Goal: Task Accomplishment & Management: Manage account settings

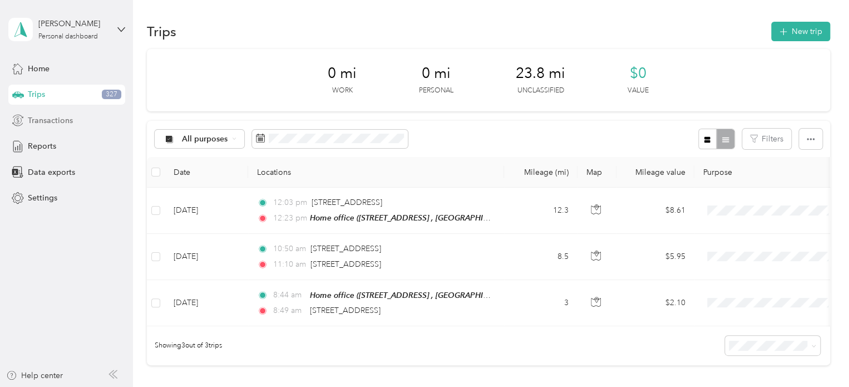
click at [50, 120] on span "Transactions" at bounding box center [50, 121] width 45 height 12
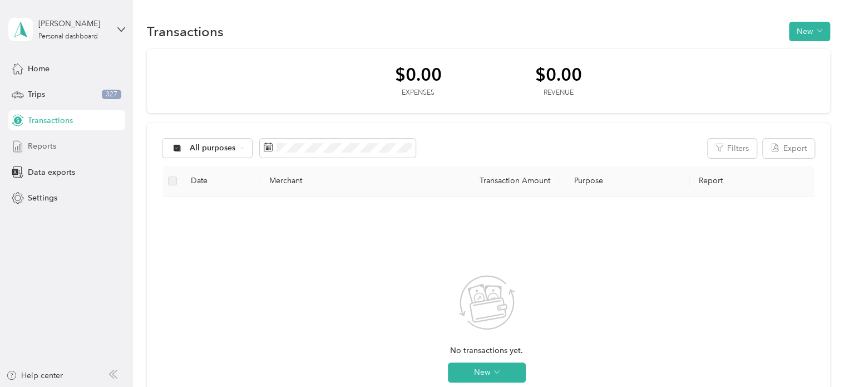
click at [21, 146] on icon at bounding box center [18, 146] width 12 height 12
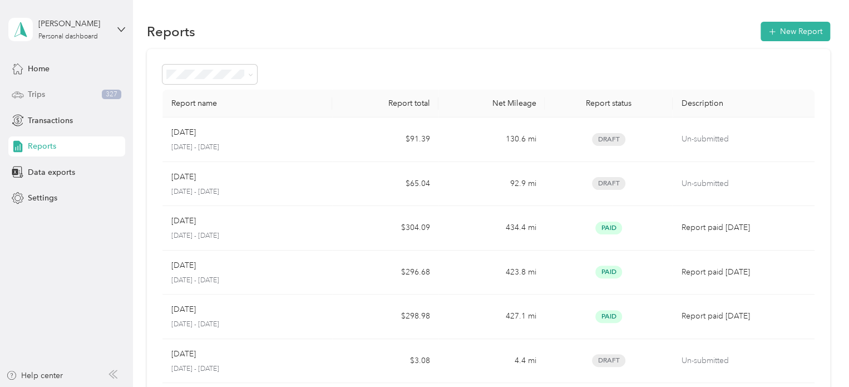
click at [27, 93] on div "Trips 327" at bounding box center [66, 95] width 117 height 20
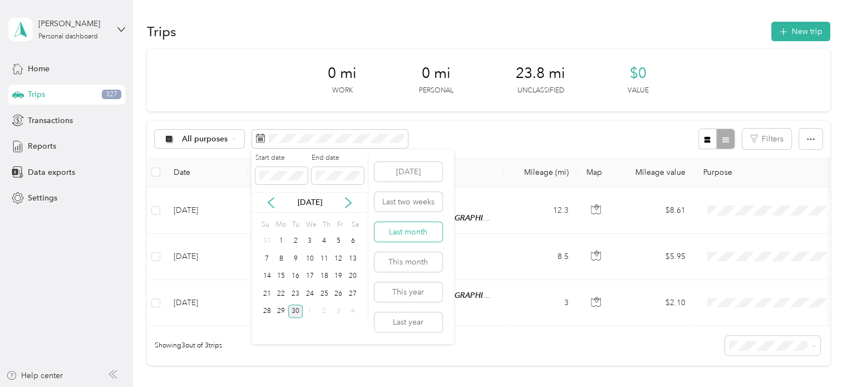
click at [425, 230] on button "Last month" at bounding box center [409, 231] width 68 height 19
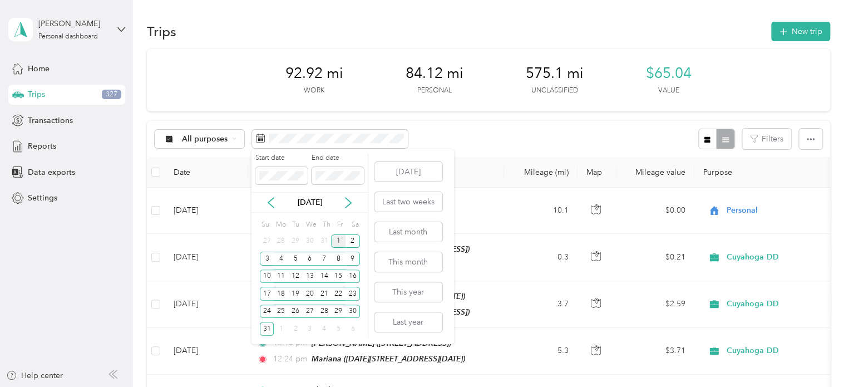
click at [338, 238] on div "1" at bounding box center [338, 241] width 14 height 14
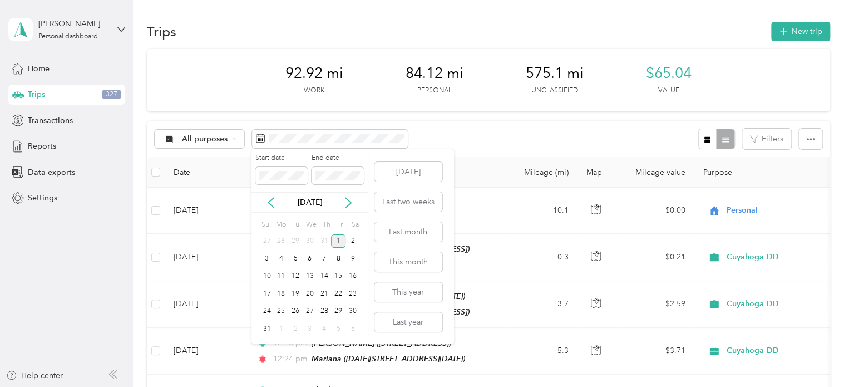
click at [337, 240] on div "1" at bounding box center [338, 241] width 14 height 14
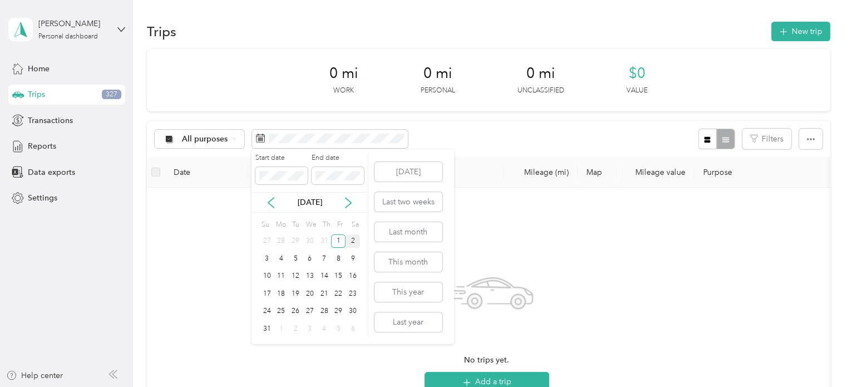
click at [349, 243] on div "2" at bounding box center [353, 241] width 14 height 14
click at [353, 238] on div "2" at bounding box center [353, 241] width 14 height 14
click at [265, 259] on div "3" at bounding box center [267, 259] width 14 height 14
click at [267, 278] on div "10" at bounding box center [267, 276] width 14 height 14
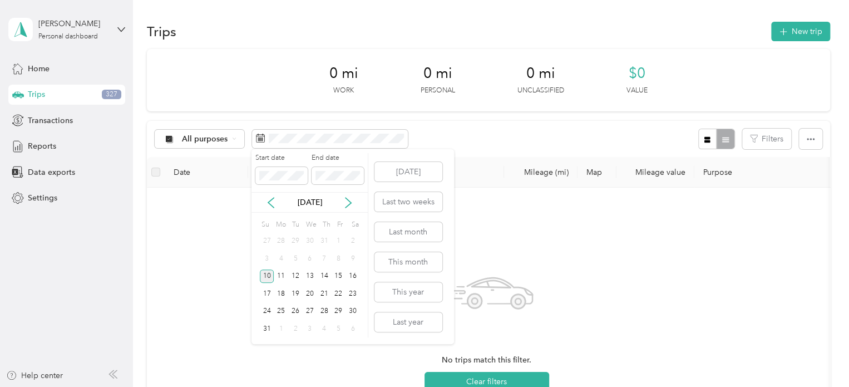
click at [267, 278] on div "10" at bounding box center [267, 276] width 14 height 14
click at [265, 291] on div "17" at bounding box center [267, 294] width 14 height 14
click at [273, 311] on div "24" at bounding box center [267, 311] width 14 height 14
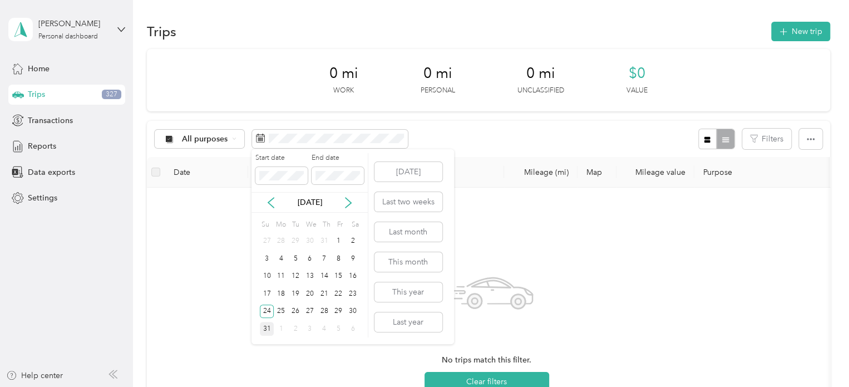
click at [271, 329] on div "31" at bounding box center [267, 329] width 14 height 14
click at [352, 236] on div "2" at bounding box center [353, 241] width 14 height 14
click at [352, 262] on div "9" at bounding box center [353, 259] width 14 height 14
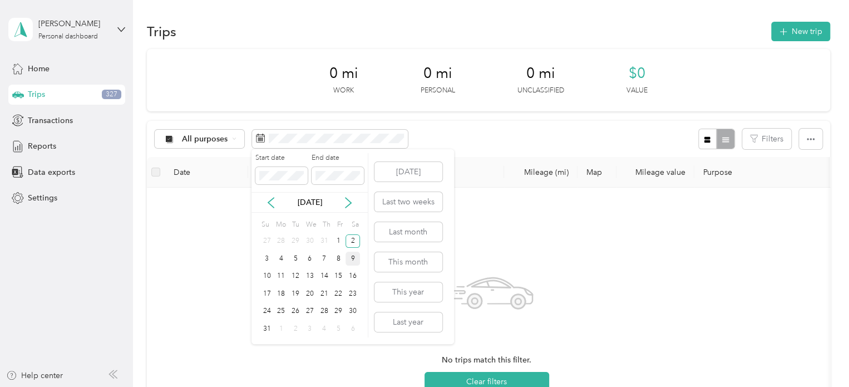
click at [352, 262] on div "9" at bounding box center [353, 259] width 14 height 14
click at [352, 274] on div "16" at bounding box center [353, 276] width 14 height 14
click at [353, 291] on div "23" at bounding box center [353, 294] width 14 height 14
click at [352, 291] on div "23" at bounding box center [353, 294] width 14 height 14
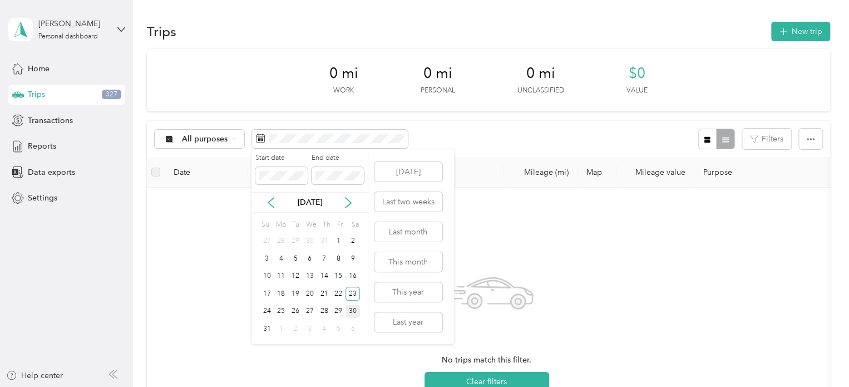
click at [357, 309] on div "30" at bounding box center [353, 311] width 14 height 14
click at [283, 259] on div "4" at bounding box center [281, 259] width 14 height 14
click at [283, 260] on div "4" at bounding box center [281, 259] width 14 height 14
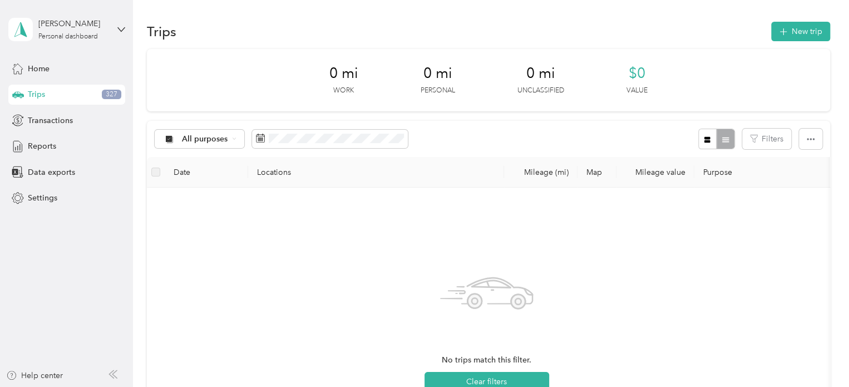
click at [283, 260] on div "4" at bounding box center [281, 259] width 14 height 18
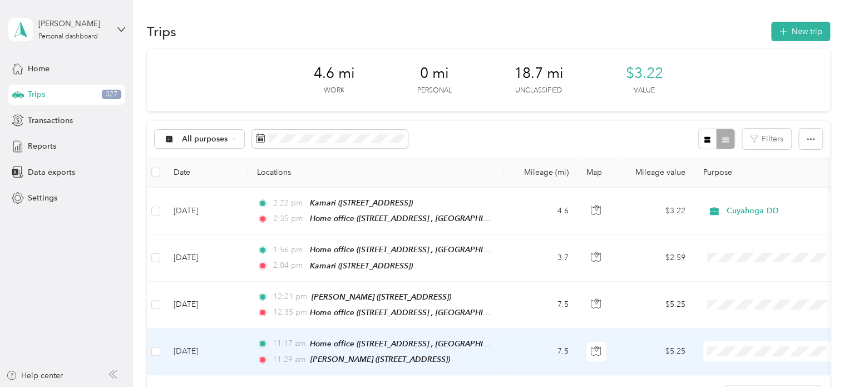
click at [735, 352] on span at bounding box center [773, 351] width 138 height 20
click at [746, 326] on span "Personal" at bounding box center [782, 326] width 103 height 12
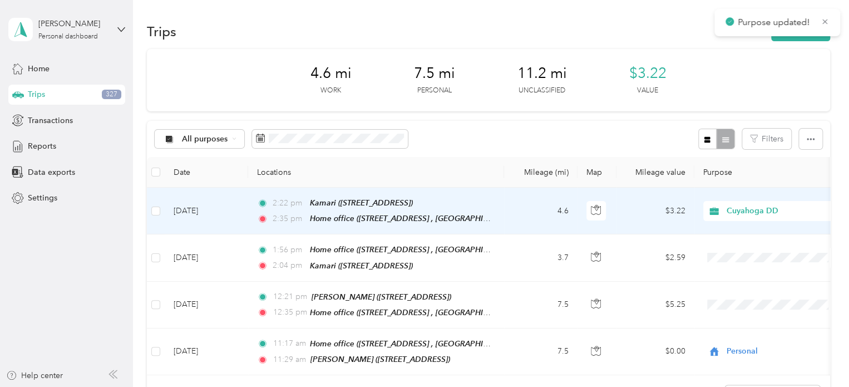
click at [755, 210] on span "Cuyahoga DD" at bounding box center [778, 211] width 102 height 12
click at [754, 252] on span "Personal" at bounding box center [782, 250] width 103 height 12
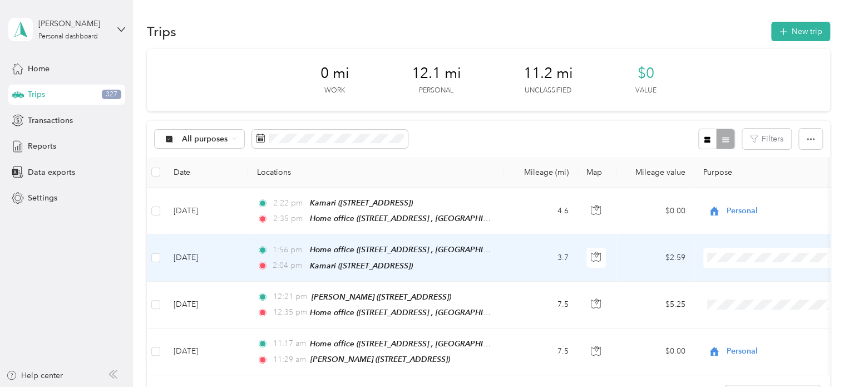
click at [737, 278] on span "Cuyahoga DD" at bounding box center [782, 277] width 103 height 12
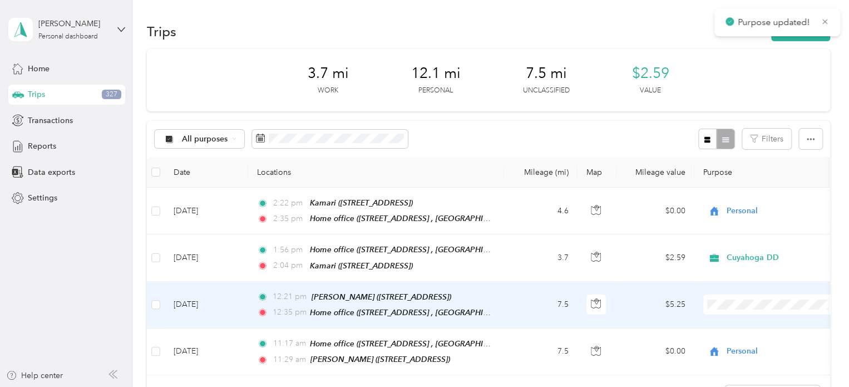
click at [746, 322] on span "Cuyahoga DD" at bounding box center [782, 320] width 103 height 12
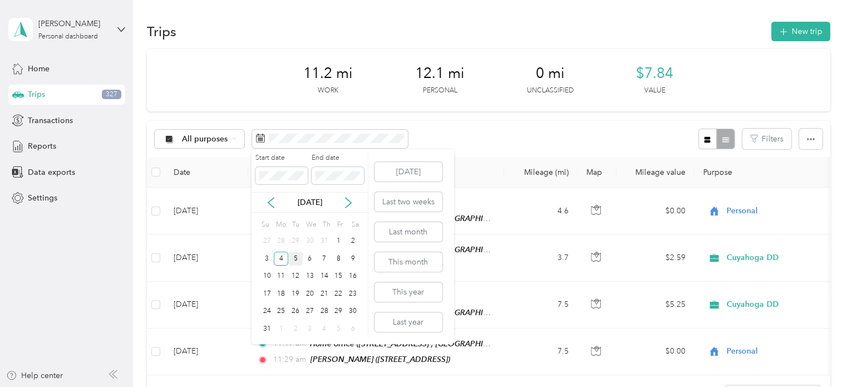
click at [296, 257] on div "5" at bounding box center [295, 259] width 14 height 14
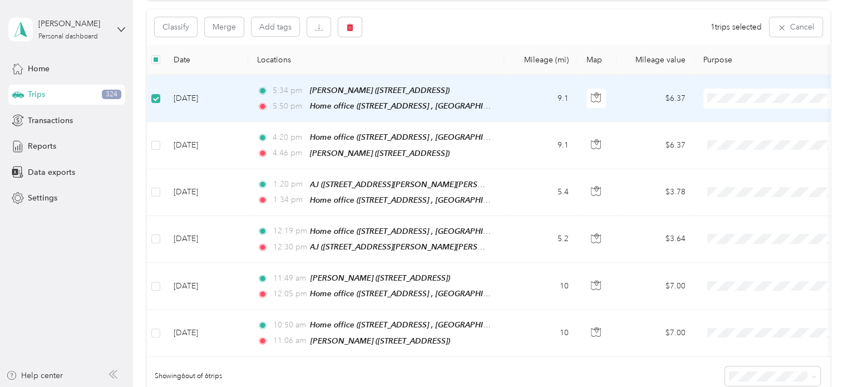
scroll to position [110, 0]
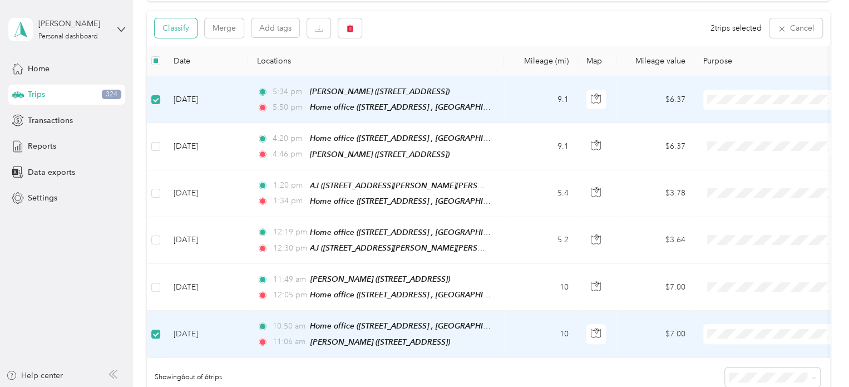
click at [173, 28] on button "Classify" at bounding box center [176, 27] width 42 height 19
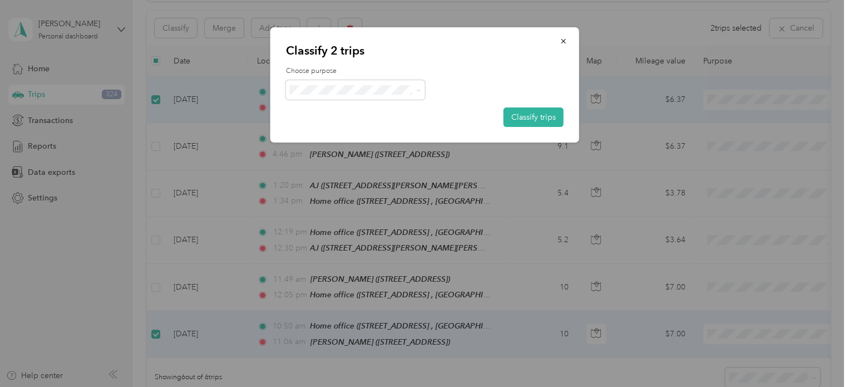
click at [351, 130] on span "Personal" at bounding box center [365, 130] width 104 height 12
click at [550, 117] on button "Classify trips" at bounding box center [534, 116] width 60 height 19
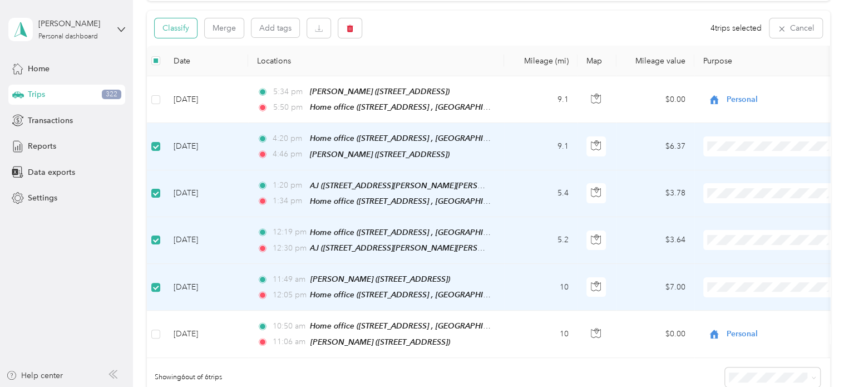
click at [181, 24] on button "Classify" at bounding box center [176, 27] width 42 height 19
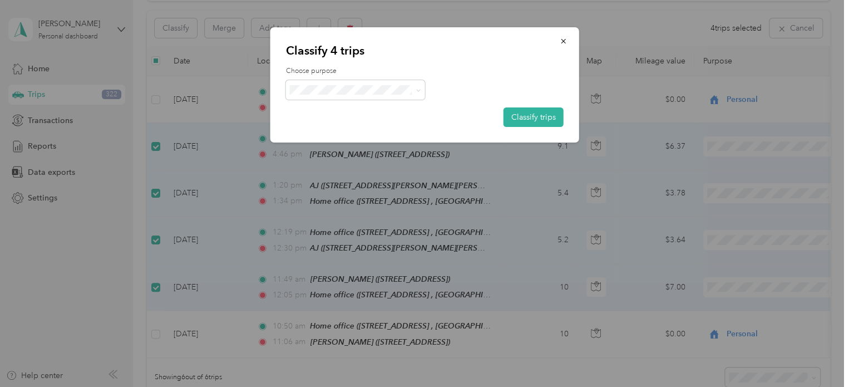
click at [318, 113] on span "Cuyahoga DD" at bounding box center [365, 110] width 104 height 12
click at [537, 121] on button "Classify trips" at bounding box center [534, 116] width 60 height 19
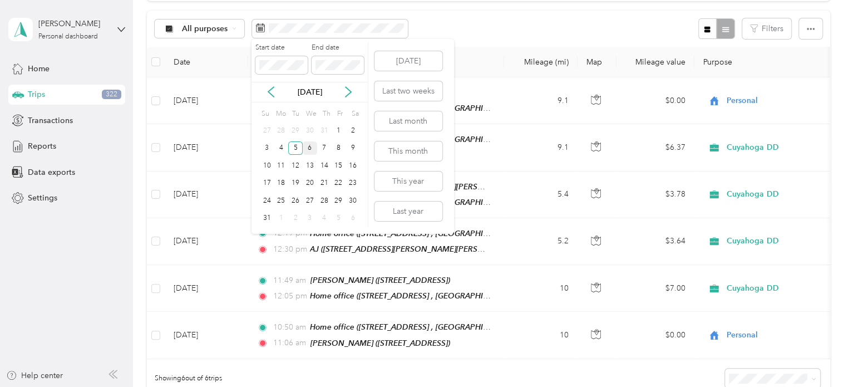
click at [309, 149] on div "6" at bounding box center [310, 148] width 14 height 14
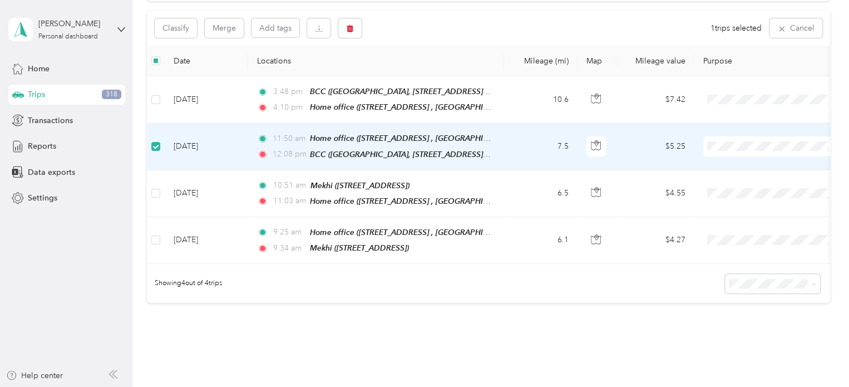
click at [740, 184] on span "Personal" at bounding box center [782, 185] width 103 height 12
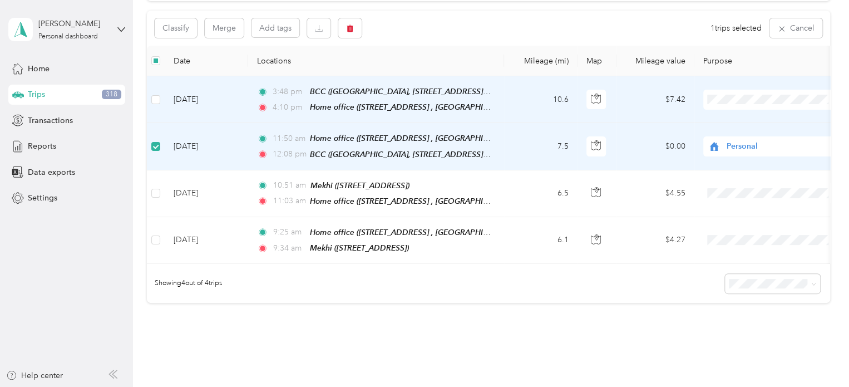
click at [744, 139] on span "Personal" at bounding box center [782, 139] width 103 height 12
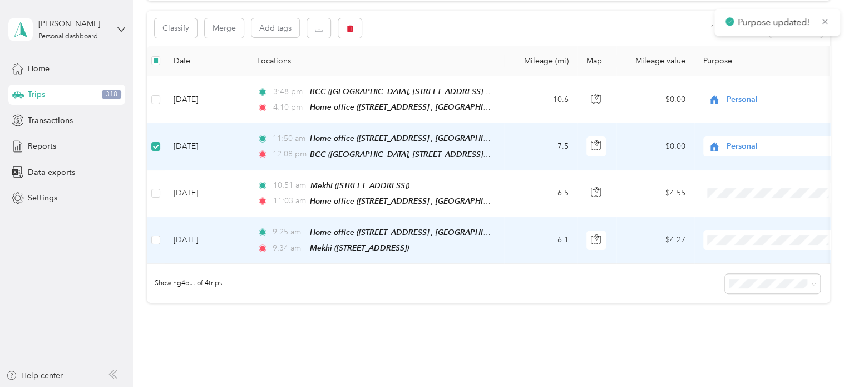
click at [745, 278] on span "Personal" at bounding box center [782, 276] width 103 height 12
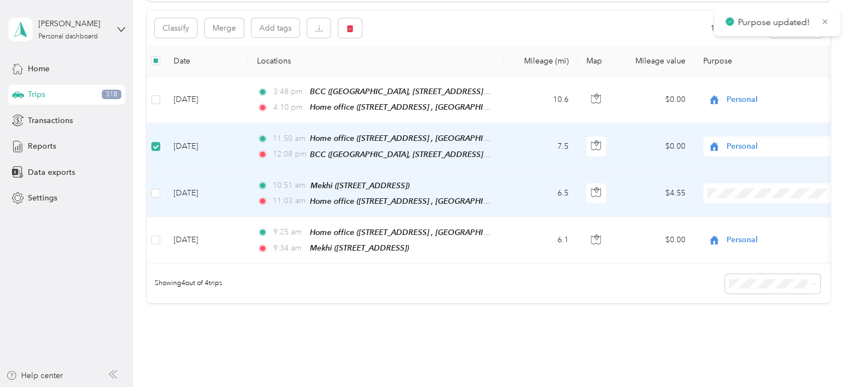
click at [744, 211] on span "Cuyahoga DD" at bounding box center [782, 211] width 103 height 12
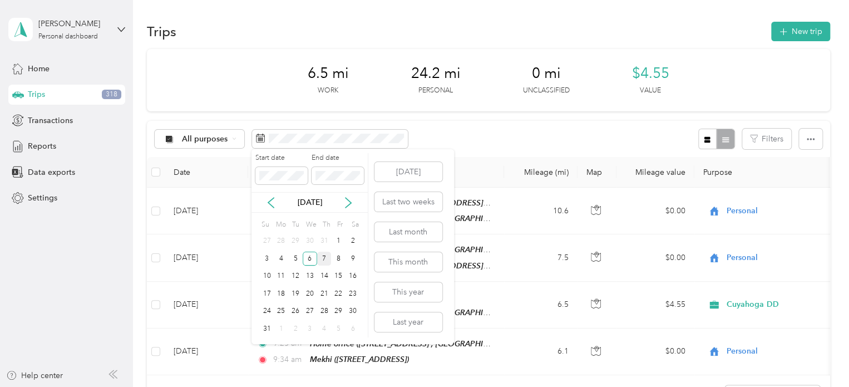
click at [326, 259] on div "7" at bounding box center [324, 259] width 14 height 14
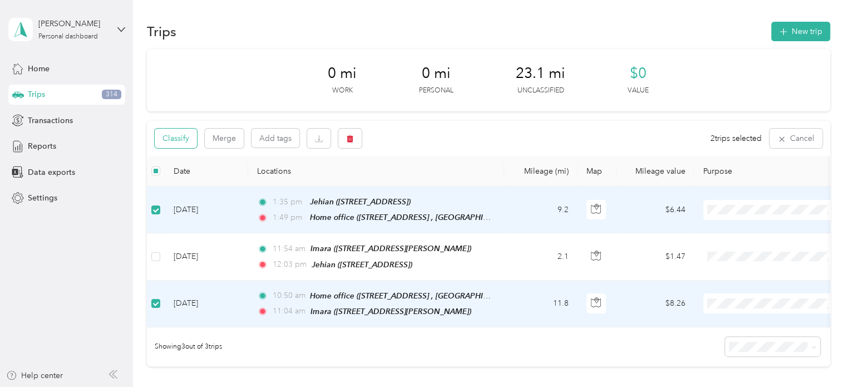
click at [184, 140] on button "Classify" at bounding box center [176, 138] width 42 height 19
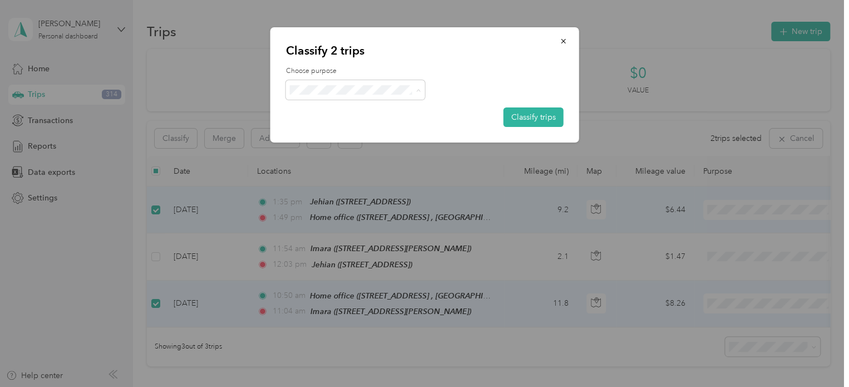
click at [385, 127] on span "Personal" at bounding box center [365, 130] width 104 height 12
click at [545, 119] on button "Classify trips" at bounding box center [534, 116] width 60 height 19
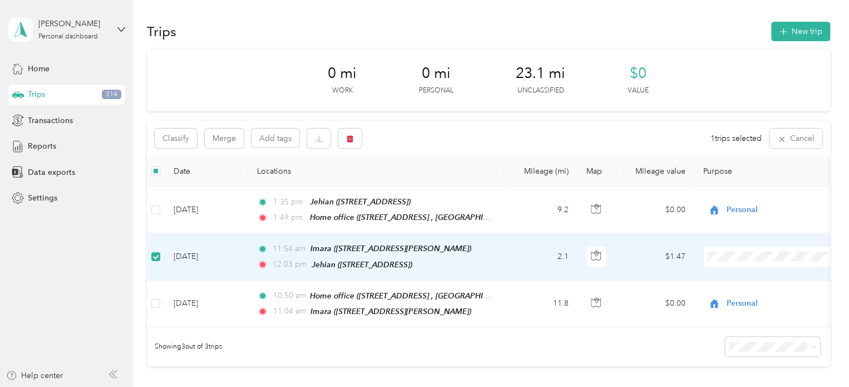
click at [754, 276] on span "Cuyahoga DD" at bounding box center [782, 275] width 103 height 12
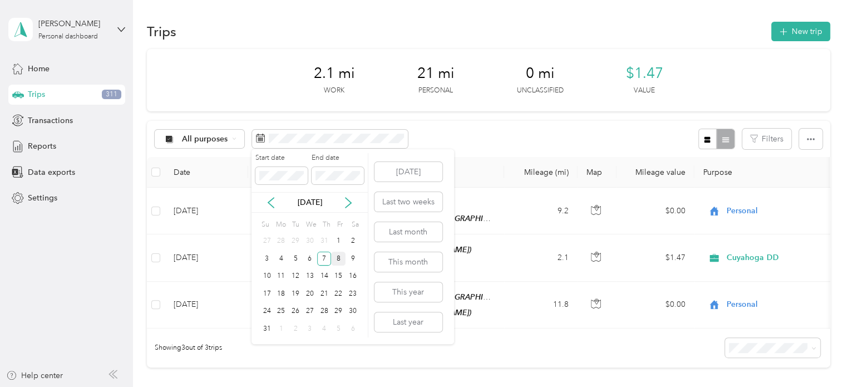
click at [339, 255] on div "8" at bounding box center [338, 259] width 14 height 14
click at [338, 255] on div "8" at bounding box center [338, 259] width 14 height 14
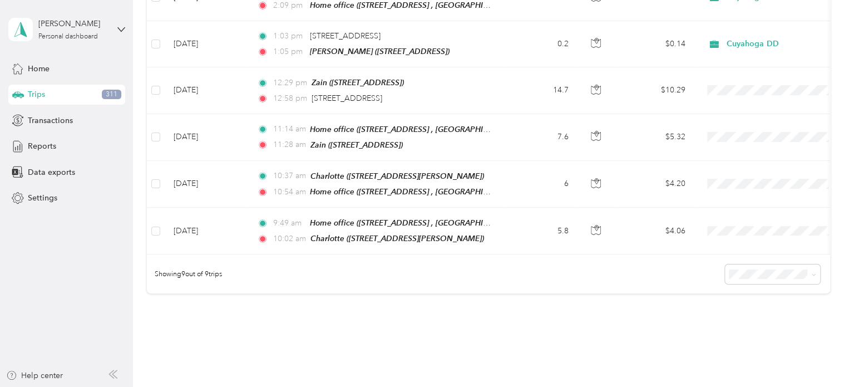
scroll to position [334, 0]
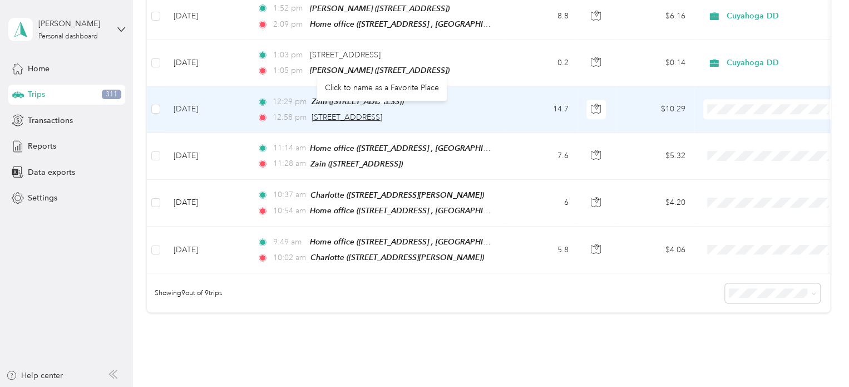
click at [335, 112] on span "[STREET_ADDRESS]" at bounding box center [347, 116] width 71 height 9
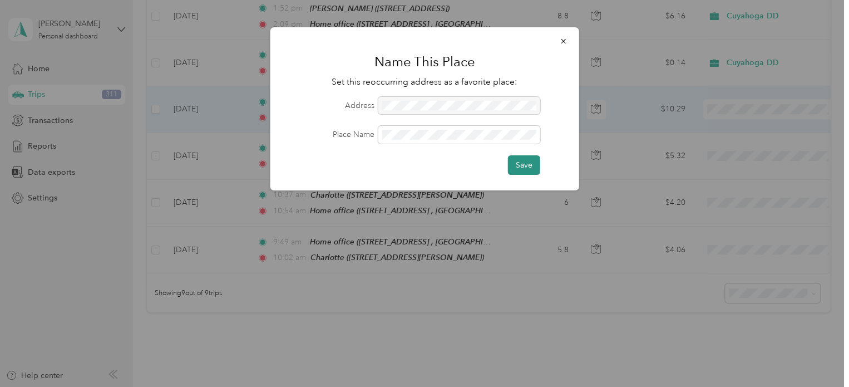
click at [521, 165] on button "Save" at bounding box center [524, 164] width 32 height 19
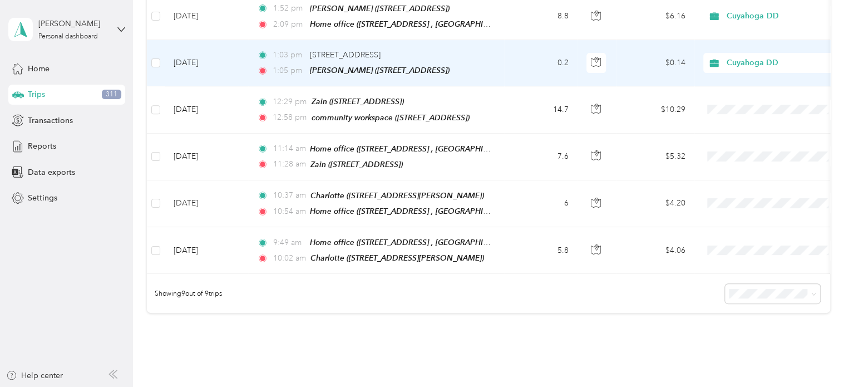
click at [504, 51] on td "0.2" at bounding box center [540, 63] width 73 height 46
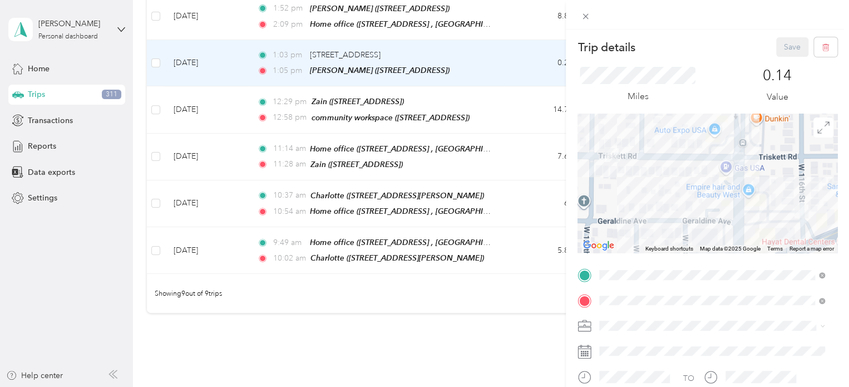
click at [702, 159] on div "community workspace [STREET_ADDRESS]" at bounding box center [662, 149] width 82 height 23
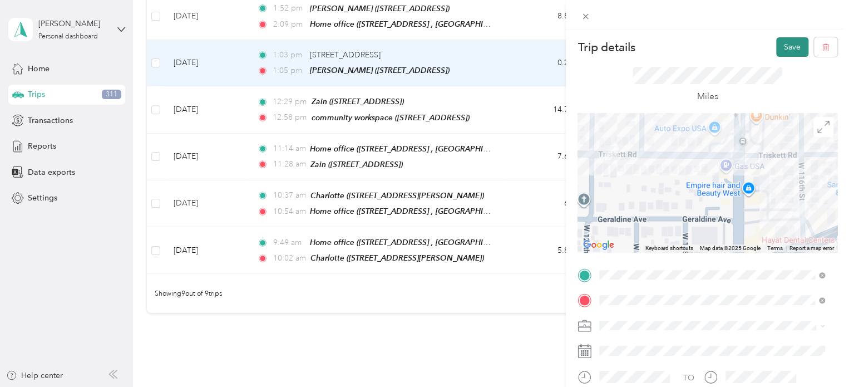
click at [780, 51] on button "Save" at bounding box center [792, 46] width 32 height 19
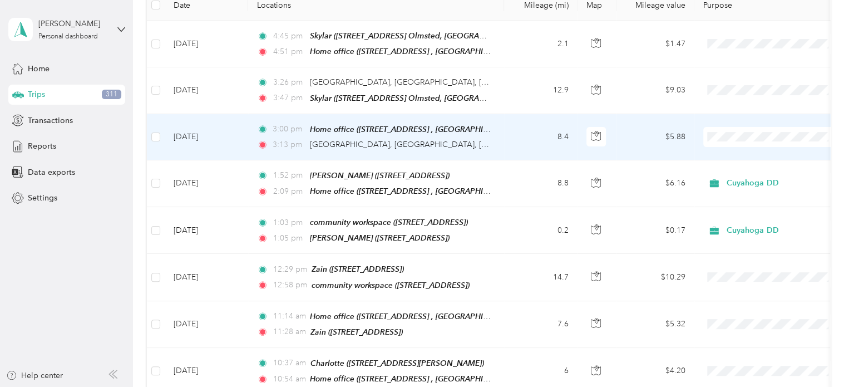
scroll to position [166, 0]
click at [747, 175] on span "Personal" at bounding box center [782, 175] width 103 height 12
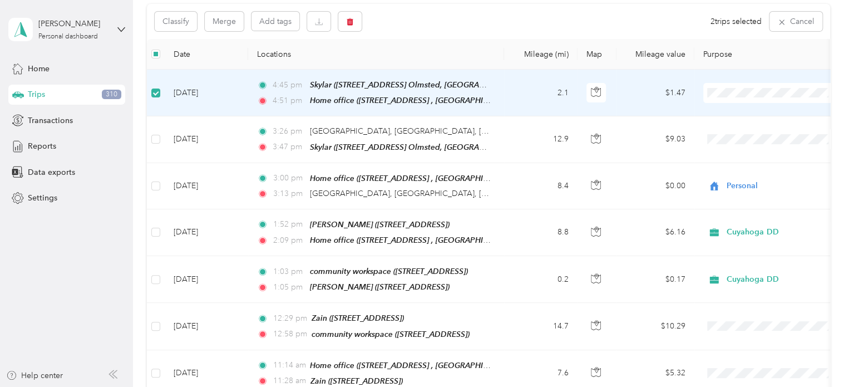
scroll to position [22, 0]
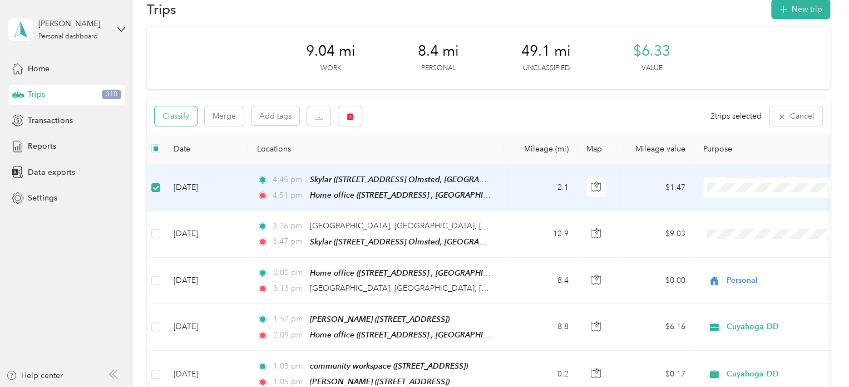
click at [163, 122] on button "Classify" at bounding box center [176, 115] width 42 height 19
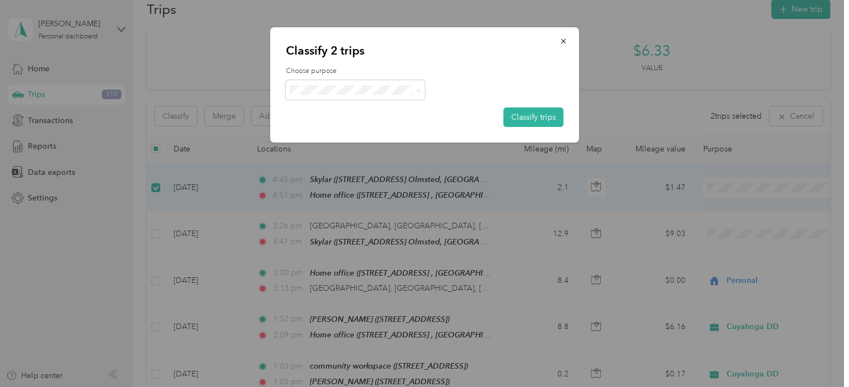
click at [387, 122] on li "Personal" at bounding box center [355, 129] width 139 height 19
click at [560, 115] on button "Classify trips" at bounding box center [534, 116] width 60 height 19
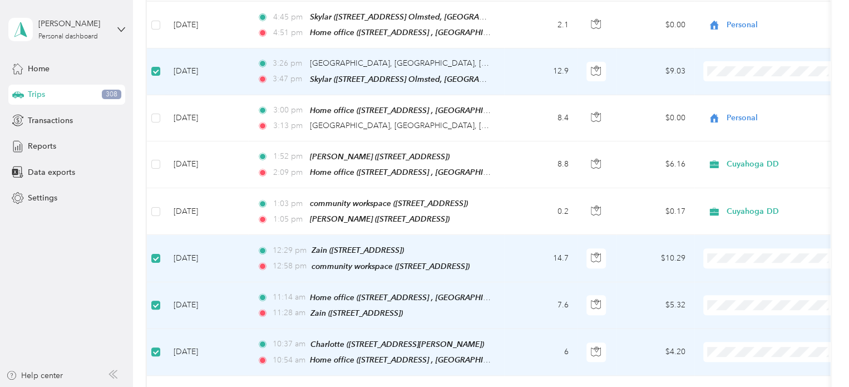
scroll to position [0, 0]
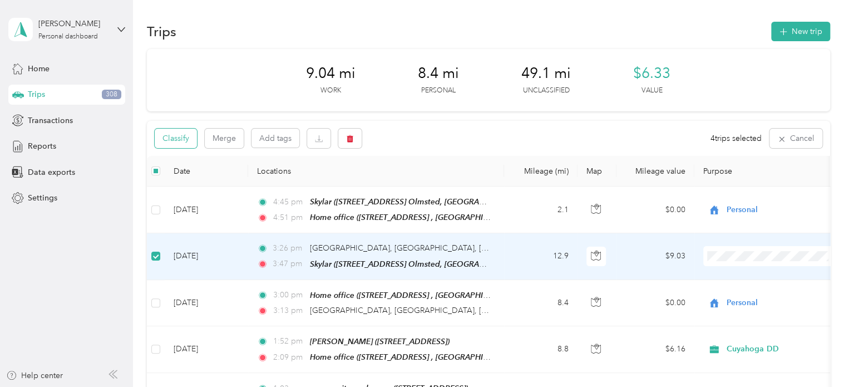
click at [170, 137] on button "Classify" at bounding box center [176, 138] width 42 height 19
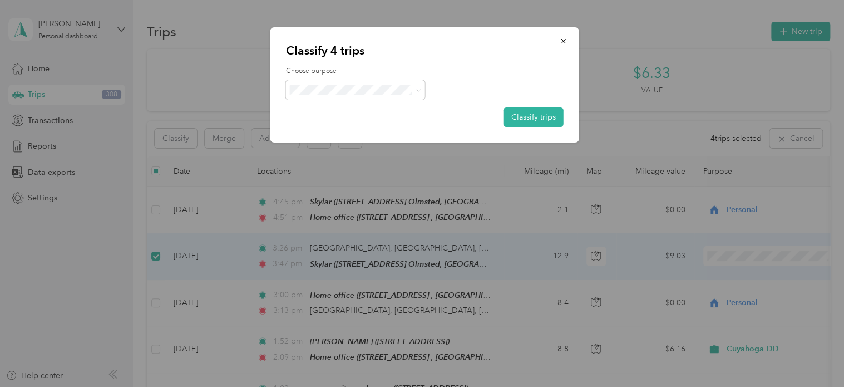
click at [366, 114] on li "Cuyahoga DD" at bounding box center [355, 108] width 139 height 19
click at [523, 111] on button "Classify trips" at bounding box center [534, 116] width 60 height 19
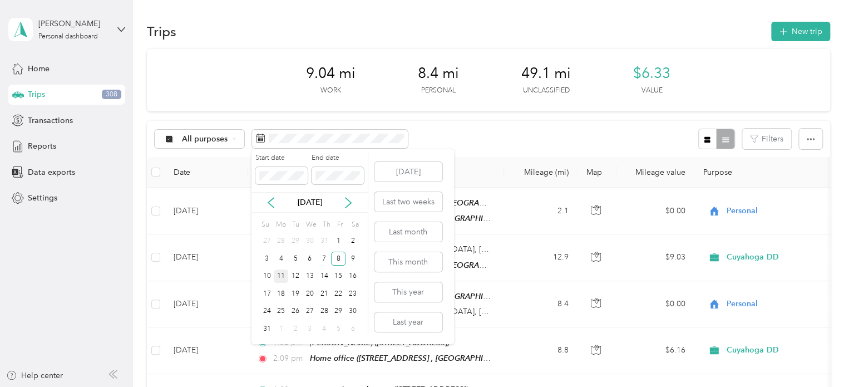
click at [279, 273] on div "11" at bounding box center [281, 276] width 14 height 14
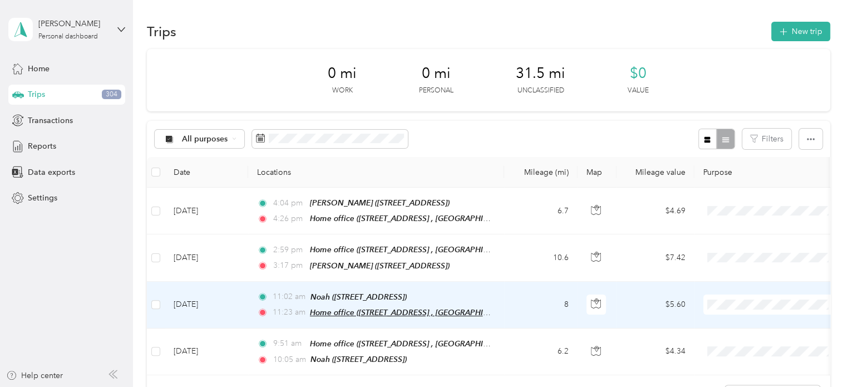
scroll to position [56, 0]
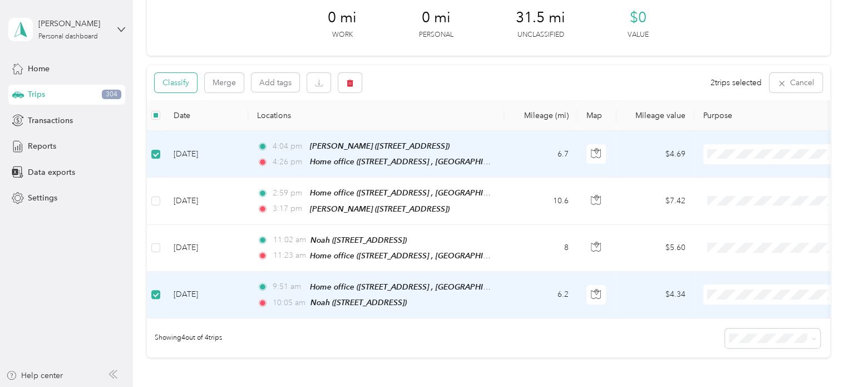
click at [187, 87] on button "Classify" at bounding box center [176, 82] width 42 height 19
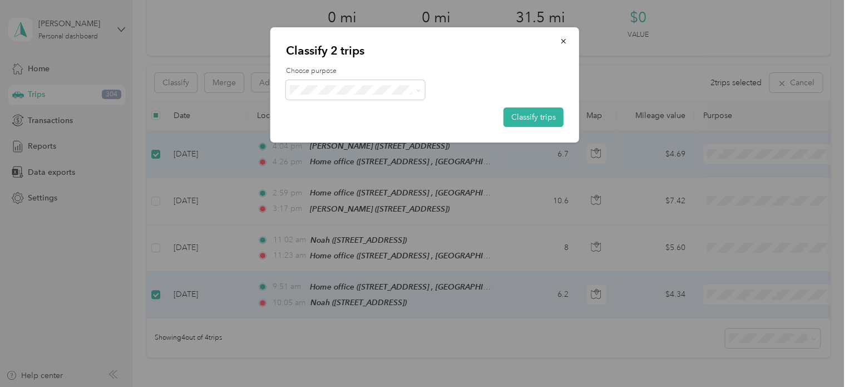
click at [324, 130] on span "Personal" at bounding box center [365, 130] width 104 height 12
click at [533, 117] on button "Classify trips" at bounding box center [534, 116] width 60 height 19
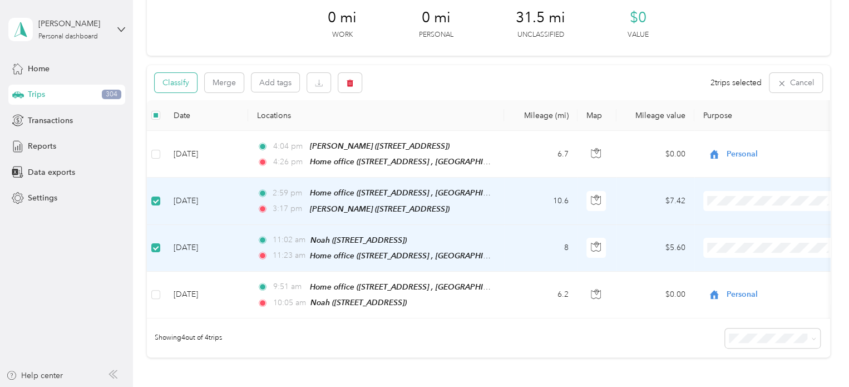
click at [171, 82] on button "Classify" at bounding box center [176, 82] width 42 height 19
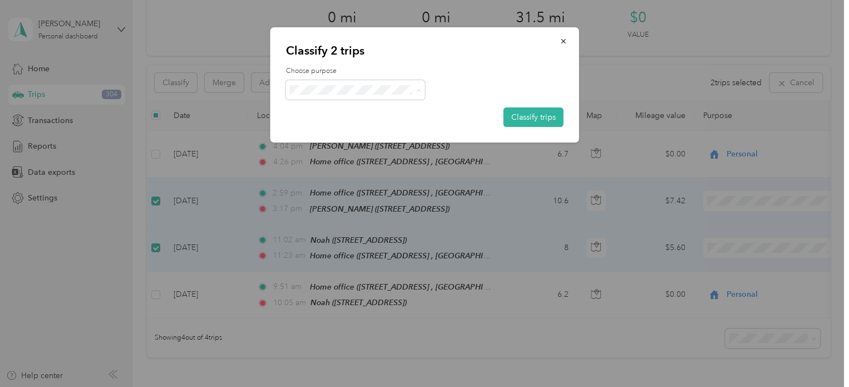
click at [333, 112] on span "Cuyahoga DD" at bounding box center [365, 111] width 104 height 12
click at [523, 116] on button "Classify trips" at bounding box center [534, 116] width 60 height 19
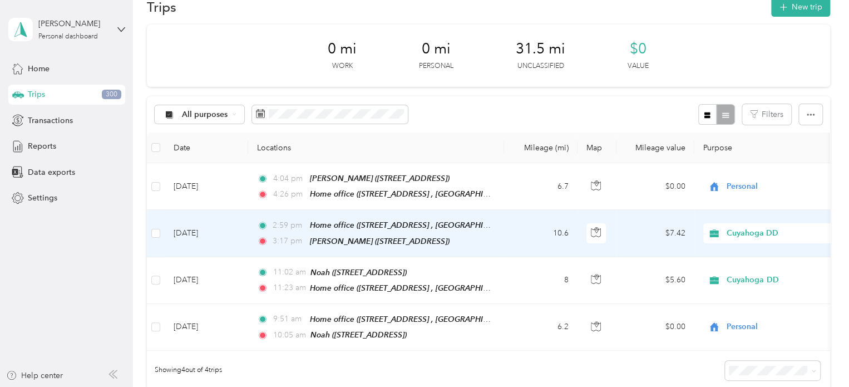
scroll to position [0, 0]
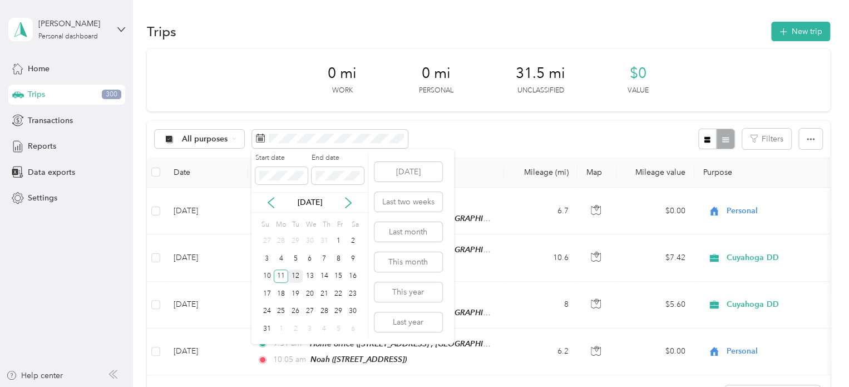
click at [299, 275] on div "12" at bounding box center [295, 276] width 14 height 14
click at [299, 274] on div "12" at bounding box center [295, 276] width 14 height 14
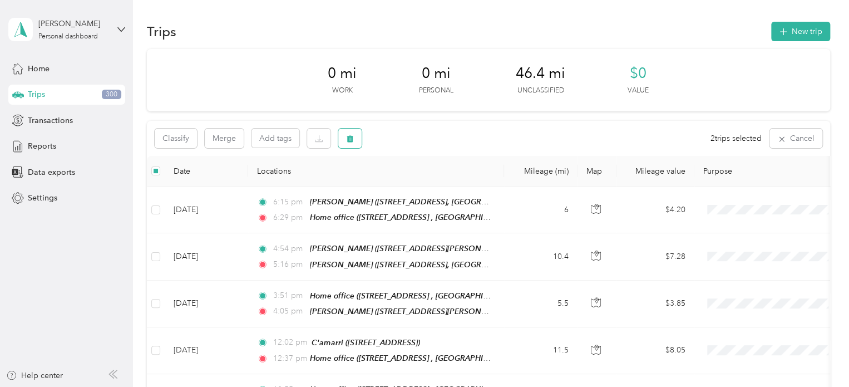
click at [353, 138] on icon "button" at bounding box center [350, 139] width 8 height 8
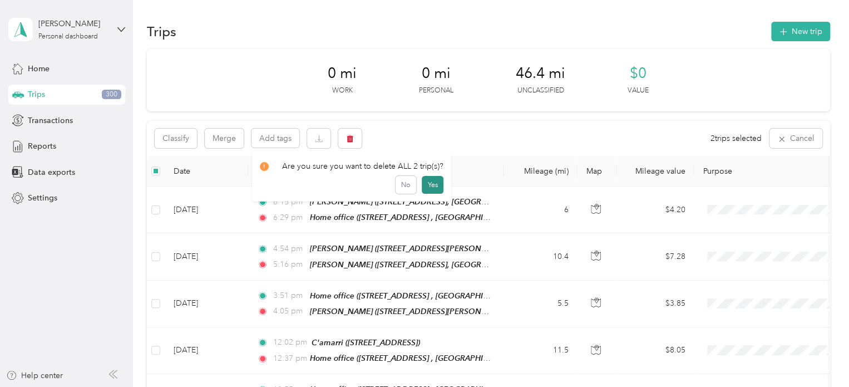
click at [426, 183] on button "Yes" at bounding box center [433, 185] width 22 height 18
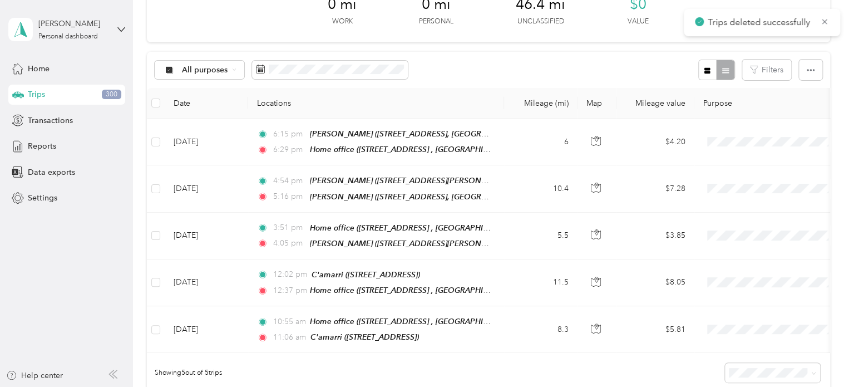
scroll to position [62, 0]
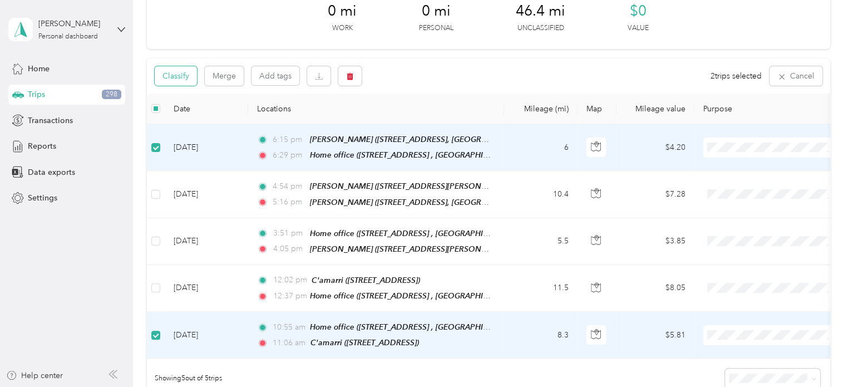
click at [173, 82] on button "Classify" at bounding box center [176, 75] width 42 height 19
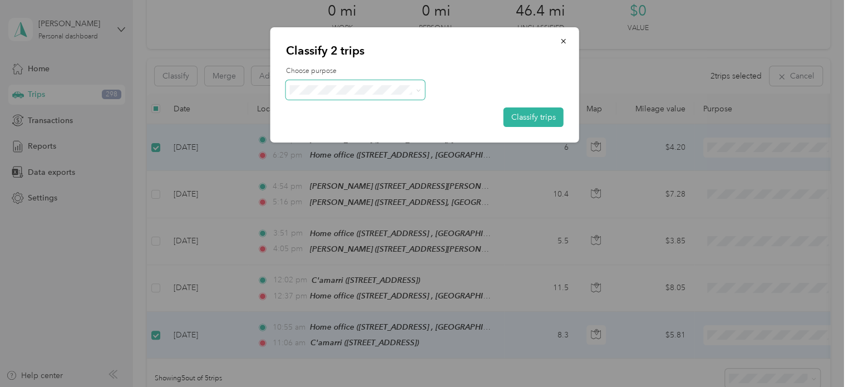
click at [318, 95] on span at bounding box center [355, 89] width 139 height 19
click at [331, 95] on span at bounding box center [355, 89] width 139 height 19
click at [335, 127] on span "Personal" at bounding box center [365, 129] width 104 height 12
click at [531, 115] on button "Classify trips" at bounding box center [534, 116] width 60 height 19
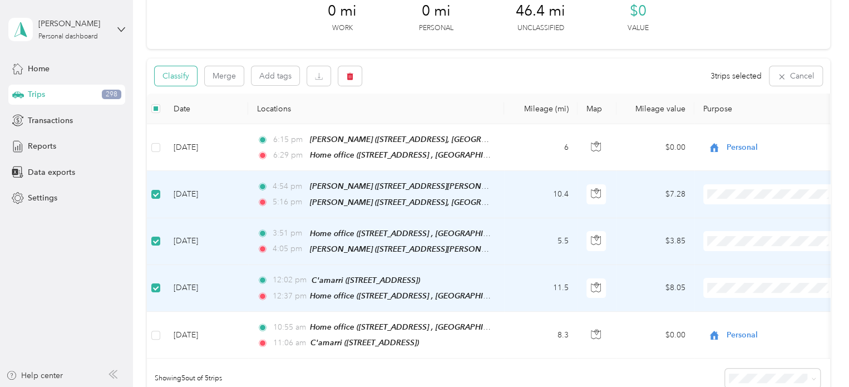
click at [180, 79] on button "Classify" at bounding box center [176, 75] width 42 height 19
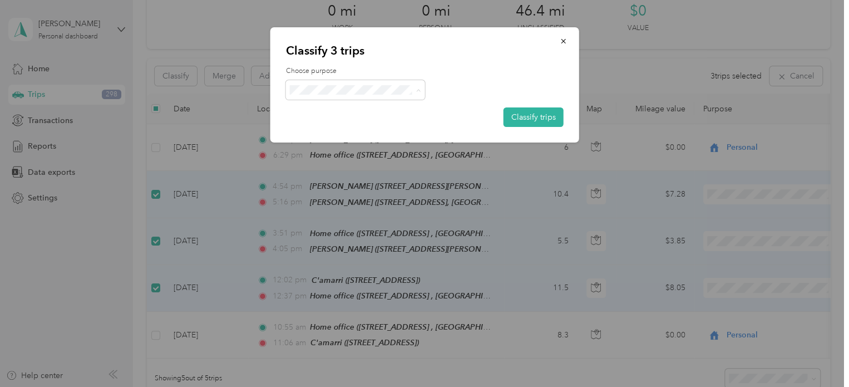
click at [326, 113] on span "Cuyahoga DD" at bounding box center [365, 111] width 104 height 12
click at [512, 114] on button "Classify trips" at bounding box center [534, 116] width 60 height 19
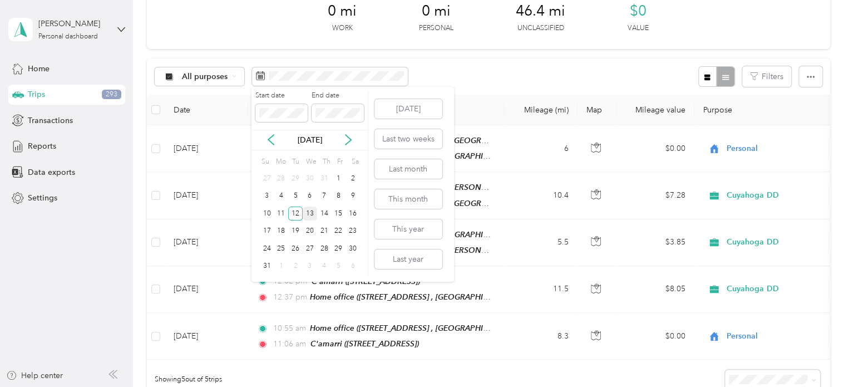
click at [312, 209] on div "13" at bounding box center [310, 213] width 14 height 14
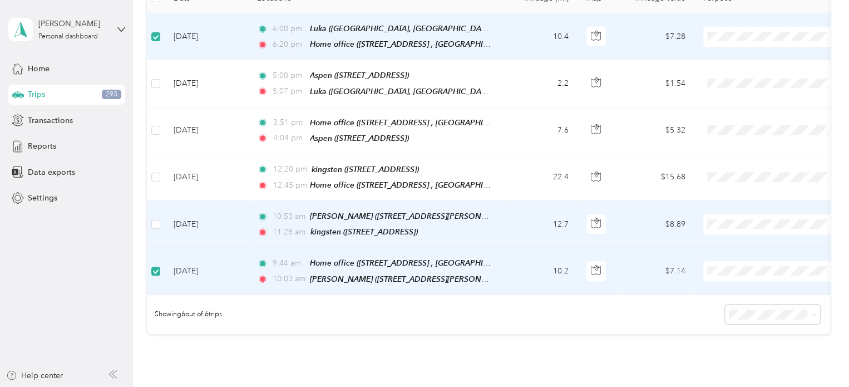
scroll to position [62, 0]
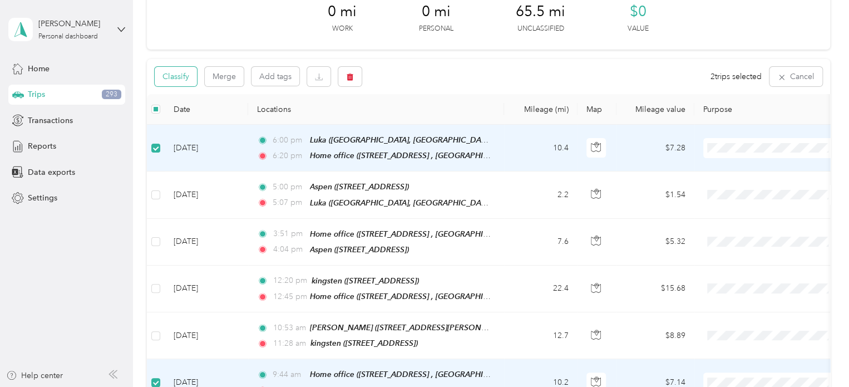
click at [183, 80] on button "Classify" at bounding box center [176, 76] width 42 height 19
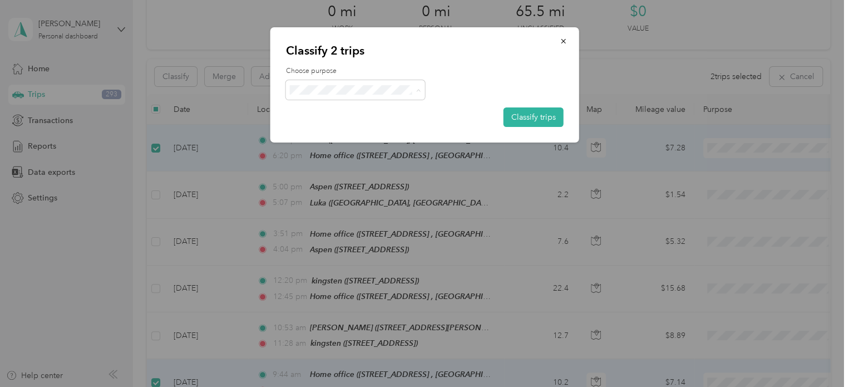
drag, startPoint x: 327, startPoint y: 129, endPoint x: 396, endPoint y: 118, distance: 69.9
click at [327, 129] on span "Personal" at bounding box center [365, 130] width 104 height 12
click at [530, 119] on button "Classify trips" at bounding box center [534, 116] width 60 height 19
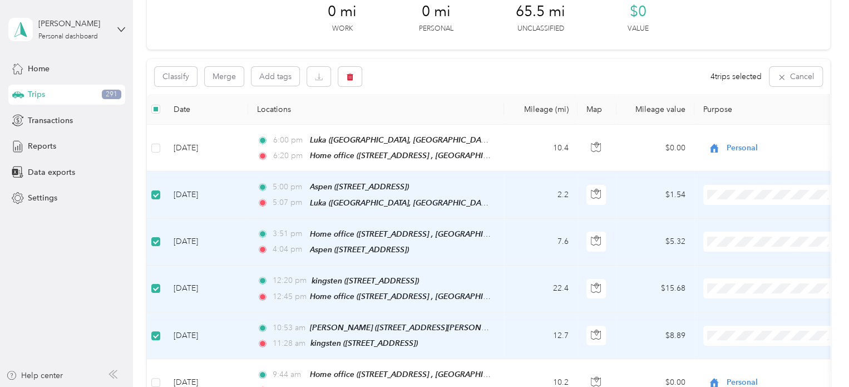
scroll to position [117, 0]
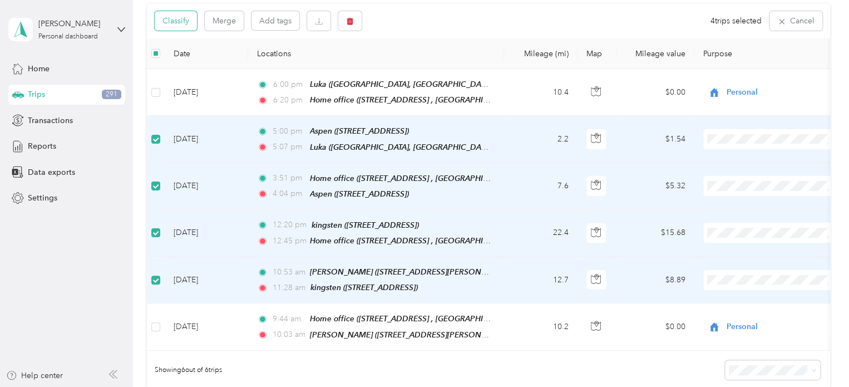
click at [171, 19] on button "Classify" at bounding box center [176, 20] width 42 height 19
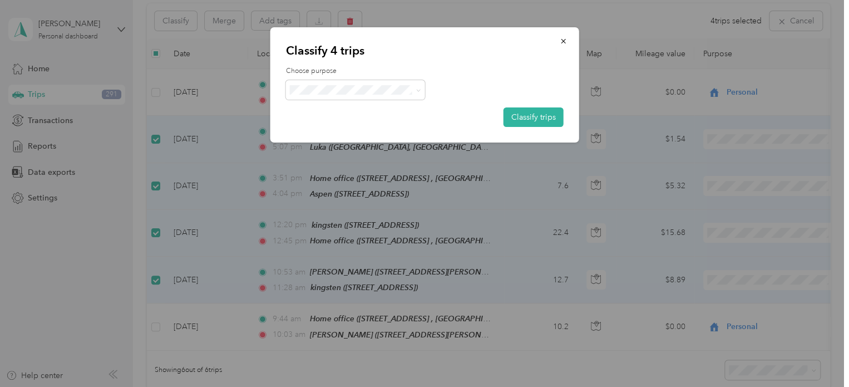
click at [341, 106] on span "Cuyahoga DD" at bounding box center [365, 110] width 104 height 12
click at [528, 116] on button "Classify trips" at bounding box center [534, 116] width 60 height 19
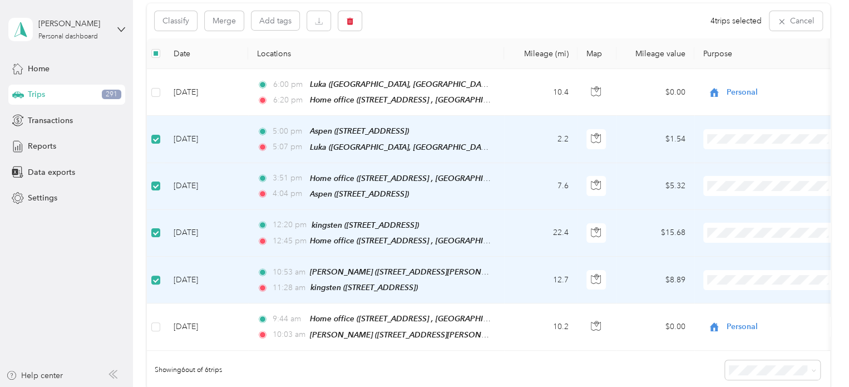
scroll to position [118, 0]
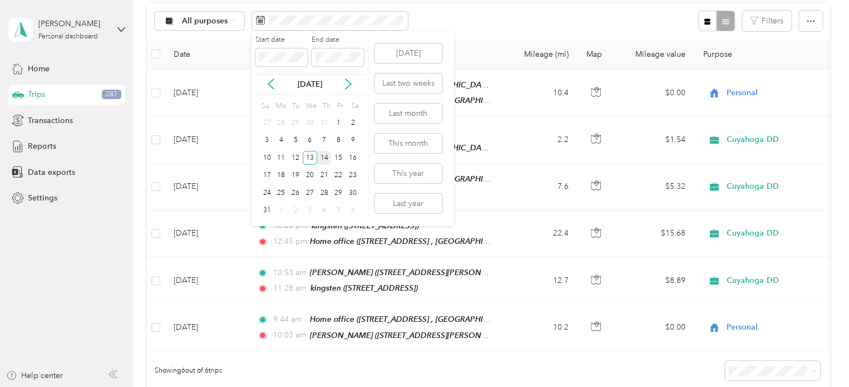
click at [322, 158] on div "14" at bounding box center [324, 158] width 14 height 14
click at [322, 156] on div "14" at bounding box center [324, 158] width 14 height 14
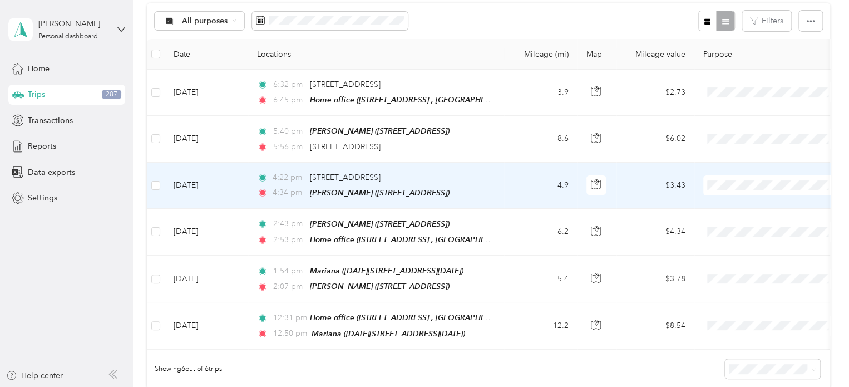
click at [503, 193] on td "4:22 pm [STREET_ADDRESS] 4:34 pm [PERSON_NAME] ([STREET_ADDRESS])" at bounding box center [376, 186] width 256 height 46
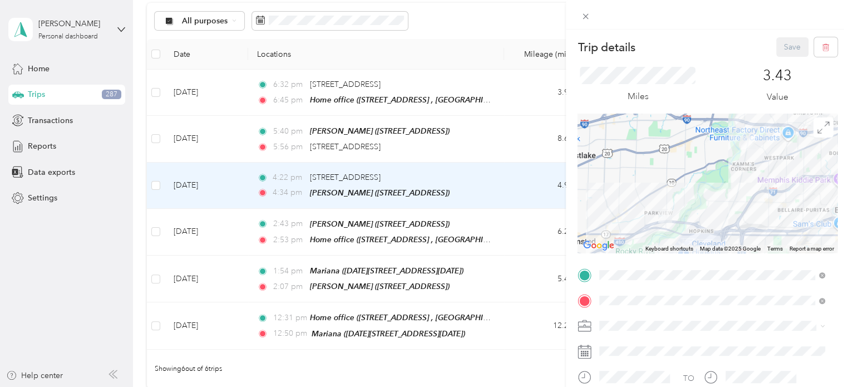
click at [683, 208] on span "[STREET_ADDRESS], [GEOGRAPHIC_DATA], [GEOGRAPHIC_DATA], [GEOGRAPHIC_DATA]" at bounding box center [703, 196] width 165 height 21
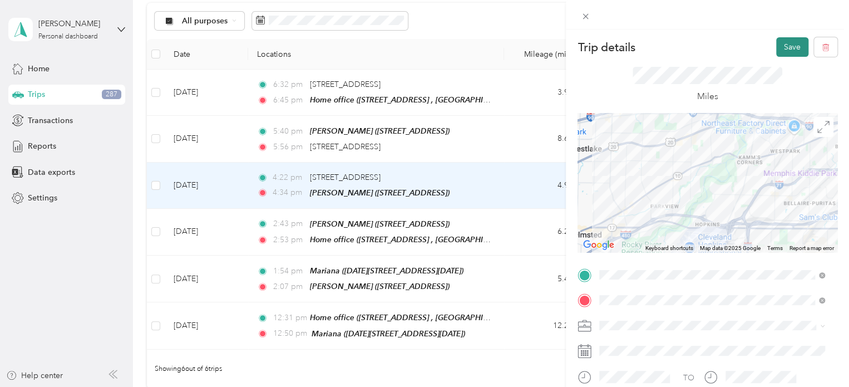
click at [776, 46] on button "Save" at bounding box center [792, 46] width 32 height 19
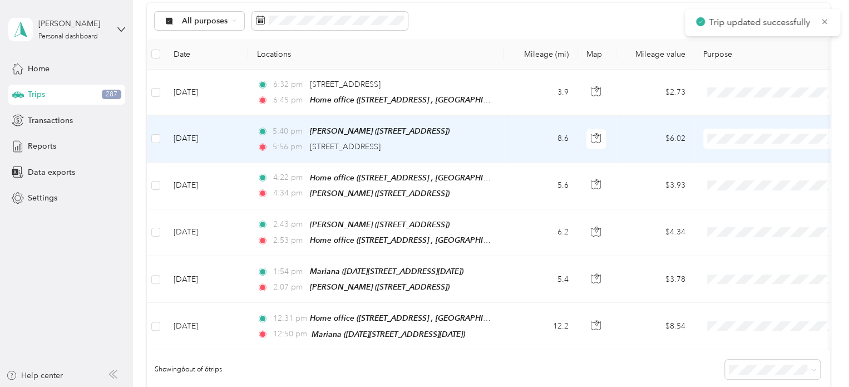
click at [509, 142] on td "8.6" at bounding box center [540, 139] width 73 height 46
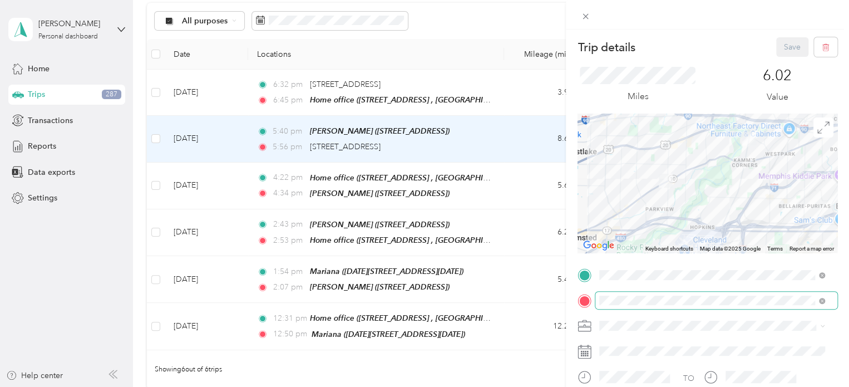
click at [742, 306] on span at bounding box center [717, 301] width 242 height 18
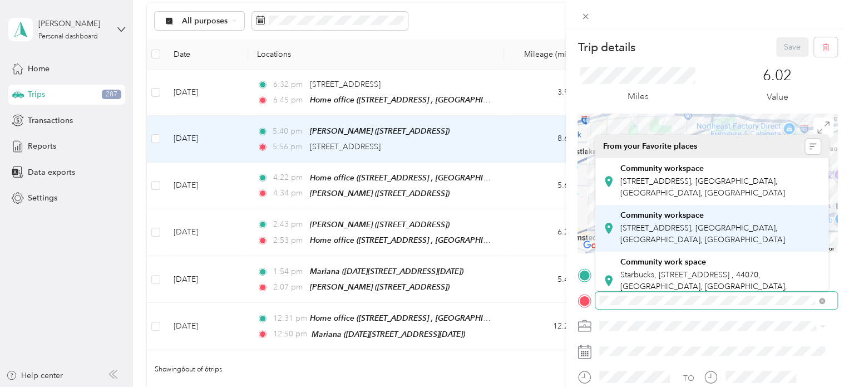
scroll to position [56, 0]
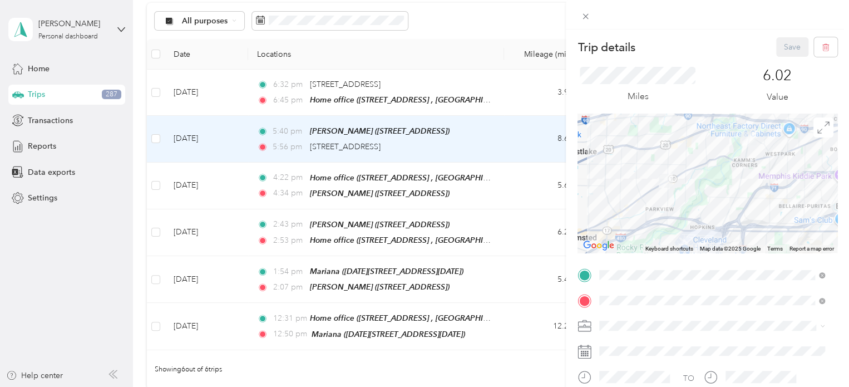
click at [527, 375] on div "Trip details Save This trip cannot be edited because it is either under review,…" at bounding box center [424, 193] width 849 height 387
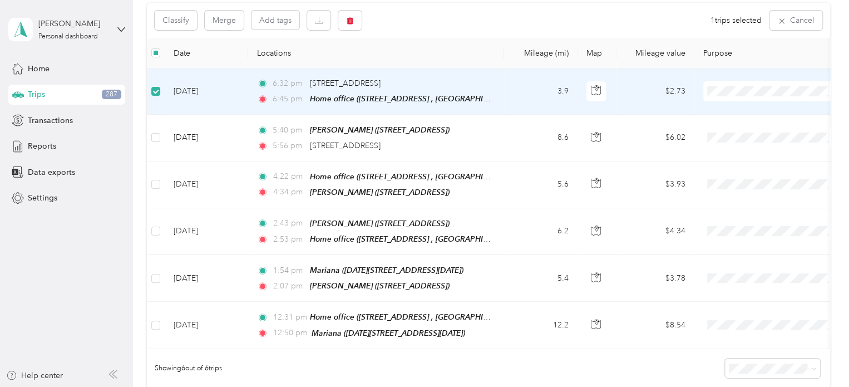
scroll to position [117, 0]
click at [350, 19] on icon "button" at bounding box center [350, 21] width 7 height 7
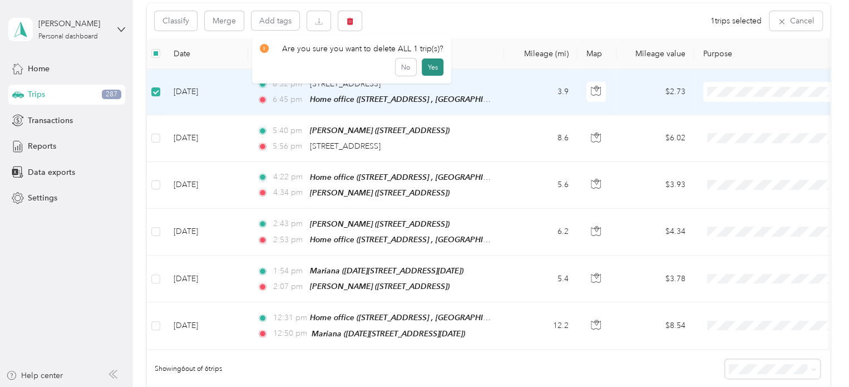
click at [432, 68] on button "Yes" at bounding box center [433, 67] width 22 height 18
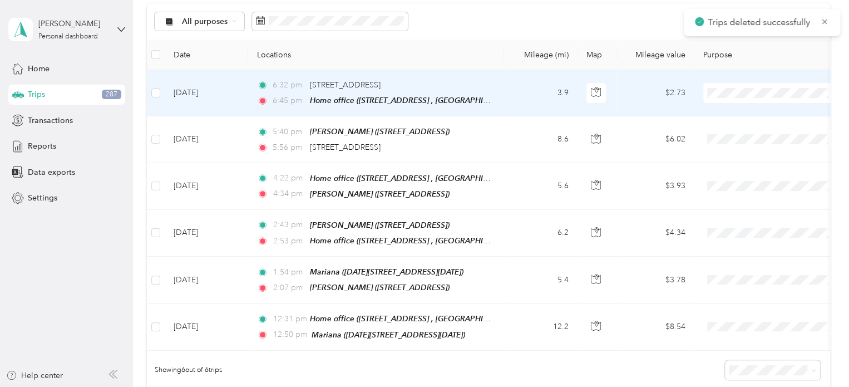
scroll to position [118, 0]
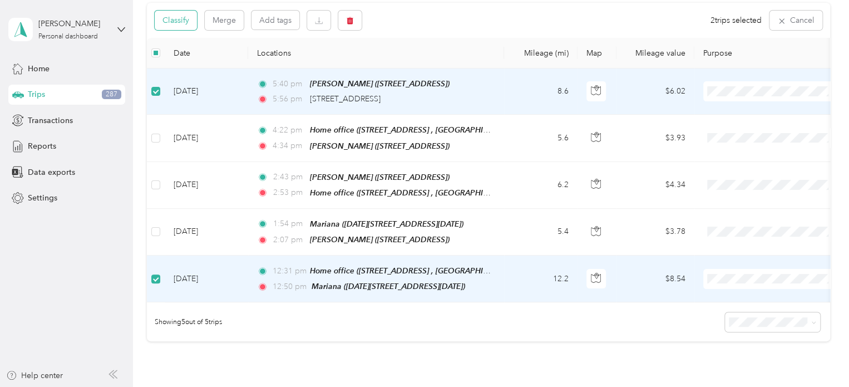
drag, startPoint x: 184, startPoint y: 9, endPoint x: 183, endPoint y: 17, distance: 7.8
click at [184, 9] on div "Classify Merge Add tags 2 trips selected Cancel" at bounding box center [488, 20] width 683 height 35
click at [183, 17] on button "Classify" at bounding box center [176, 20] width 42 height 19
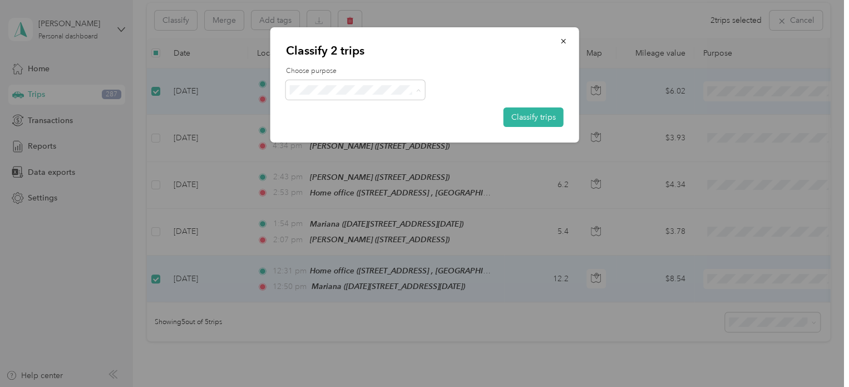
click at [332, 127] on span "Personal" at bounding box center [365, 130] width 104 height 12
click at [528, 116] on button "Classify trips" at bounding box center [534, 116] width 60 height 19
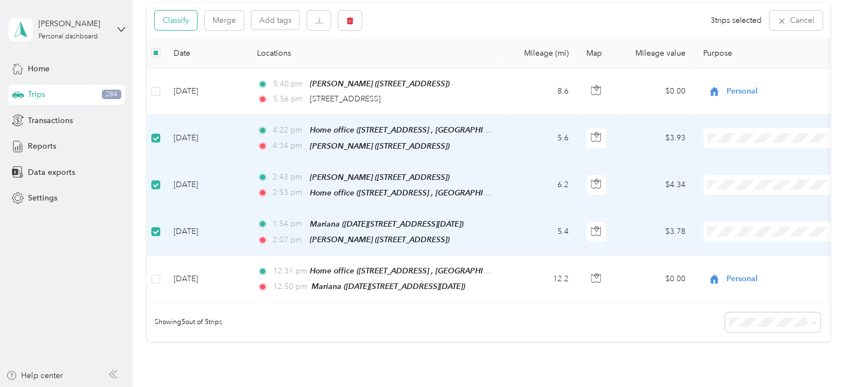
click at [178, 19] on button "Classify" at bounding box center [176, 20] width 42 height 19
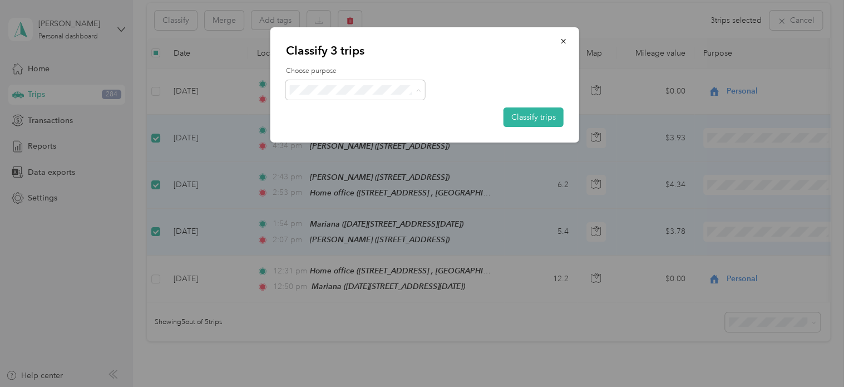
click at [318, 115] on li "Cuyahoga DD" at bounding box center [355, 110] width 139 height 19
click at [537, 116] on button "Classify trips" at bounding box center [534, 116] width 60 height 19
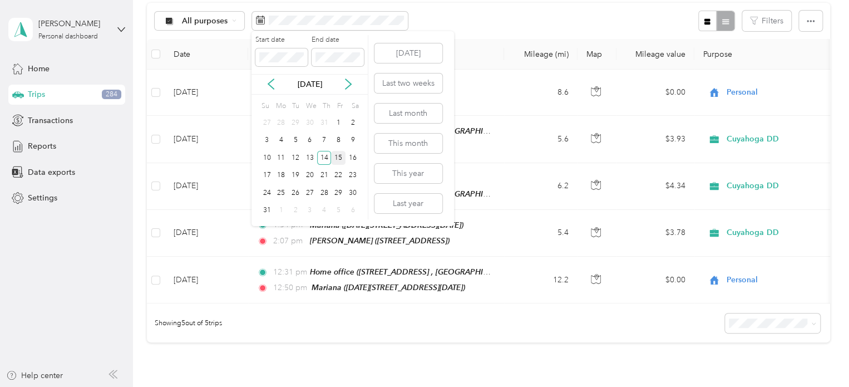
click at [338, 158] on div "15" at bounding box center [338, 158] width 14 height 14
click at [337, 158] on div "15" at bounding box center [338, 158] width 14 height 14
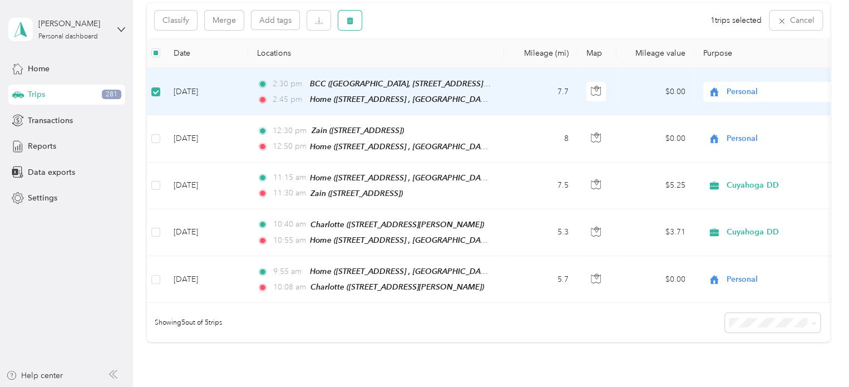
click at [353, 20] on icon "button" at bounding box center [350, 21] width 8 height 8
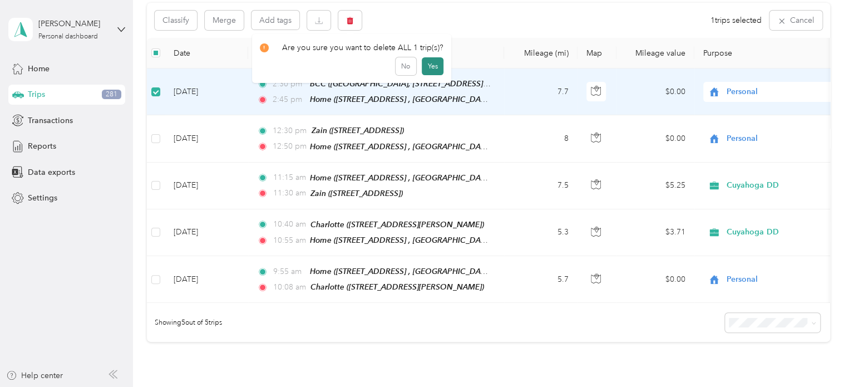
click at [434, 62] on button "Yes" at bounding box center [433, 66] width 22 height 18
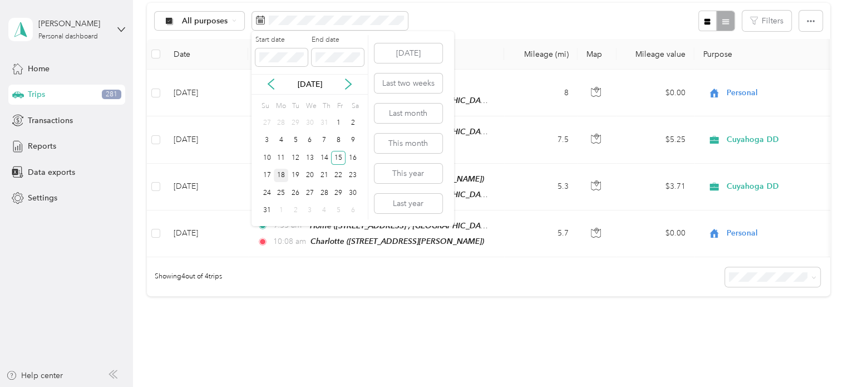
click at [279, 174] on div "18" at bounding box center [281, 176] width 14 height 14
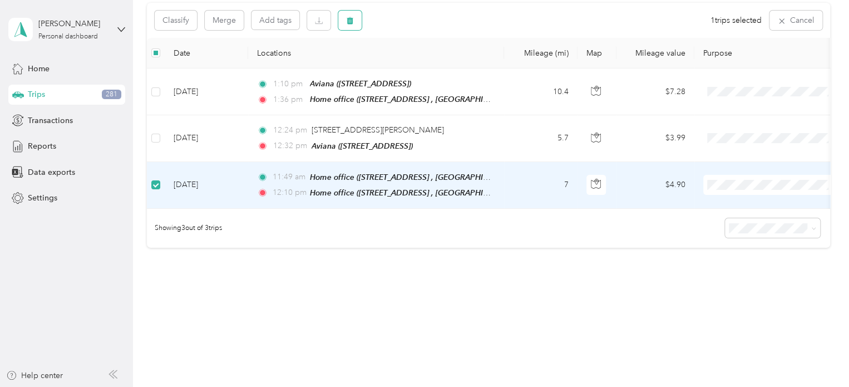
click at [356, 21] on button "button" at bounding box center [349, 20] width 23 height 19
click at [436, 67] on button "Yes" at bounding box center [433, 66] width 22 height 18
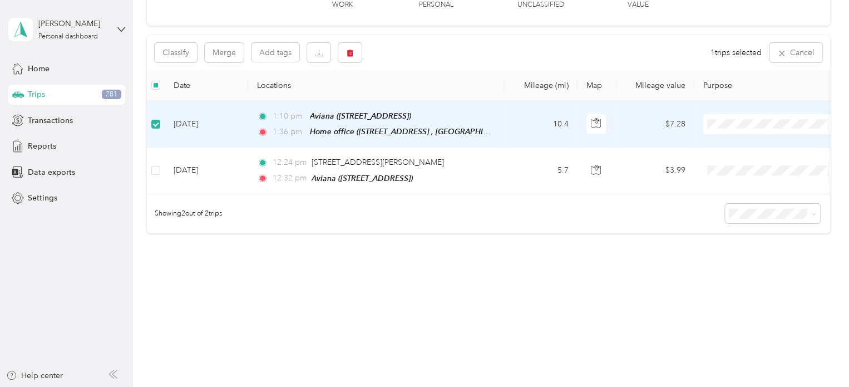
scroll to position [92, 0]
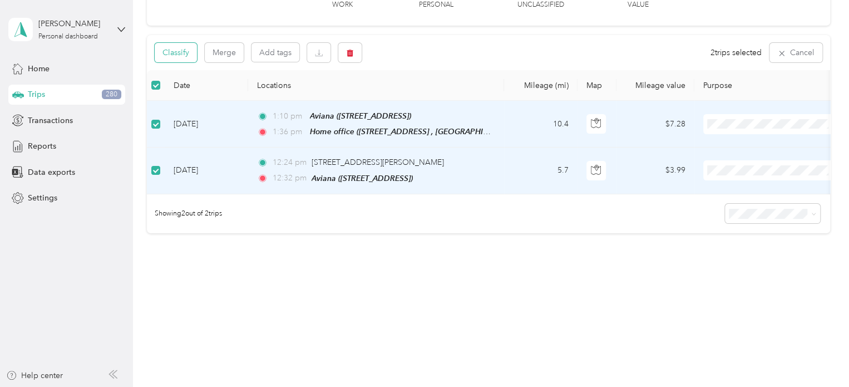
click at [175, 48] on button "Classify" at bounding box center [176, 52] width 42 height 19
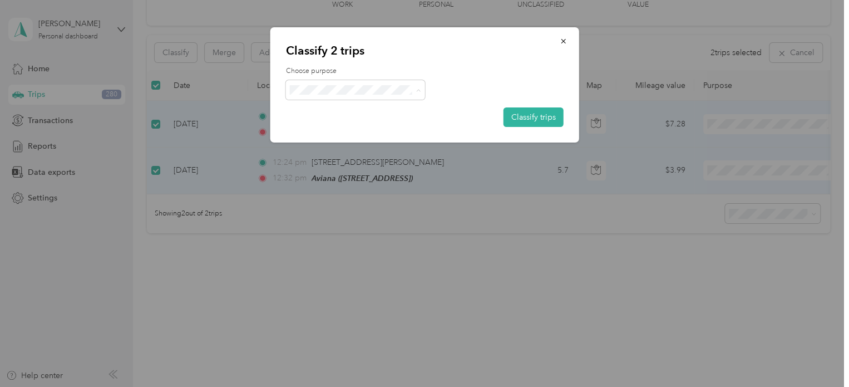
click at [326, 129] on span "Personal" at bounding box center [365, 130] width 104 height 12
click at [552, 117] on button "Classify trips" at bounding box center [534, 116] width 60 height 19
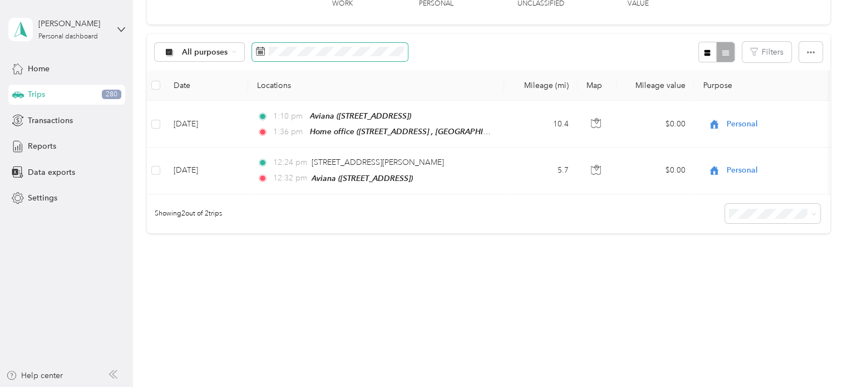
click at [318, 51] on span at bounding box center [330, 52] width 156 height 19
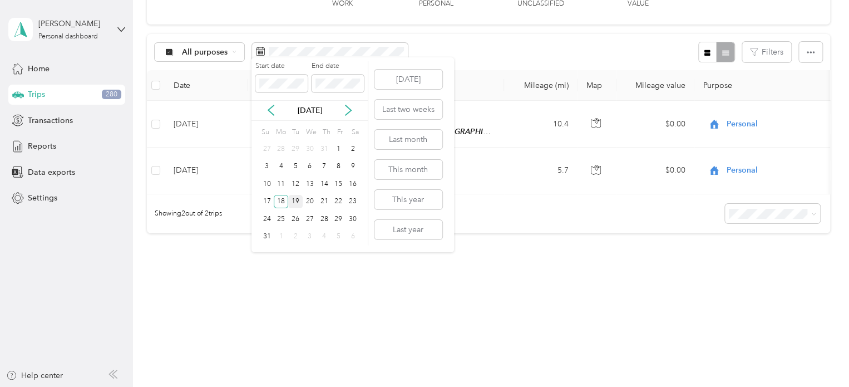
click at [294, 200] on div "19" at bounding box center [295, 202] width 14 height 14
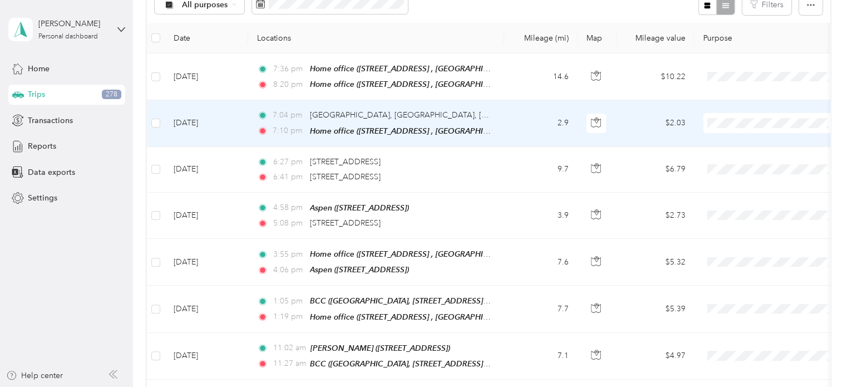
scroll to position [134, 0]
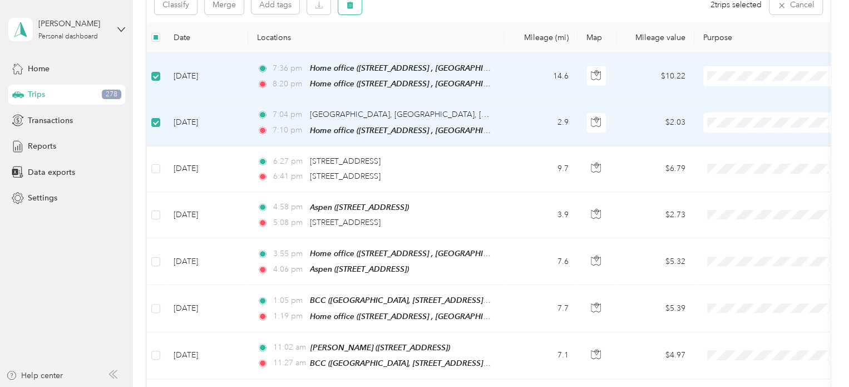
click at [347, 8] on icon "button" at bounding box center [350, 5] width 8 height 8
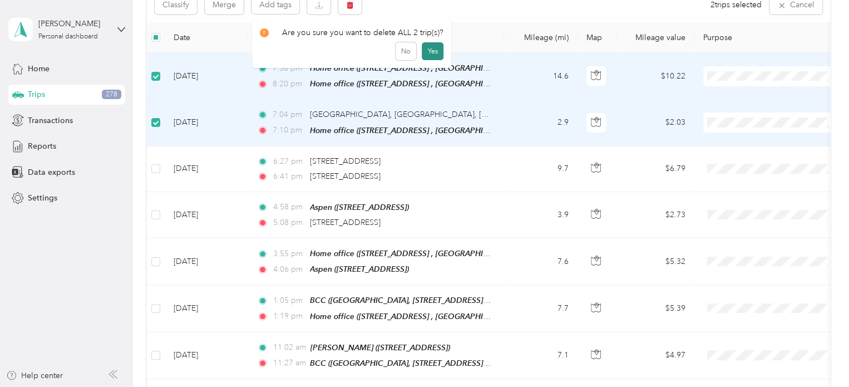
click at [432, 47] on button "Yes" at bounding box center [433, 51] width 22 height 18
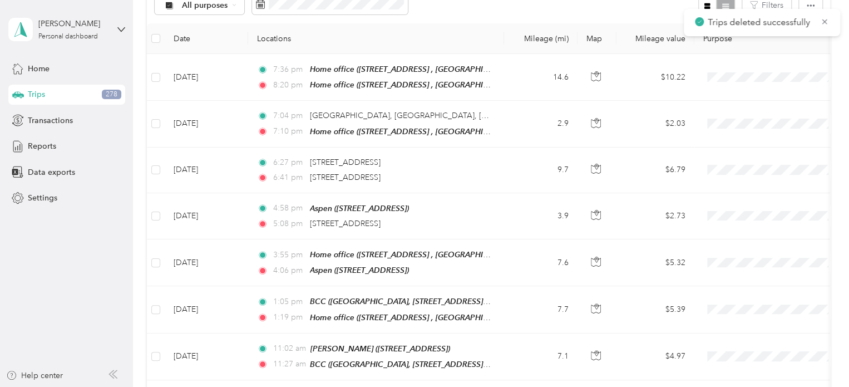
scroll to position [134, 0]
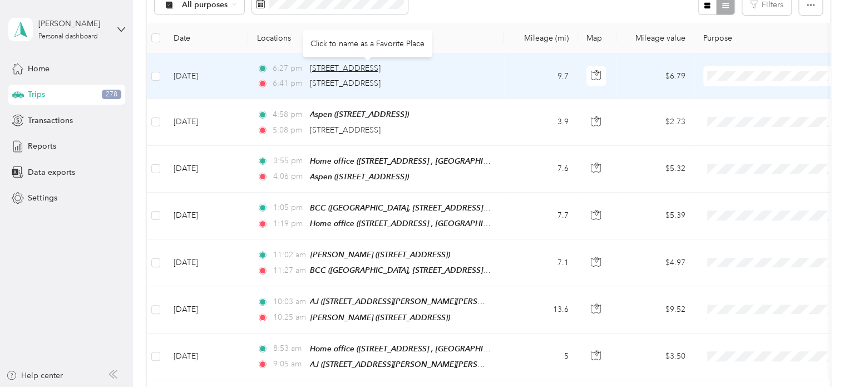
click at [346, 66] on span "[STREET_ADDRESS]" at bounding box center [345, 67] width 71 height 9
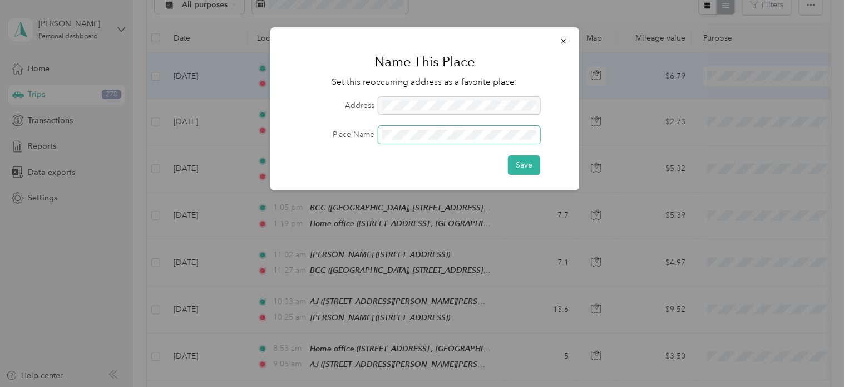
click at [508, 155] on button "Save" at bounding box center [524, 164] width 32 height 19
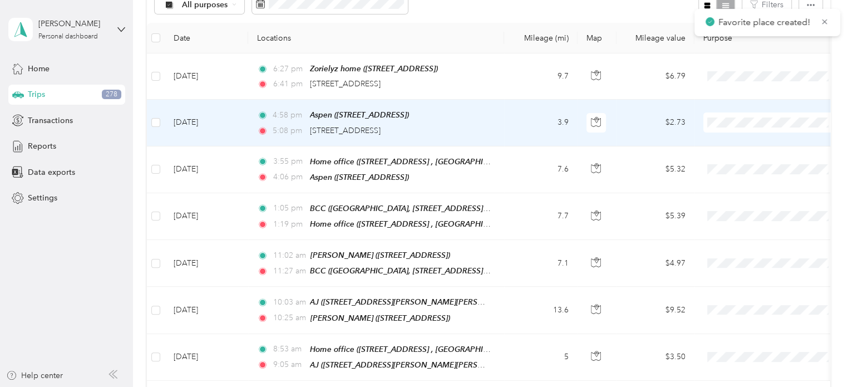
click at [469, 136] on td "4:58 pm Aspen ([STREET_ADDRESS]) 5:08 pm [STREET_ADDRESS]" at bounding box center [376, 123] width 256 height 46
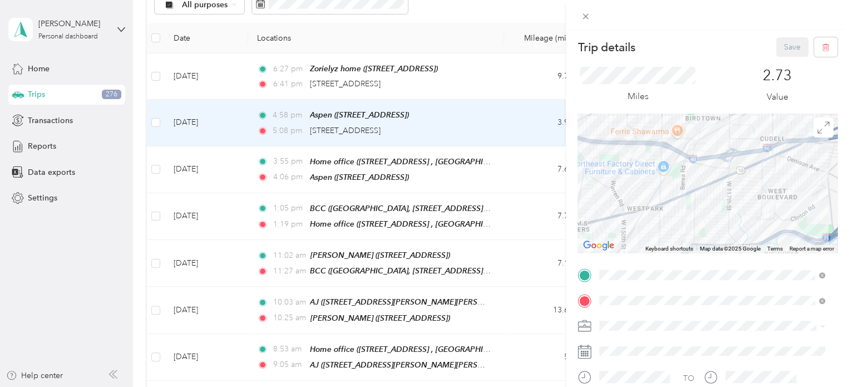
click at [691, 187] on div "Zorielyz home [STREET_ADDRESS]" at bounding box center [656, 175] width 71 height 23
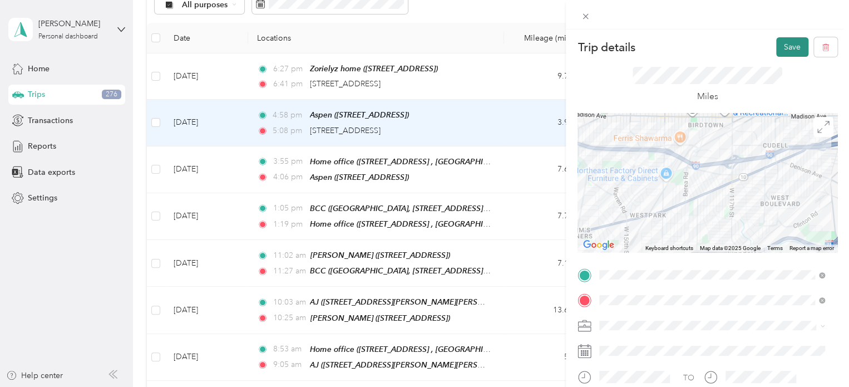
click at [788, 44] on button "Save" at bounding box center [792, 46] width 32 height 19
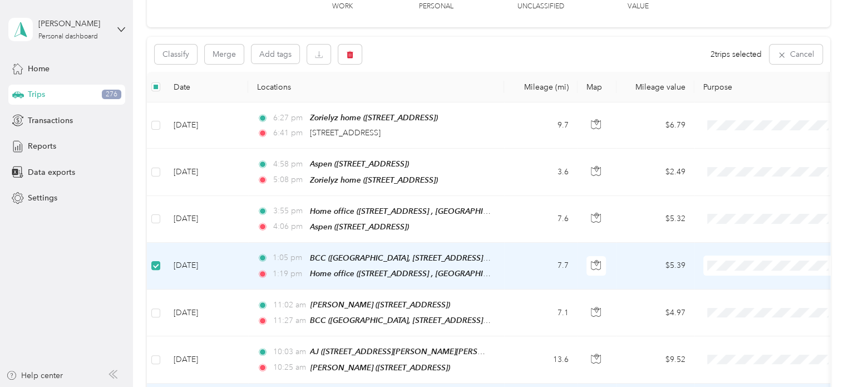
scroll to position [78, 0]
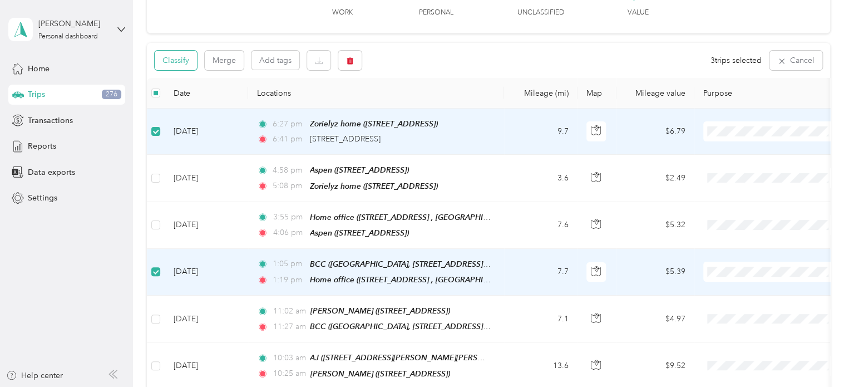
click at [187, 65] on button "Classify" at bounding box center [176, 60] width 42 height 19
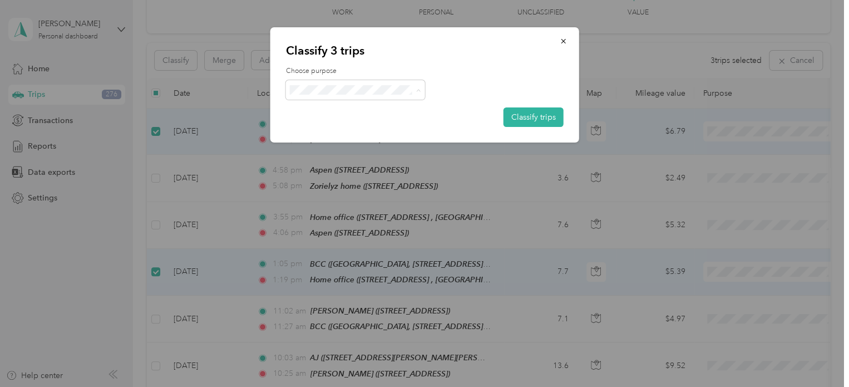
click at [322, 127] on span "Personal" at bounding box center [358, 130] width 91 height 12
click at [550, 111] on button "Classify trips" at bounding box center [534, 116] width 60 height 19
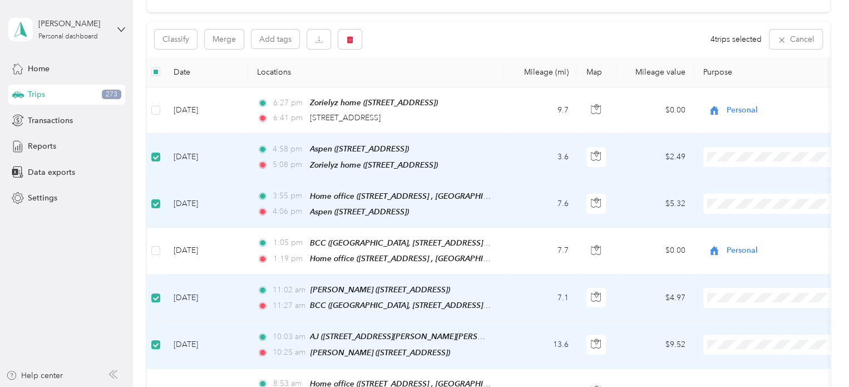
scroll to position [22, 0]
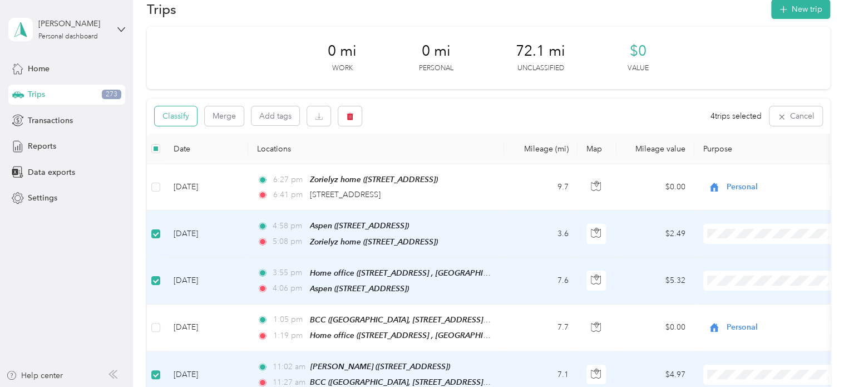
click at [178, 112] on button "Classify" at bounding box center [176, 115] width 42 height 19
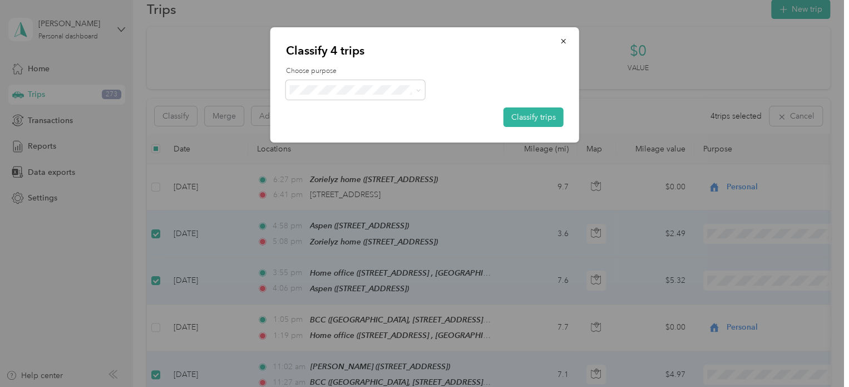
click at [315, 114] on li "Cuyahoga DD" at bounding box center [355, 108] width 139 height 19
click at [519, 114] on button "Classify trips" at bounding box center [534, 116] width 60 height 19
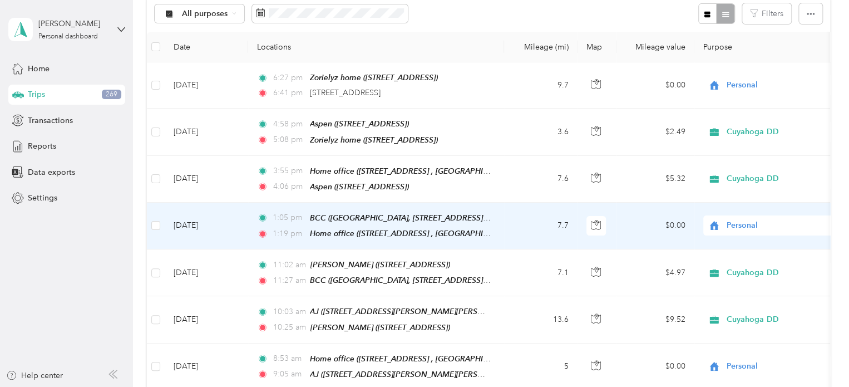
scroll to position [78, 0]
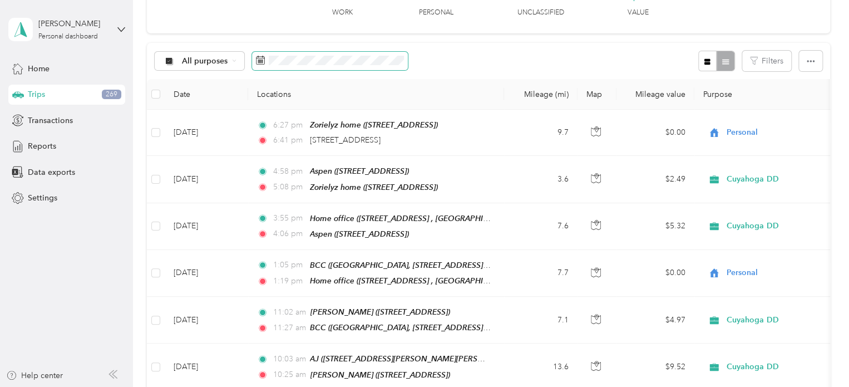
click at [309, 66] on span at bounding box center [330, 61] width 156 height 19
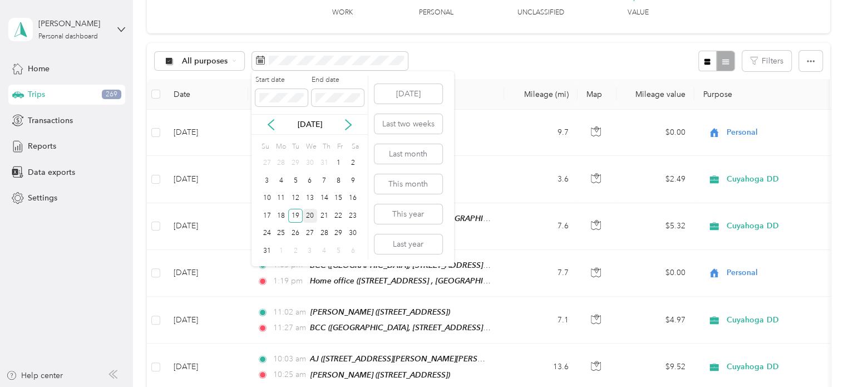
click at [307, 214] on div "20" at bounding box center [310, 216] width 14 height 14
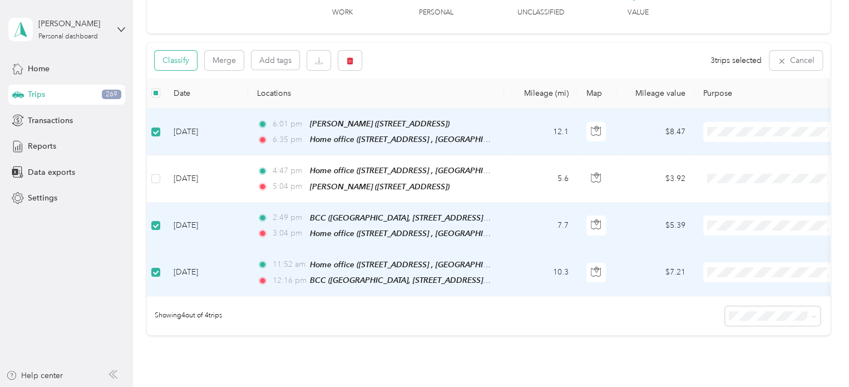
click at [176, 57] on button "Classify" at bounding box center [176, 60] width 42 height 19
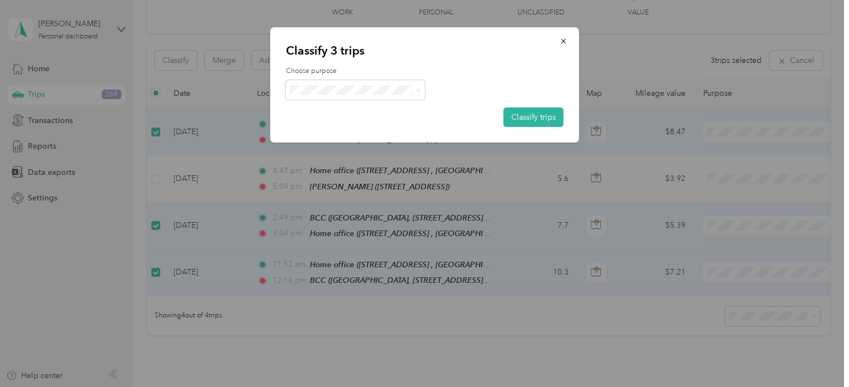
click at [345, 127] on span "Personal" at bounding box center [365, 130] width 104 height 12
click at [521, 115] on button "Classify trips" at bounding box center [534, 116] width 60 height 19
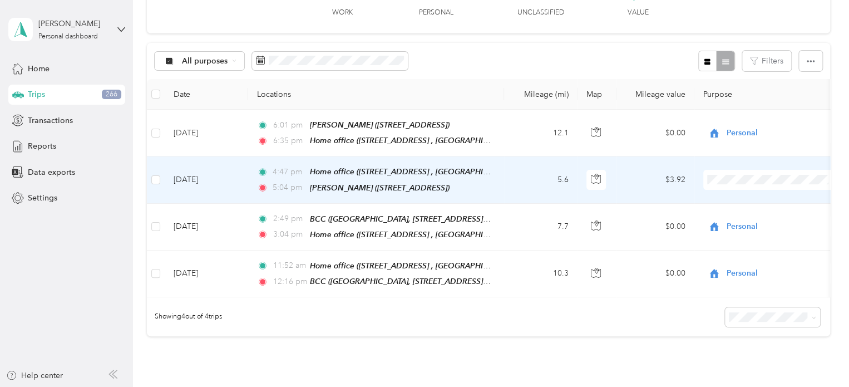
click at [734, 201] on li "Cuyahoga DD" at bounding box center [773, 198] width 138 height 19
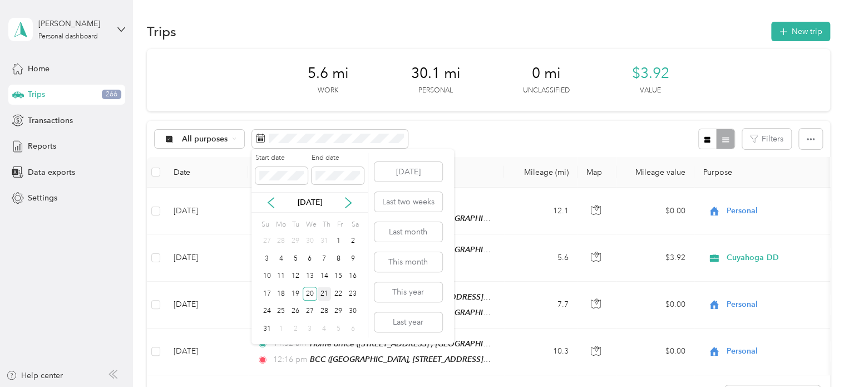
click at [323, 292] on div "21" at bounding box center [324, 294] width 14 height 14
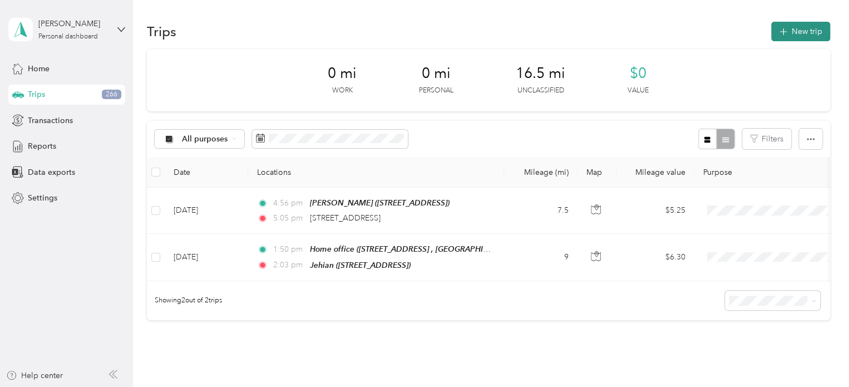
click at [799, 27] on button "New trip" at bounding box center [800, 31] width 59 height 19
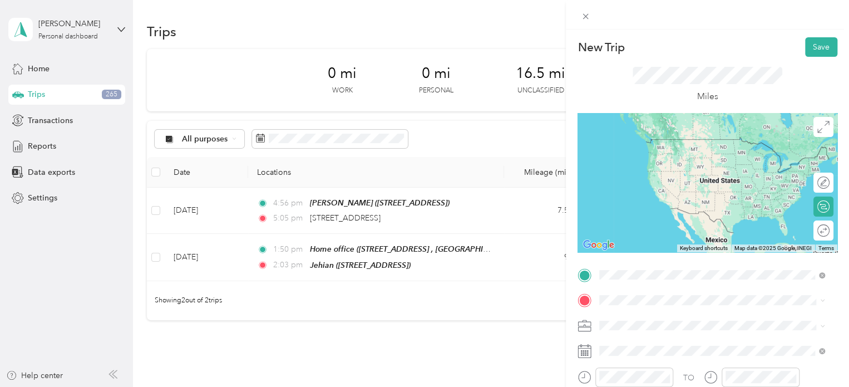
click at [652, 151] on span "[STREET_ADDRESS]" at bounding box center [656, 155] width 71 height 9
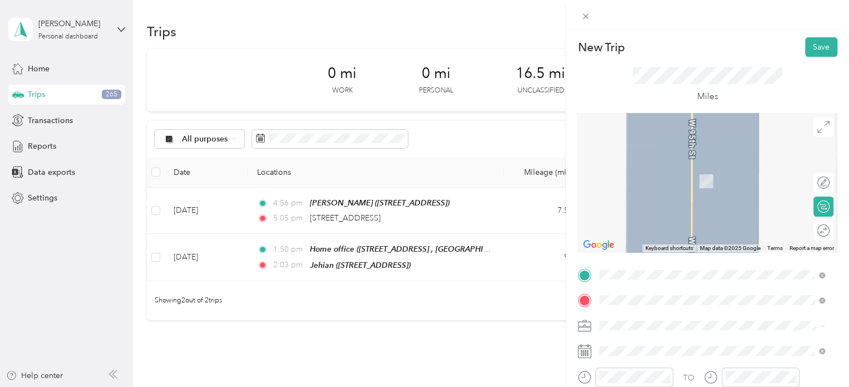
click at [681, 191] on span "[STREET_ADDRESS], [GEOGRAPHIC_DATA], [GEOGRAPHIC_DATA], [GEOGRAPHIC_DATA]" at bounding box center [703, 186] width 165 height 21
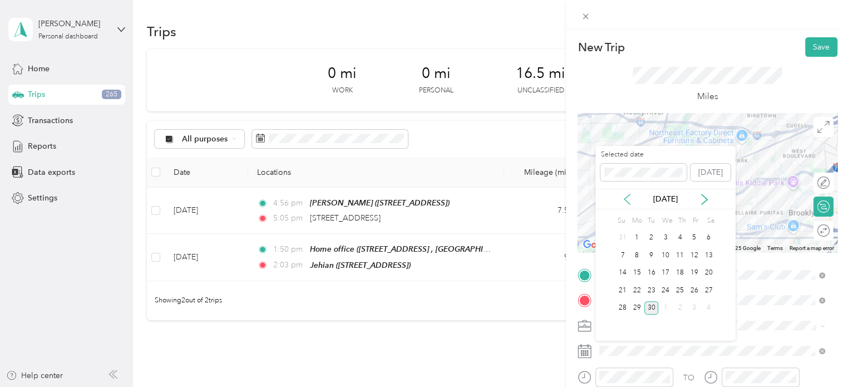
click at [626, 196] on icon at bounding box center [627, 199] width 11 height 11
click at [678, 284] on div "21" at bounding box center [680, 290] width 14 height 14
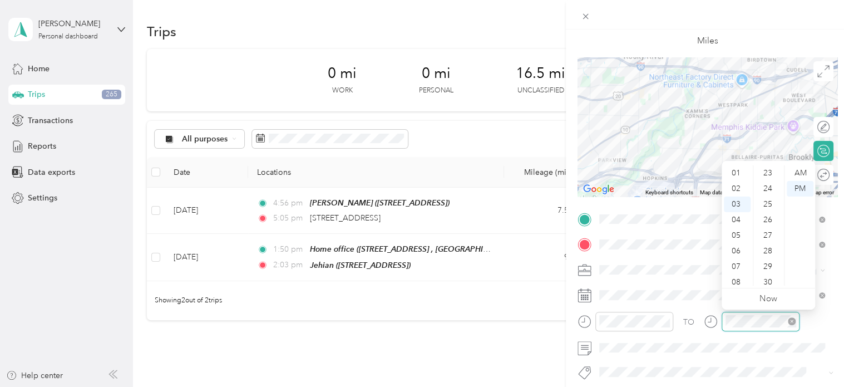
scroll to position [156, 0]
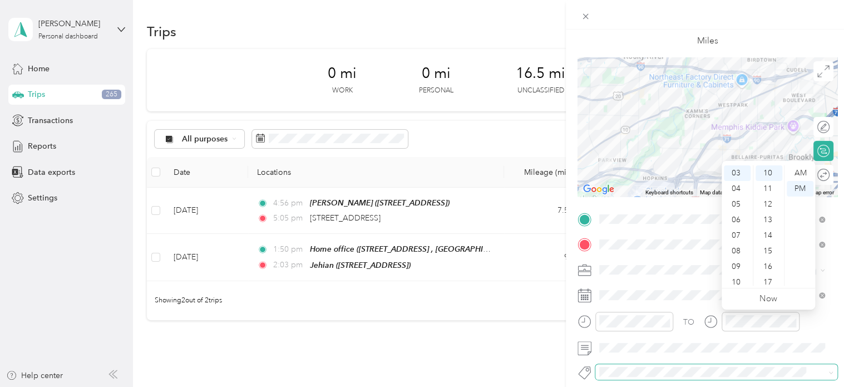
click at [722, 365] on span at bounding box center [717, 372] width 242 height 16
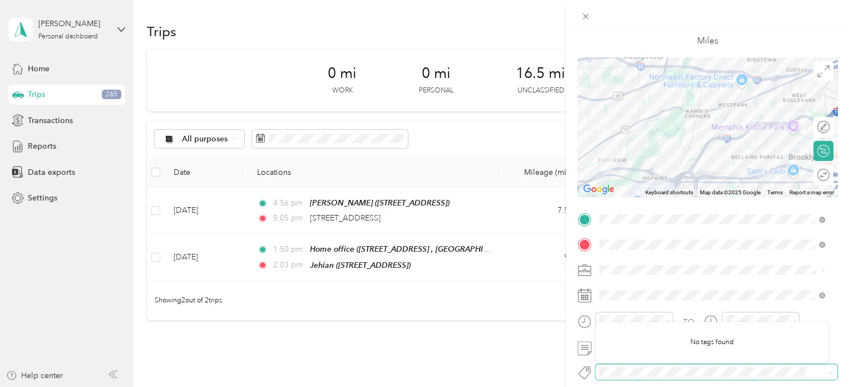
click at [756, 377] on span at bounding box center [707, 372] width 223 height 12
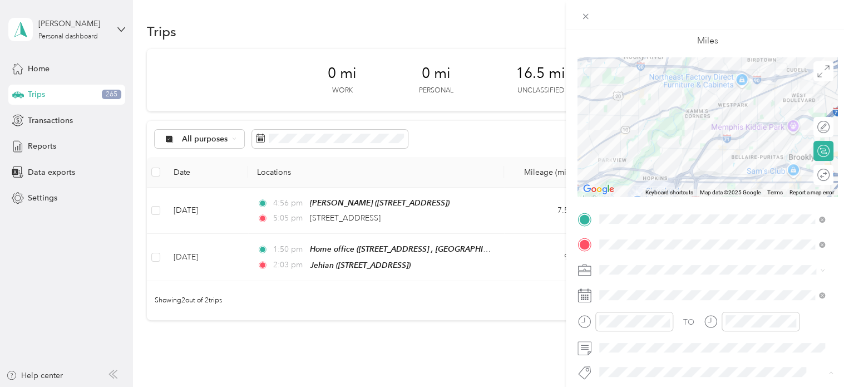
click at [749, 16] on div at bounding box center [707, 14] width 283 height 29
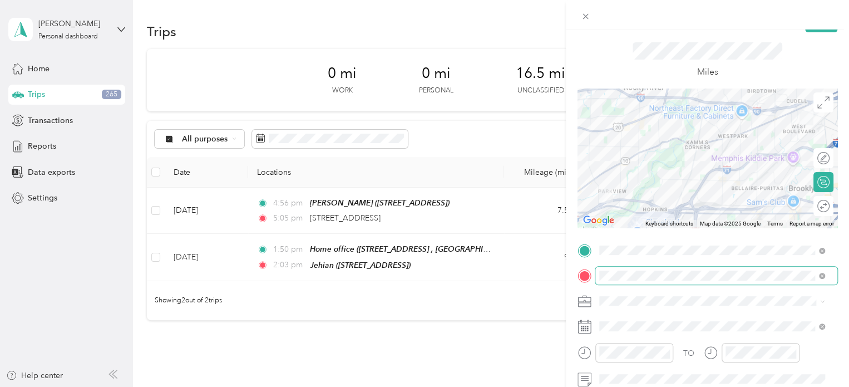
scroll to position [0, 0]
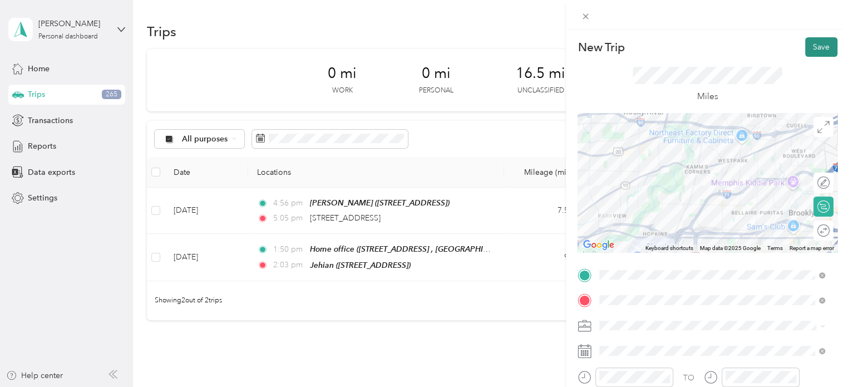
click at [817, 47] on button "Save" at bounding box center [821, 46] width 32 height 19
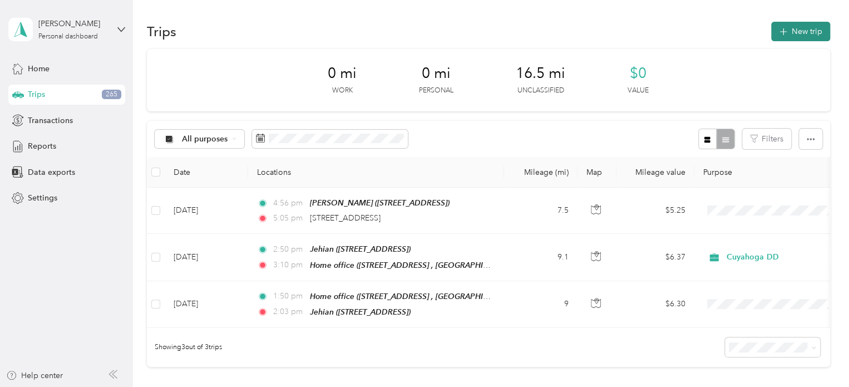
click at [784, 33] on icon "button" at bounding box center [783, 32] width 13 height 13
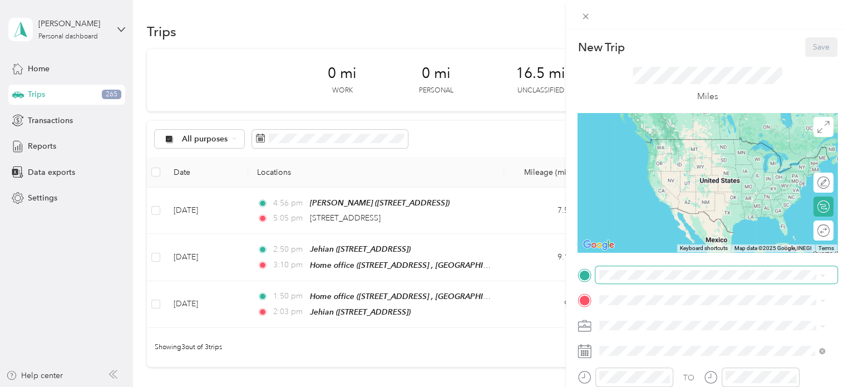
click at [649, 281] on span at bounding box center [717, 275] width 242 height 18
click at [663, 158] on div "Home office [STREET_ADDRESS][GEOGRAPHIC_DATA], [GEOGRAPHIC_DATA], [GEOGRAPHIC_D…" at bounding box center [721, 155] width 201 height 35
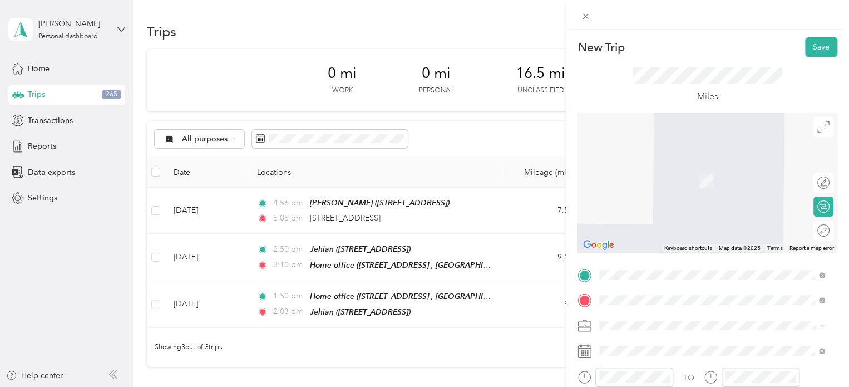
click at [668, 186] on span "[STREET_ADDRESS]" at bounding box center [656, 180] width 71 height 9
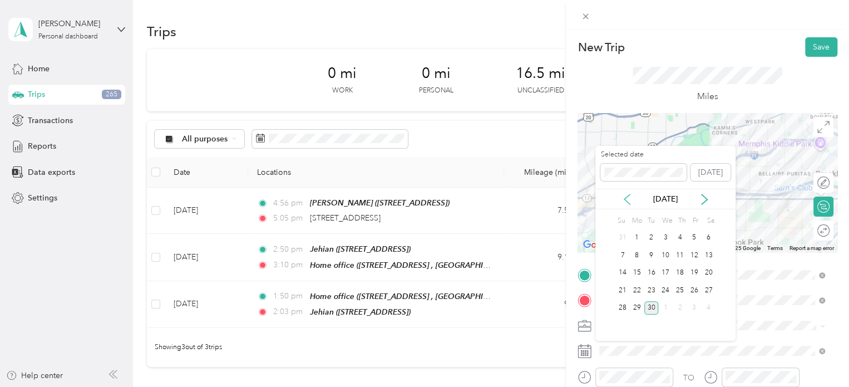
click at [627, 200] on icon at bounding box center [627, 199] width 11 height 11
drag, startPoint x: 682, startPoint y: 291, endPoint x: 681, endPoint y: 298, distance: 7.3
click at [681, 290] on div "21" at bounding box center [680, 290] width 14 height 14
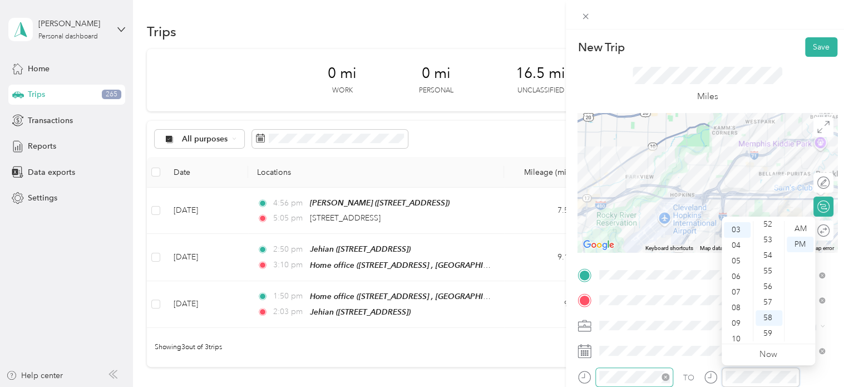
scroll to position [47, 0]
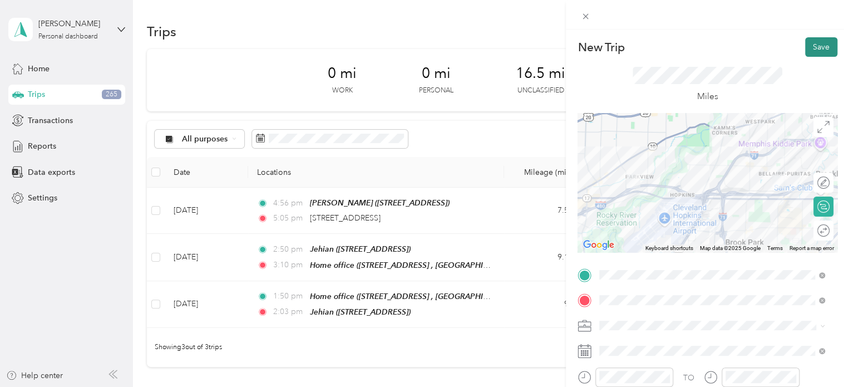
click at [822, 45] on button "Save" at bounding box center [821, 46] width 32 height 19
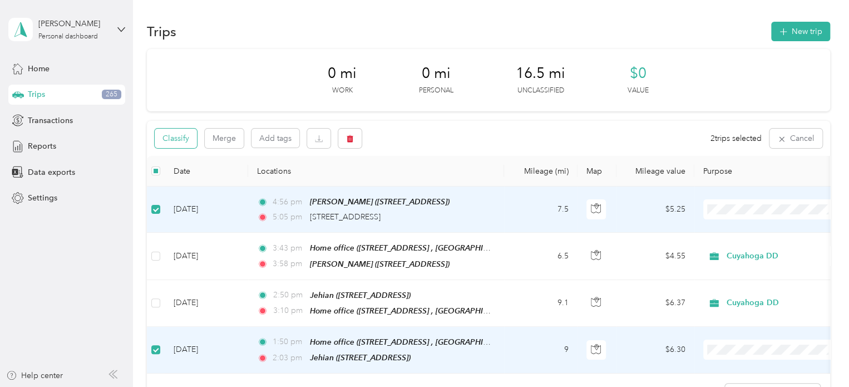
click at [185, 144] on button "Classify" at bounding box center [176, 138] width 42 height 19
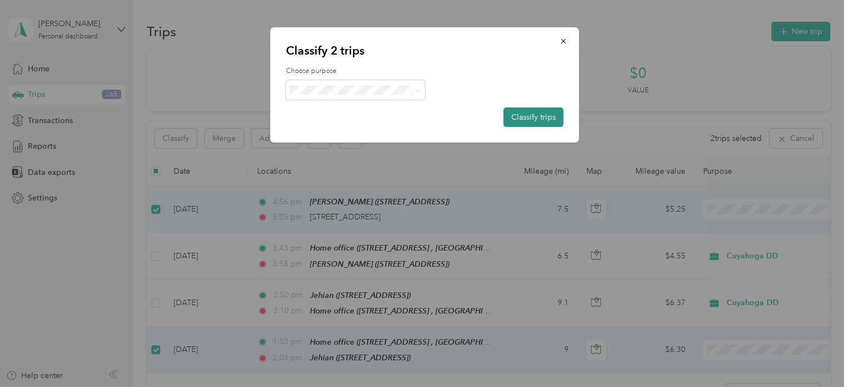
click at [550, 116] on button "Classify trips" at bounding box center [534, 116] width 60 height 19
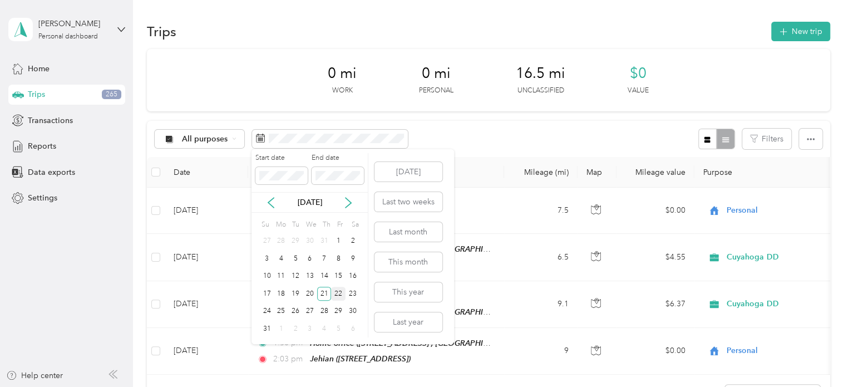
click at [336, 293] on div "22" at bounding box center [338, 294] width 14 height 14
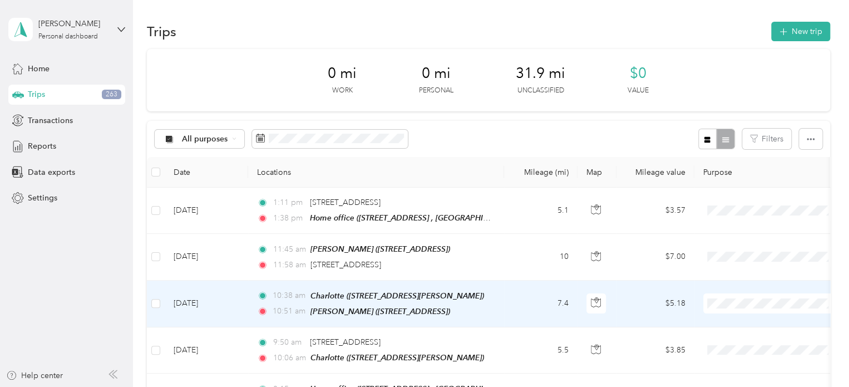
scroll to position [167, 0]
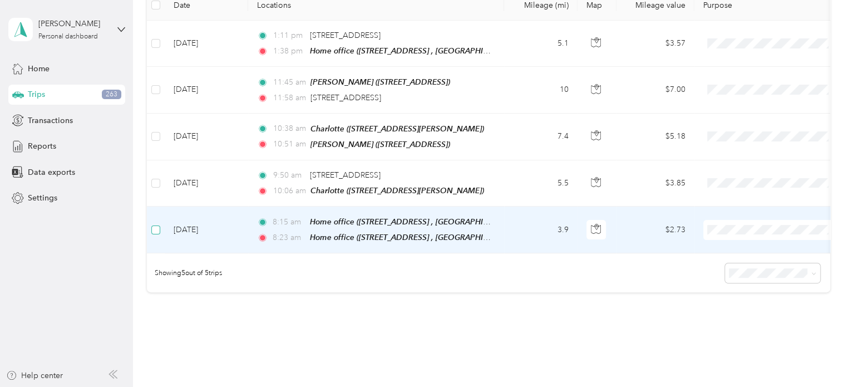
click at [158, 231] on label at bounding box center [155, 230] width 9 height 12
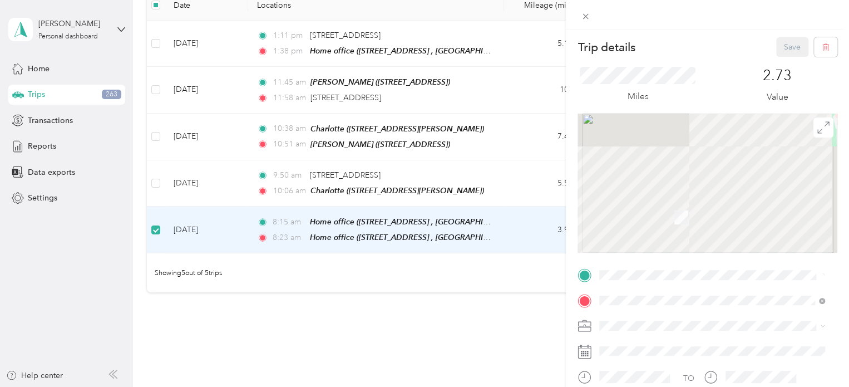
click at [198, 247] on div "Trip details Save This trip cannot be edited because it is either under review,…" at bounding box center [424, 193] width 849 height 387
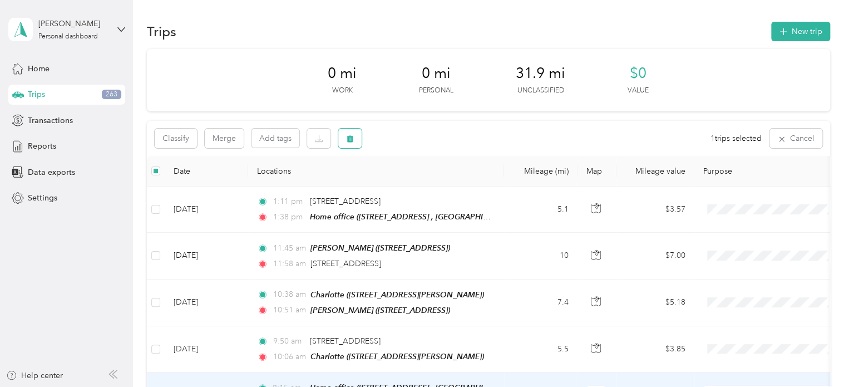
click at [352, 136] on icon "button" at bounding box center [350, 139] width 8 height 8
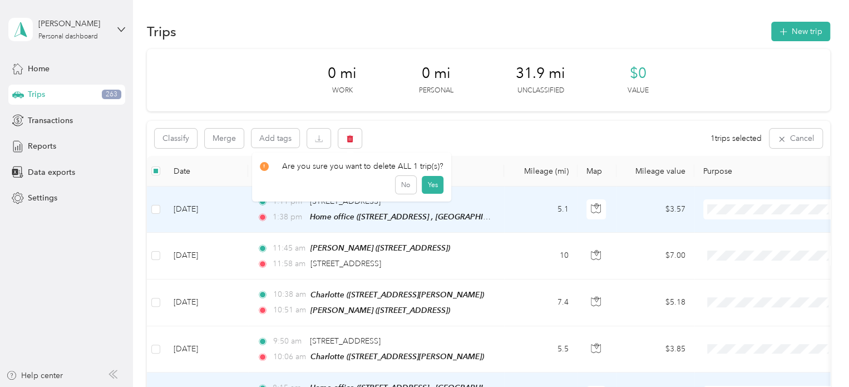
click at [426, 182] on div "Click to name as a Favorite Place" at bounding box center [401, 177] width 130 height 27
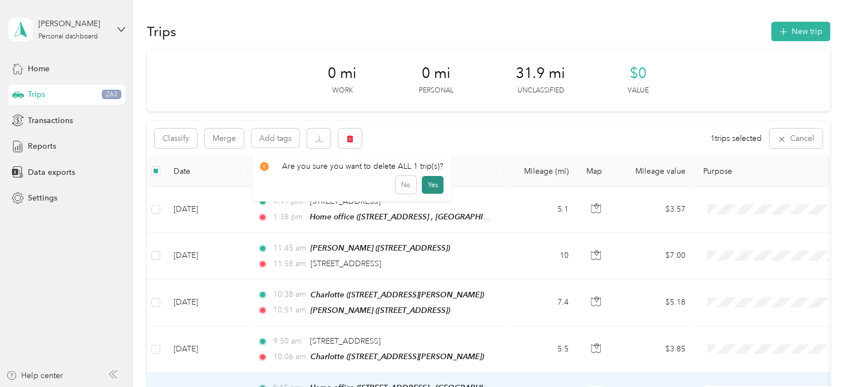
click at [436, 184] on button "Yes" at bounding box center [433, 185] width 22 height 18
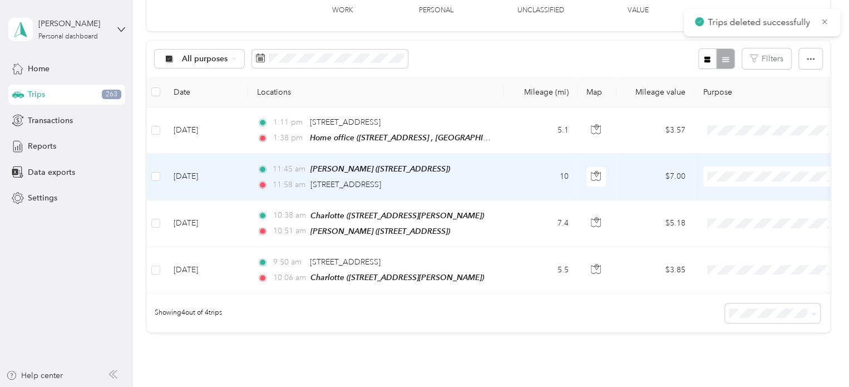
scroll to position [73, 0]
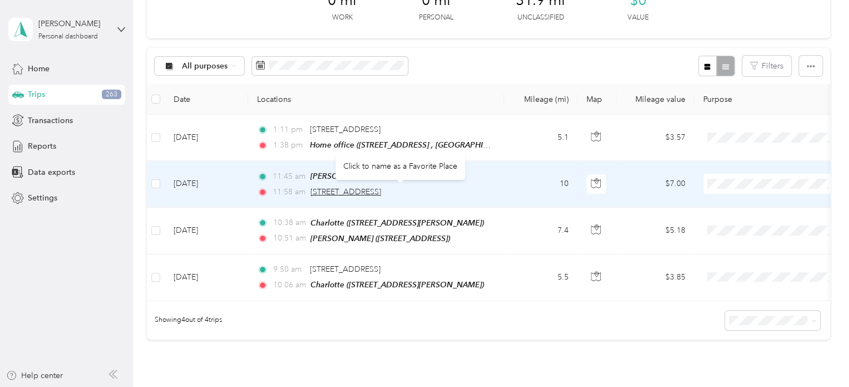
click at [347, 190] on span "[STREET_ADDRESS]" at bounding box center [346, 191] width 71 height 9
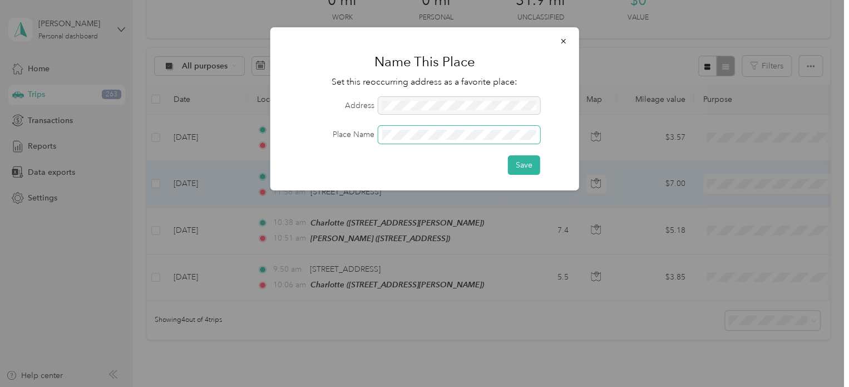
click at [508, 155] on button "Save" at bounding box center [524, 164] width 32 height 19
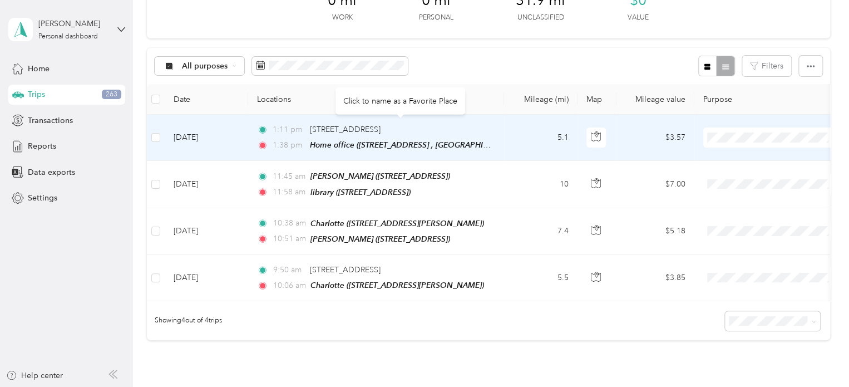
click at [496, 131] on td "1:11 pm [STREET_ADDRESS] 1:38 pm Home office ([STREET_ADDRESS] , [GEOGRAPHIC_DA…" at bounding box center [376, 138] width 256 height 46
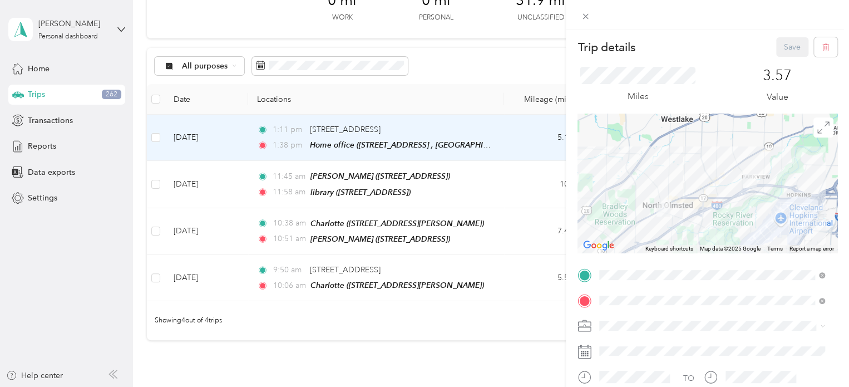
click at [645, 159] on div "library [STREET_ADDRESS]" at bounding box center [656, 150] width 71 height 23
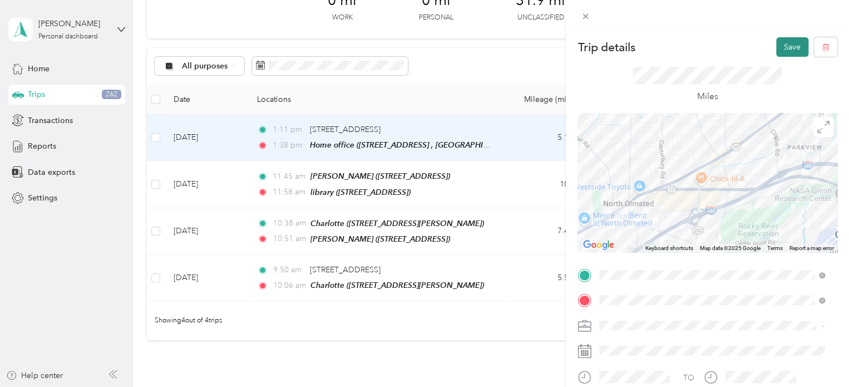
click at [788, 43] on button "Save" at bounding box center [792, 46] width 32 height 19
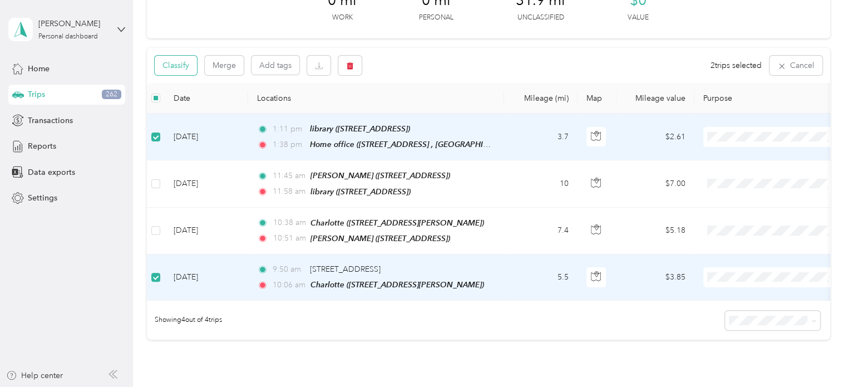
click at [180, 66] on button "Classify" at bounding box center [176, 65] width 42 height 19
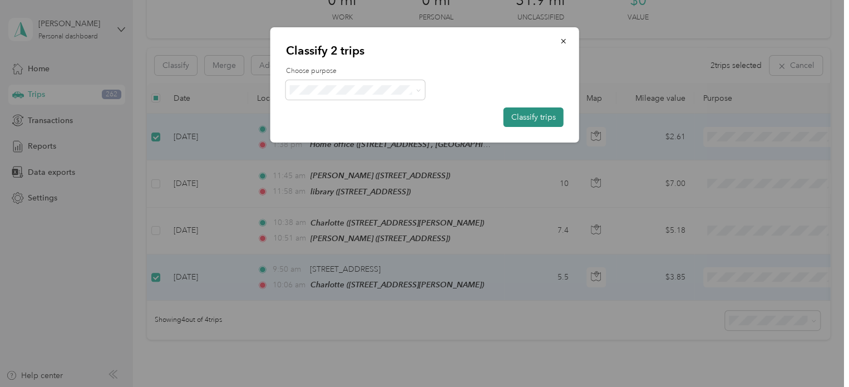
click at [560, 112] on button "Classify trips" at bounding box center [534, 116] width 60 height 19
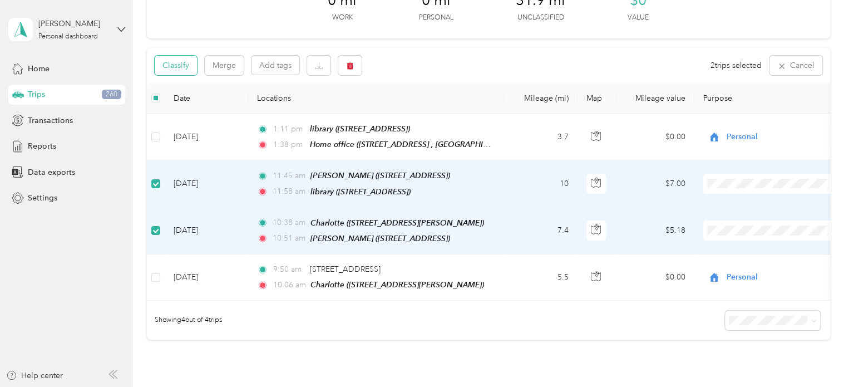
click at [173, 65] on button "Classify" at bounding box center [176, 65] width 42 height 19
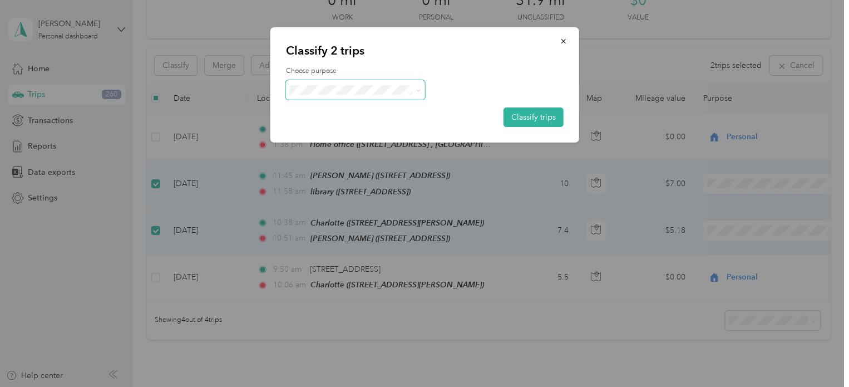
click at [353, 95] on span at bounding box center [355, 89] width 139 height 19
click at [321, 111] on span "Cuyahoga DD" at bounding box center [365, 111] width 104 height 12
click at [520, 119] on button "Classify trips" at bounding box center [534, 116] width 60 height 19
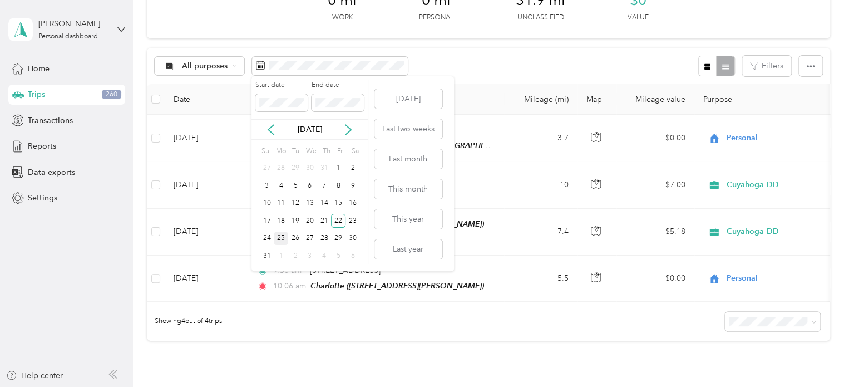
click at [283, 237] on div "25" at bounding box center [281, 239] width 14 height 14
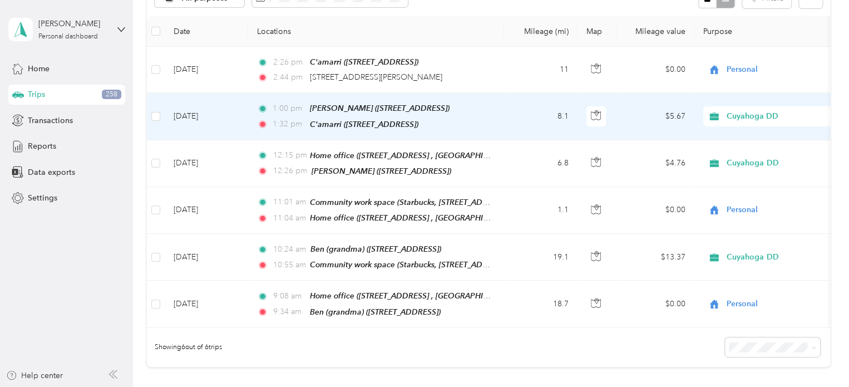
scroll to position [109, 0]
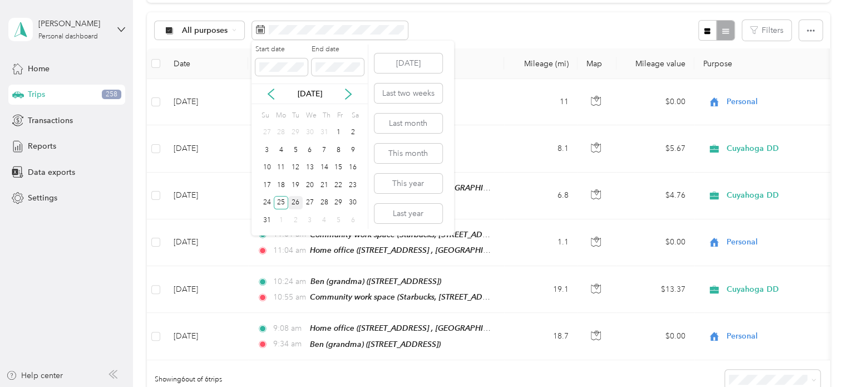
click at [293, 200] on div "26" at bounding box center [295, 203] width 14 height 14
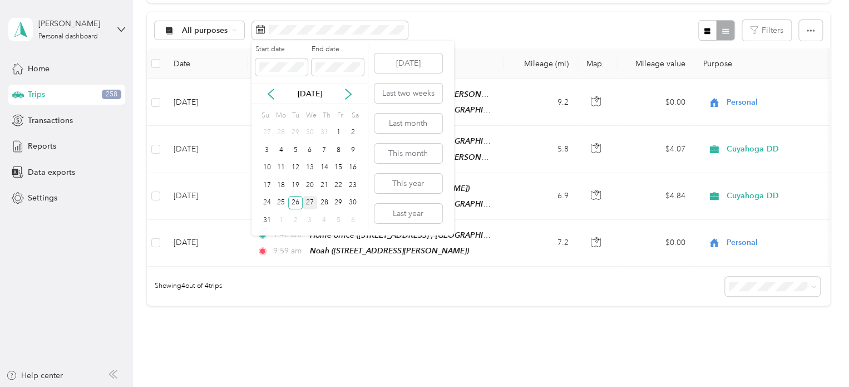
click at [309, 201] on div "27" at bounding box center [310, 203] width 14 height 14
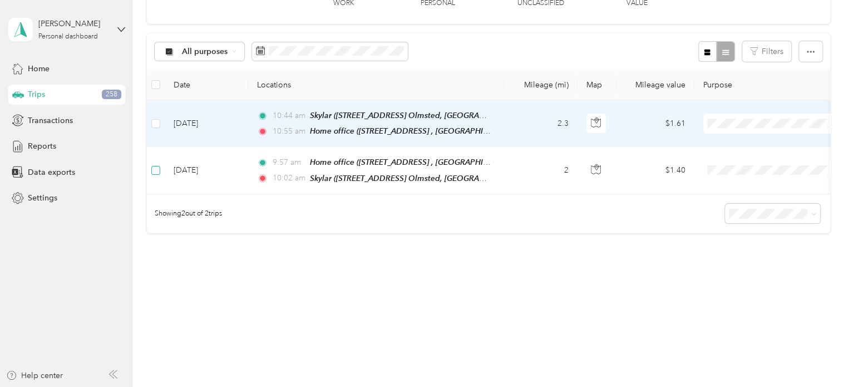
scroll to position [92, 0]
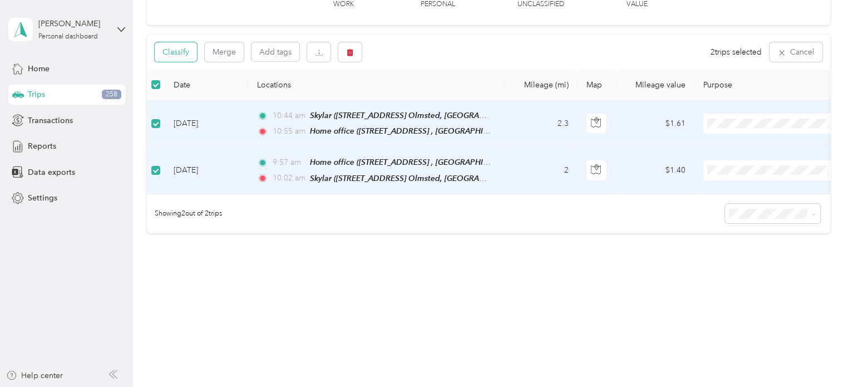
click at [174, 52] on button "Classify" at bounding box center [176, 51] width 42 height 19
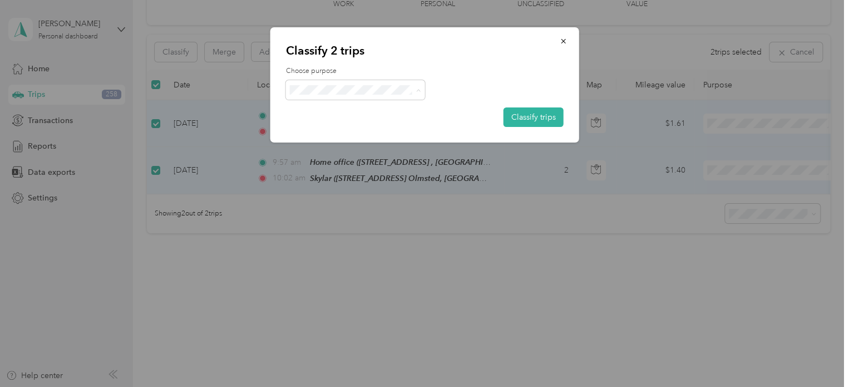
click at [326, 127] on span "Personal" at bounding box center [365, 130] width 104 height 12
click at [553, 119] on button "Classify trips" at bounding box center [534, 116] width 60 height 19
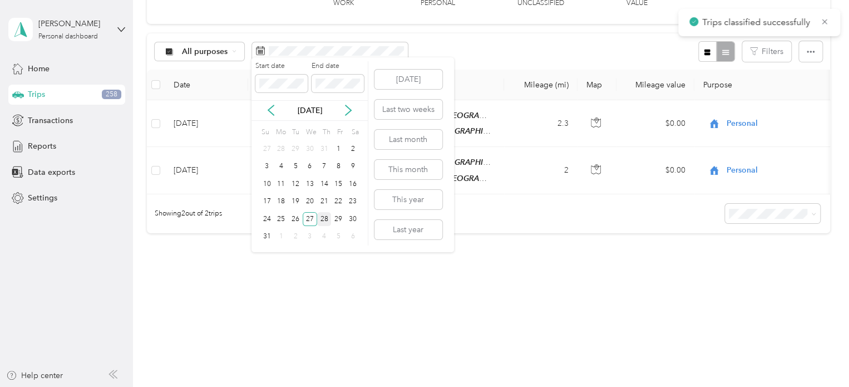
click at [323, 216] on div "28" at bounding box center [324, 219] width 14 height 14
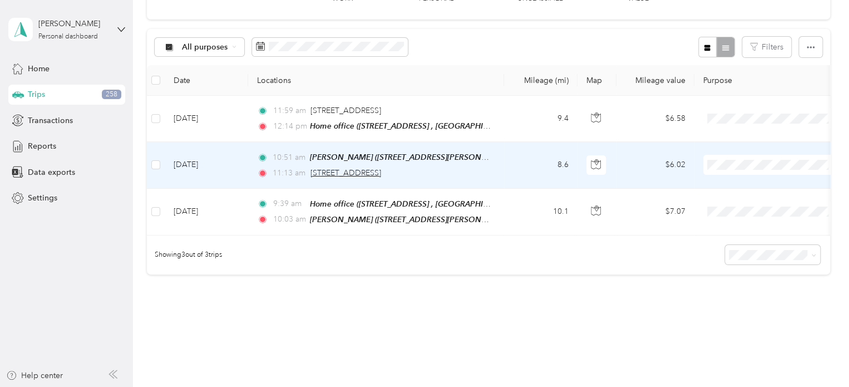
click at [381, 171] on span "[STREET_ADDRESS]" at bounding box center [346, 172] width 71 height 9
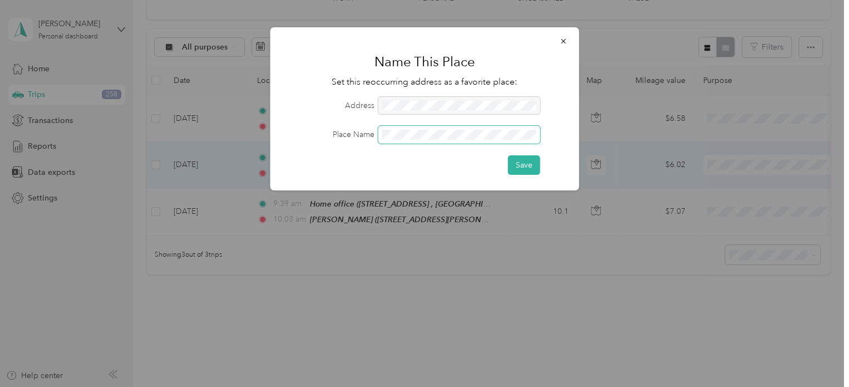
click at [508, 155] on button "Save" at bounding box center [524, 164] width 32 height 19
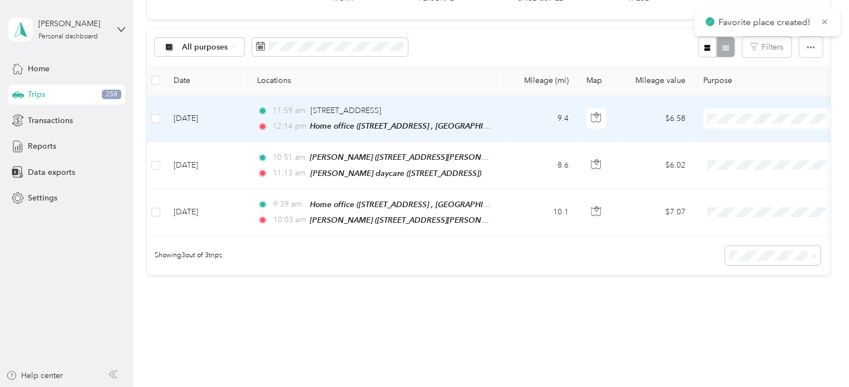
click at [501, 115] on td "11:59 am [STREET_ADDRESS] 12:14 pm Home office ([STREET_ADDRESS] , [GEOGRAPHIC_…" at bounding box center [376, 119] width 256 height 46
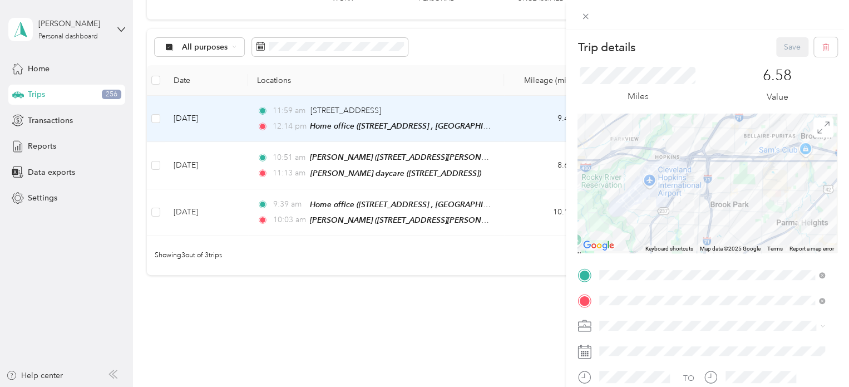
click at [678, 156] on span "[STREET_ADDRESS]" at bounding box center [656, 155] width 71 height 9
click at [790, 46] on button "Save" at bounding box center [792, 46] width 32 height 19
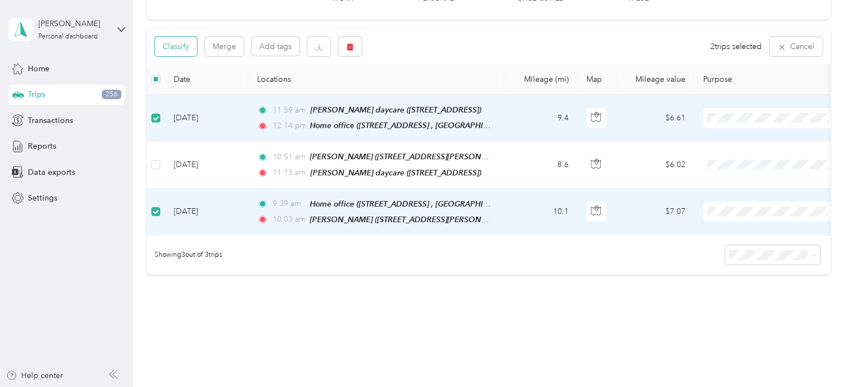
click at [175, 48] on button "Classify" at bounding box center [176, 46] width 42 height 19
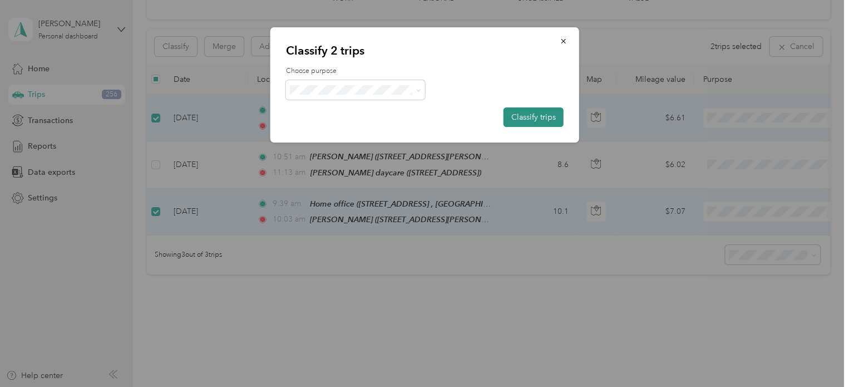
click at [534, 122] on button "Classify trips" at bounding box center [534, 116] width 60 height 19
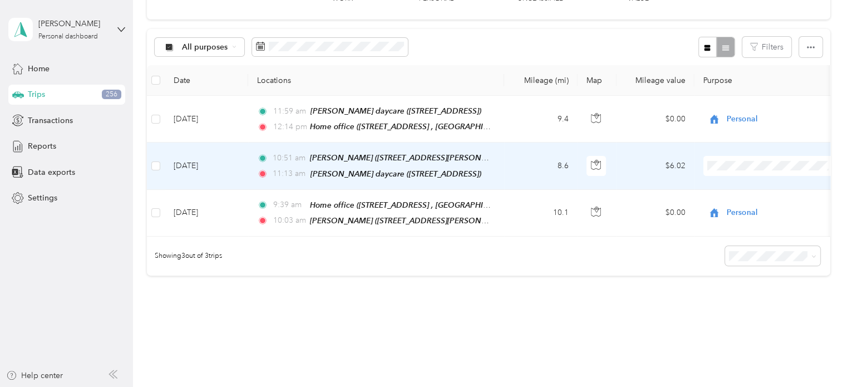
click at [727, 188] on li "Cuyahoga DD" at bounding box center [773, 183] width 138 height 19
drag, startPoint x: 418, startPoint y: 145, endPoint x: 484, endPoint y: 36, distance: 127.3
click at [484, 35] on div "All purposes Filters" at bounding box center [488, 47] width 683 height 36
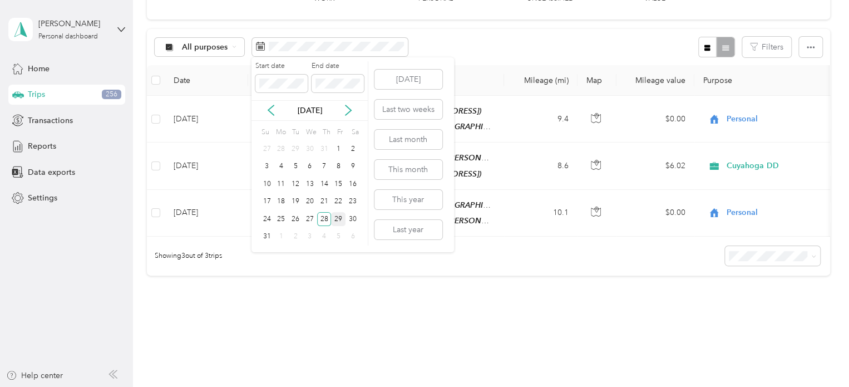
click at [338, 213] on div "29" at bounding box center [338, 219] width 14 height 14
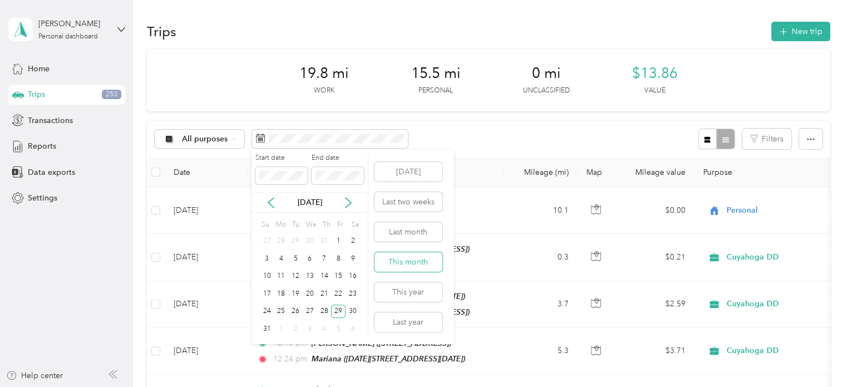
click at [412, 267] on button "This month" at bounding box center [409, 261] width 68 height 19
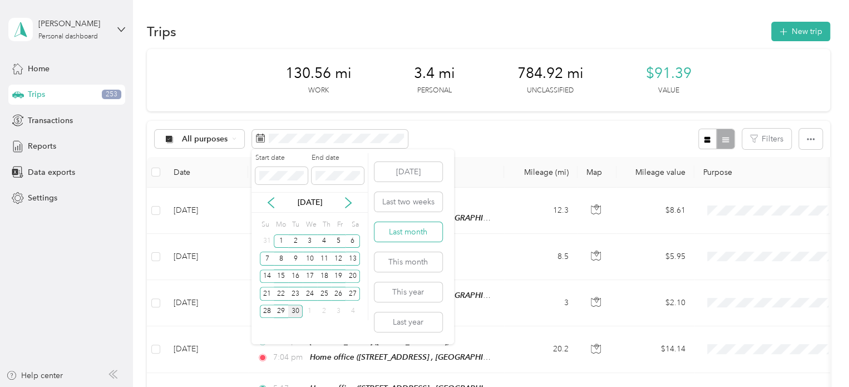
click at [411, 238] on button "Last month" at bounding box center [409, 231] width 68 height 19
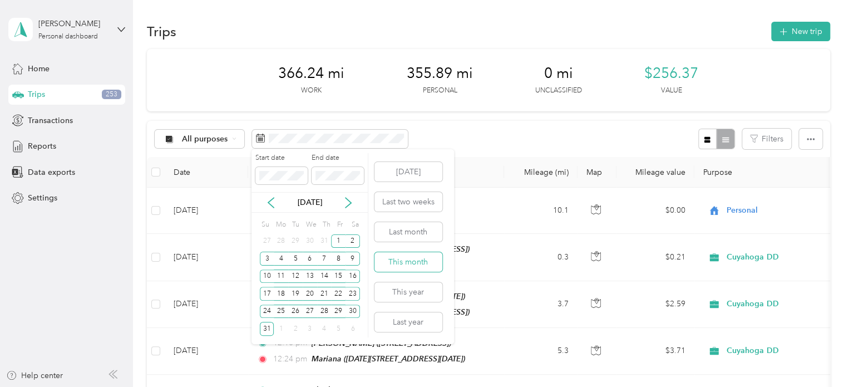
click at [411, 263] on button "This month" at bounding box center [409, 261] width 68 height 19
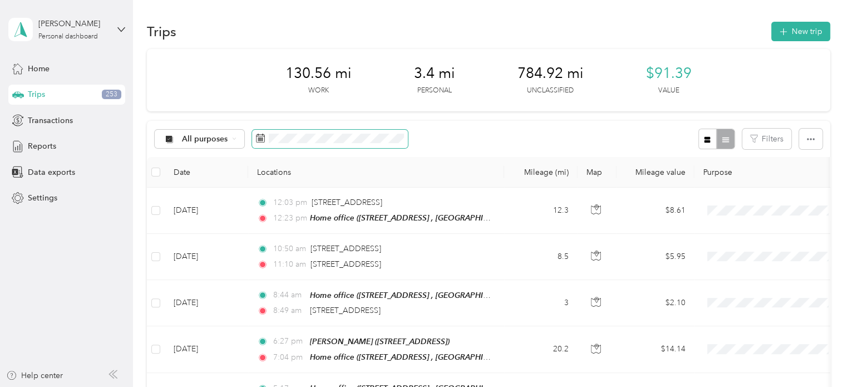
click at [314, 146] on span at bounding box center [330, 139] width 156 height 19
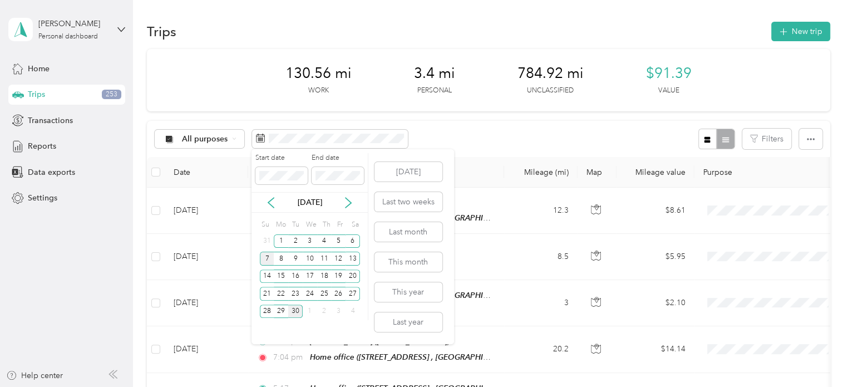
click at [265, 260] on div "7" at bounding box center [267, 259] width 14 height 14
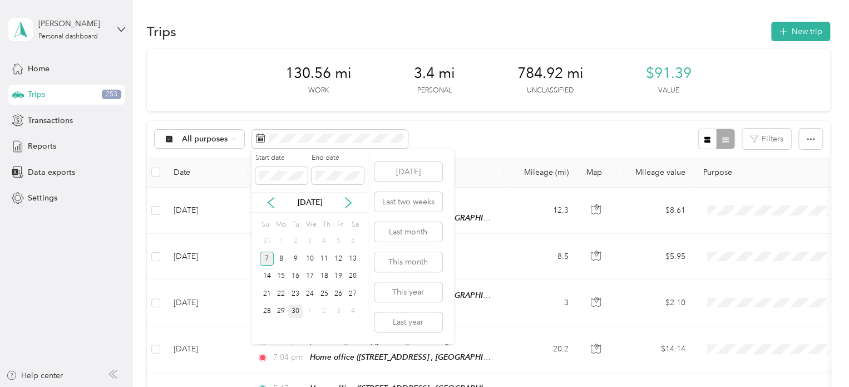
click at [265, 260] on div "7" at bounding box center [267, 259] width 14 height 14
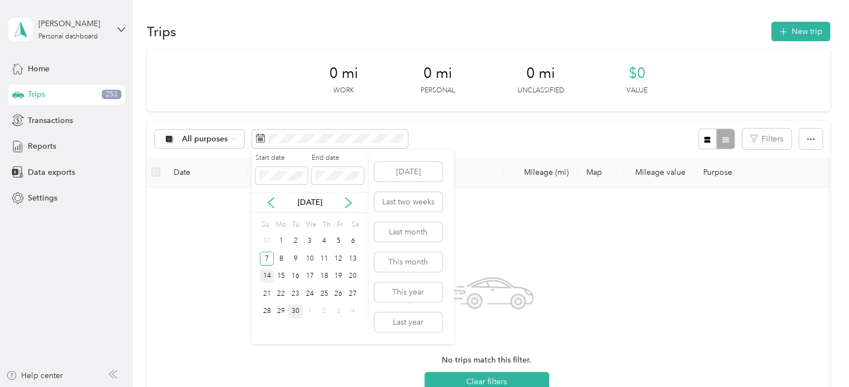
click at [269, 272] on div "14" at bounding box center [267, 276] width 14 height 14
click at [263, 292] on div "21" at bounding box center [267, 294] width 14 height 14
click at [264, 291] on div "21" at bounding box center [267, 294] width 14 height 14
click at [264, 311] on div "28" at bounding box center [267, 311] width 14 height 14
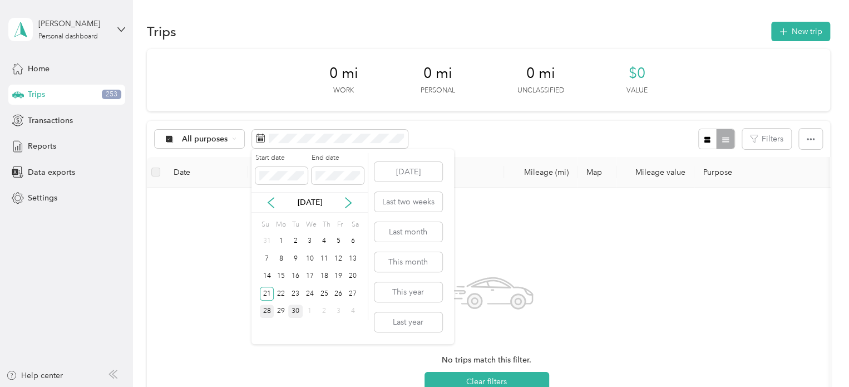
click at [265, 311] on div "28" at bounding box center [267, 311] width 14 height 14
click at [355, 238] on div "6" at bounding box center [353, 241] width 14 height 14
click at [355, 239] on div "6" at bounding box center [353, 241] width 14 height 14
click at [358, 258] on div "13" at bounding box center [353, 259] width 14 height 14
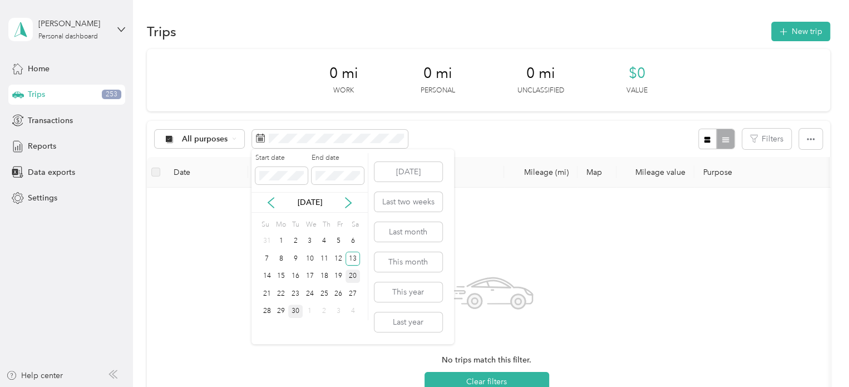
click at [354, 278] on div "20" at bounding box center [353, 276] width 14 height 14
click at [353, 295] on div "27" at bounding box center [353, 294] width 14 height 14
click at [283, 240] on div "1" at bounding box center [281, 241] width 14 height 14
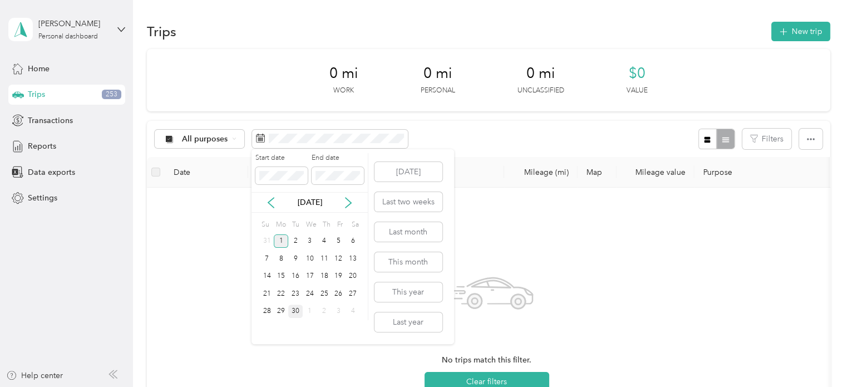
click at [283, 240] on div "1" at bounding box center [281, 241] width 14 height 14
click at [295, 243] on div "2" at bounding box center [295, 241] width 14 height 14
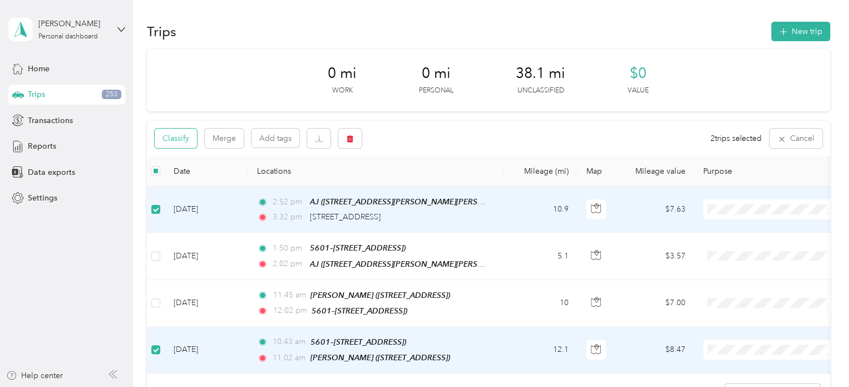
click at [185, 142] on button "Classify" at bounding box center [176, 138] width 42 height 19
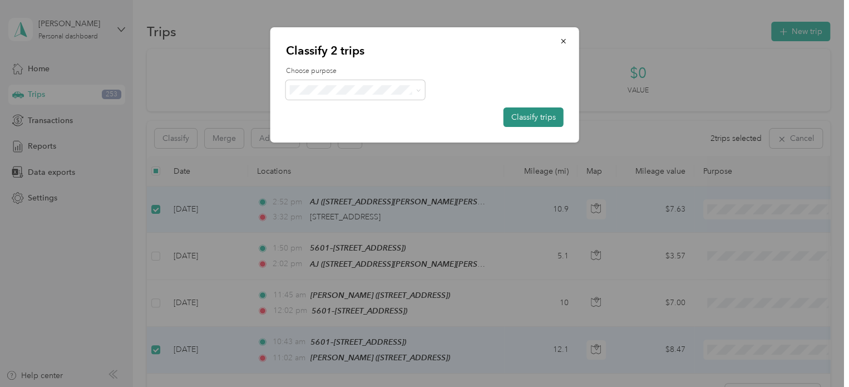
click at [533, 116] on button "Classify trips" at bounding box center [534, 116] width 60 height 19
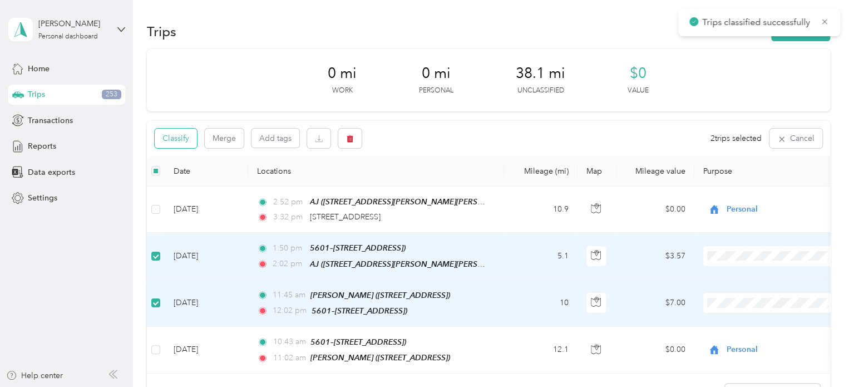
click at [189, 131] on button "Classify" at bounding box center [176, 138] width 42 height 19
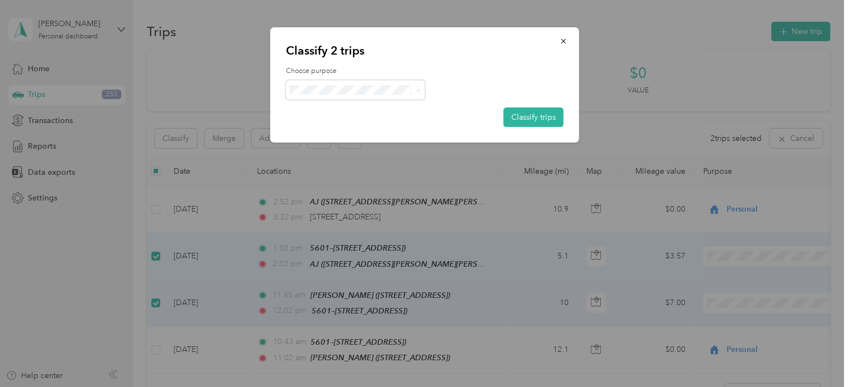
click at [380, 112] on li "Cuyahoga DD" at bounding box center [355, 110] width 139 height 19
click at [520, 120] on button "Classify trips" at bounding box center [534, 116] width 60 height 19
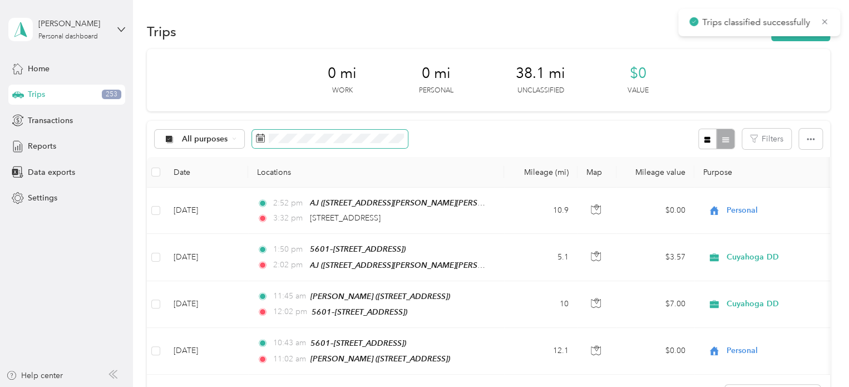
click at [298, 131] on span at bounding box center [330, 139] width 156 height 19
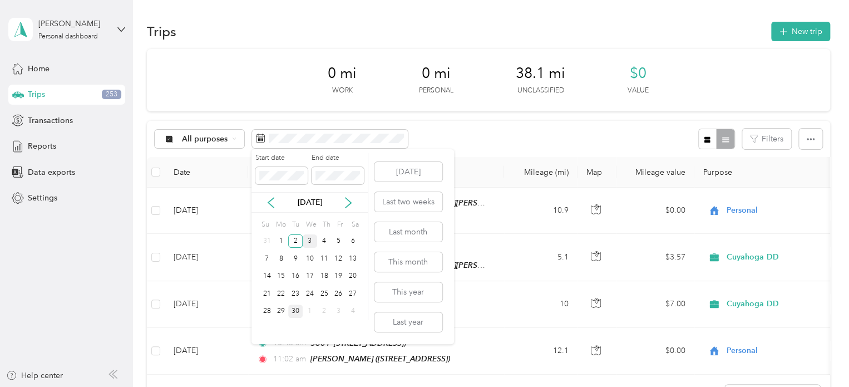
click at [311, 242] on div "3" at bounding box center [310, 241] width 14 height 14
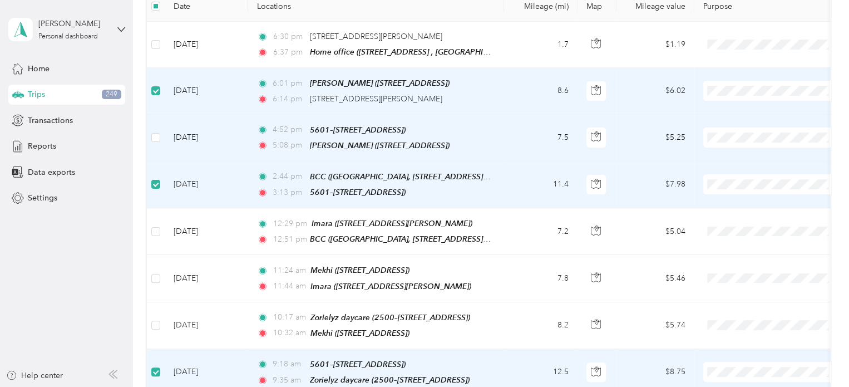
scroll to position [110, 0]
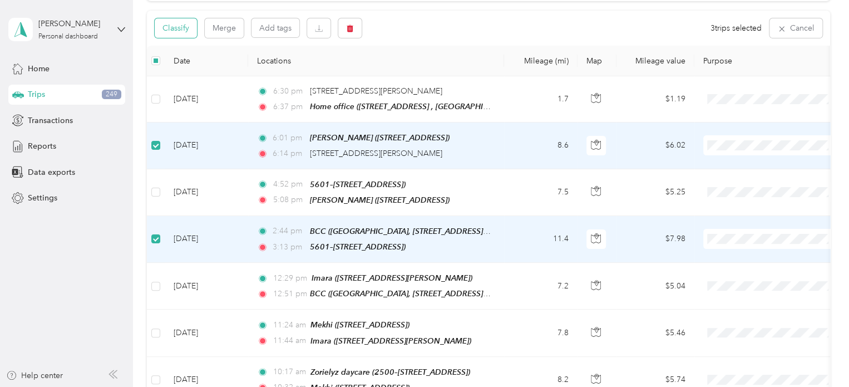
click at [161, 37] on button "Classify" at bounding box center [176, 27] width 42 height 19
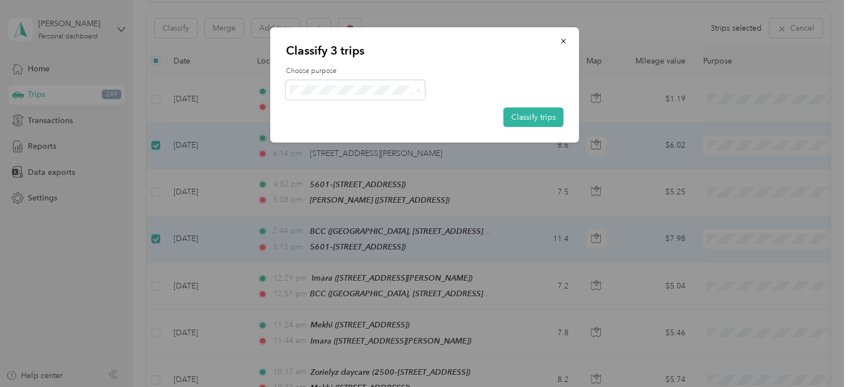
click at [340, 129] on span "Personal" at bounding box center [365, 130] width 104 height 12
click at [529, 115] on button "Classify trips" at bounding box center [534, 116] width 60 height 19
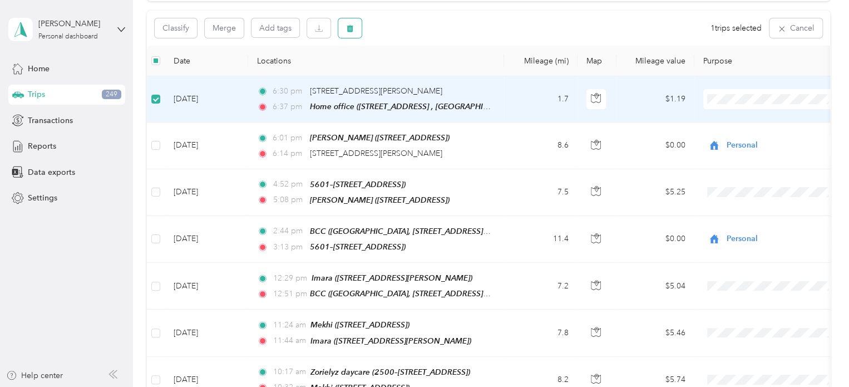
click at [348, 24] on span "button" at bounding box center [350, 27] width 8 height 9
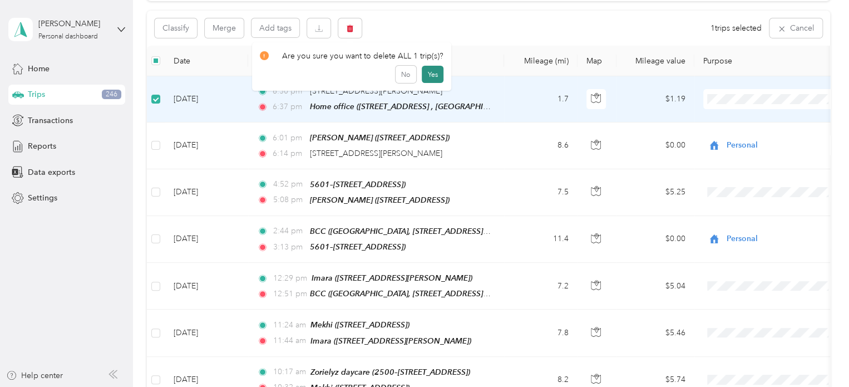
click at [432, 73] on button "Yes" at bounding box center [433, 75] width 22 height 18
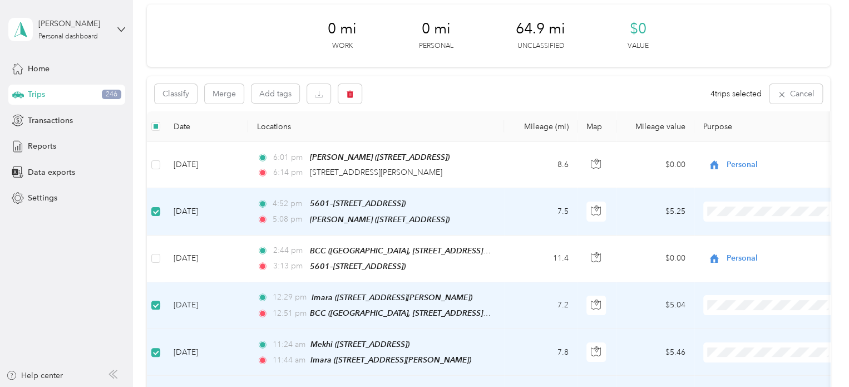
scroll to position [0, 0]
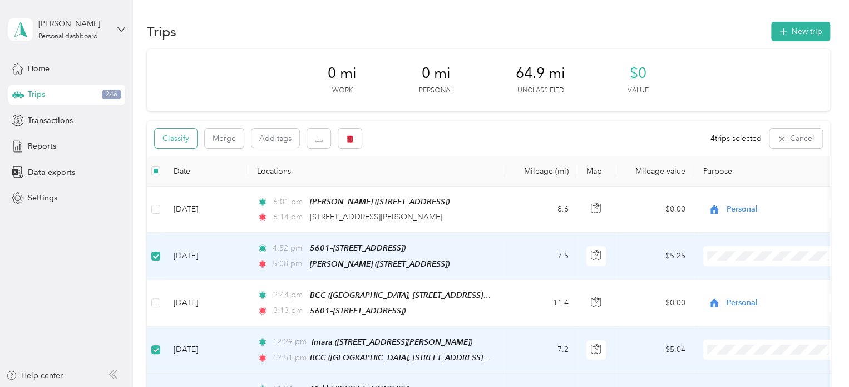
click at [174, 140] on button "Classify" at bounding box center [176, 138] width 42 height 19
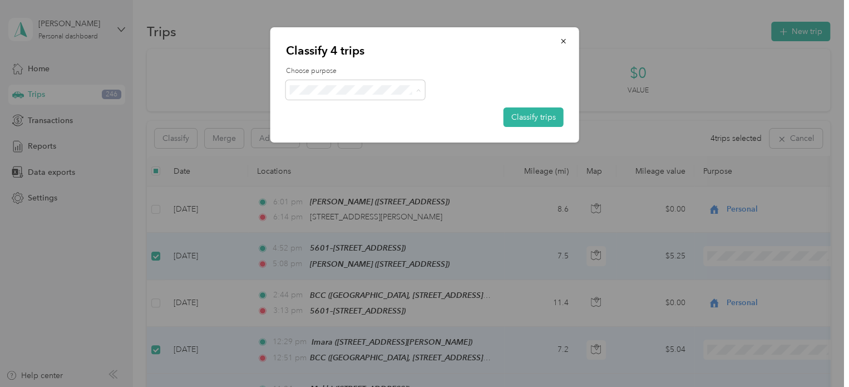
click at [334, 111] on span "Cuyahoga DD" at bounding box center [365, 111] width 104 height 12
click at [527, 117] on button "Classify trips" at bounding box center [534, 116] width 60 height 19
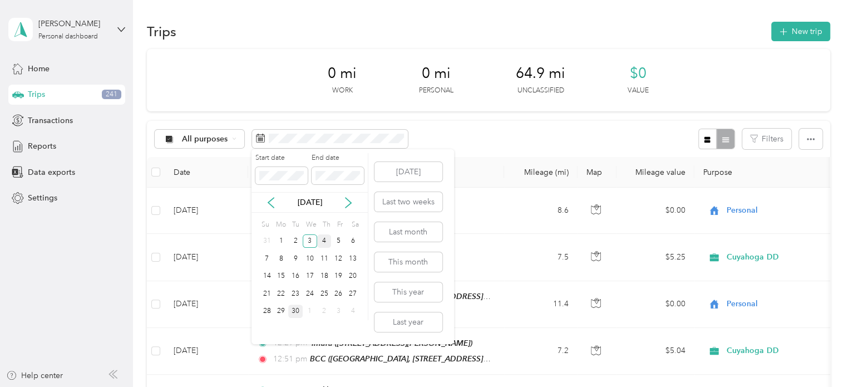
click at [326, 240] on div "4" at bounding box center [324, 241] width 14 height 14
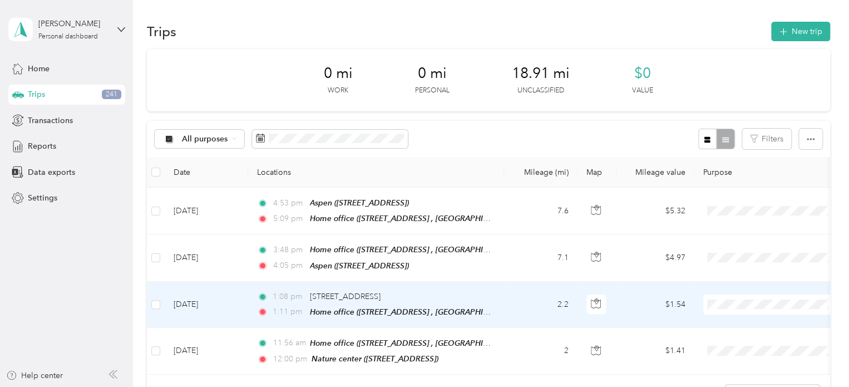
click at [467, 296] on div "1:08 pm [STREET_ADDRESS]" at bounding box center [374, 297] width 234 height 12
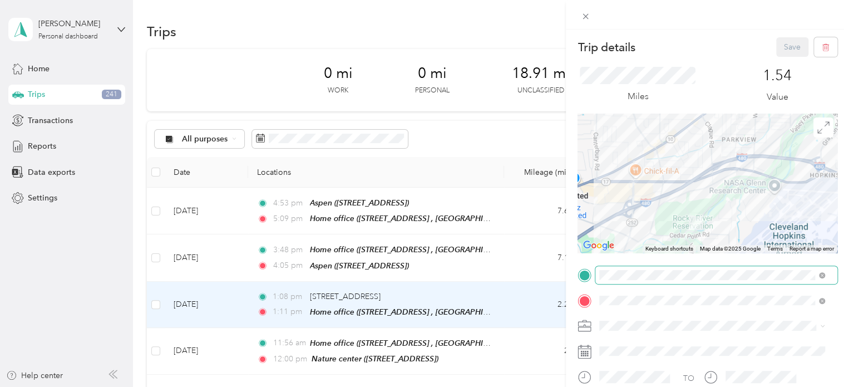
click at [631, 280] on span at bounding box center [717, 275] width 242 height 18
click at [691, 144] on div "Nature center" at bounding box center [656, 144] width 71 height 10
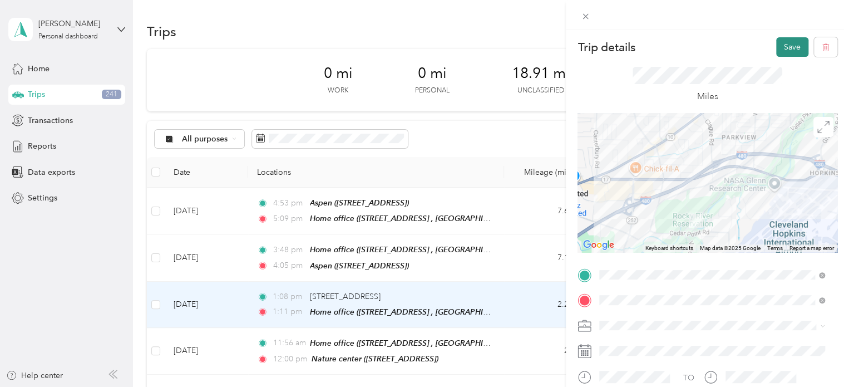
click at [777, 51] on button "Save" at bounding box center [792, 46] width 32 height 19
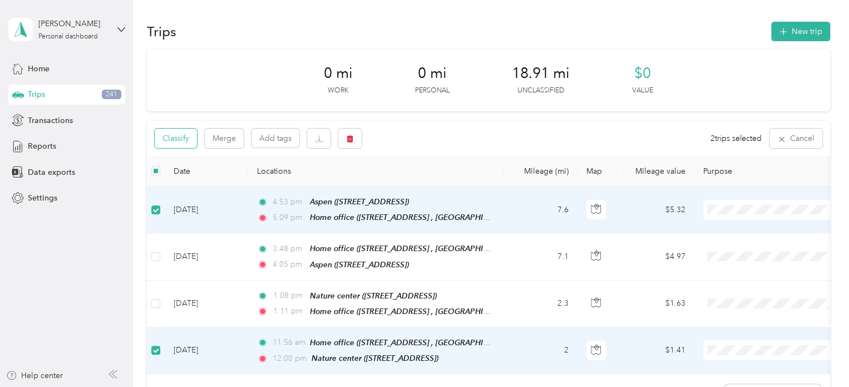
click at [171, 141] on button "Classify" at bounding box center [176, 138] width 42 height 19
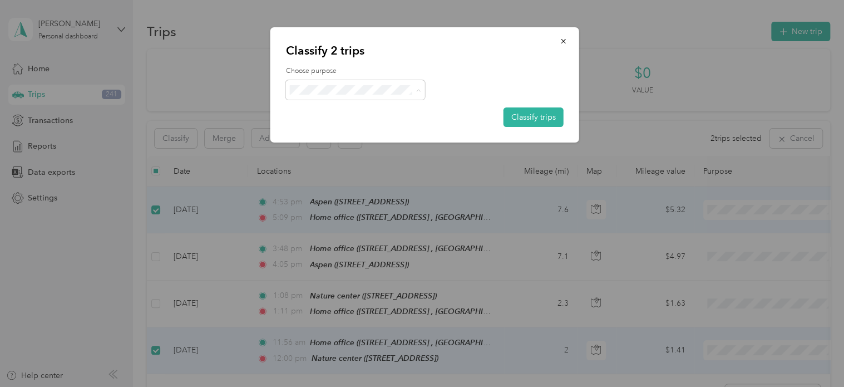
click at [352, 128] on span "Personal" at bounding box center [365, 130] width 104 height 12
click at [514, 118] on button "Classify trips" at bounding box center [534, 116] width 60 height 19
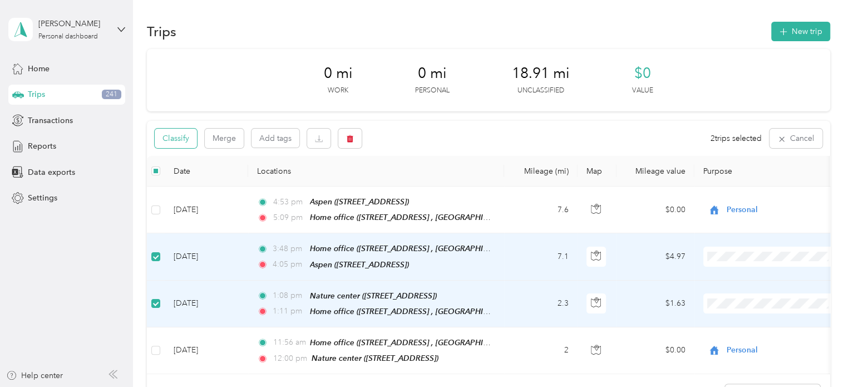
click at [185, 139] on button "Classify" at bounding box center [176, 138] width 42 height 19
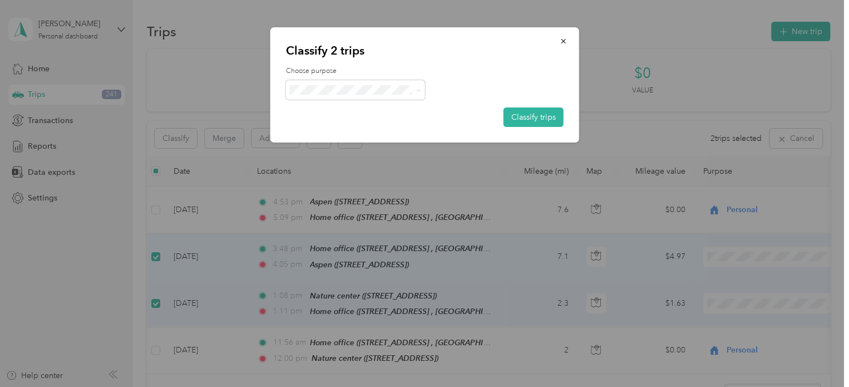
click at [342, 108] on span "Cuyahoga DD" at bounding box center [365, 111] width 104 height 12
click at [521, 117] on button "Classify trips" at bounding box center [534, 116] width 60 height 19
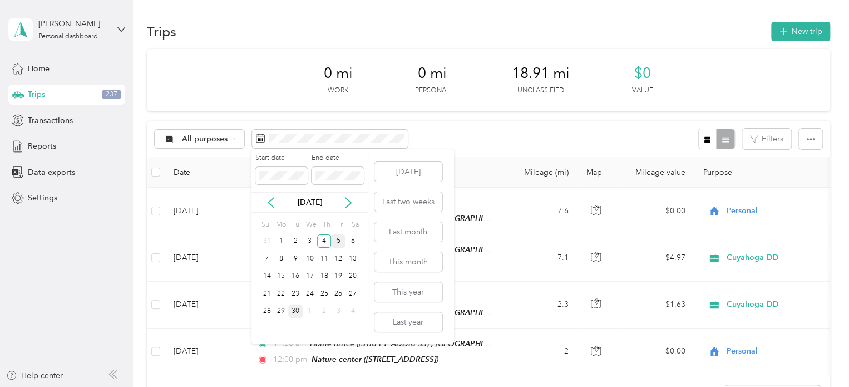
click at [339, 243] on div "5" at bounding box center [338, 241] width 14 height 14
click at [338, 243] on div "5" at bounding box center [338, 241] width 14 height 14
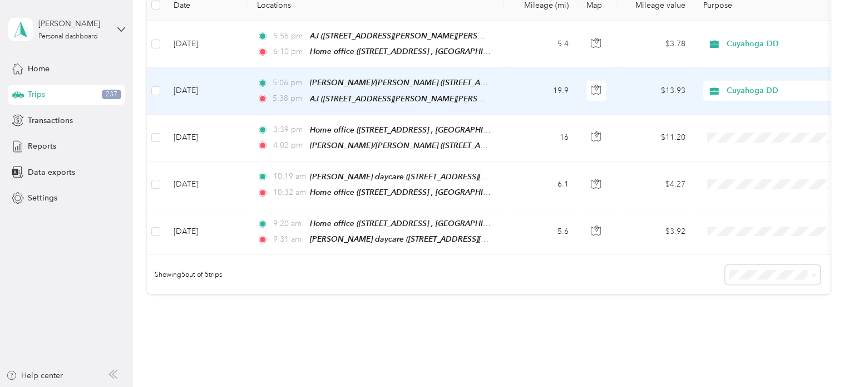
scroll to position [111, 0]
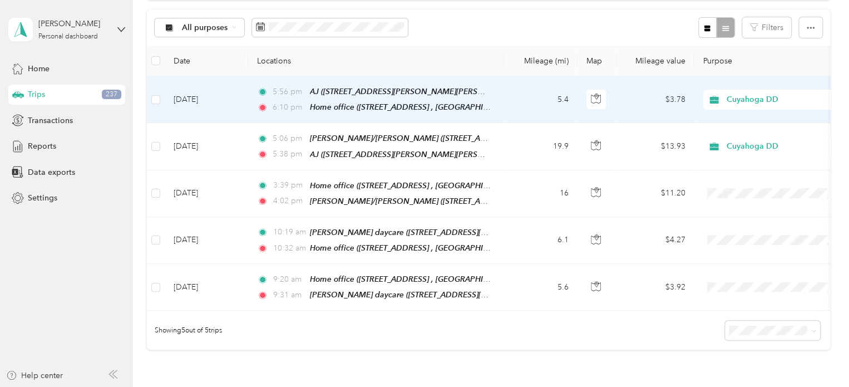
click at [743, 97] on span "Cuyahoga DD" at bounding box center [778, 100] width 102 height 12
click at [746, 134] on span "Personal" at bounding box center [782, 137] width 103 height 12
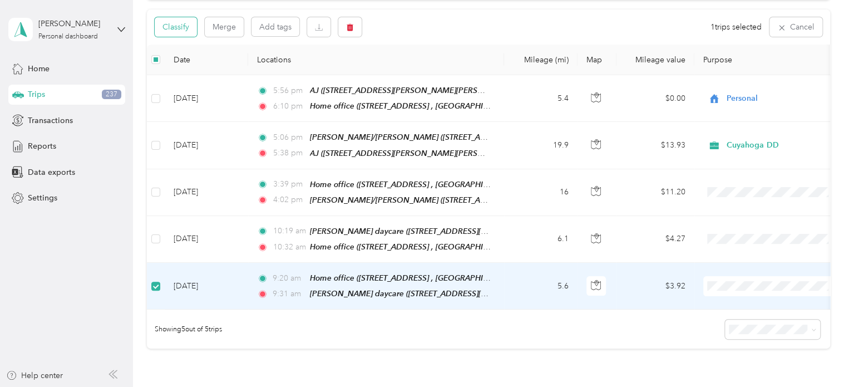
click at [179, 24] on button "Classify" at bounding box center [176, 26] width 42 height 19
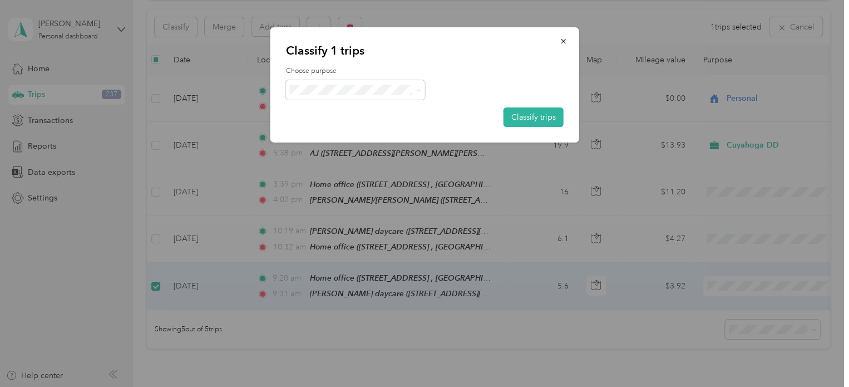
click at [405, 131] on span "Personal" at bounding box center [365, 130] width 104 height 12
click at [541, 117] on button "Classify trips" at bounding box center [534, 116] width 60 height 19
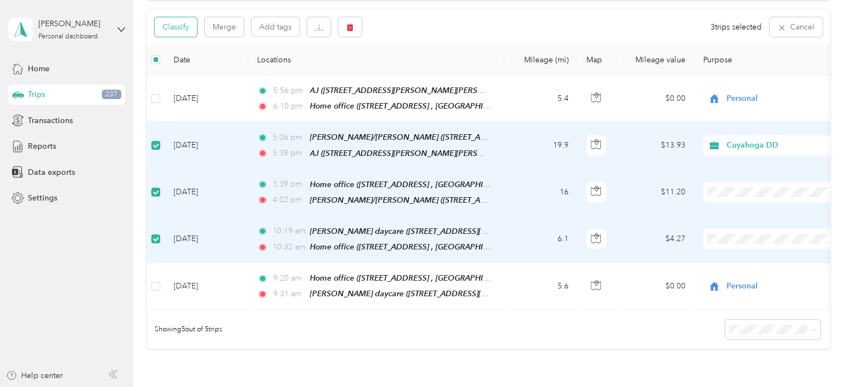
click at [186, 28] on button "Classify" at bounding box center [176, 26] width 42 height 19
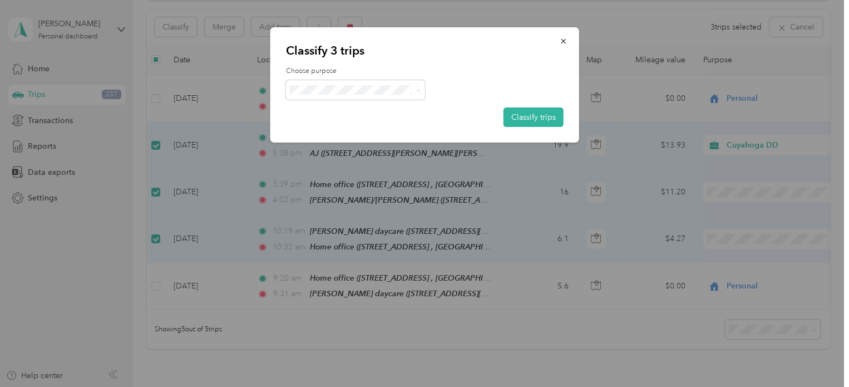
click at [331, 110] on span "Cuyahoga DD" at bounding box center [365, 111] width 104 height 12
click at [543, 119] on button "Classify trips" at bounding box center [534, 116] width 60 height 19
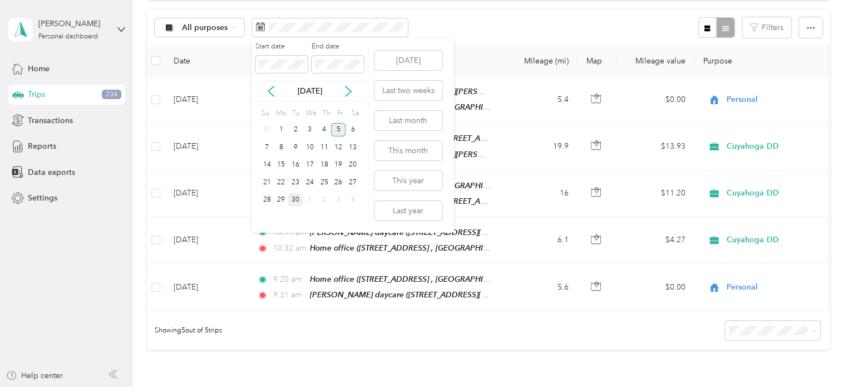
click at [337, 130] on div "5" at bounding box center [338, 130] width 14 height 14
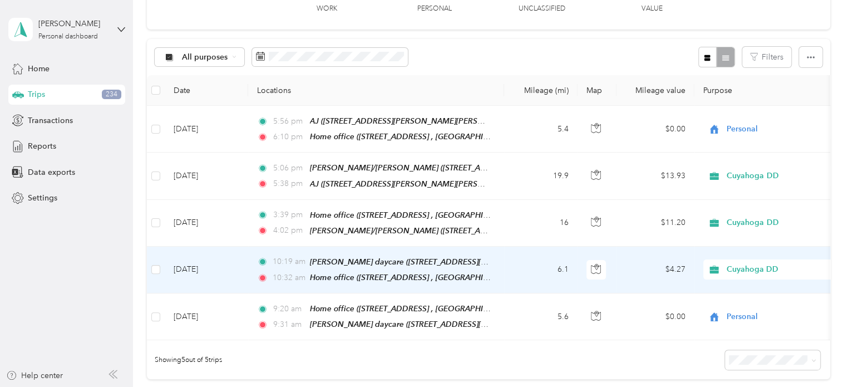
scroll to position [56, 0]
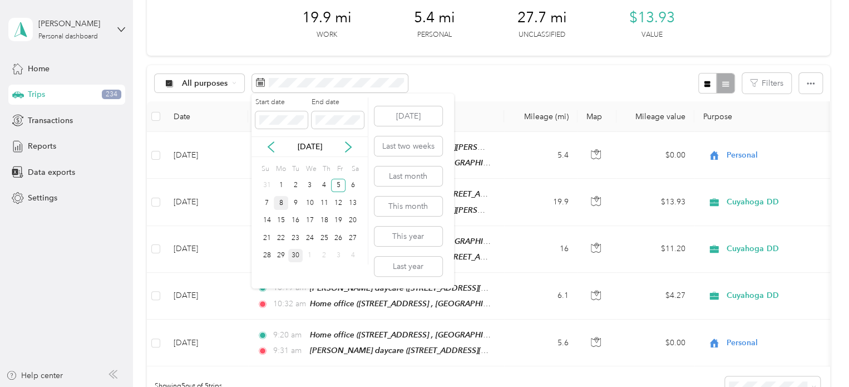
click at [283, 204] on div "8" at bounding box center [281, 203] width 14 height 14
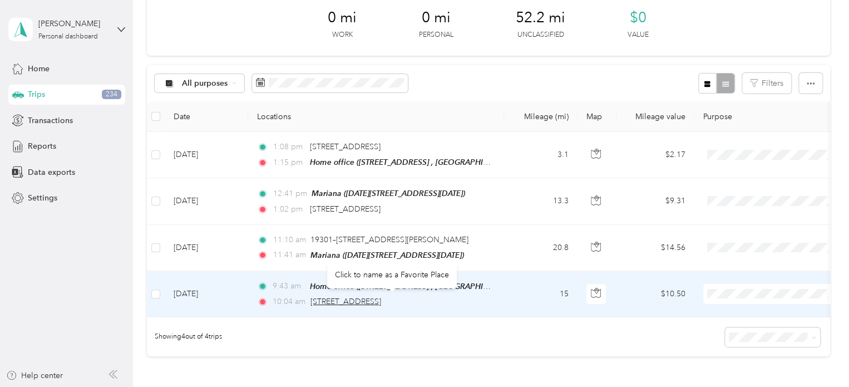
click at [381, 301] on span "[STREET_ADDRESS]" at bounding box center [346, 301] width 71 height 9
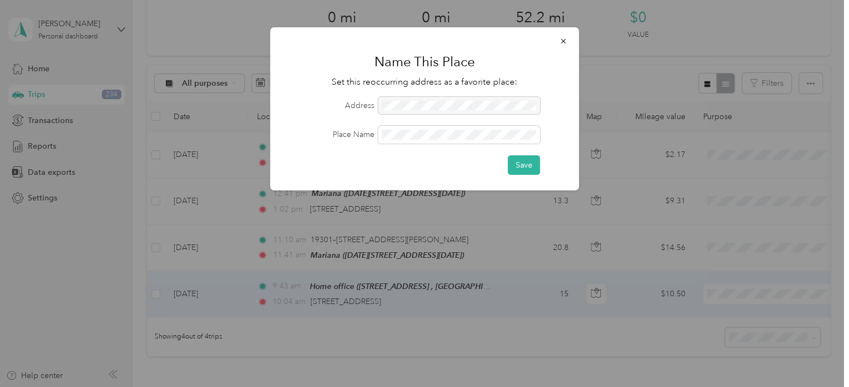
click at [312, 340] on div at bounding box center [424, 193] width 849 height 387
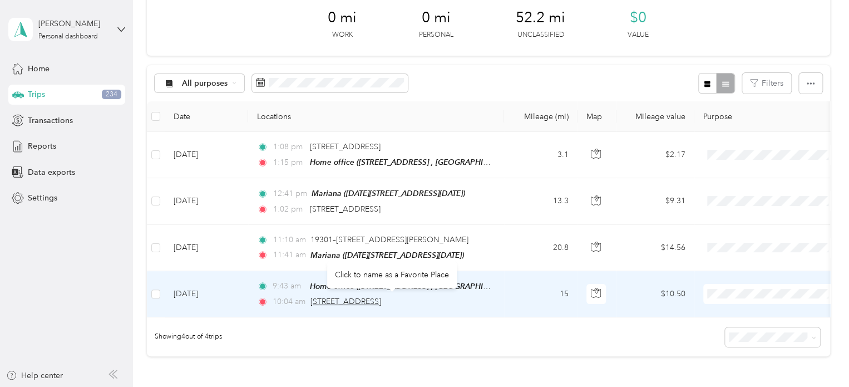
click at [352, 299] on span "[STREET_ADDRESS]" at bounding box center [346, 301] width 71 height 9
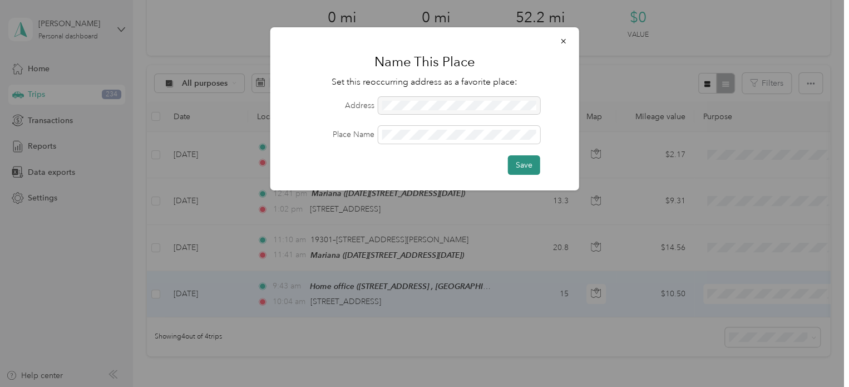
click at [523, 160] on button "Save" at bounding box center [524, 164] width 32 height 19
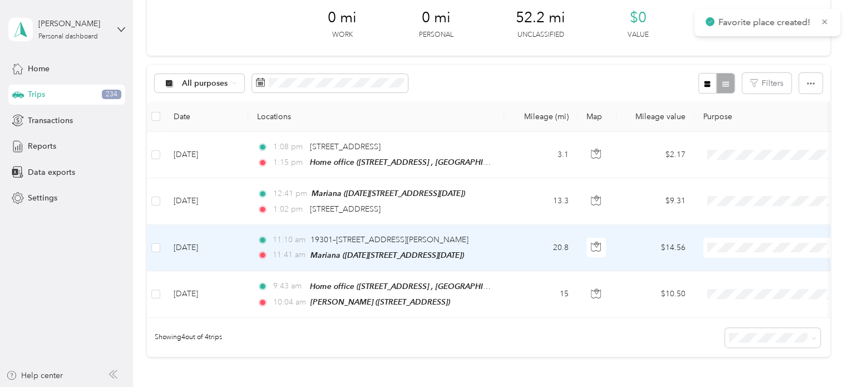
click at [510, 243] on td "20.8" at bounding box center [540, 248] width 73 height 46
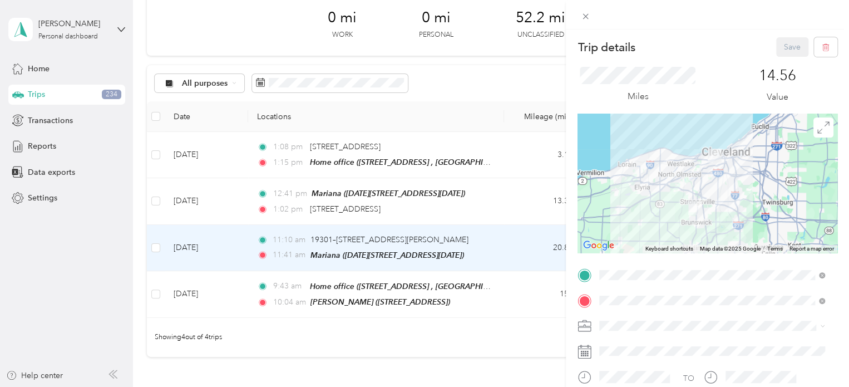
click at [690, 161] on div "[PERSON_NAME] [STREET_ADDRESS][PERSON_NAME]" at bounding box center [656, 150] width 71 height 23
click at [791, 52] on button "Save" at bounding box center [792, 46] width 32 height 19
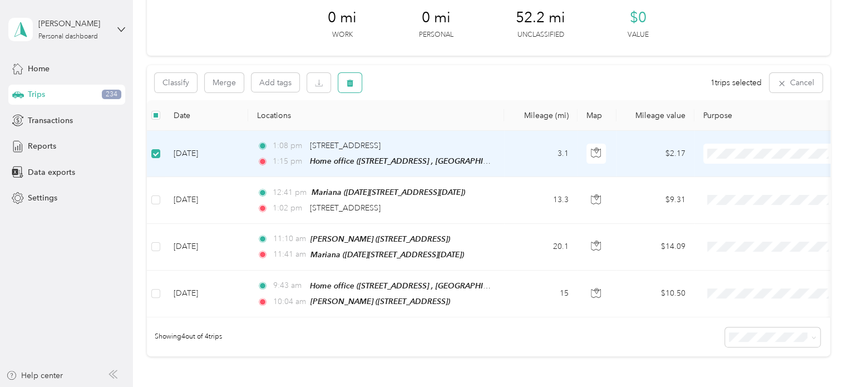
click at [356, 80] on button "button" at bounding box center [349, 82] width 23 height 19
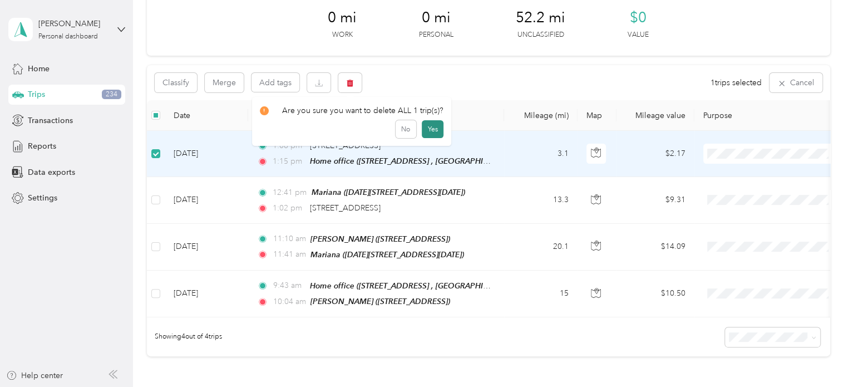
click at [432, 129] on button "Yes" at bounding box center [433, 129] width 22 height 18
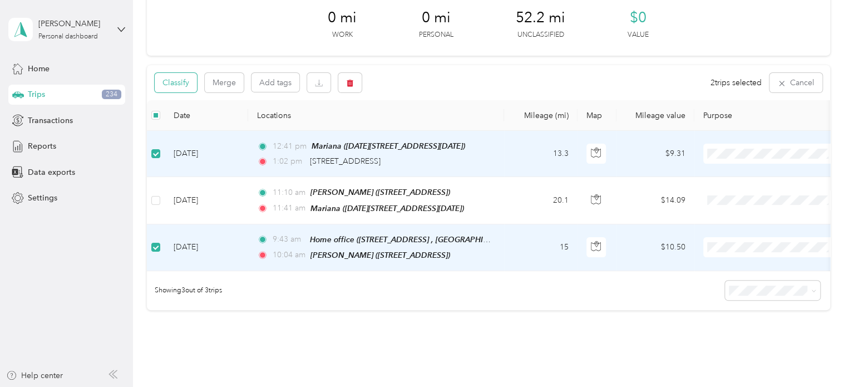
click at [184, 87] on button "Classify" at bounding box center [176, 82] width 42 height 19
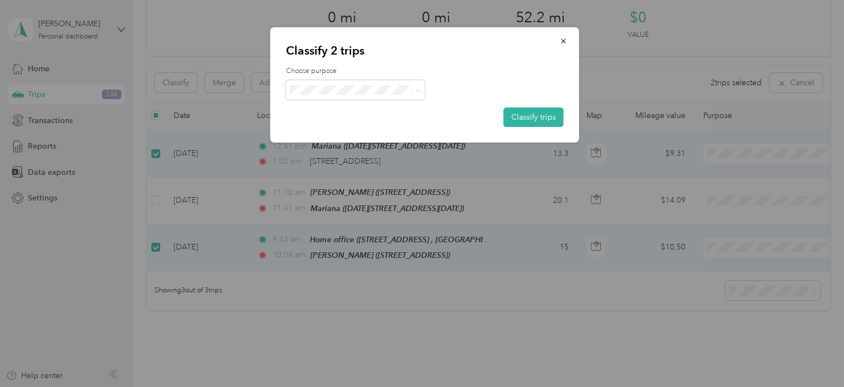
click at [348, 129] on span "Personal" at bounding box center [365, 130] width 104 height 12
click at [532, 121] on button "Classify trips" at bounding box center [534, 116] width 60 height 19
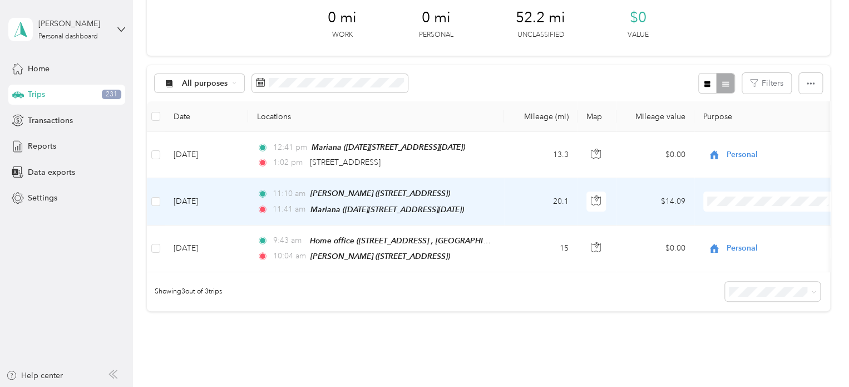
click at [759, 219] on span "Cuyahoga DD" at bounding box center [782, 221] width 103 height 12
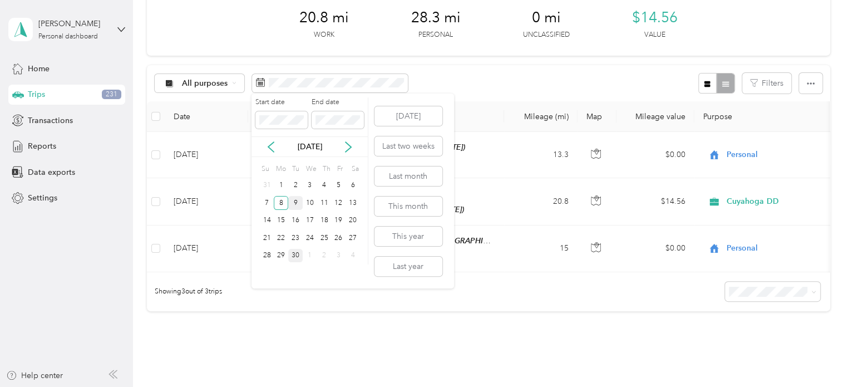
click at [298, 206] on div "9" at bounding box center [295, 203] width 14 height 14
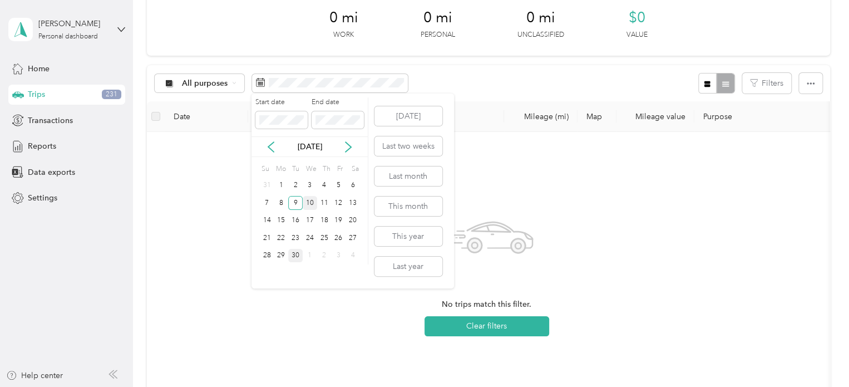
click at [312, 205] on div "10" at bounding box center [310, 203] width 14 height 14
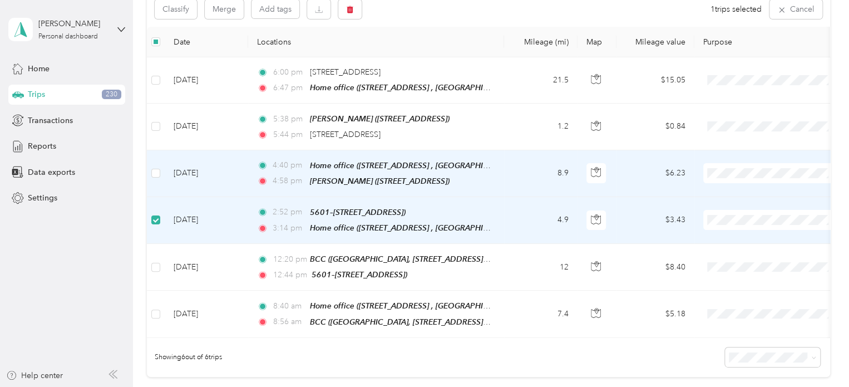
scroll to position [110, 0]
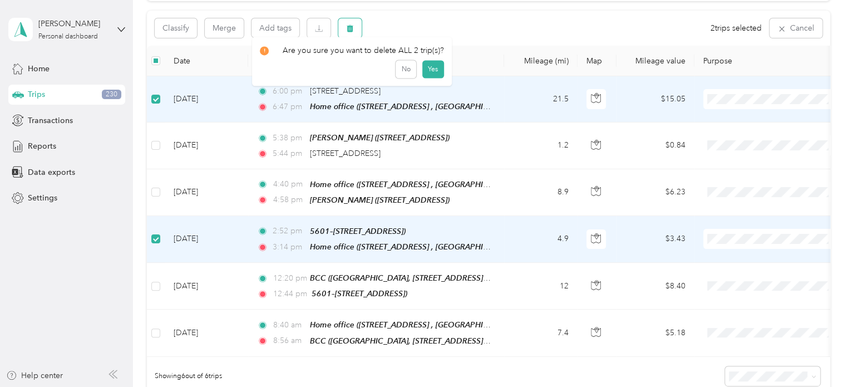
click at [355, 25] on button "button" at bounding box center [349, 27] width 23 height 19
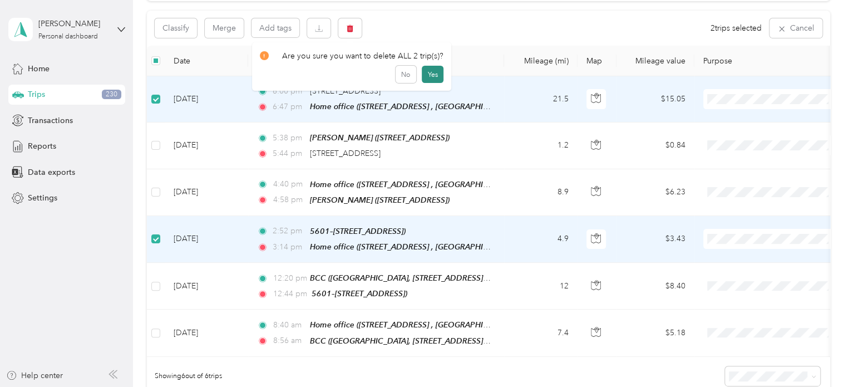
click at [432, 76] on button "Yes" at bounding box center [433, 75] width 22 height 18
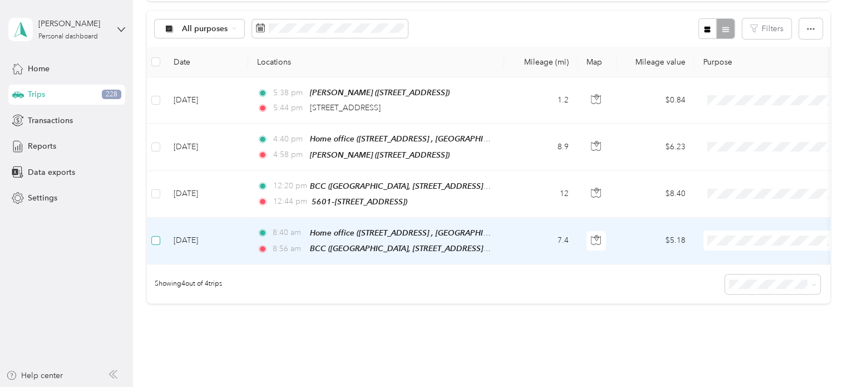
click at [153, 240] on label at bounding box center [155, 240] width 9 height 12
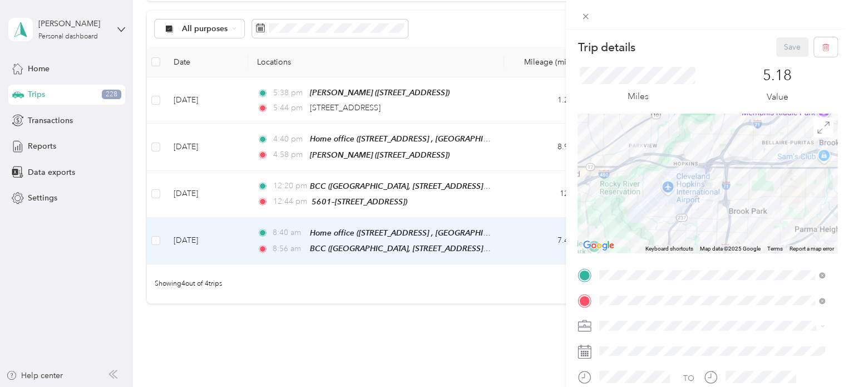
click at [290, 317] on div "Trip details Save This trip cannot be edited because it is either under review,…" at bounding box center [424, 193] width 849 height 387
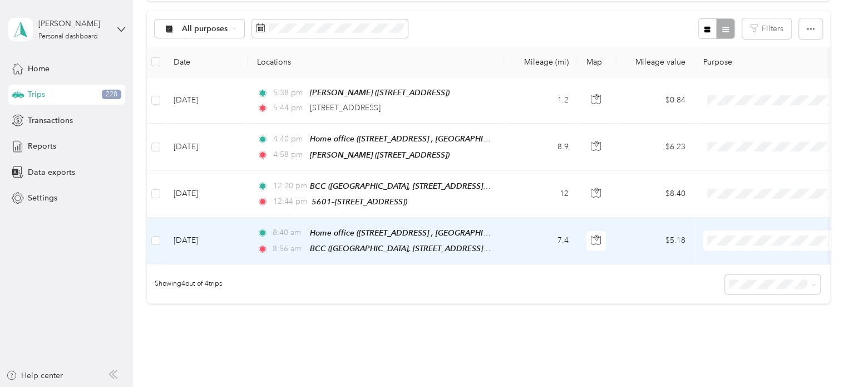
click at [740, 277] on span "Personal" at bounding box center [782, 277] width 103 height 12
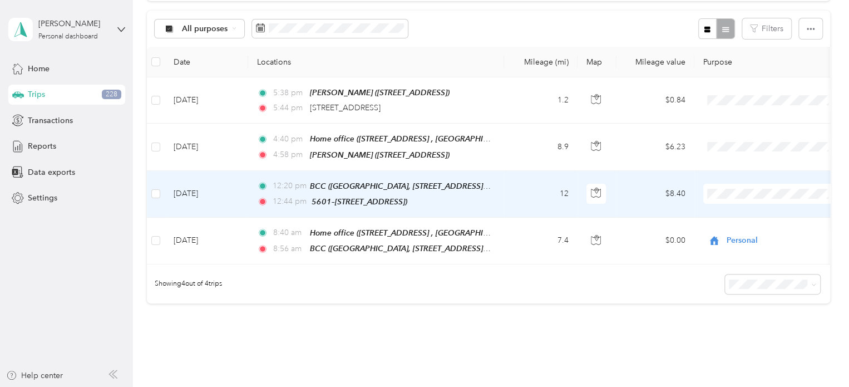
click at [739, 231] on span "Personal" at bounding box center [782, 231] width 103 height 12
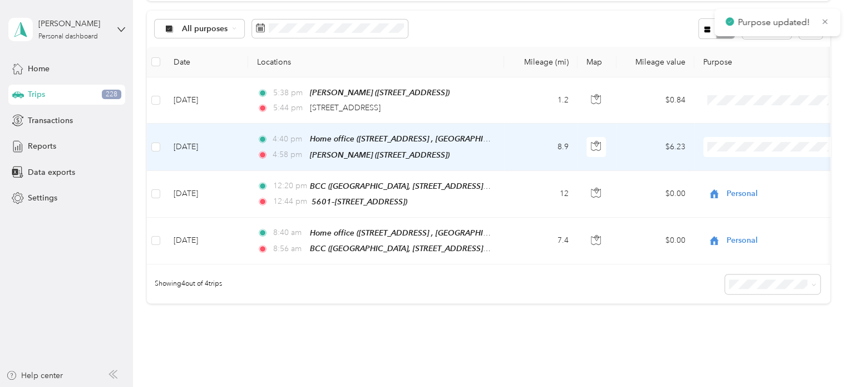
click at [732, 151] on span at bounding box center [773, 147] width 138 height 20
click at [738, 169] on li "Cuyahoga DD" at bounding box center [773, 163] width 138 height 19
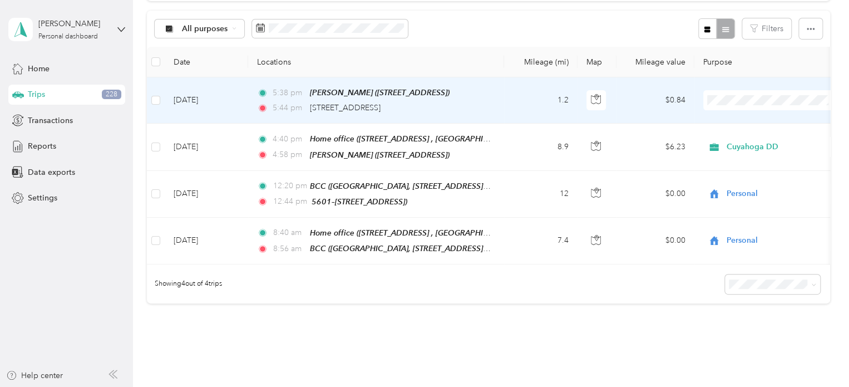
click at [737, 140] on span "Personal" at bounding box center [782, 140] width 103 height 12
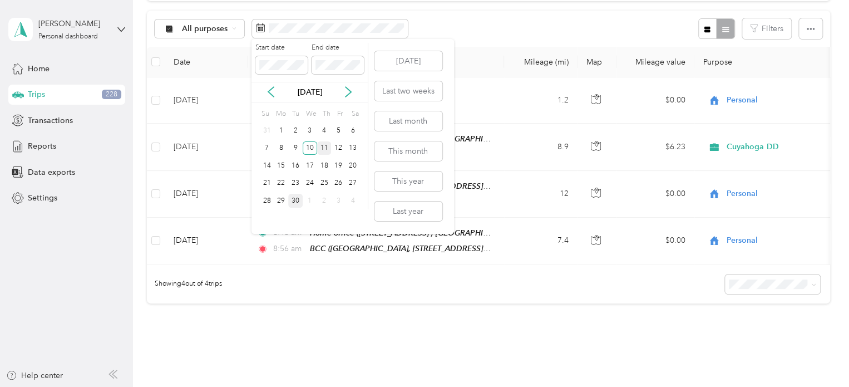
click at [330, 147] on div "11" at bounding box center [324, 148] width 14 height 14
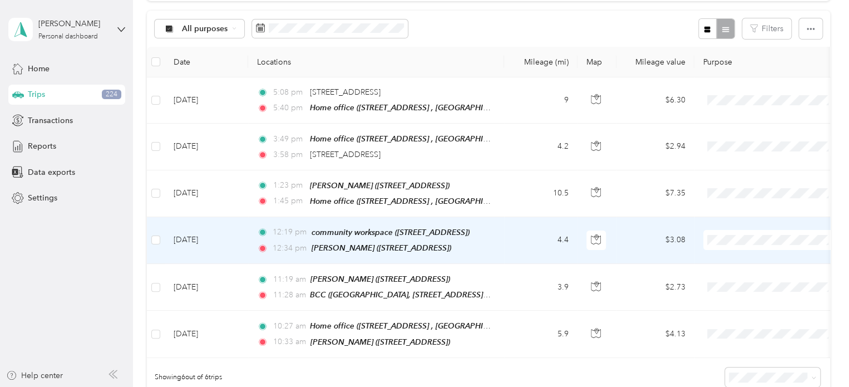
click at [510, 242] on td "4.4" at bounding box center [540, 240] width 73 height 47
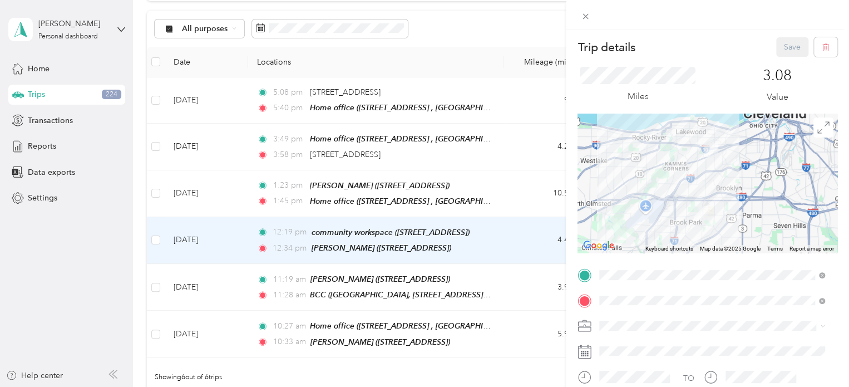
click at [655, 200] on span "[GEOGRAPHIC_DATA][STREET_ADDRESS][GEOGRAPHIC_DATA]" at bounding box center [696, 196] width 151 height 21
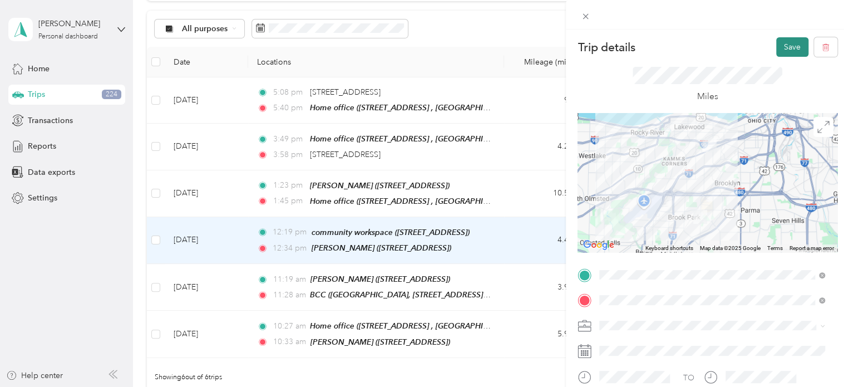
click at [789, 42] on button "Save" at bounding box center [792, 46] width 32 height 19
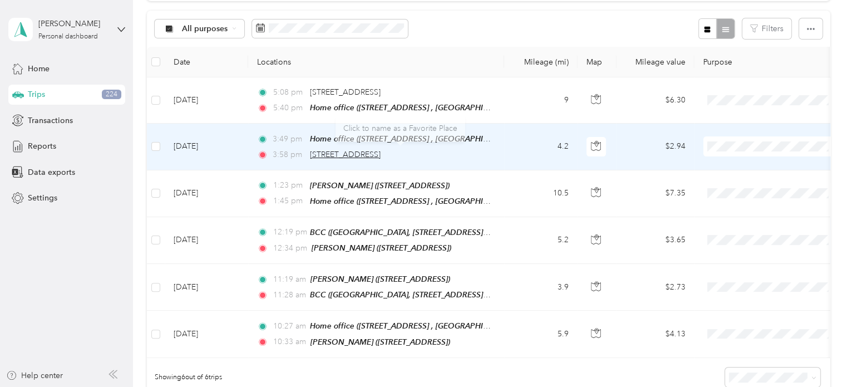
click at [381, 154] on span "[STREET_ADDRESS]" at bounding box center [345, 154] width 71 height 9
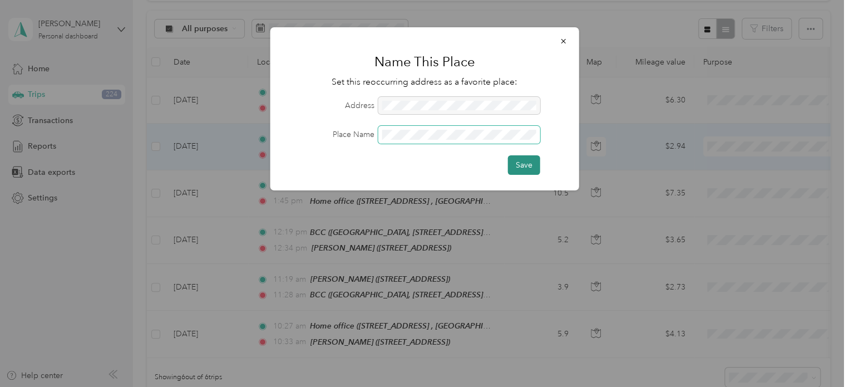
click at [508, 155] on button "Save" at bounding box center [524, 164] width 32 height 19
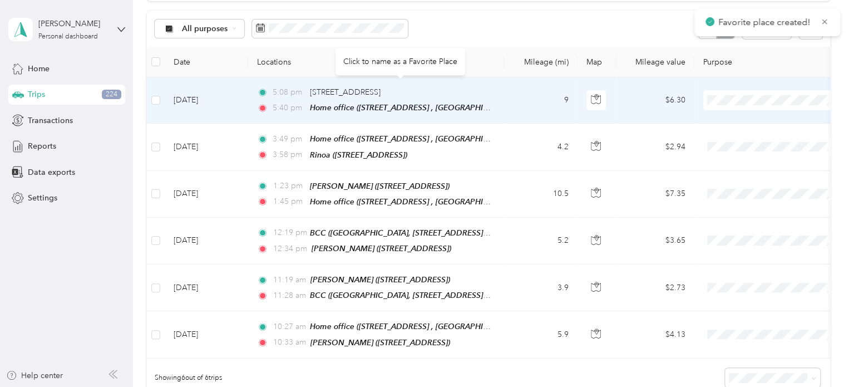
click at [545, 102] on td "9" at bounding box center [540, 100] width 73 height 46
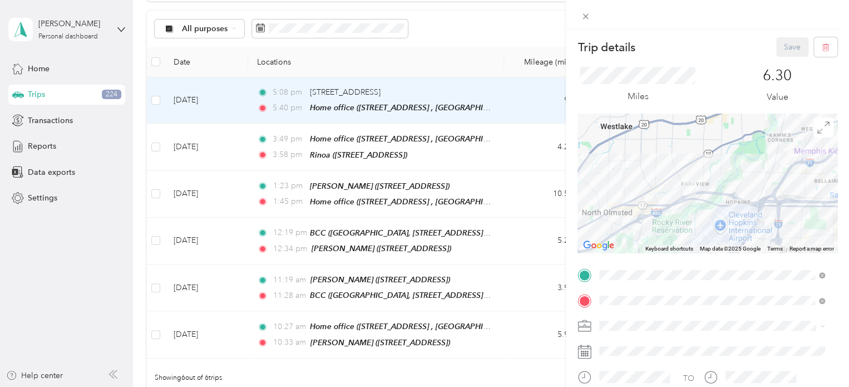
click at [691, 159] on div "Rinoa [STREET_ADDRESS]" at bounding box center [656, 150] width 71 height 23
click at [779, 48] on button "Save" at bounding box center [792, 46] width 32 height 19
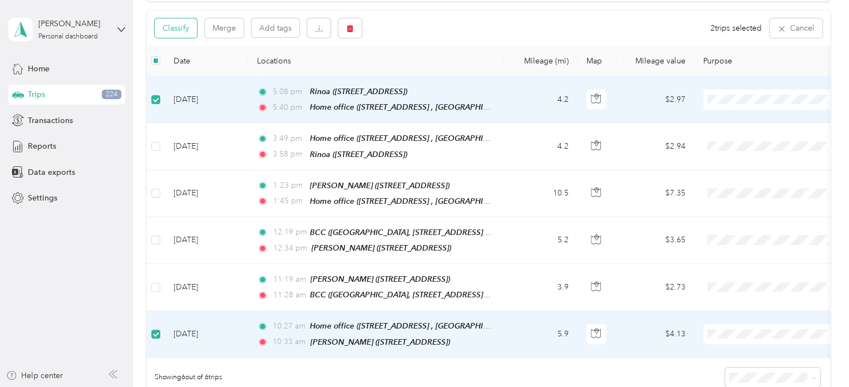
click at [173, 26] on button "Classify" at bounding box center [176, 27] width 42 height 19
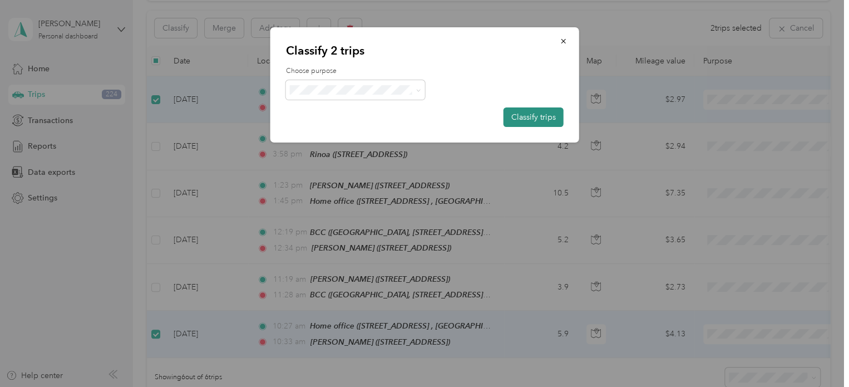
click at [537, 117] on button "Classify trips" at bounding box center [534, 116] width 60 height 19
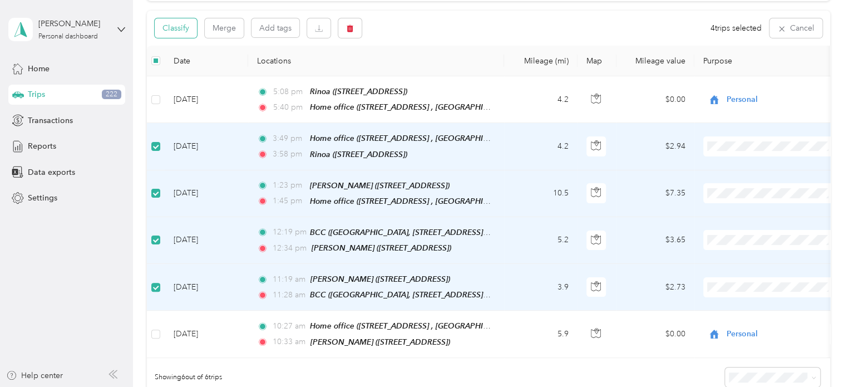
click at [180, 19] on button "Classify" at bounding box center [176, 27] width 42 height 19
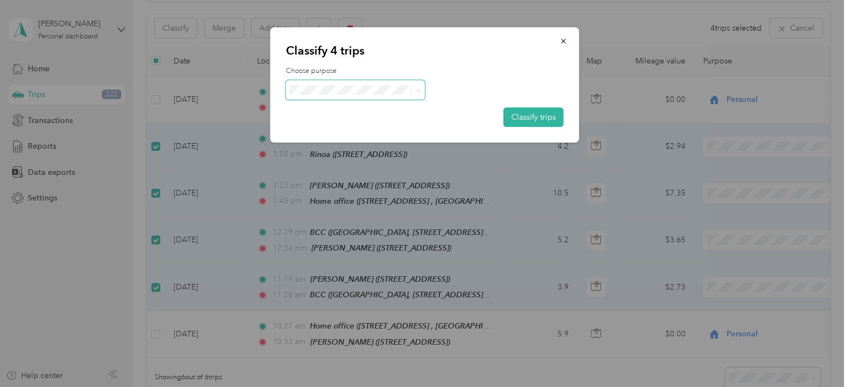
click at [363, 97] on span at bounding box center [355, 89] width 139 height 19
click at [367, 111] on span "Cuyahoga DD" at bounding box center [365, 111] width 104 height 12
click at [530, 121] on button "Classify trips" at bounding box center [534, 116] width 60 height 19
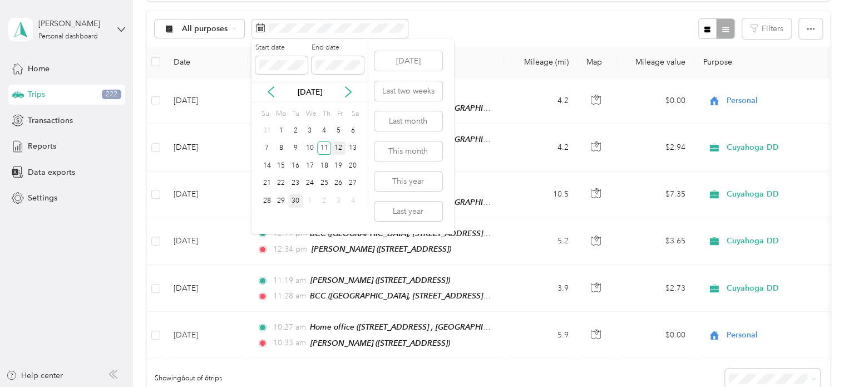
click at [339, 146] on div "12" at bounding box center [338, 148] width 14 height 14
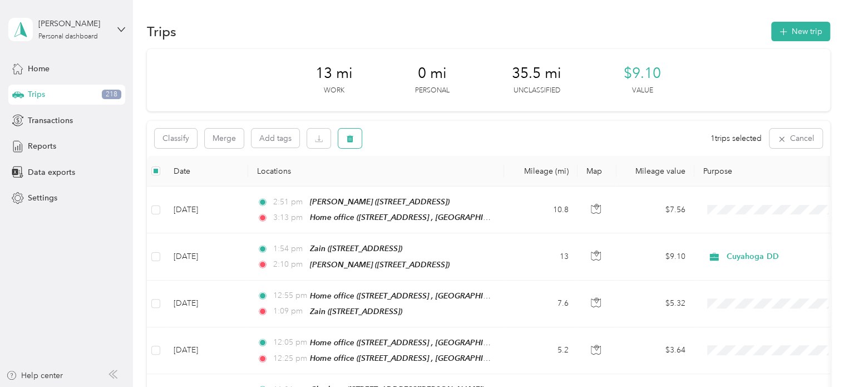
click at [355, 133] on button "button" at bounding box center [349, 138] width 23 height 19
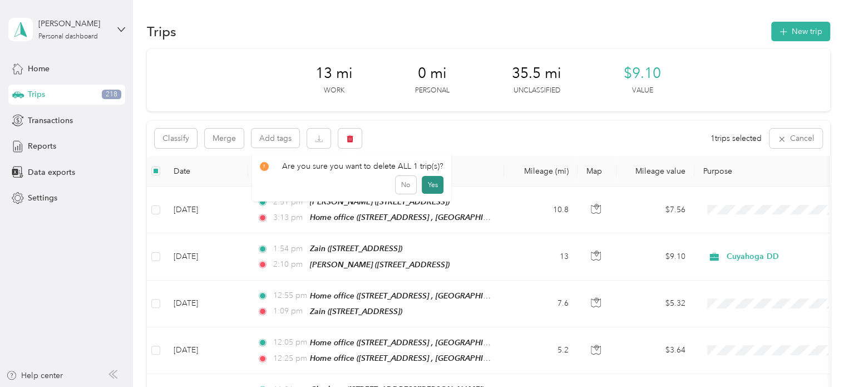
click at [422, 184] on button "Yes" at bounding box center [433, 185] width 22 height 18
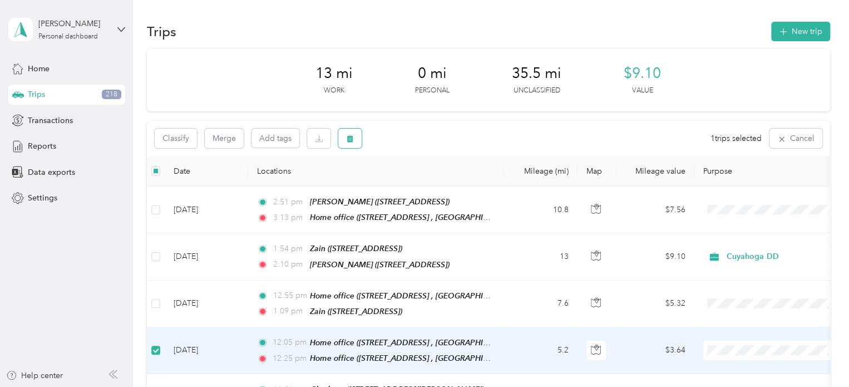
click at [348, 132] on button "button" at bounding box center [349, 138] width 23 height 19
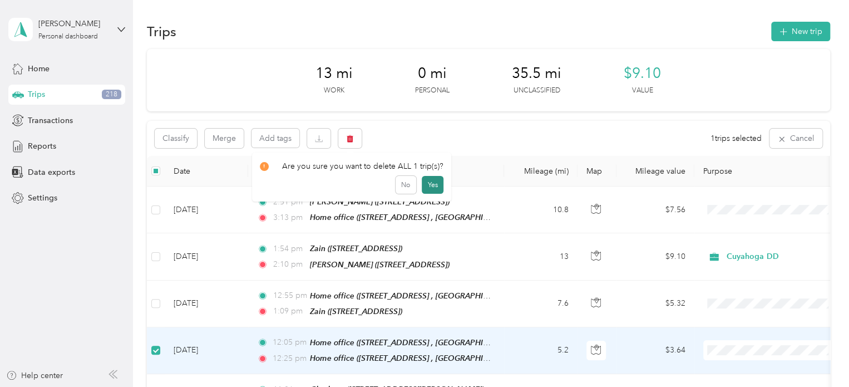
click at [434, 179] on button "Yes" at bounding box center [433, 185] width 22 height 18
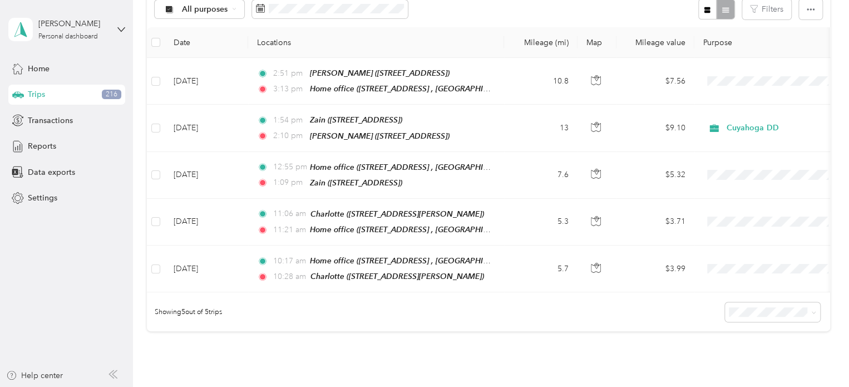
scroll to position [111, 0]
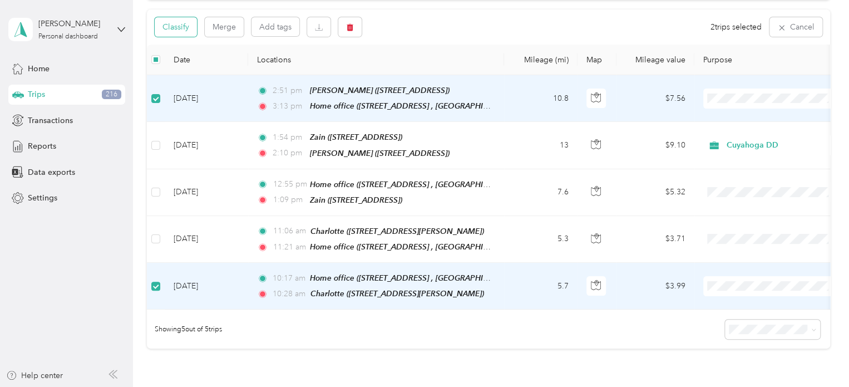
click at [185, 27] on button "Classify" at bounding box center [176, 26] width 42 height 19
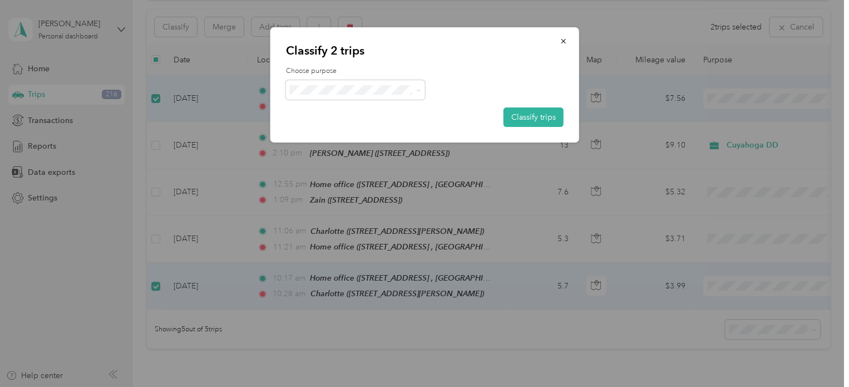
click at [316, 129] on span "Personal" at bounding box center [365, 130] width 104 height 12
click at [522, 117] on button "Classify trips" at bounding box center [534, 116] width 60 height 19
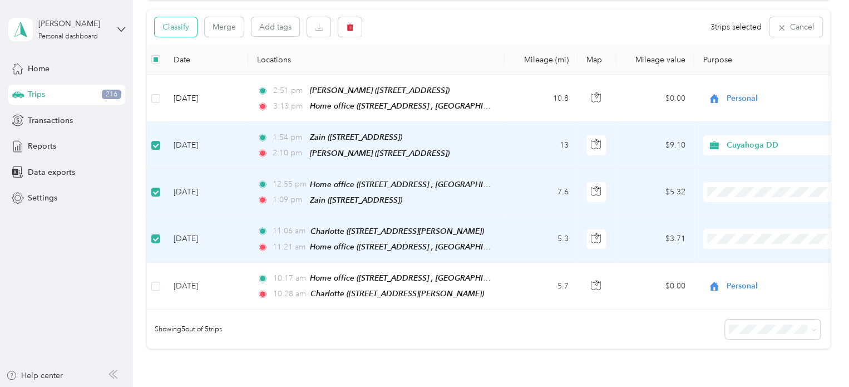
click at [181, 31] on button "Classify" at bounding box center [176, 26] width 42 height 19
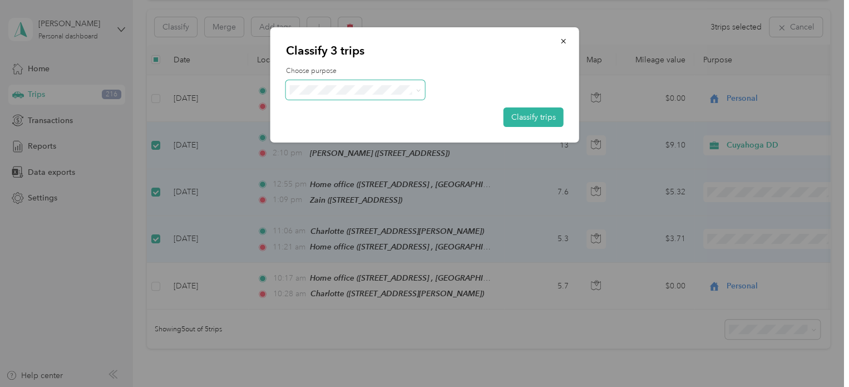
click at [381, 95] on span at bounding box center [355, 89] width 139 height 19
click at [357, 112] on span "Cuyahoga DD" at bounding box center [365, 111] width 104 height 12
click at [529, 125] on button "Classify trips" at bounding box center [534, 116] width 60 height 19
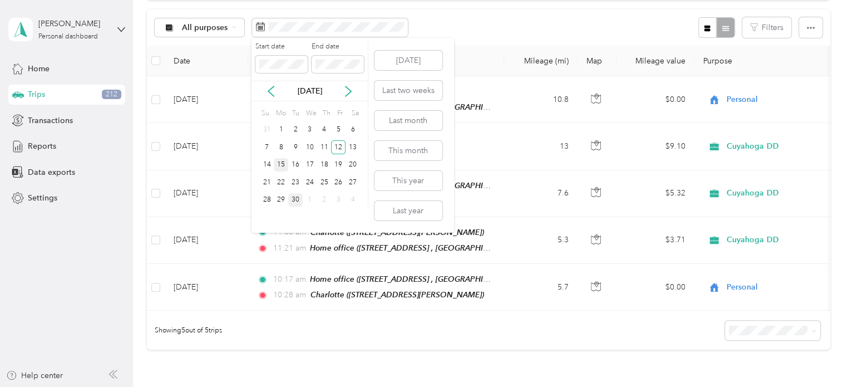
click at [287, 165] on div "15" at bounding box center [281, 165] width 14 height 14
click at [286, 165] on div "15" at bounding box center [281, 165] width 14 height 14
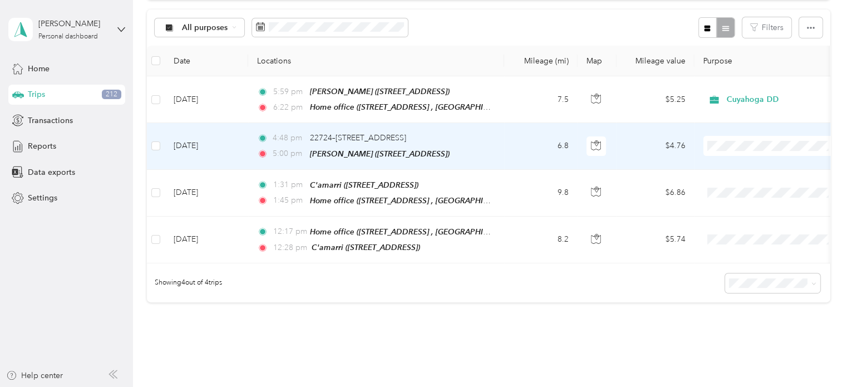
click at [497, 140] on td "4:48 pm 22724–[STREET_ADDRESS] 5:00 pm [PERSON_NAME] ([STREET_ADDRESS])" at bounding box center [376, 146] width 256 height 46
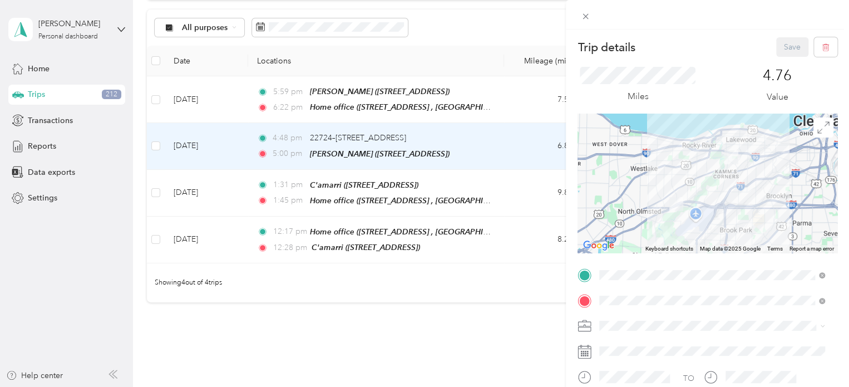
click at [662, 168] on span "[STREET_ADDRESS], [GEOGRAPHIC_DATA], [GEOGRAPHIC_DATA], [GEOGRAPHIC_DATA]" at bounding box center [703, 161] width 165 height 21
click at [785, 46] on button "Save" at bounding box center [792, 46] width 32 height 19
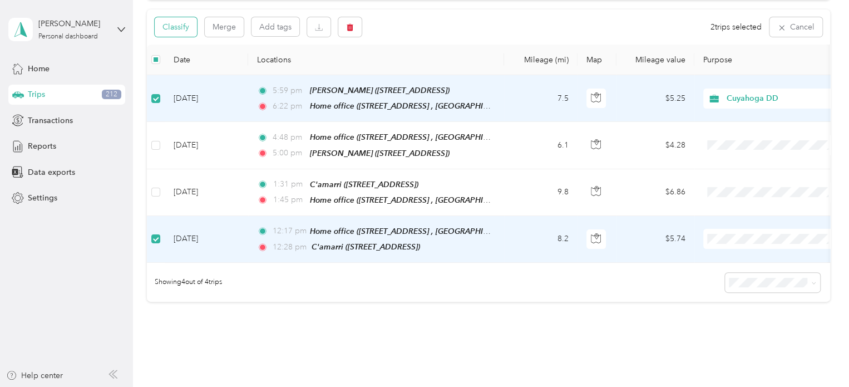
click at [171, 31] on button "Classify" at bounding box center [176, 26] width 42 height 19
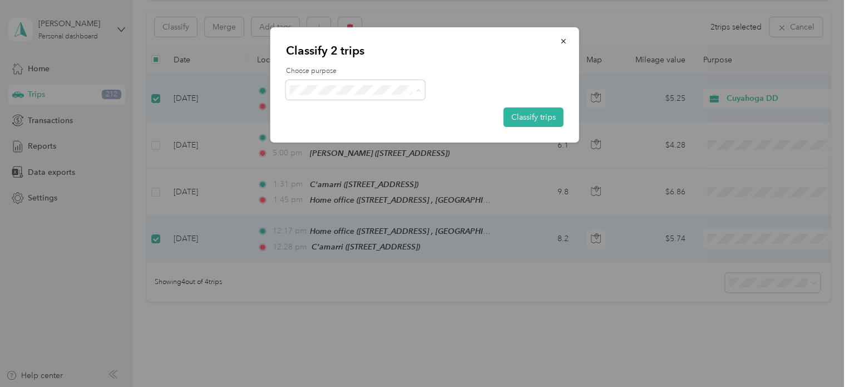
click at [332, 129] on span "Personal" at bounding box center [365, 130] width 104 height 12
click at [543, 116] on button "Classify trips" at bounding box center [534, 116] width 60 height 19
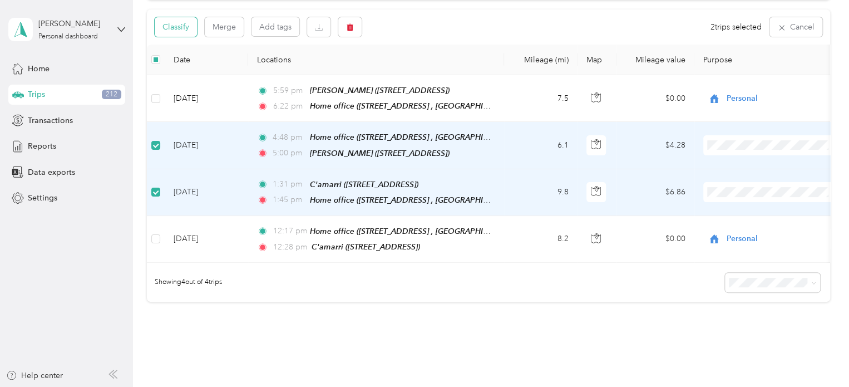
click at [177, 31] on button "Classify" at bounding box center [176, 26] width 42 height 19
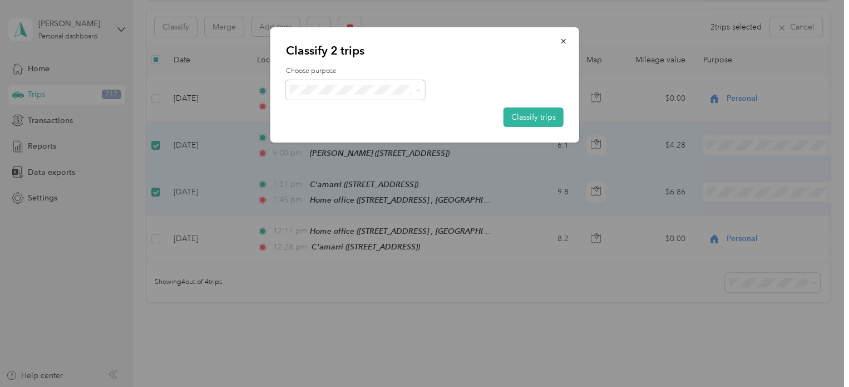
click at [322, 105] on span "Cuyahoga DD" at bounding box center [365, 111] width 104 height 12
click at [545, 114] on button "Classify trips" at bounding box center [534, 116] width 60 height 19
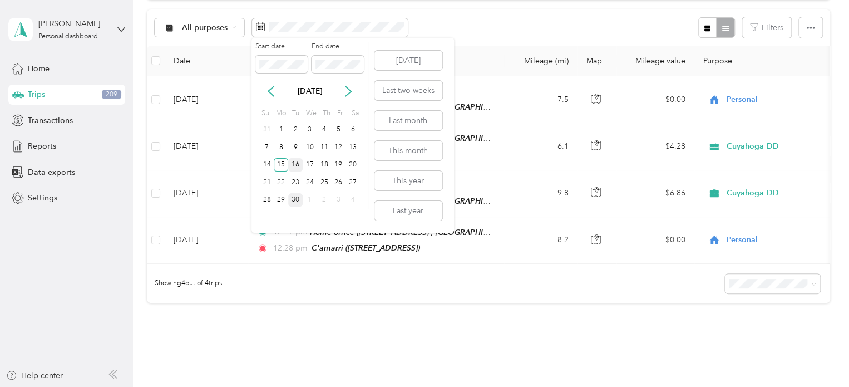
click at [298, 169] on div "16" at bounding box center [295, 165] width 14 height 14
click at [297, 169] on div "16" at bounding box center [295, 165] width 14 height 14
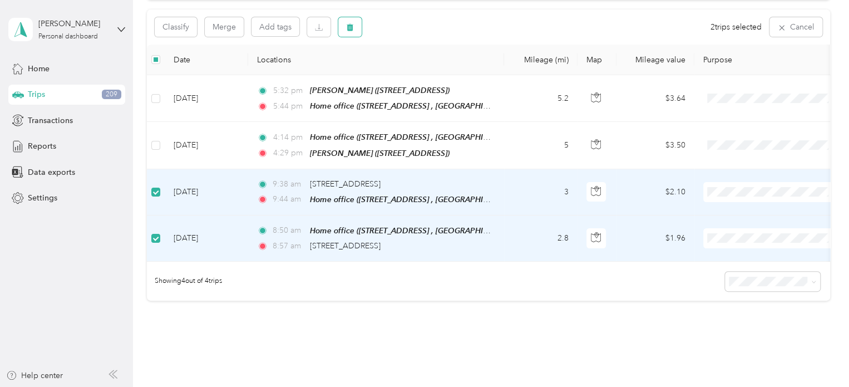
click at [345, 26] on button "button" at bounding box center [349, 26] width 23 height 19
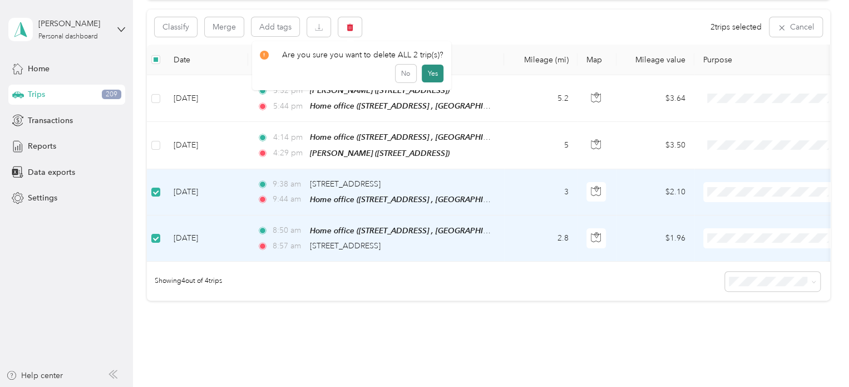
click at [426, 77] on button "Yes" at bounding box center [433, 74] width 22 height 18
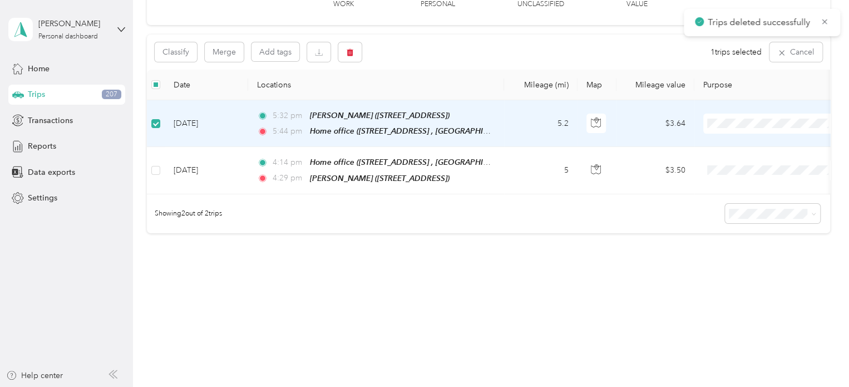
scroll to position [92, 0]
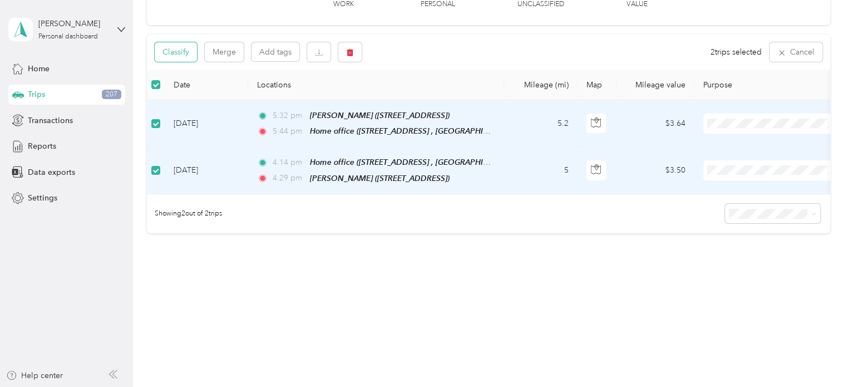
click at [174, 50] on button "Classify" at bounding box center [176, 51] width 42 height 19
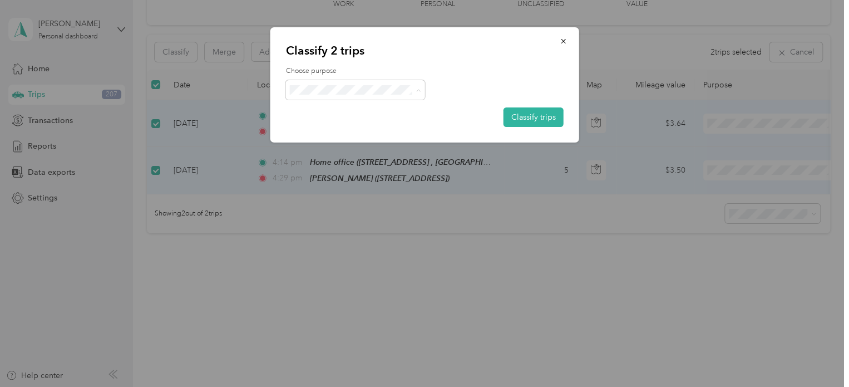
click at [333, 127] on span "Personal" at bounding box center [365, 130] width 104 height 12
click at [529, 118] on button "Classify trips" at bounding box center [534, 116] width 60 height 19
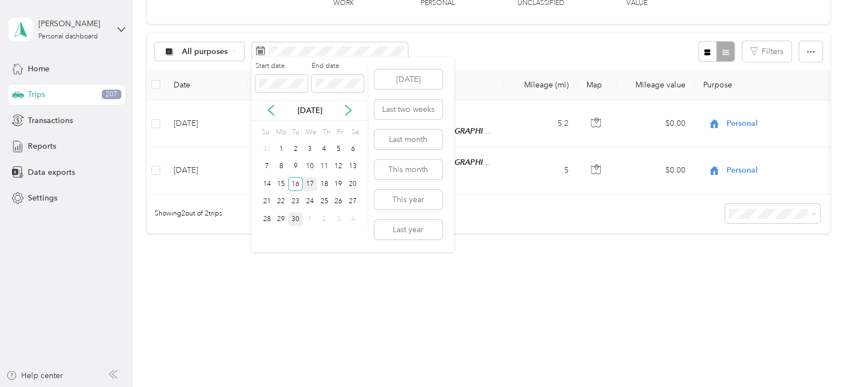
click at [310, 184] on div "17" at bounding box center [310, 184] width 14 height 14
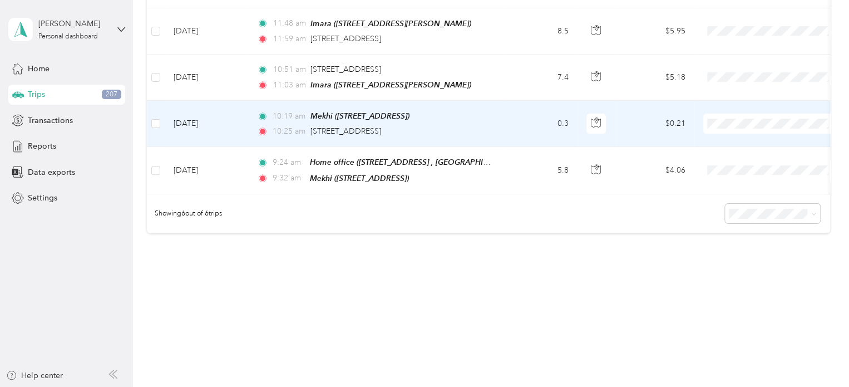
scroll to position [220, 0]
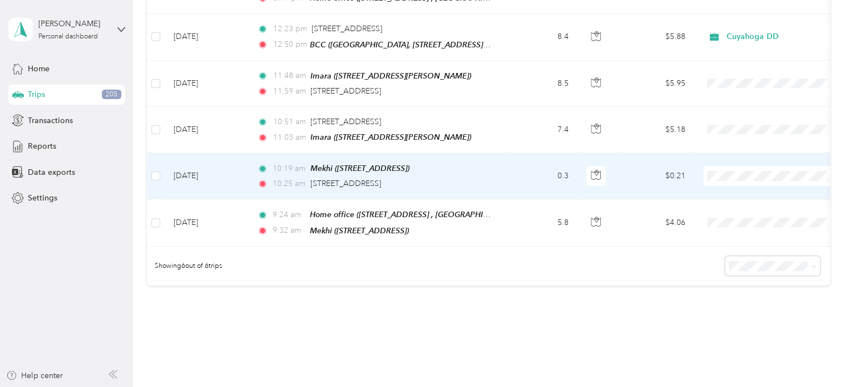
click at [501, 174] on td "10:19 am Mekhi ([STREET_ADDRESS]) 10:25 am [STREET_ADDRESS]" at bounding box center [376, 176] width 256 height 46
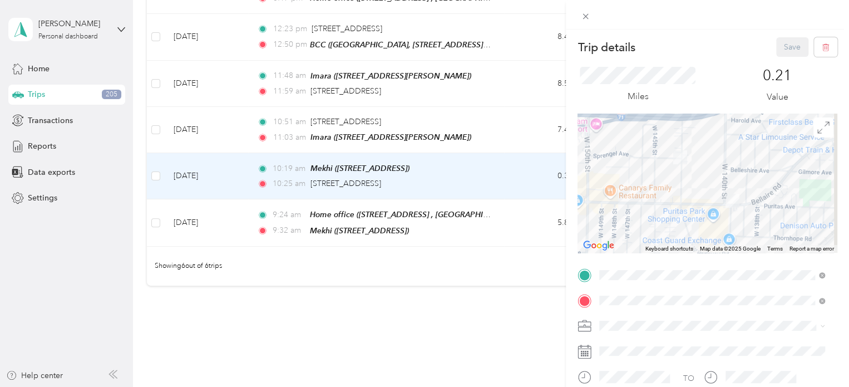
click at [472, 179] on div "Trip details Save This trip cannot be edited because it is either under review,…" at bounding box center [424, 193] width 849 height 387
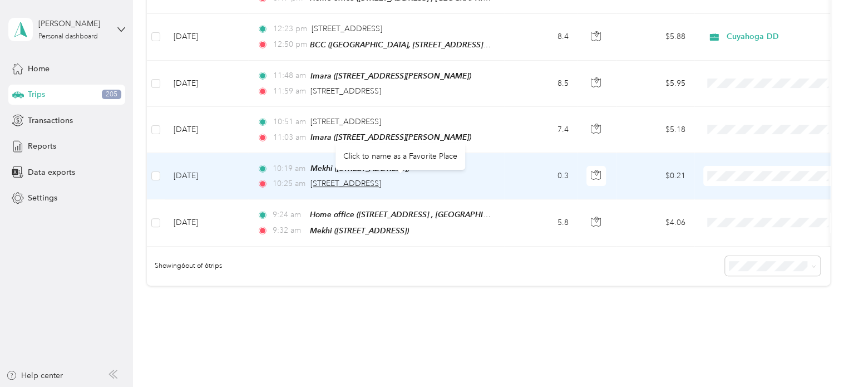
click at [381, 180] on span "[STREET_ADDRESS]" at bounding box center [346, 183] width 71 height 9
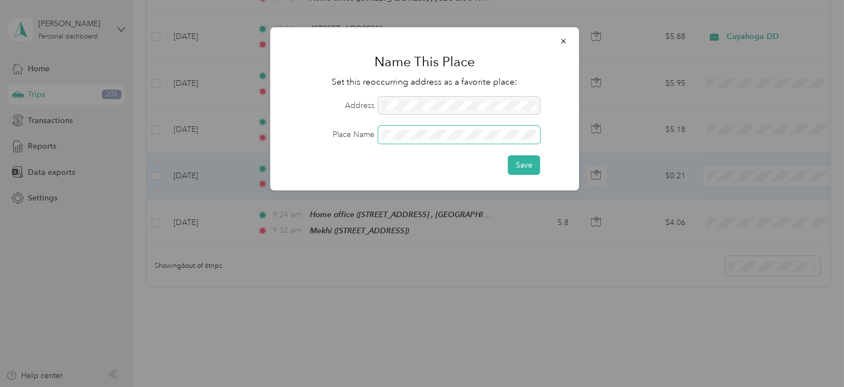
click at [508, 155] on button "Save" at bounding box center [524, 164] width 32 height 19
click at [528, 173] on button "Save" at bounding box center [518, 164] width 44 height 19
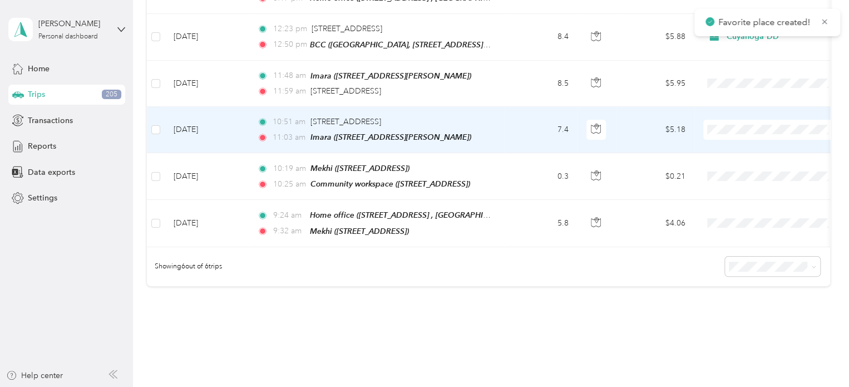
click at [487, 140] on td "10:51 am [STREET_ADDRESS] 11:03 am Imara ([STREET_ADDRESS][PERSON_NAME])" at bounding box center [376, 130] width 256 height 46
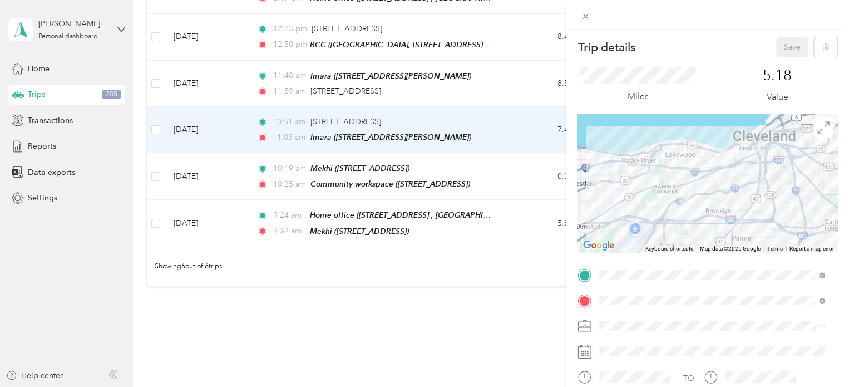
click at [639, 146] on div "Community workspace [STREET_ADDRESS]" at bounding box center [662, 147] width 83 height 23
click at [783, 54] on button "Save" at bounding box center [792, 46] width 32 height 19
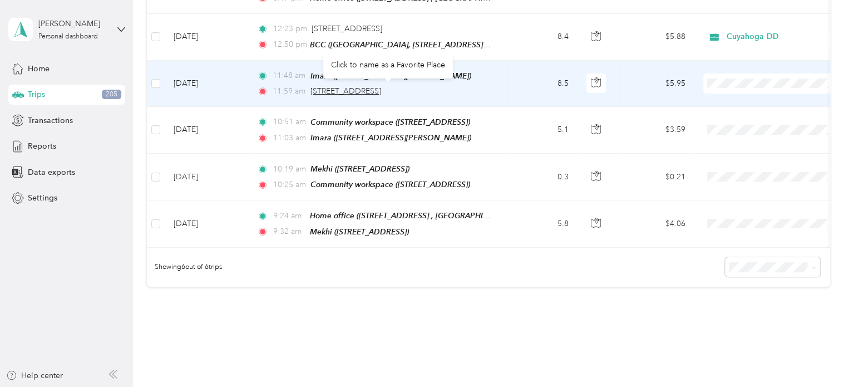
click at [381, 86] on span "[STREET_ADDRESS]" at bounding box center [346, 90] width 71 height 9
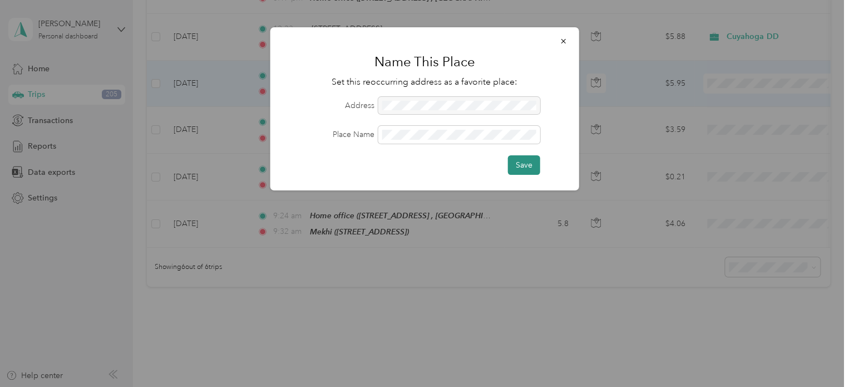
click at [519, 161] on button "Save" at bounding box center [524, 164] width 32 height 19
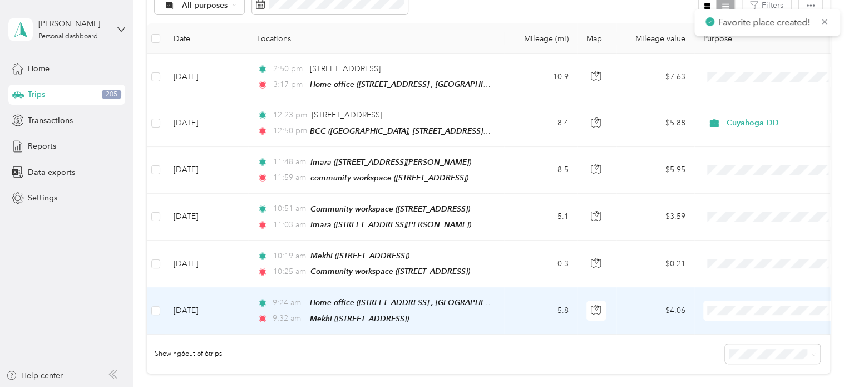
scroll to position [109, 0]
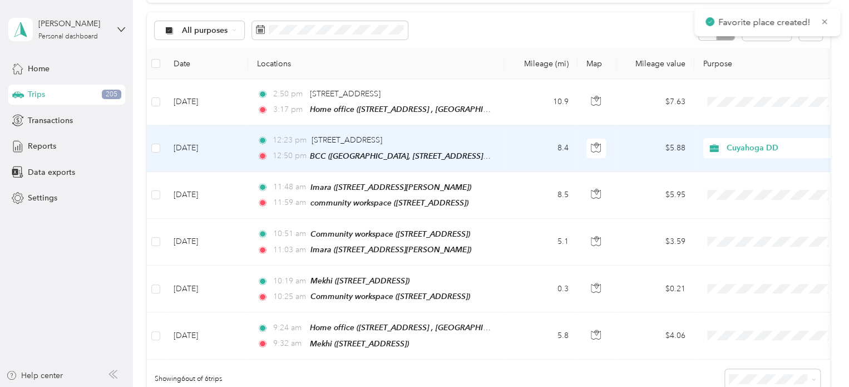
click at [498, 145] on td "12:23 pm [STREET_ADDRESS] 12:50 pm BCC ([GEOGRAPHIC_DATA], [STREET_ADDRESS] , […" at bounding box center [376, 148] width 256 height 46
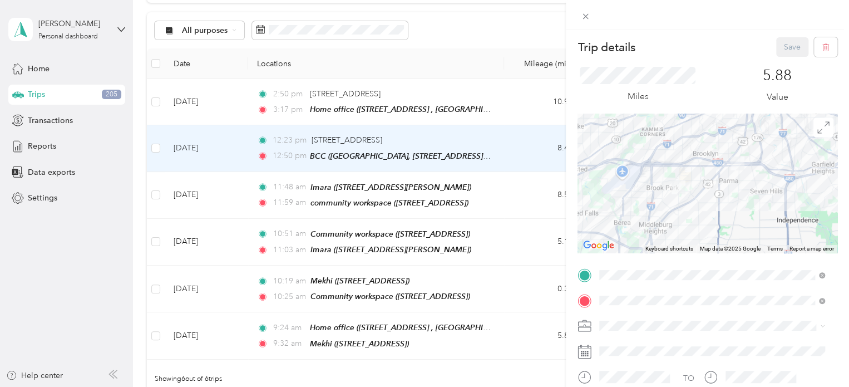
click at [667, 153] on span "[STREET_ADDRESS]" at bounding box center [656, 155] width 71 height 9
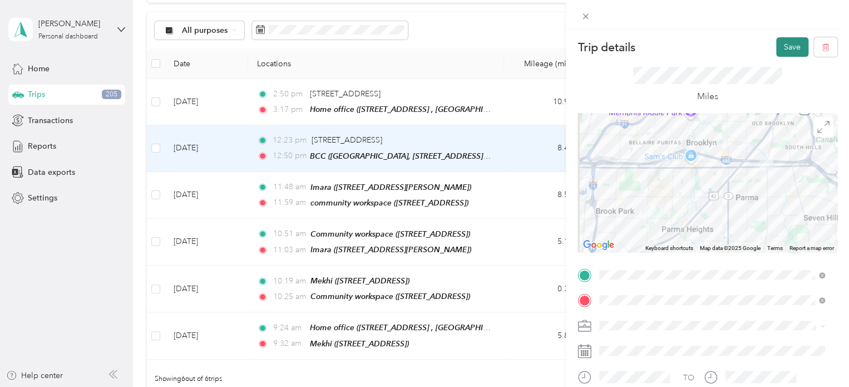
click at [783, 50] on button "Save" at bounding box center [792, 46] width 32 height 19
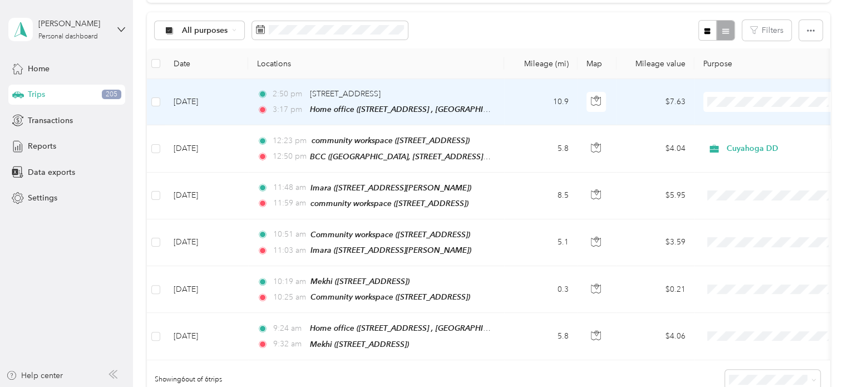
click at [495, 106] on td "2:50 pm [STREET_ADDRESS] 3:17 pm Home office ([STREET_ADDRESS] , [GEOGRAPHIC_DA…" at bounding box center [376, 102] width 256 height 46
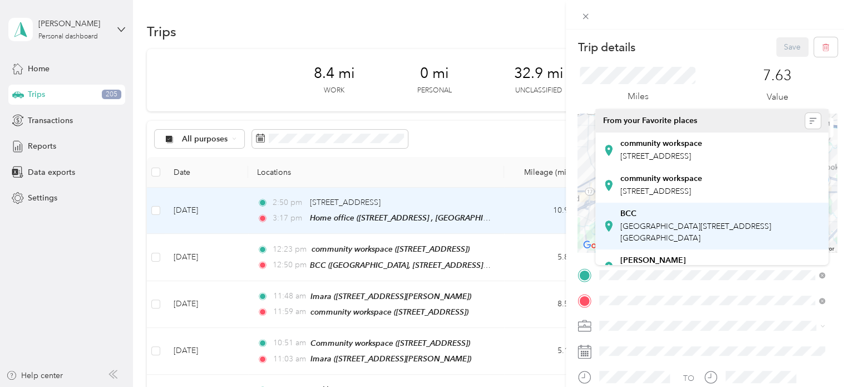
scroll to position [109, 0]
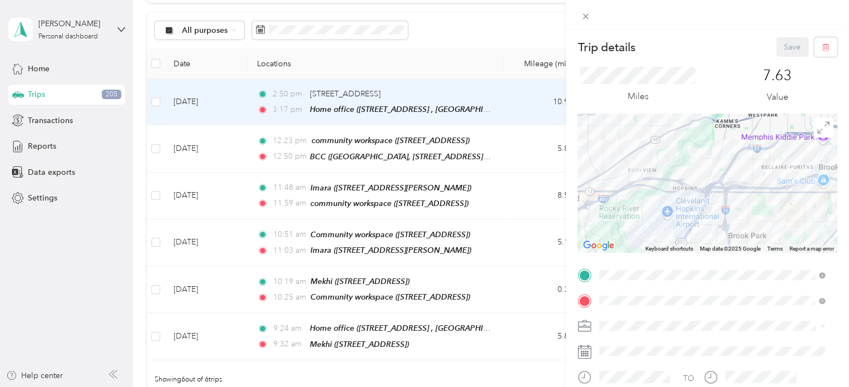
click at [682, 236] on span "[GEOGRAPHIC_DATA][STREET_ADDRESS][GEOGRAPHIC_DATA]" at bounding box center [696, 232] width 151 height 21
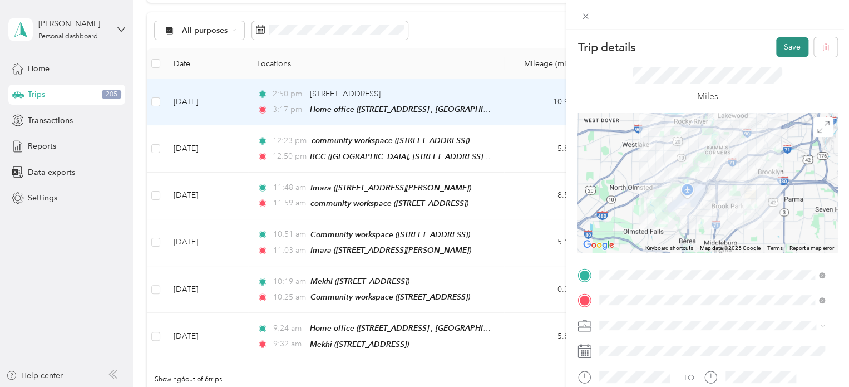
click at [782, 51] on button "Save" at bounding box center [792, 46] width 32 height 19
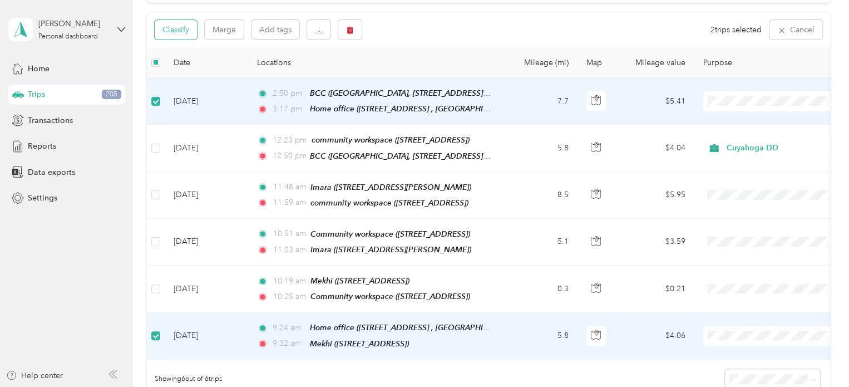
click at [179, 26] on button "Classify" at bounding box center [176, 29] width 42 height 19
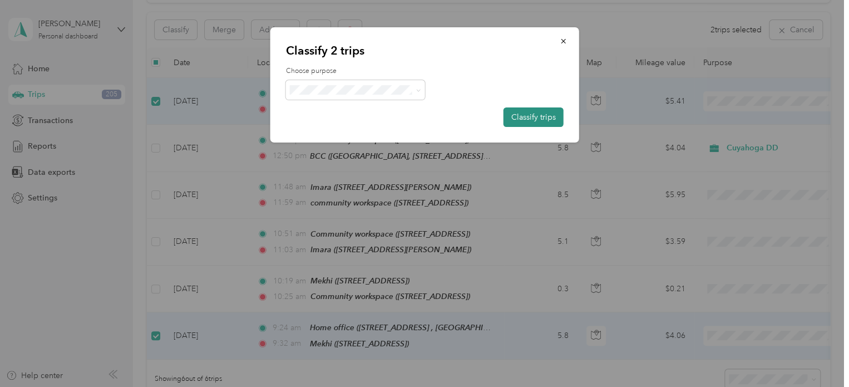
click at [517, 119] on button "Classify trips" at bounding box center [534, 116] width 60 height 19
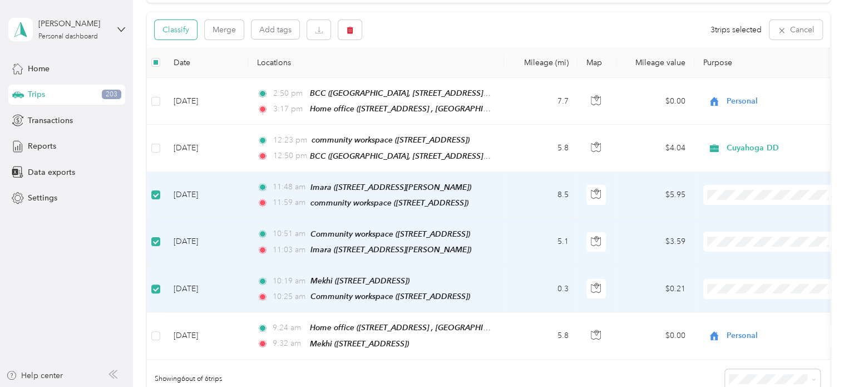
click at [168, 31] on button "Classify" at bounding box center [176, 29] width 42 height 19
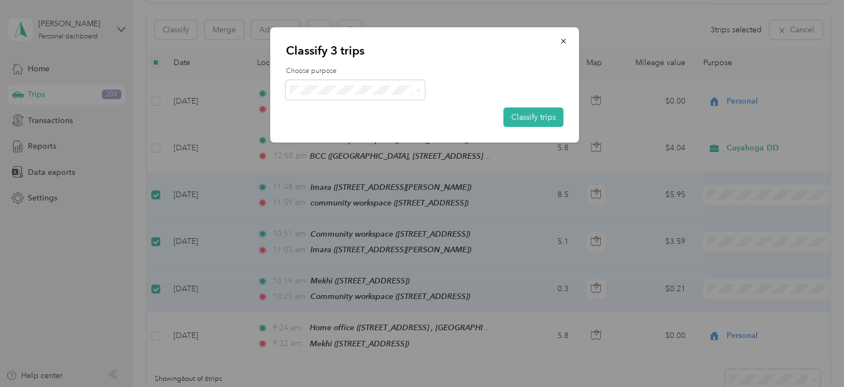
click at [323, 110] on span "Cuyahoga DD" at bounding box center [365, 110] width 104 height 12
click at [528, 116] on button "Classify trips" at bounding box center [534, 116] width 60 height 19
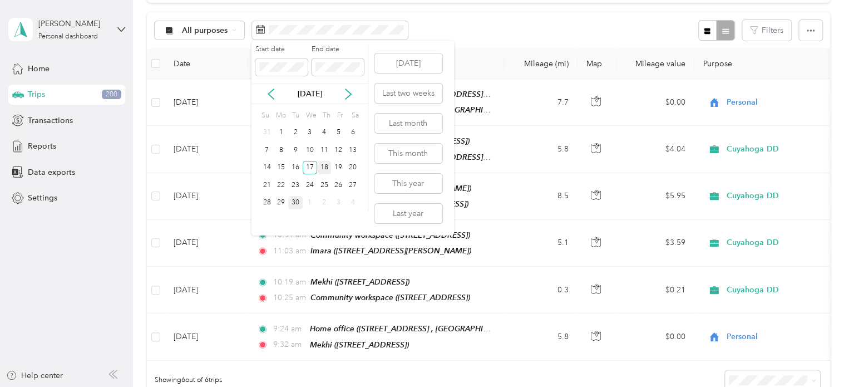
click at [323, 168] on div "18" at bounding box center [324, 168] width 14 height 14
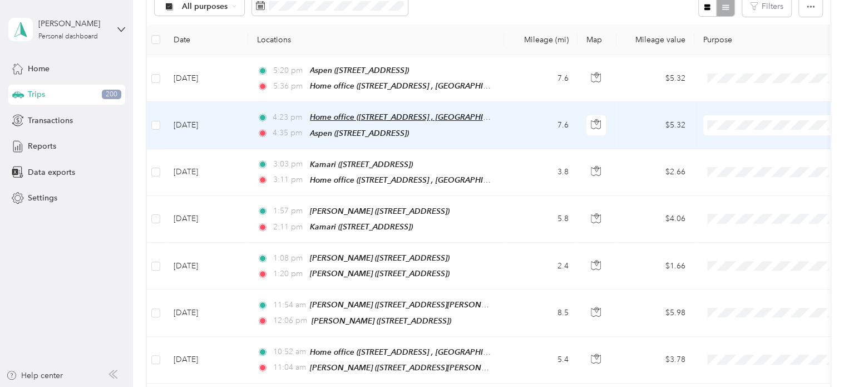
scroll to position [109, 0]
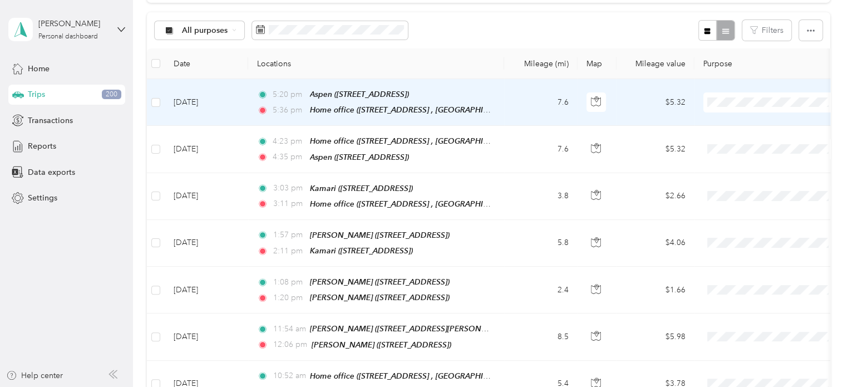
click at [149, 99] on td at bounding box center [156, 102] width 18 height 47
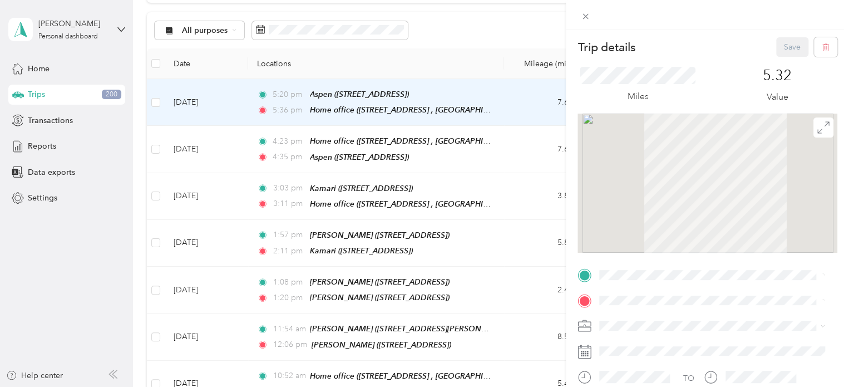
click at [153, 104] on div "Trip details Save This trip cannot be edited because it is either under review,…" at bounding box center [424, 193] width 849 height 387
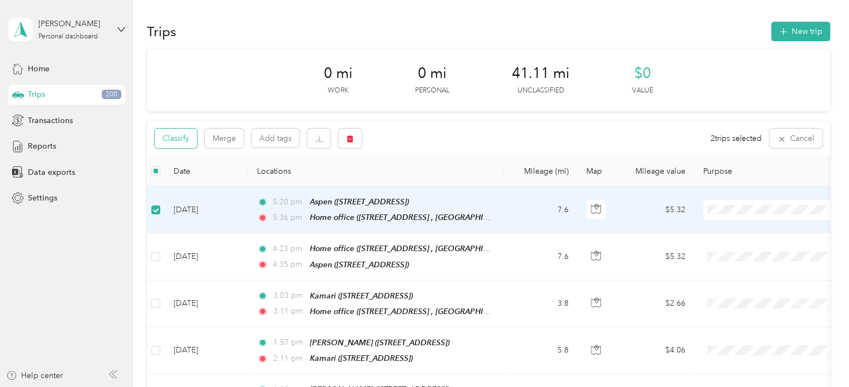
click at [174, 141] on button "Classify" at bounding box center [176, 138] width 42 height 19
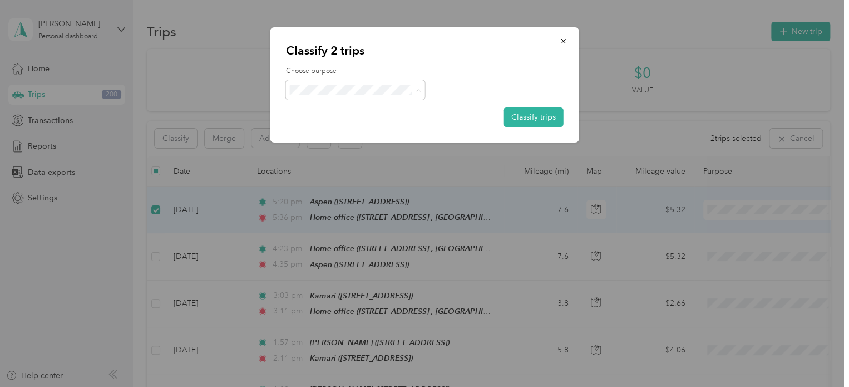
click at [338, 132] on span "Personal" at bounding box center [365, 130] width 104 height 12
click at [532, 116] on button "Classify trips" at bounding box center [534, 116] width 60 height 19
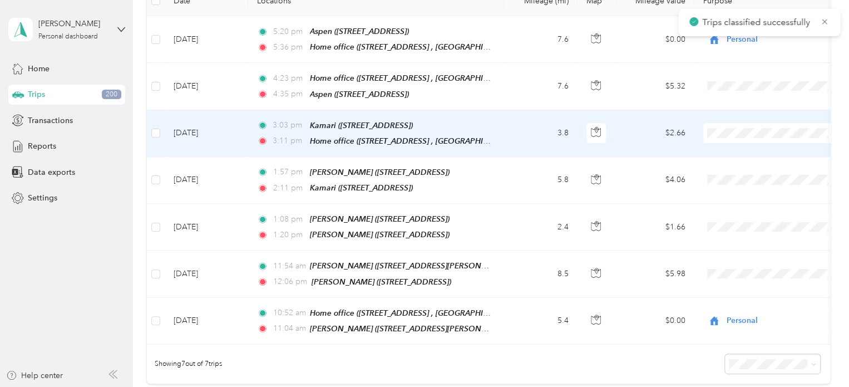
scroll to position [111, 0]
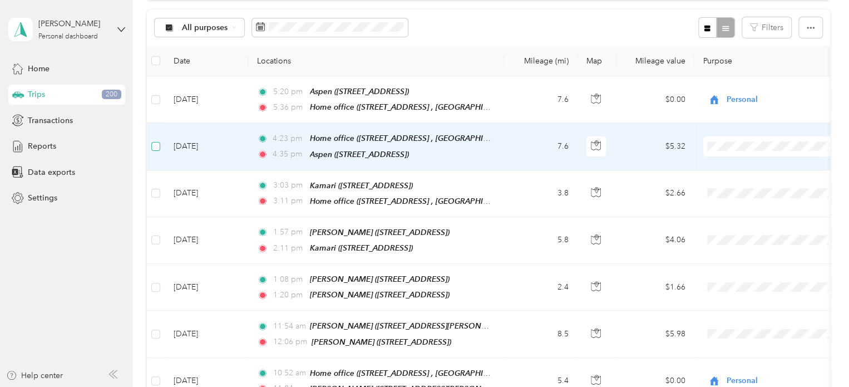
click at [154, 150] on label at bounding box center [155, 146] width 9 height 12
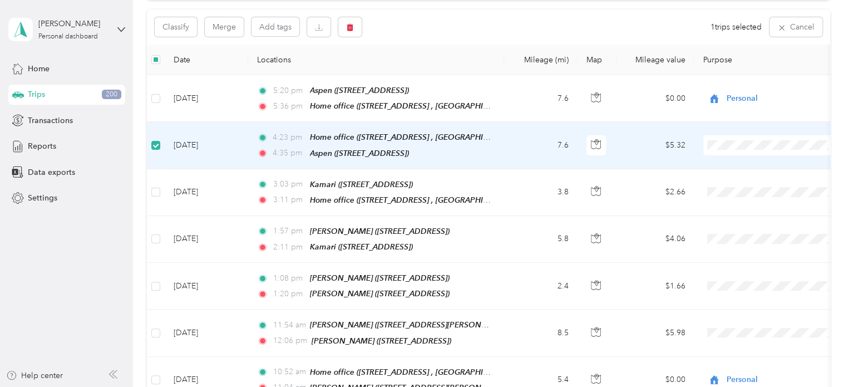
scroll to position [110, 0]
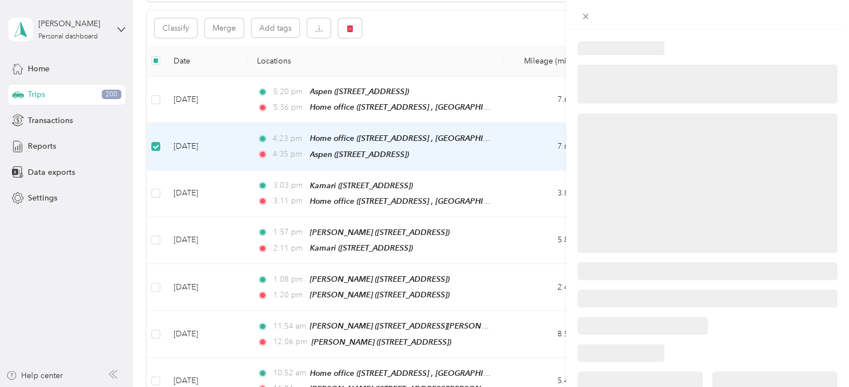
click at [157, 189] on div at bounding box center [424, 193] width 849 height 387
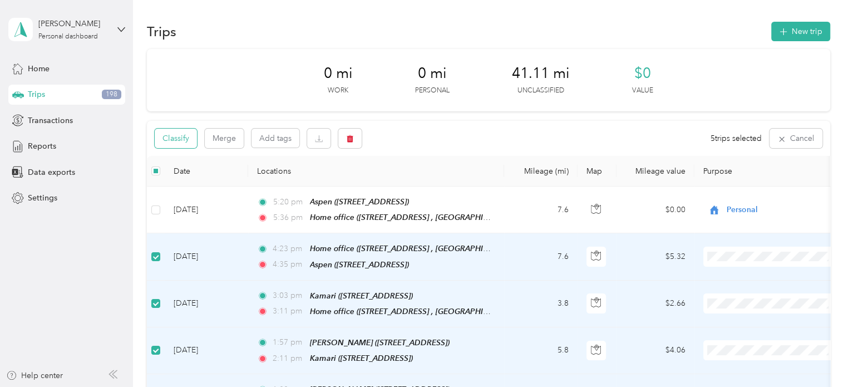
click at [171, 141] on button "Classify" at bounding box center [176, 138] width 42 height 19
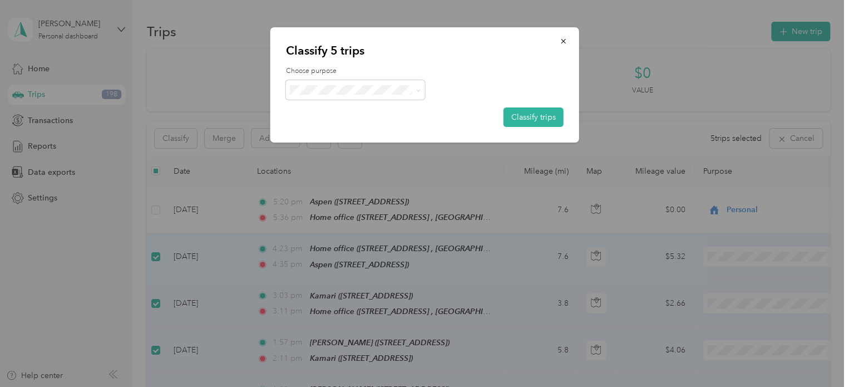
click at [363, 111] on span "Cuyahoga DD" at bounding box center [365, 109] width 104 height 12
click at [508, 117] on button "Classify trips" at bounding box center [534, 116] width 60 height 19
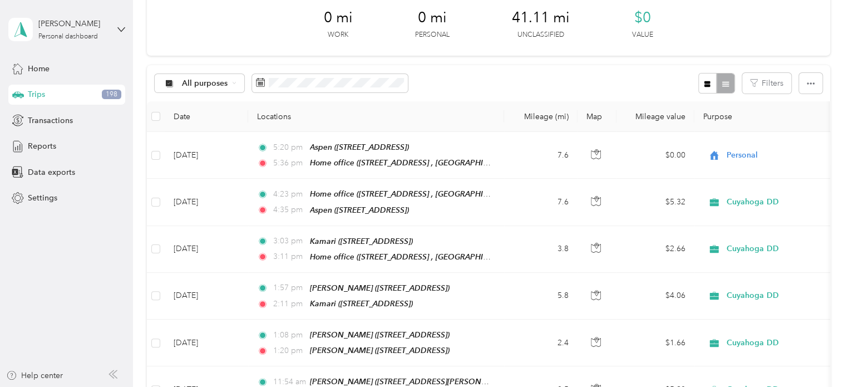
scroll to position [56, 0]
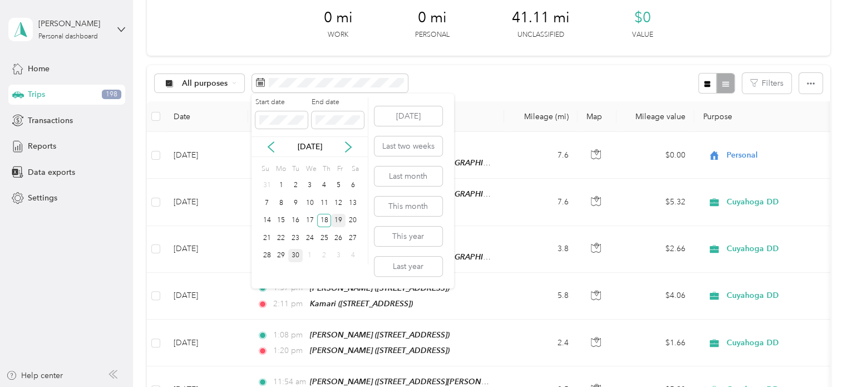
click at [338, 216] on div "19" at bounding box center [338, 221] width 14 height 14
click at [338, 222] on div "19" at bounding box center [338, 221] width 14 height 14
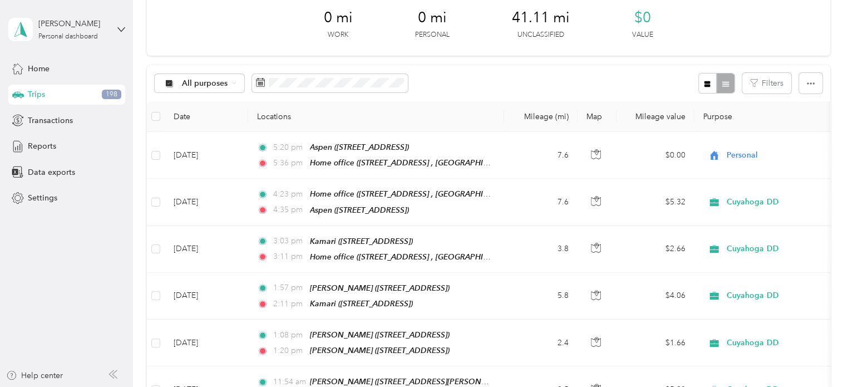
click at [338, 222] on div "19" at bounding box center [338, 221] width 14 height 18
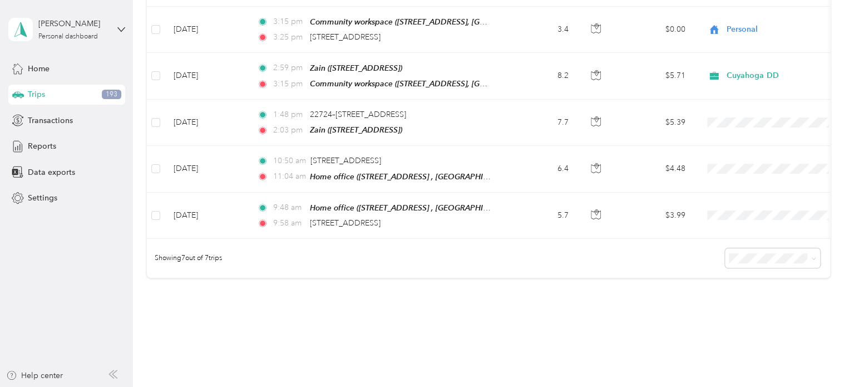
scroll to position [278, 0]
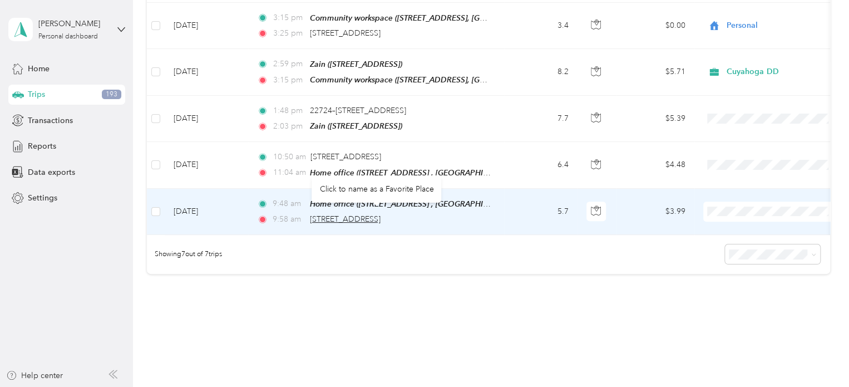
click at [356, 218] on div "[STREET_ADDRESS]" at bounding box center [345, 219] width 71 height 12
click at [352, 215] on span "[STREET_ADDRESS]" at bounding box center [345, 218] width 71 height 9
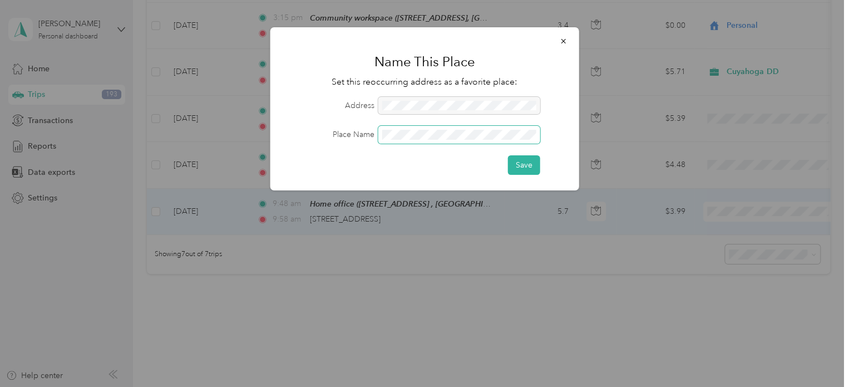
click at [508, 155] on button "Save" at bounding box center [524, 164] width 32 height 19
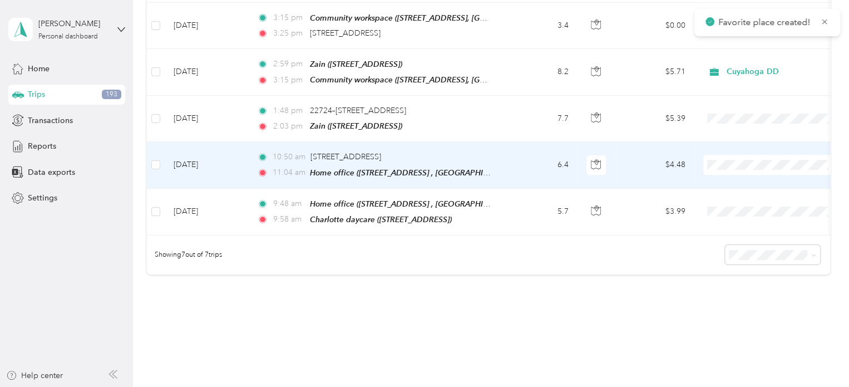
click at [483, 166] on div "Home office ([STREET_ADDRESS] , [GEOGRAPHIC_DATA], [GEOGRAPHIC_DATA])" at bounding box center [400, 172] width 181 height 13
click at [510, 153] on td "6.4" at bounding box center [540, 165] width 73 height 46
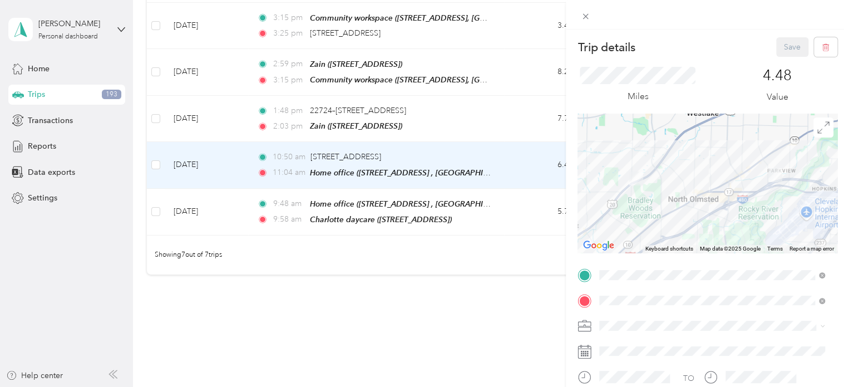
click at [642, 155] on span "30570 Center Ridge Rd, 44145, Westlake, OH, United States" at bounding box center [656, 155] width 71 height 9
click at [785, 51] on button "Save" at bounding box center [792, 46] width 32 height 19
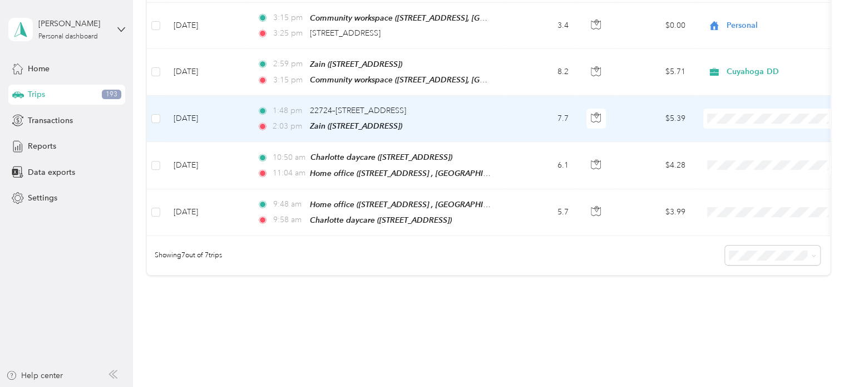
click at [487, 114] on div "1:48 pm 22724–22944 Brookpark Rd, North Olmsted, OH 2:03 pm Zain (8579 Lynhurst…" at bounding box center [374, 119] width 234 height 28
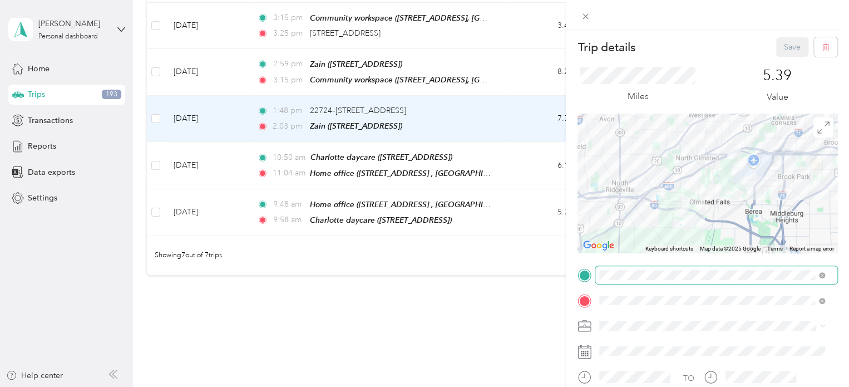
click at [681, 269] on span at bounding box center [717, 275] width 242 height 18
click at [660, 162] on div "Home office [STREET_ADDRESS][GEOGRAPHIC_DATA], [GEOGRAPHIC_DATA], [GEOGRAPHIC_D…" at bounding box center [721, 156] width 201 height 35
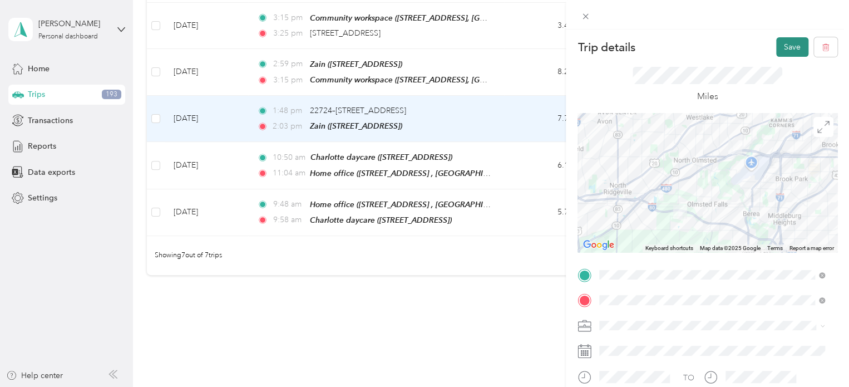
click at [785, 46] on button "Save" at bounding box center [792, 46] width 32 height 19
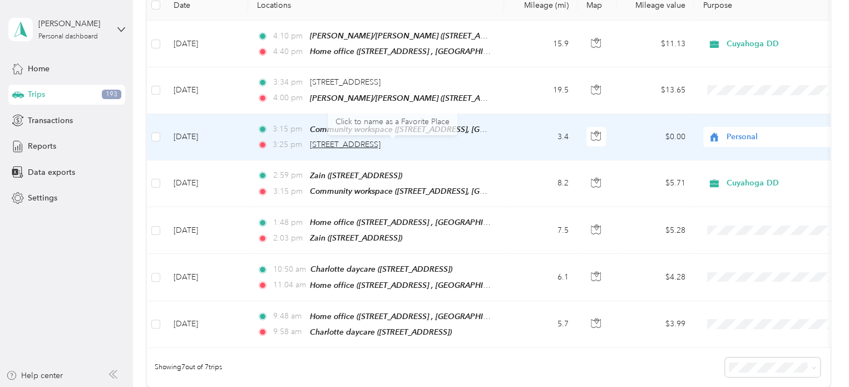
scroll to position [111, 0]
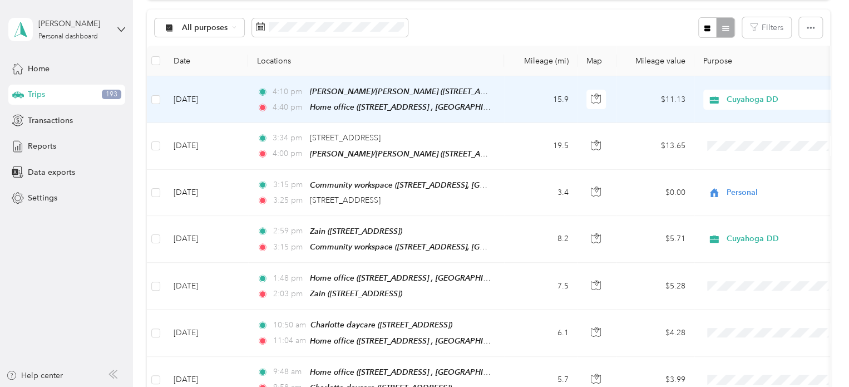
click at [730, 100] on span "Cuyahoga DD" at bounding box center [778, 100] width 102 height 12
click at [748, 139] on span "Personal" at bounding box center [782, 139] width 103 height 12
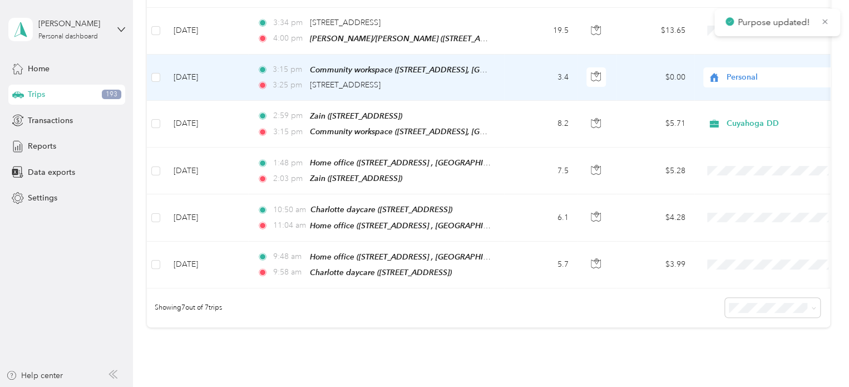
scroll to position [321, 0]
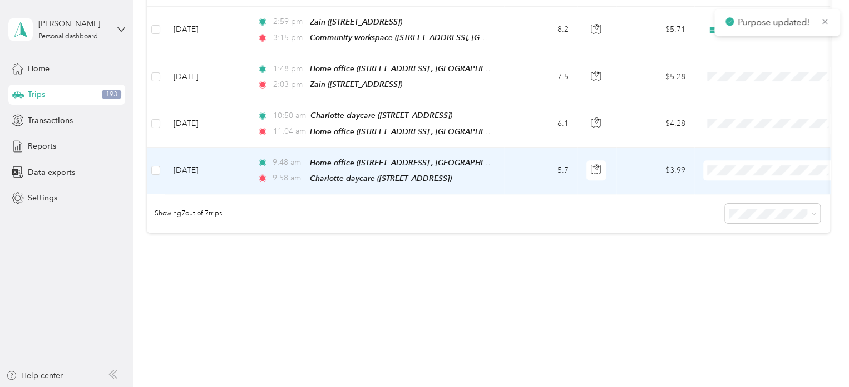
click at [738, 204] on span "Personal" at bounding box center [782, 203] width 103 height 12
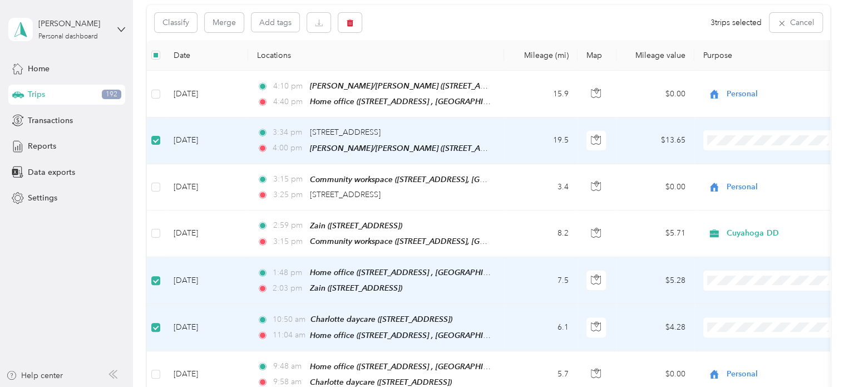
scroll to position [42, 0]
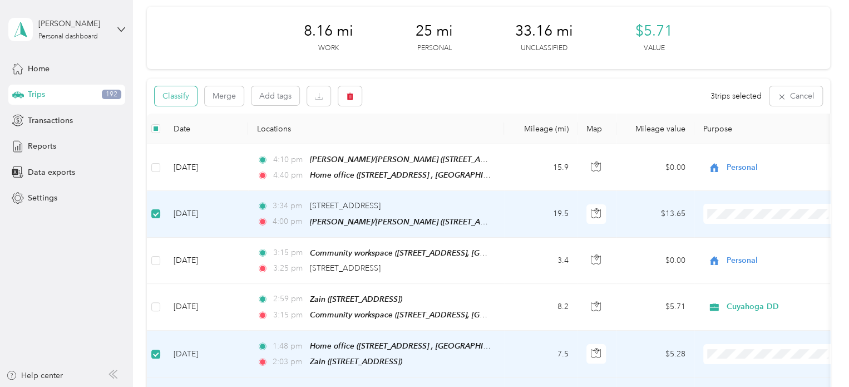
click at [170, 100] on button "Classify" at bounding box center [176, 95] width 42 height 19
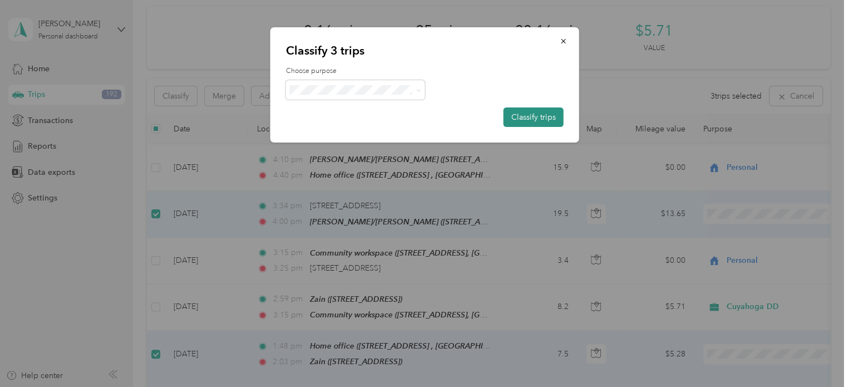
click at [545, 115] on button "Classify trips" at bounding box center [534, 116] width 60 height 19
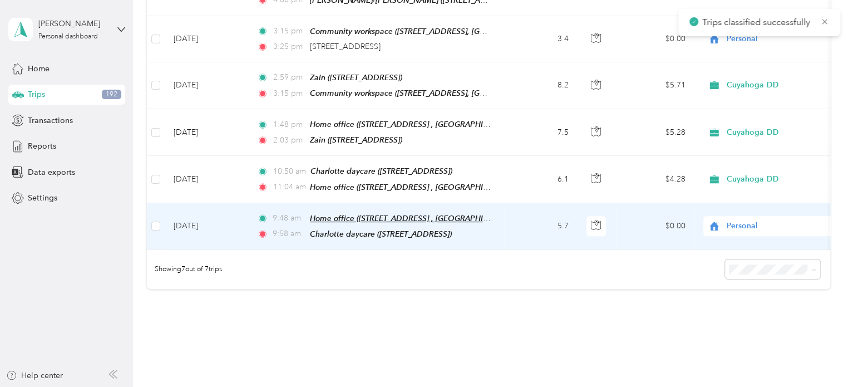
scroll to position [98, 0]
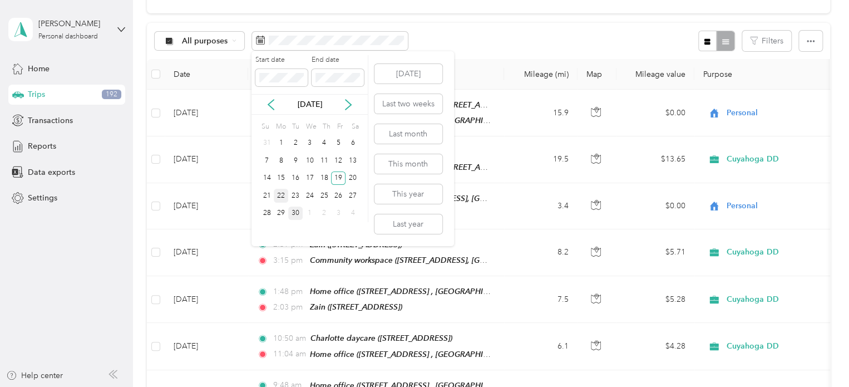
click at [280, 196] on div "22" at bounding box center [281, 196] width 14 height 14
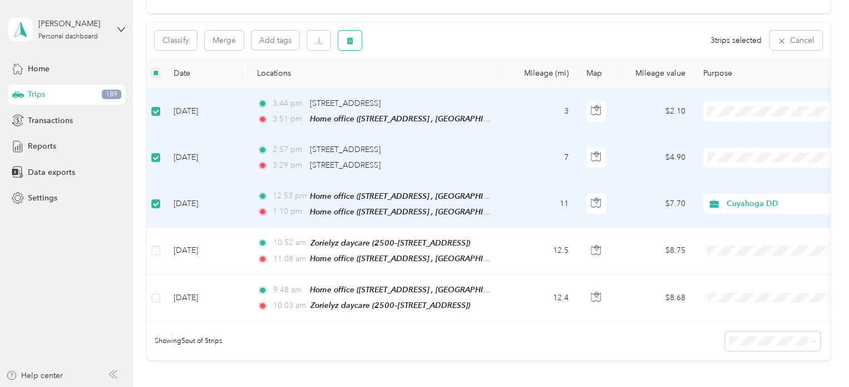
click at [356, 40] on button "button" at bounding box center [349, 40] width 23 height 19
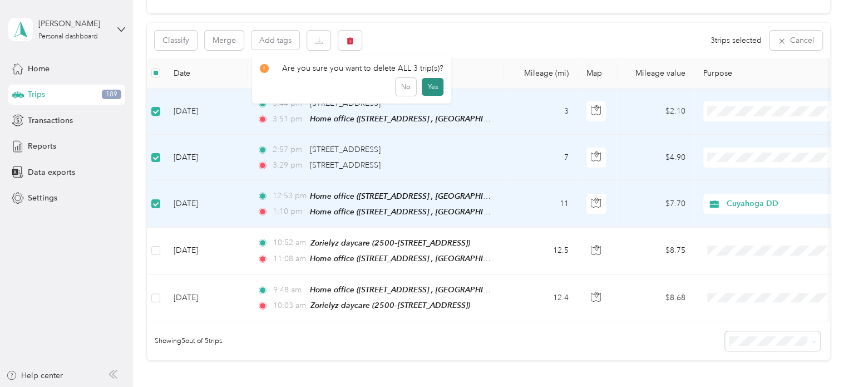
click at [432, 87] on button "Yes" at bounding box center [433, 87] width 22 height 18
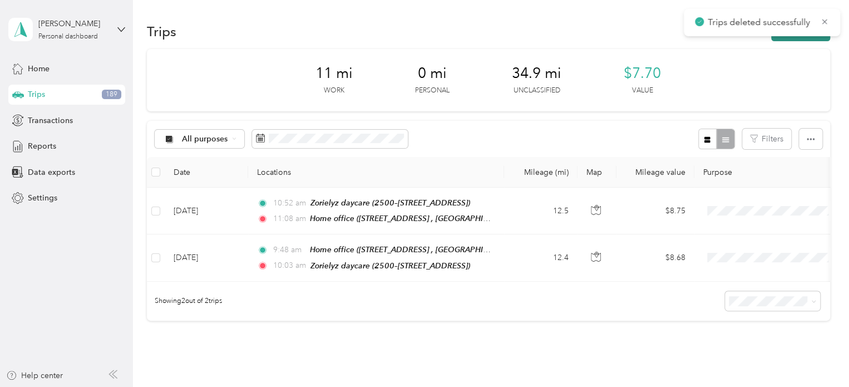
click at [794, 40] on button "New trip" at bounding box center [800, 31] width 59 height 19
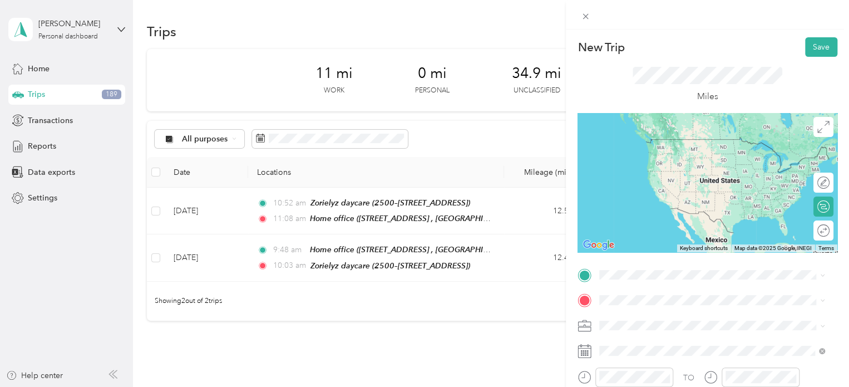
click at [685, 160] on div "Home office [STREET_ADDRESS][GEOGRAPHIC_DATA], [GEOGRAPHIC_DATA], [GEOGRAPHIC_D…" at bounding box center [721, 155] width 201 height 35
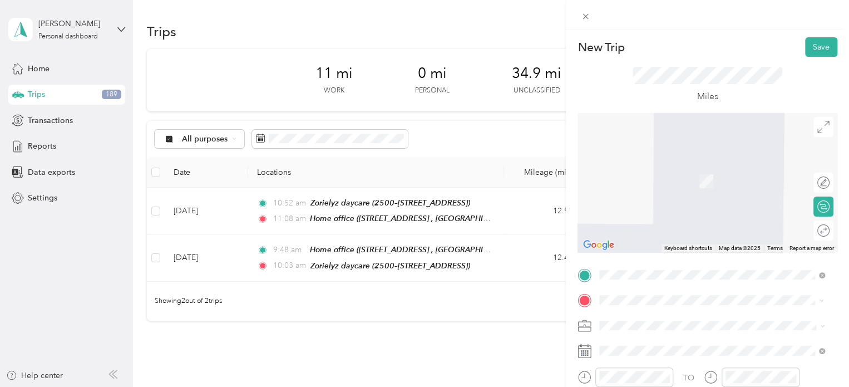
click at [525, 354] on div "New Trip Save This trip cannot be edited because it is either under review, app…" at bounding box center [424, 193] width 849 height 387
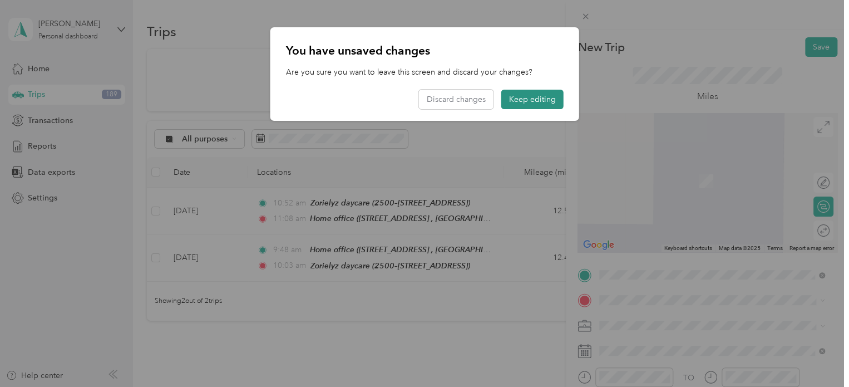
click at [508, 100] on button "Keep editing" at bounding box center [532, 99] width 62 height 19
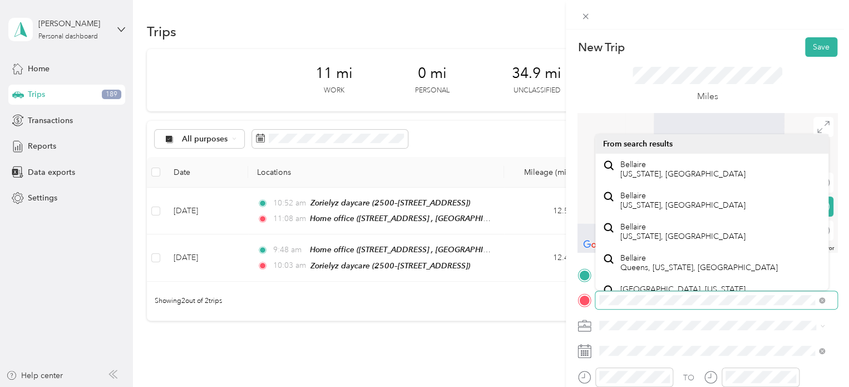
click at [582, 297] on div at bounding box center [708, 300] width 260 height 18
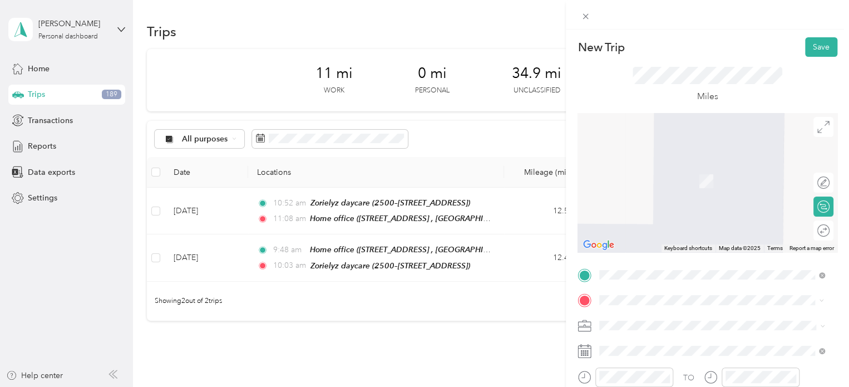
click at [634, 193] on span "3934 West 117th Street Cleveland, Ohio 44111, United States" at bounding box center [676, 188] width 111 height 10
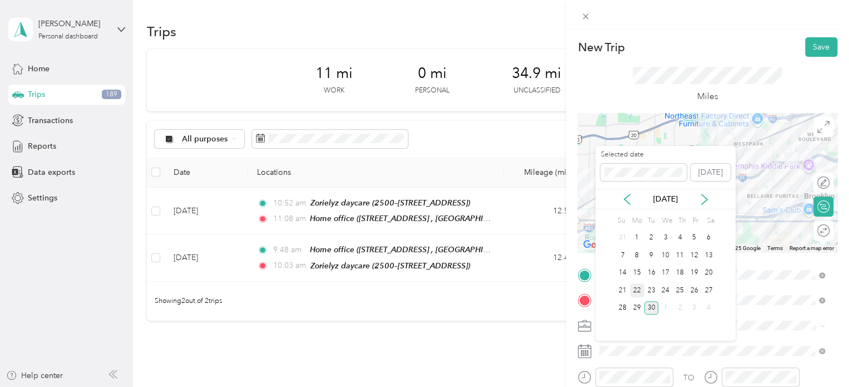
click at [640, 291] on div "22" at bounding box center [637, 290] width 14 height 14
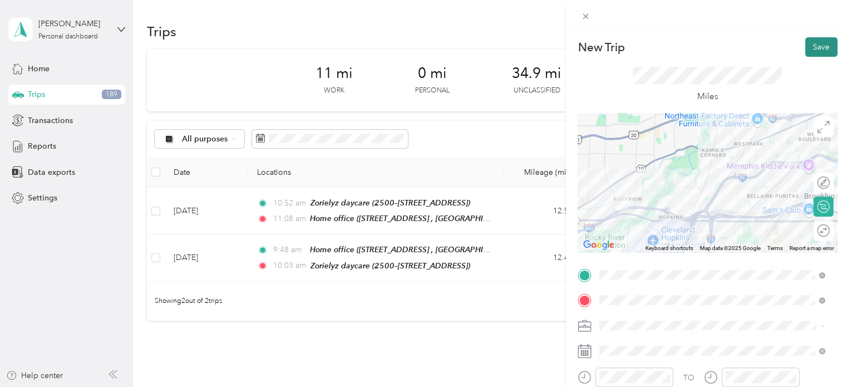
click at [811, 46] on button "Save" at bounding box center [821, 46] width 32 height 19
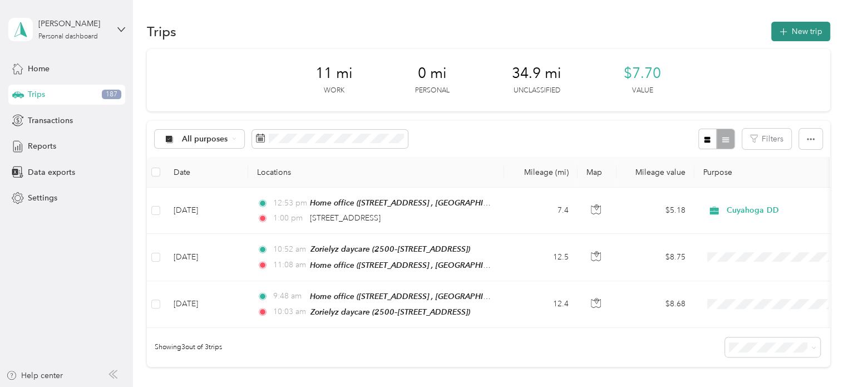
click at [780, 39] on button "New trip" at bounding box center [800, 31] width 59 height 19
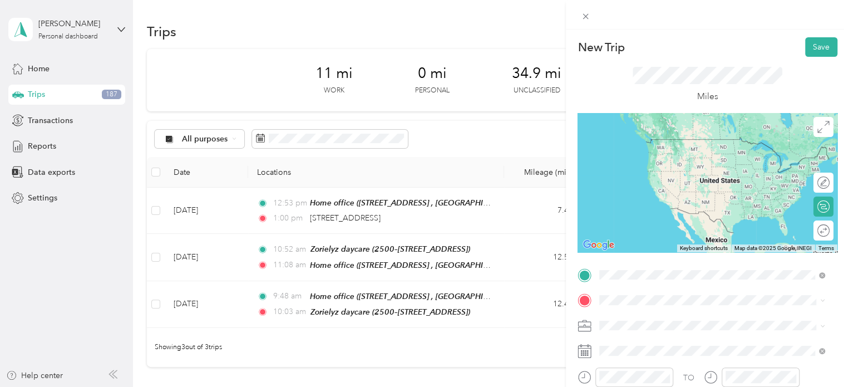
click at [667, 167] on span "3934 West 117th Street Cleveland, Ohio 44111, United States" at bounding box center [676, 162] width 111 height 10
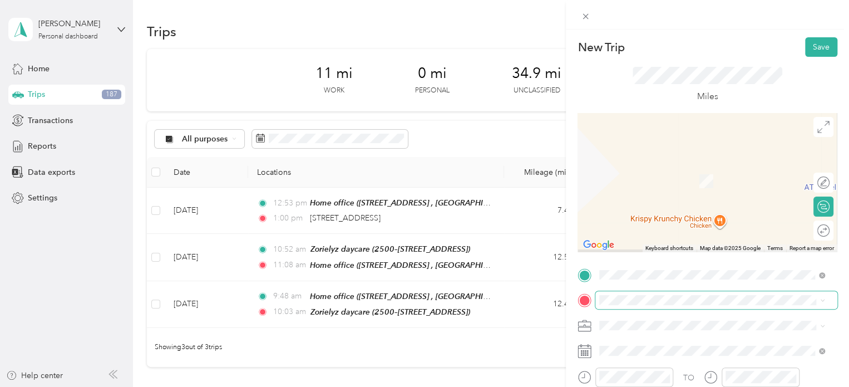
click at [640, 294] on span at bounding box center [717, 300] width 242 height 18
click at [681, 180] on span "[STREET_ADDRESS], [GEOGRAPHIC_DATA], [GEOGRAPHIC_DATA], [GEOGRAPHIC_DATA]" at bounding box center [703, 186] width 165 height 21
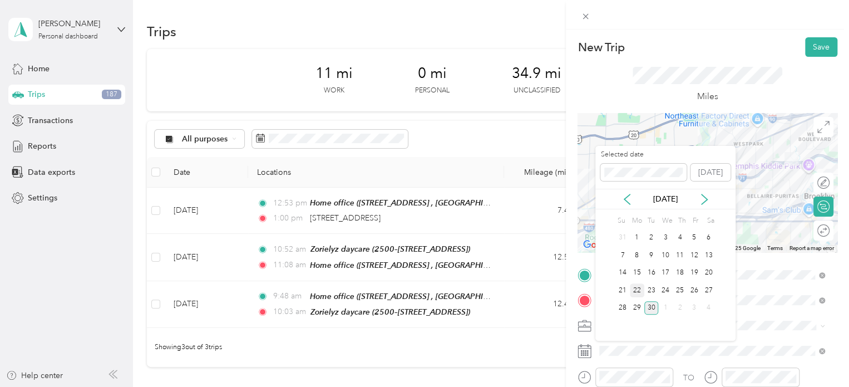
click at [640, 289] on div "22" at bounding box center [637, 290] width 14 height 14
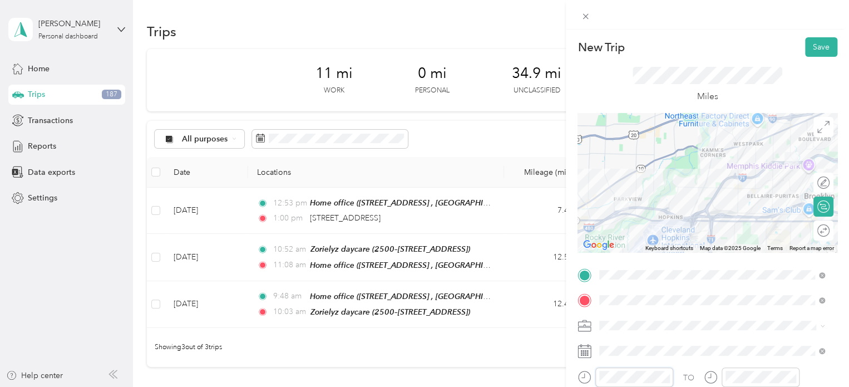
click at [592, 372] on div at bounding box center [626, 376] width 96 height 19
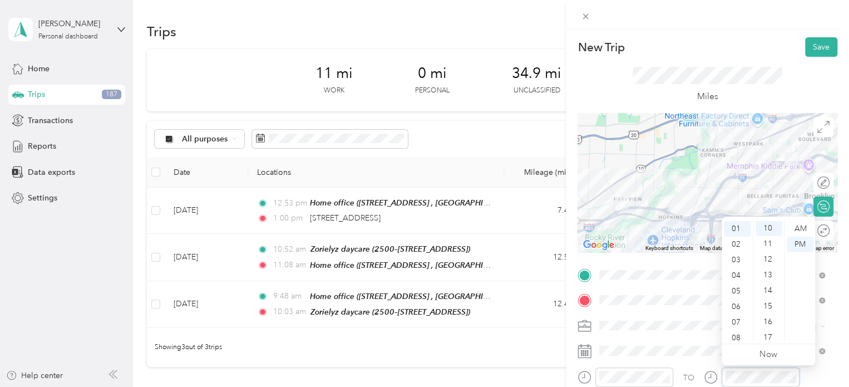
scroll to position [156, 0]
click at [744, 54] on div "New Trip Save" at bounding box center [708, 46] width 260 height 19
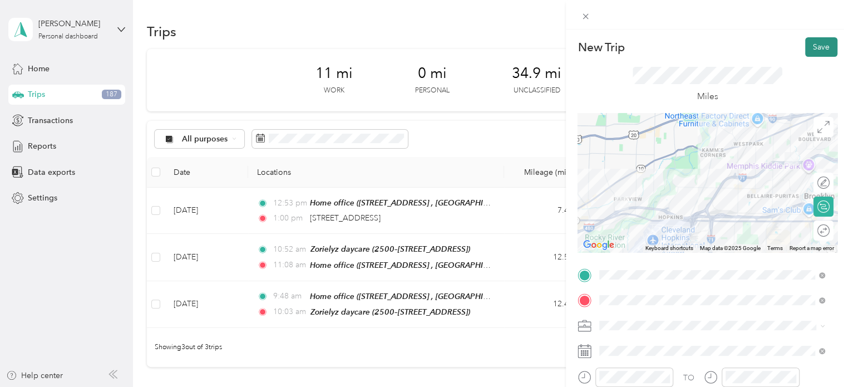
click at [807, 48] on button "Save" at bounding box center [821, 46] width 32 height 19
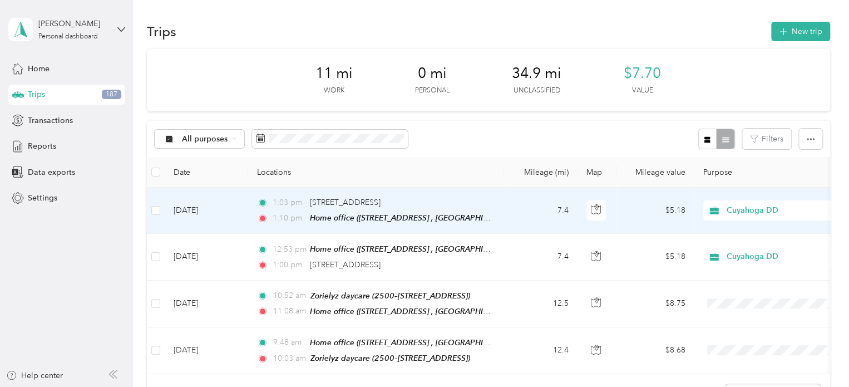
click at [744, 210] on span "Cuyahoga DD" at bounding box center [778, 210] width 102 height 12
click at [750, 253] on li "Personal" at bounding box center [773, 249] width 138 height 19
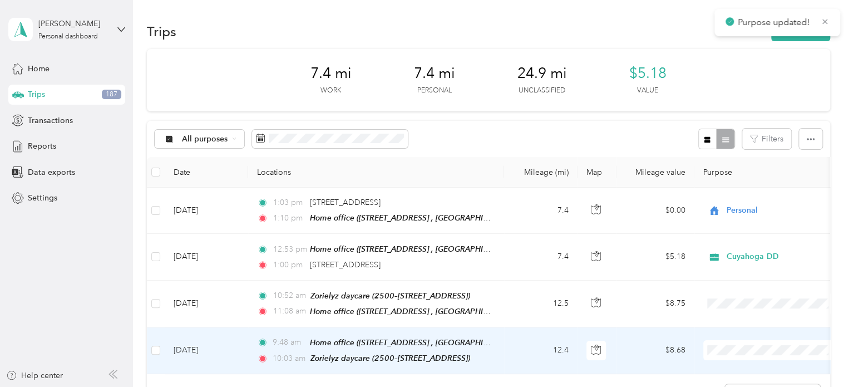
click at [735, 327] on span "Personal" at bounding box center [782, 326] width 103 height 12
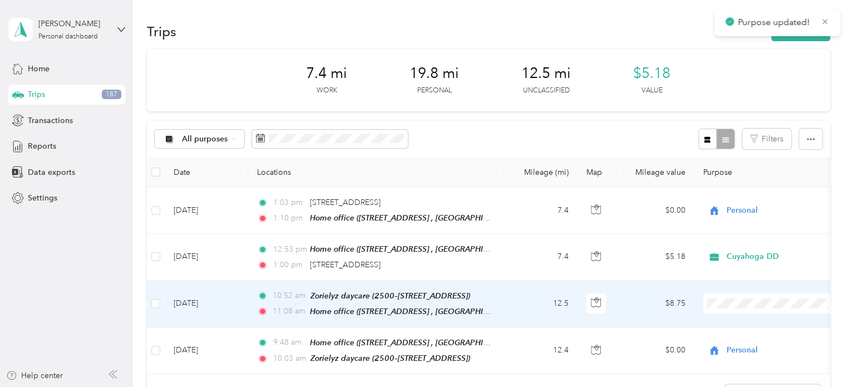
click at [744, 326] on li "Cuyahoga DD" at bounding box center [773, 321] width 138 height 19
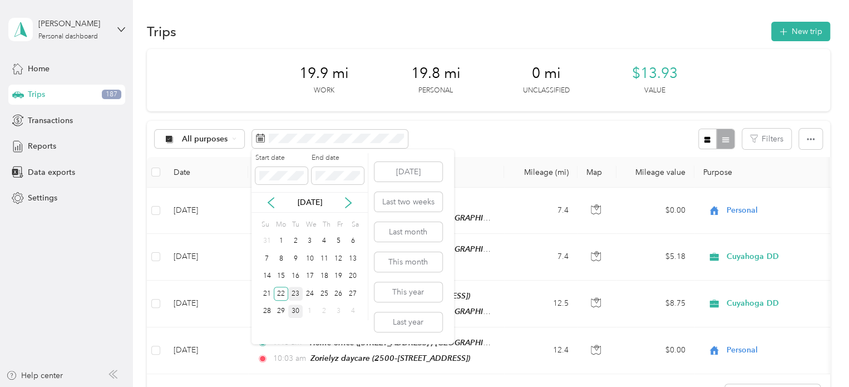
click at [297, 293] on div "23" at bounding box center [295, 294] width 14 height 14
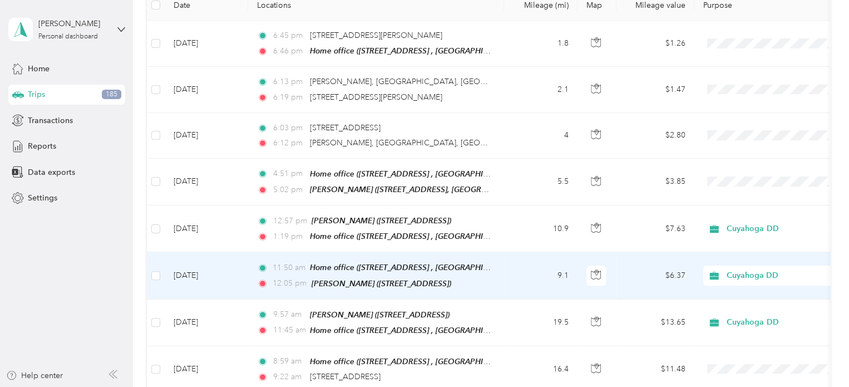
scroll to position [367, 0]
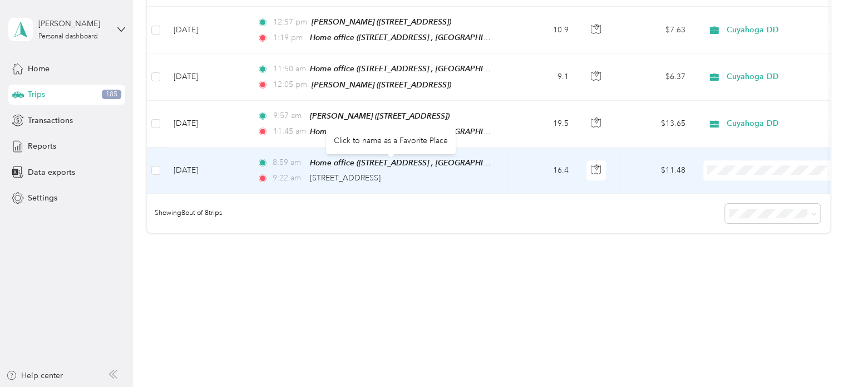
click at [509, 169] on td "16.4" at bounding box center [540, 170] width 73 height 46
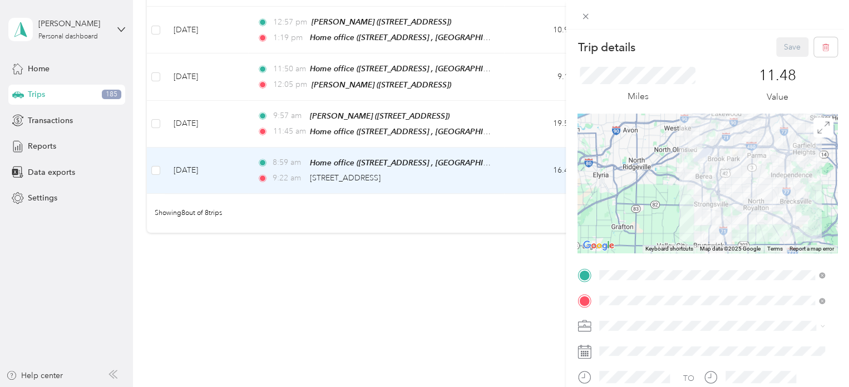
click at [642, 185] on div "[PERSON_NAME] [STREET_ADDRESS][PERSON_NAME]" at bounding box center [656, 175] width 71 height 23
click at [784, 47] on button "Save" at bounding box center [792, 46] width 32 height 19
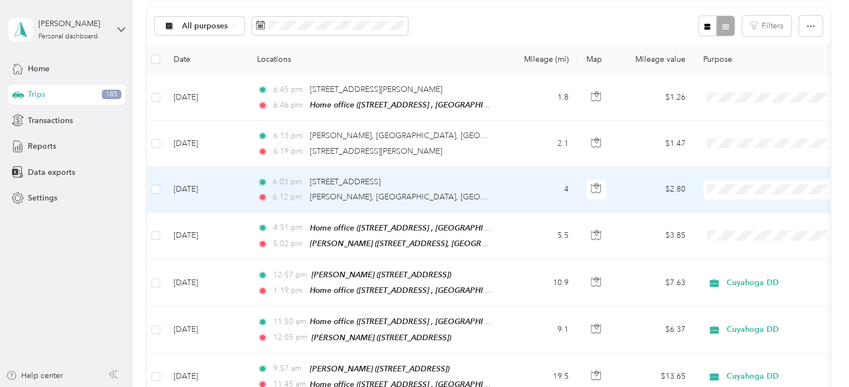
scroll to position [88, 0]
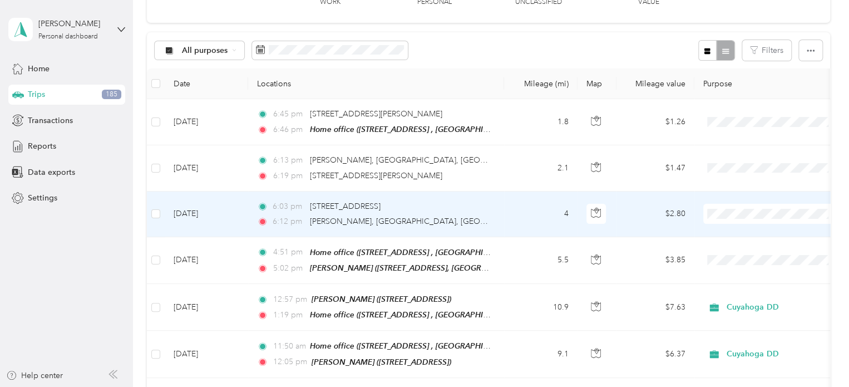
click at [521, 213] on td "4" at bounding box center [540, 214] width 73 height 46
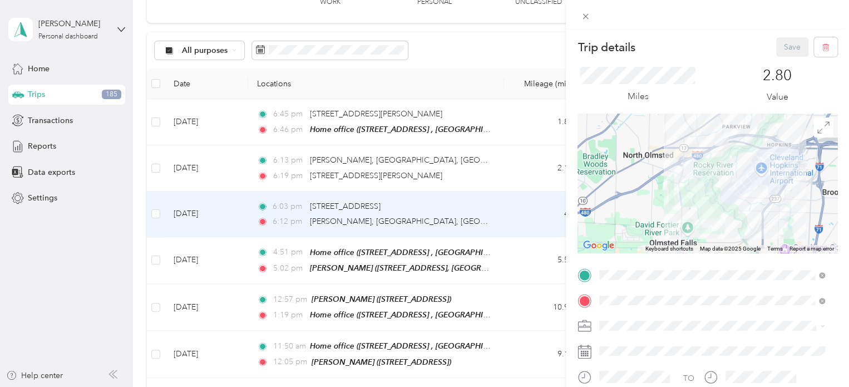
click at [641, 156] on span "110 Slippery Rock Ln, Sandstone Ridge, Berea, OH , 44017, Berea, OH, United Sta…" at bounding box center [714, 161] width 186 height 21
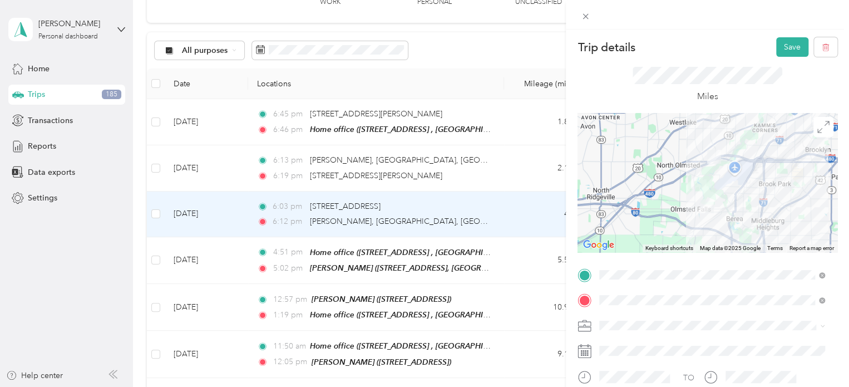
click at [643, 184] on div "Home office [STREET_ADDRESS][GEOGRAPHIC_DATA], [GEOGRAPHIC_DATA], [GEOGRAPHIC_D…" at bounding box center [721, 181] width 201 height 35
click at [780, 48] on button "Save" at bounding box center [792, 46] width 32 height 19
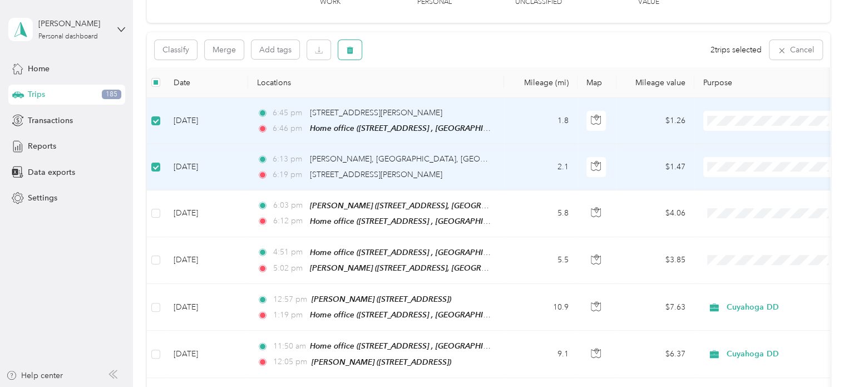
click at [347, 47] on icon "button" at bounding box center [350, 50] width 8 height 8
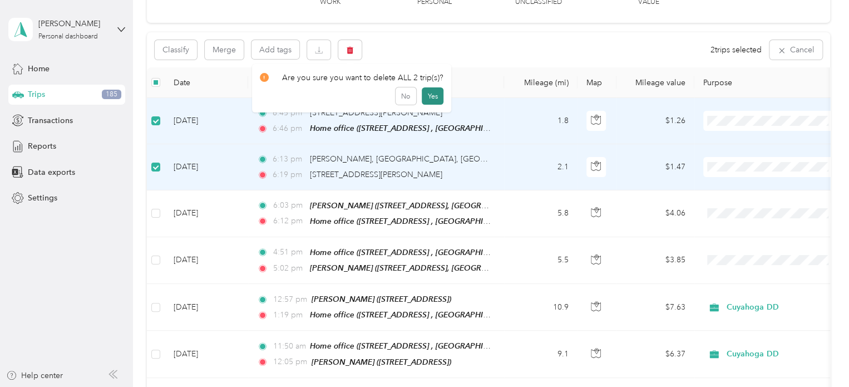
click at [437, 94] on button "Yes" at bounding box center [433, 96] width 22 height 18
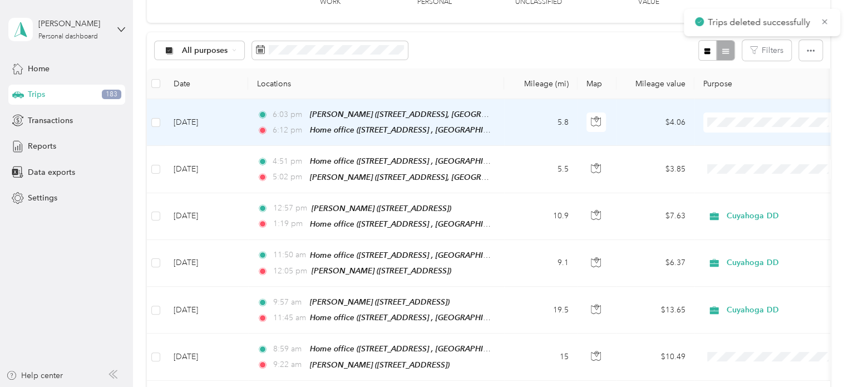
click at [149, 118] on td at bounding box center [156, 122] width 18 height 47
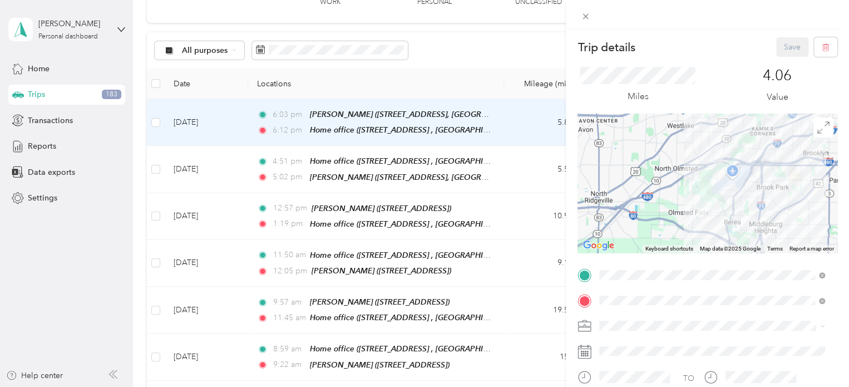
click at [155, 122] on div "Trip details Save This trip cannot be edited because it is either under review,…" at bounding box center [424, 193] width 849 height 387
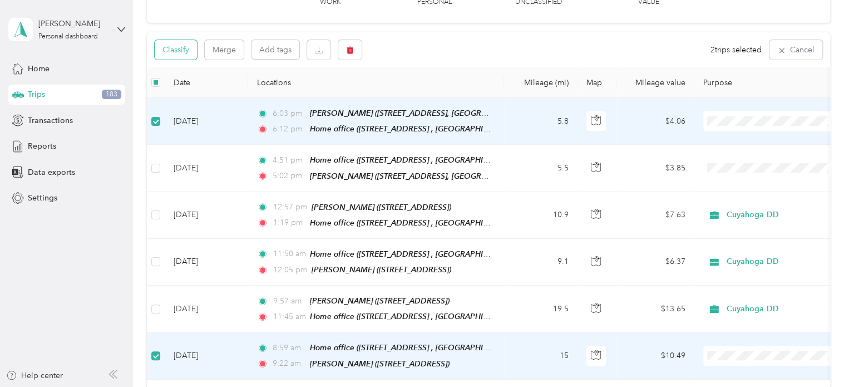
click at [171, 51] on button "Classify" at bounding box center [176, 49] width 42 height 19
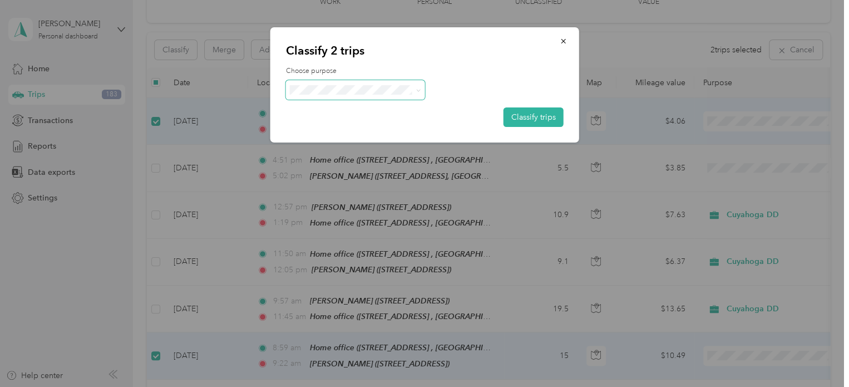
click at [360, 95] on span at bounding box center [355, 89] width 139 height 19
drag, startPoint x: 340, startPoint y: 138, endPoint x: 356, endPoint y: 134, distance: 16.2
click at [340, 386] on div "Classify 2 trips Choose purpose Classify trips Cuyahoga DD Personal" at bounding box center [422, 387] width 844 height 0
click at [522, 115] on button "Classify trips" at bounding box center [534, 116] width 60 height 19
click at [505, 114] on icon "button" at bounding box center [503, 116] width 8 height 8
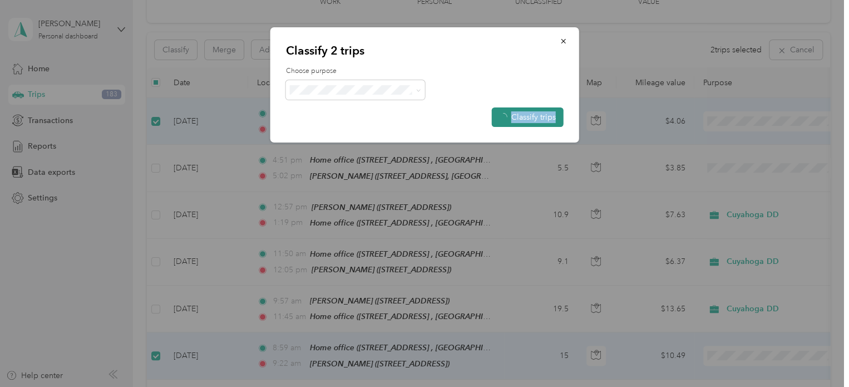
click at [524, 114] on button "Classify trips" at bounding box center [528, 116] width 72 height 19
click at [567, 39] on icon "button" at bounding box center [564, 41] width 8 height 8
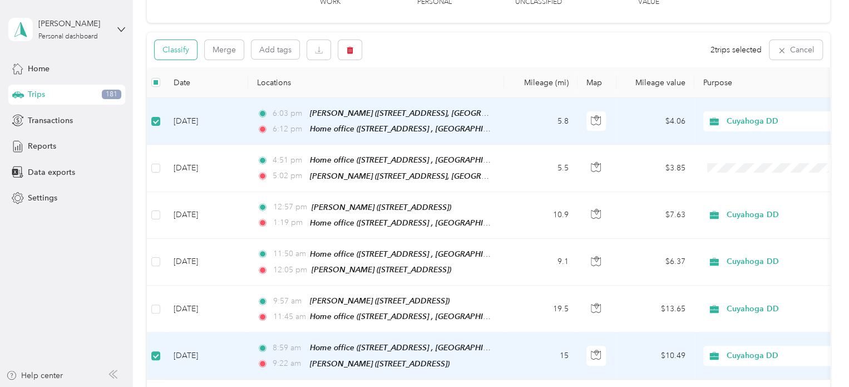
click at [184, 52] on button "Classify" at bounding box center [176, 49] width 42 height 19
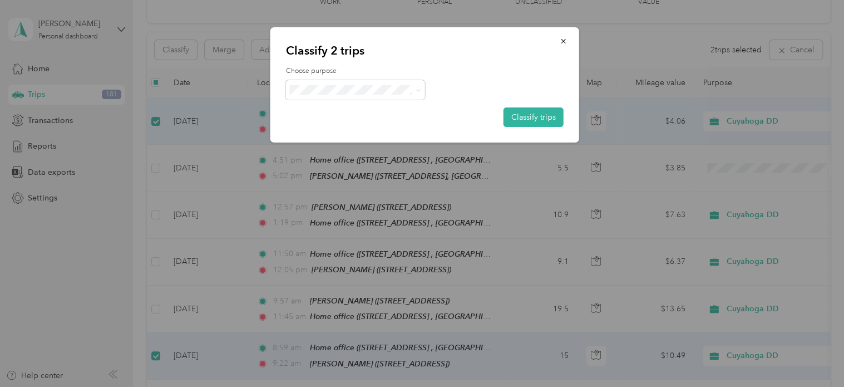
click at [342, 129] on span "Personal" at bounding box center [365, 130] width 104 height 12
click at [538, 114] on button "Classify trips" at bounding box center [534, 116] width 60 height 19
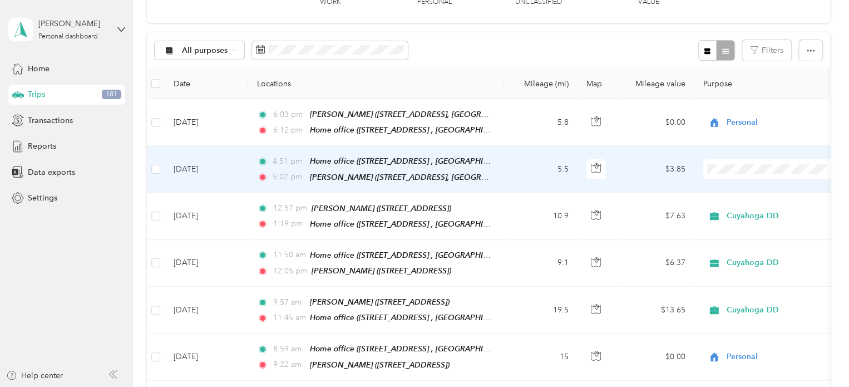
click at [736, 189] on span "Cuyahoga DD" at bounding box center [782, 188] width 103 height 12
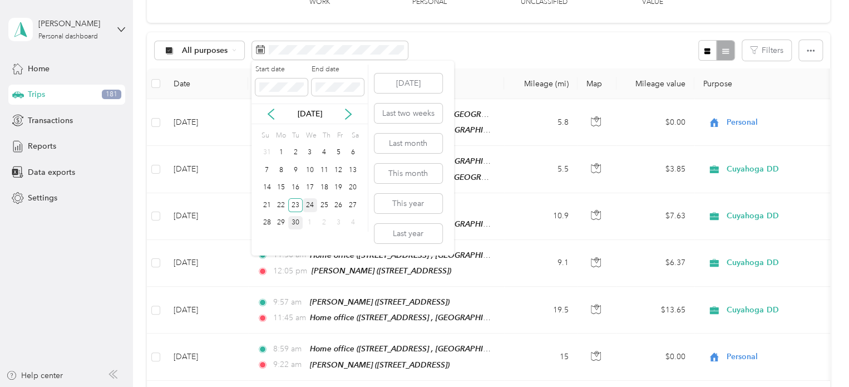
click at [311, 202] on div "24" at bounding box center [310, 205] width 14 height 14
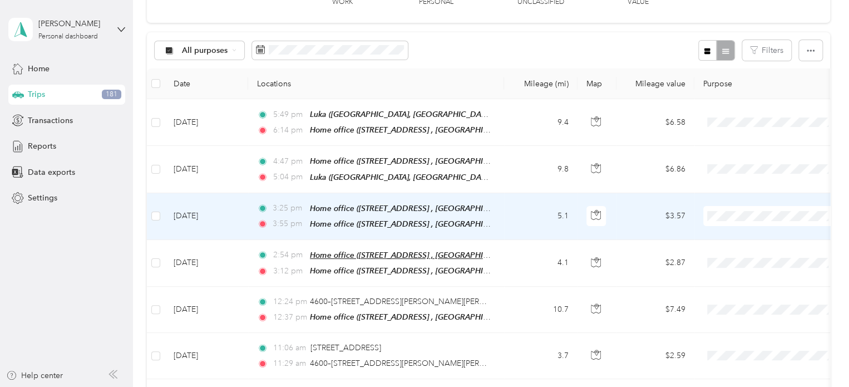
scroll to position [311, 0]
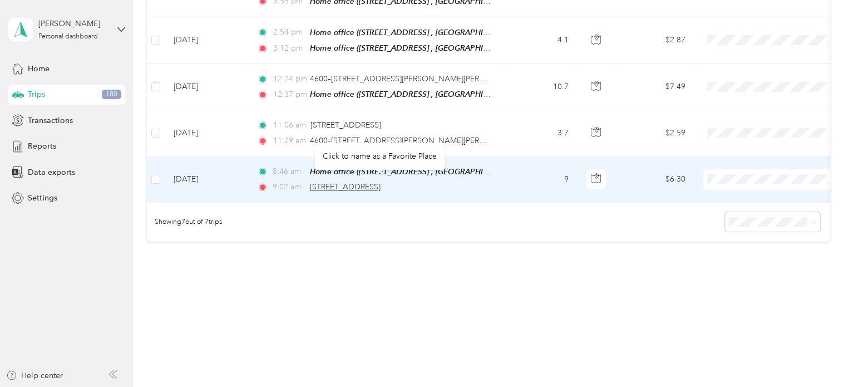
click at [381, 182] on span "2222 W 110th St, Cudell, Cleveland, OH" at bounding box center [345, 186] width 71 height 9
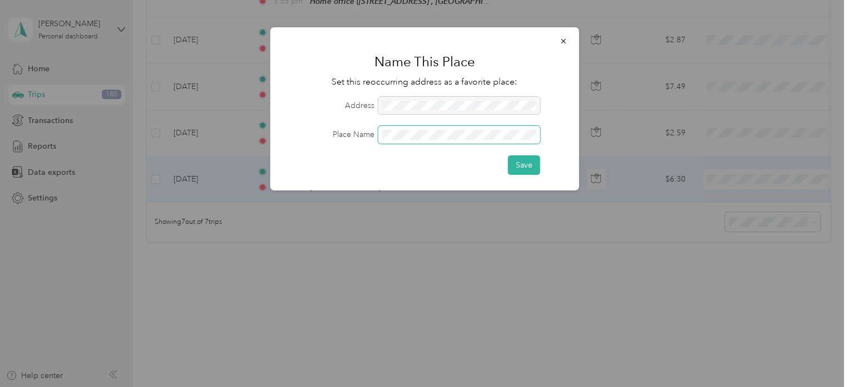
click at [508, 155] on button "Save" at bounding box center [524, 164] width 32 height 19
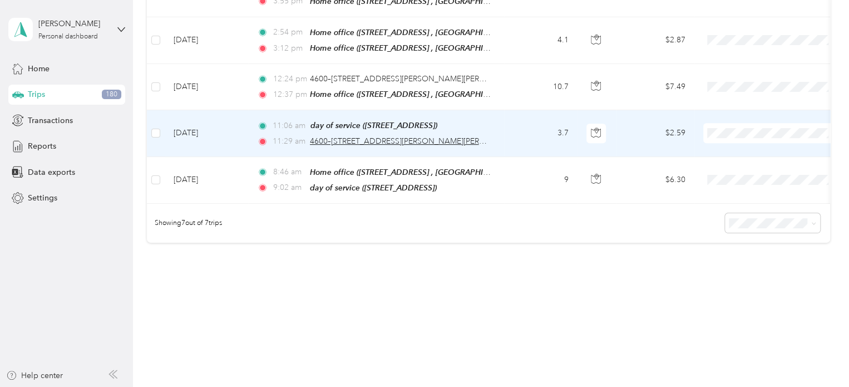
click at [432, 136] on span "4600–4698 Bragdon Ave, Clark-Fulton, Cleveland, OH" at bounding box center [417, 140] width 215 height 9
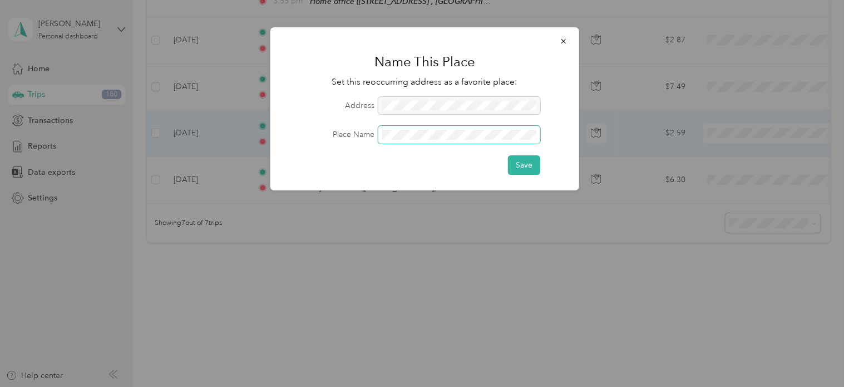
click at [508, 155] on button "Save" at bounding box center [524, 164] width 32 height 19
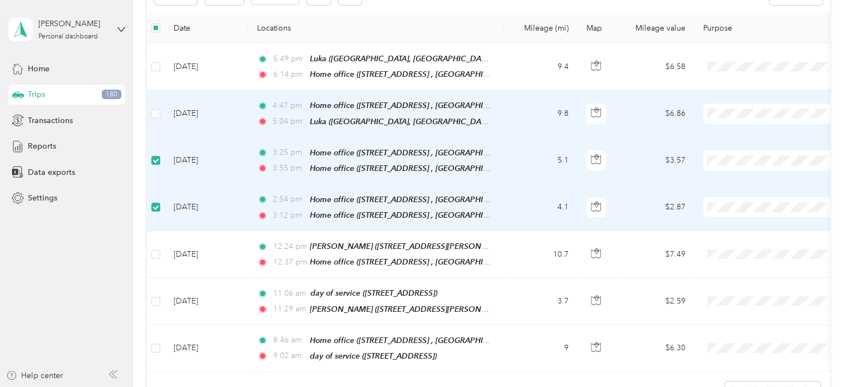
scroll to position [32, 0]
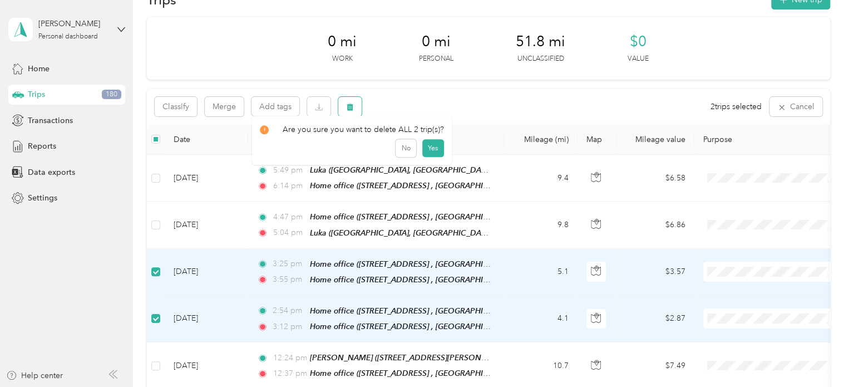
click at [348, 105] on icon "button" at bounding box center [350, 107] width 7 height 7
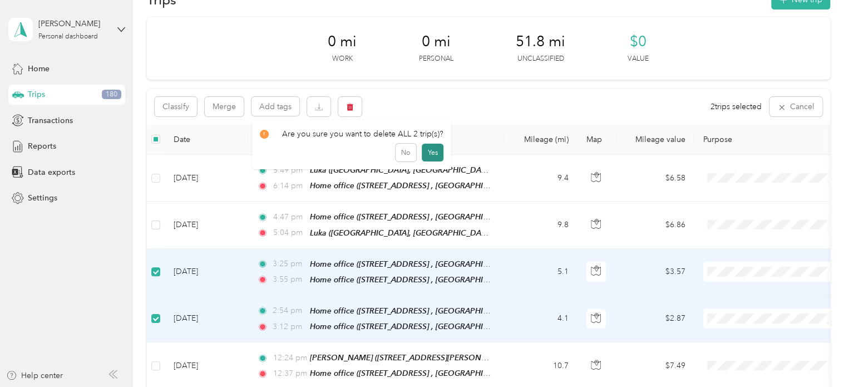
click at [424, 149] on button "Yes" at bounding box center [433, 153] width 22 height 18
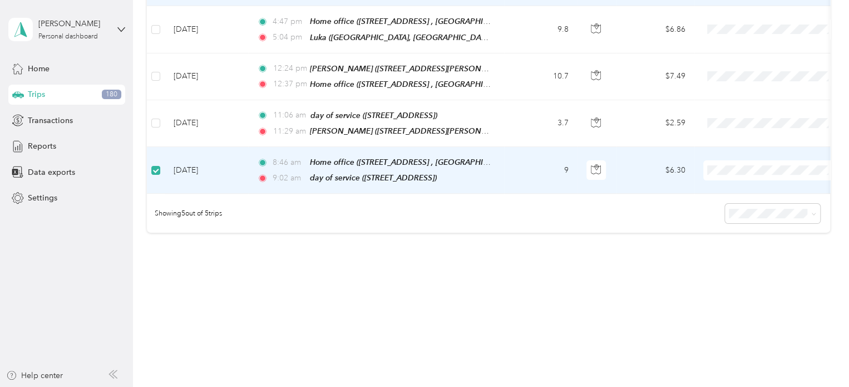
scroll to position [62, 0]
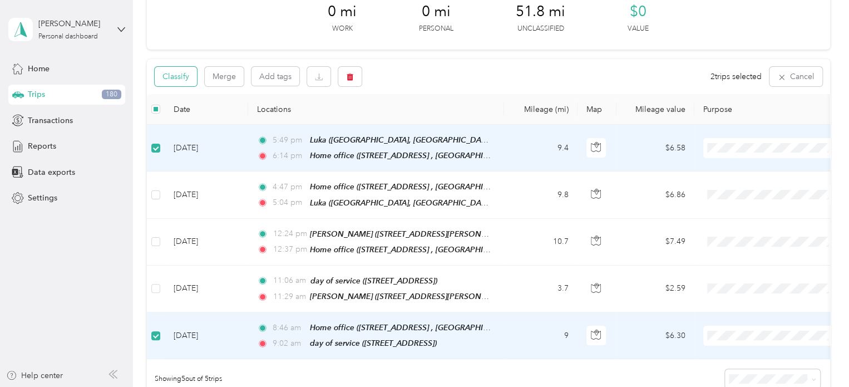
click at [167, 78] on button "Classify" at bounding box center [176, 76] width 42 height 19
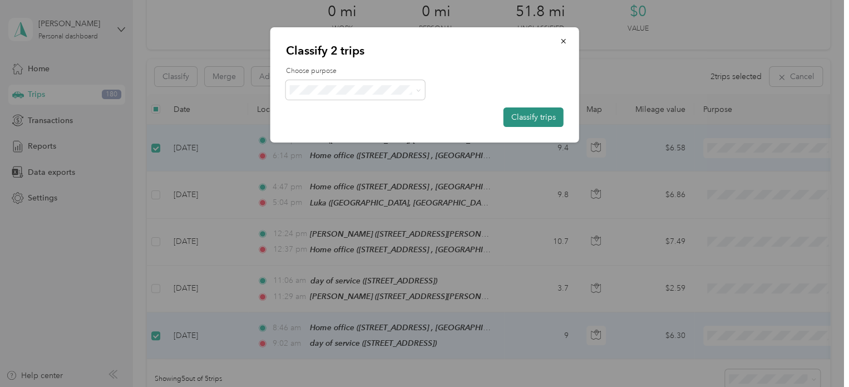
click at [552, 122] on button "Classify trips" at bounding box center [534, 116] width 60 height 19
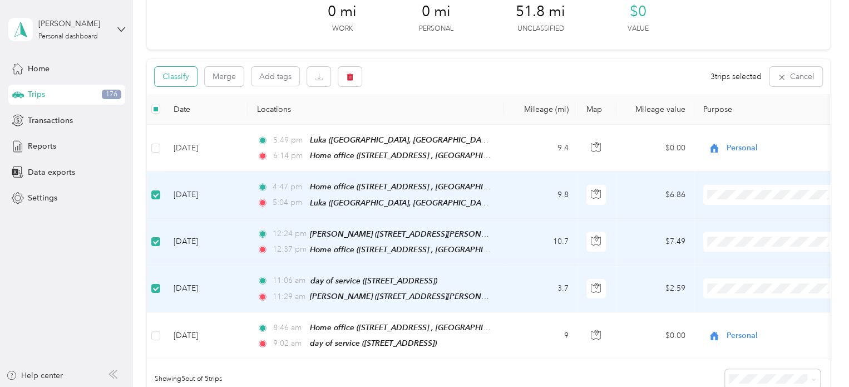
click at [186, 73] on button "Classify" at bounding box center [176, 76] width 42 height 19
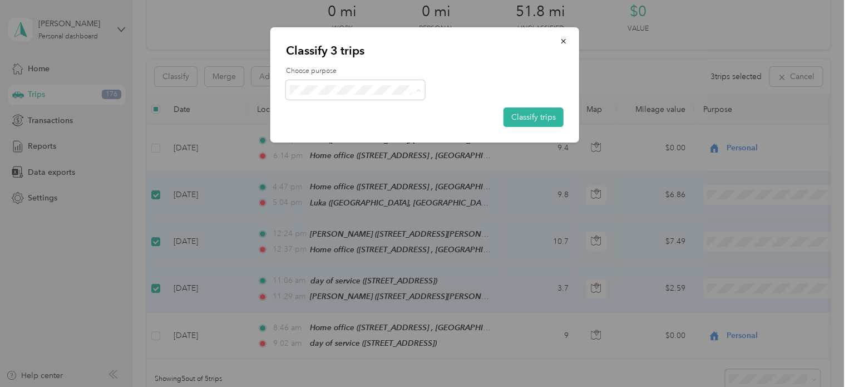
click at [330, 114] on li "Cuyahoga DD" at bounding box center [355, 110] width 139 height 19
click at [539, 113] on button "Classify trips" at bounding box center [534, 116] width 60 height 19
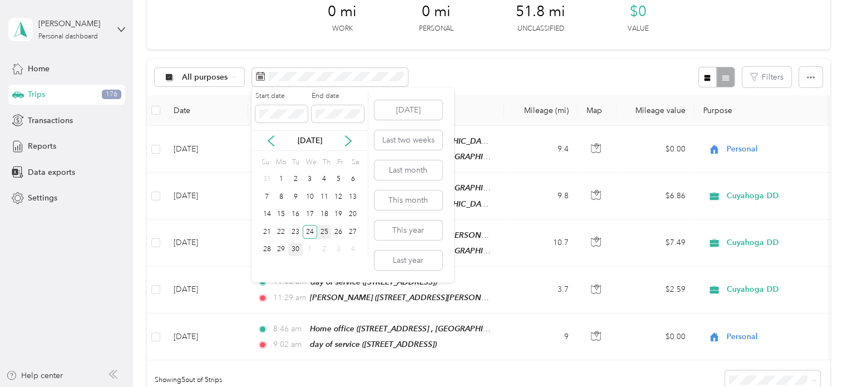
click at [326, 232] on div "25" at bounding box center [324, 232] width 14 height 14
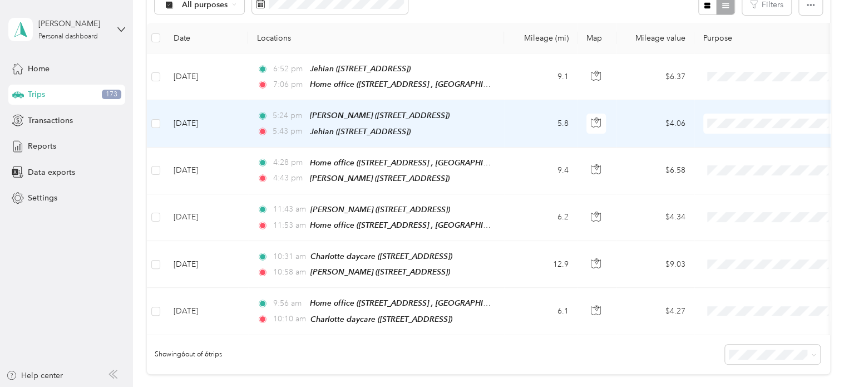
scroll to position [109, 0]
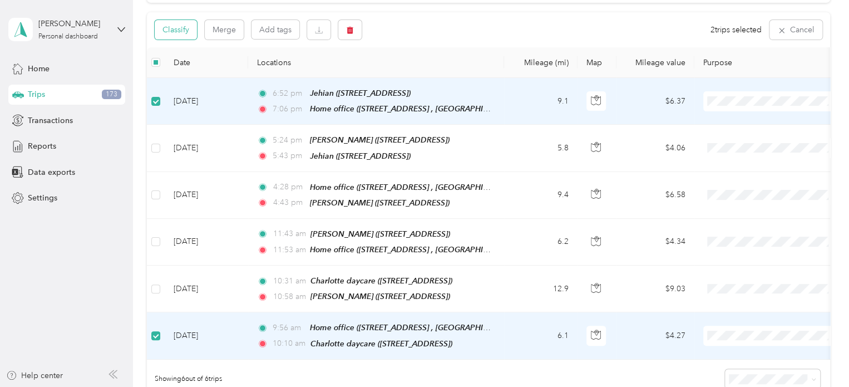
click at [177, 31] on button "Classify" at bounding box center [176, 29] width 42 height 19
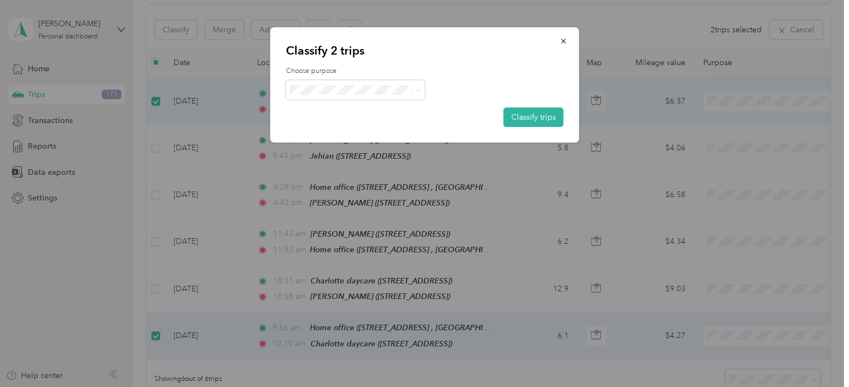
click at [324, 127] on span "Personal" at bounding box center [365, 130] width 104 height 12
click at [518, 115] on button "Classify trips" at bounding box center [534, 116] width 60 height 19
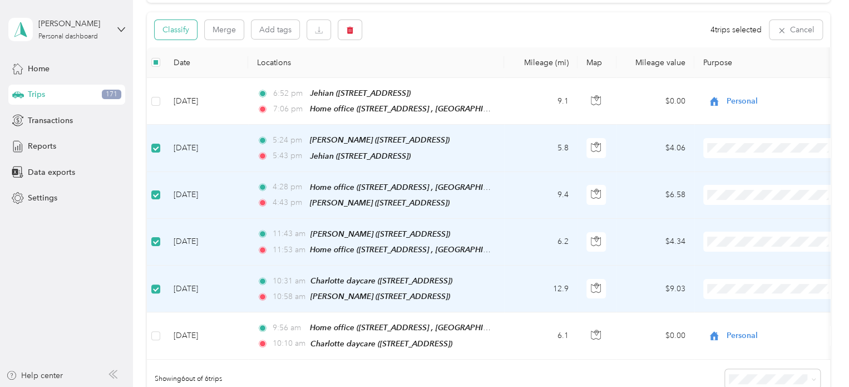
click at [169, 25] on button "Classify" at bounding box center [176, 29] width 42 height 19
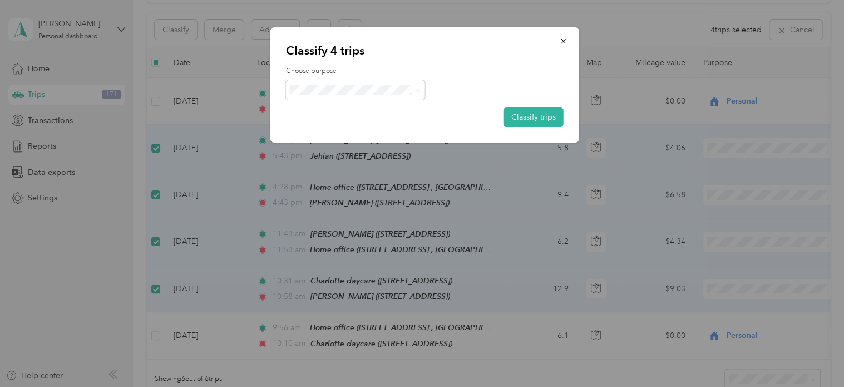
drag, startPoint x: 341, startPoint y: 114, endPoint x: 405, endPoint y: 122, distance: 64.5
click at [341, 114] on li "Cuyahoga DD" at bounding box center [355, 110] width 139 height 19
click at [530, 117] on button "Classify trips" at bounding box center [534, 116] width 60 height 19
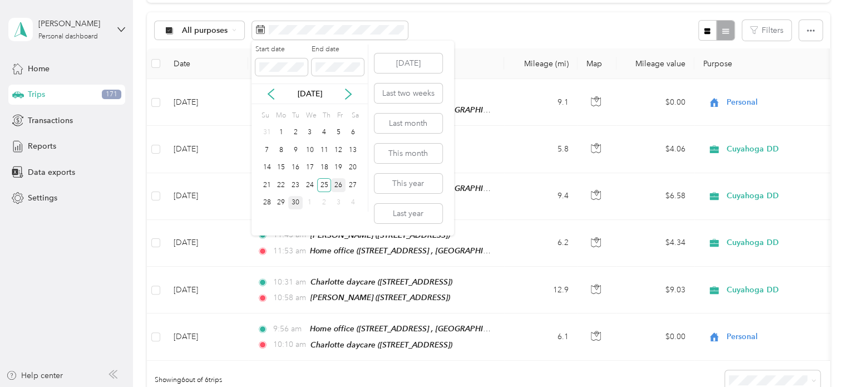
click at [341, 186] on div "26" at bounding box center [338, 185] width 14 height 14
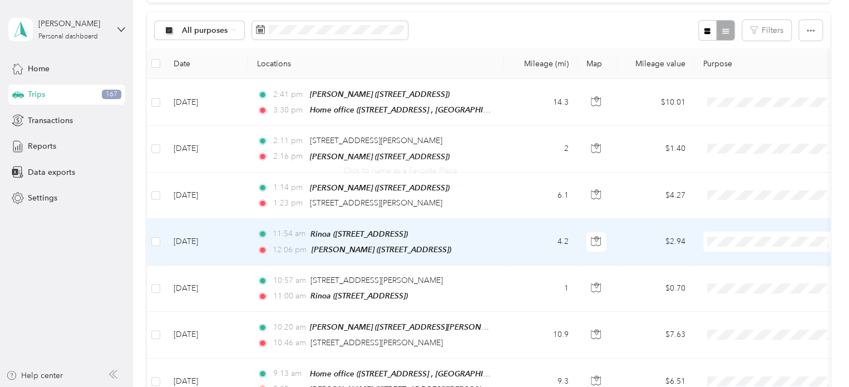
scroll to position [276, 0]
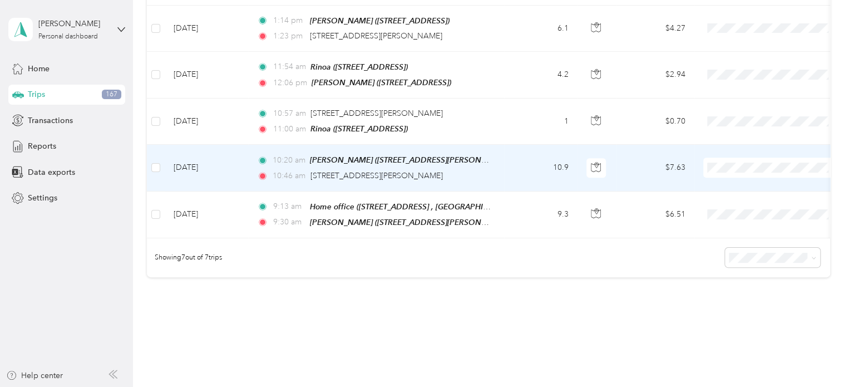
click at [500, 163] on td "10:20 am Olivia (8350 Barton Dr, Strongsville, OH) 10:46 am 3810 Silsby Rd, Kam…" at bounding box center [376, 168] width 256 height 46
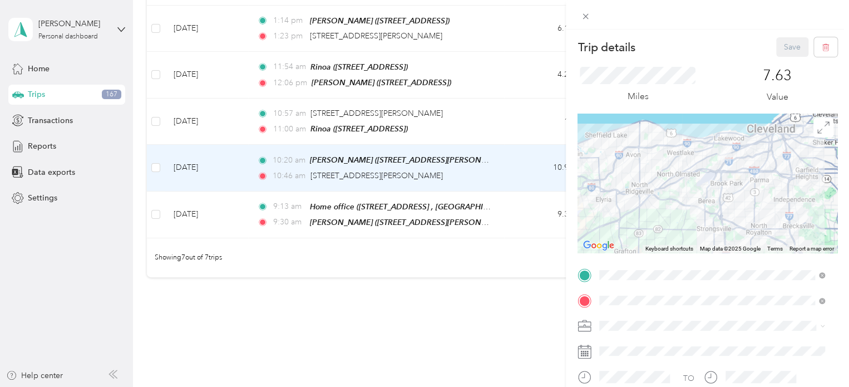
click at [484, 313] on div "Trip details Save This trip cannot be edited because it is either under review,…" at bounding box center [424, 193] width 849 height 387
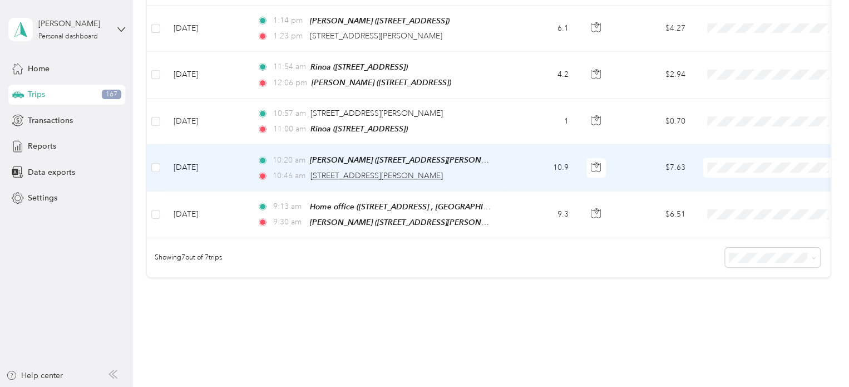
click at [395, 173] on span "[STREET_ADDRESS][PERSON_NAME]" at bounding box center [377, 175] width 132 height 9
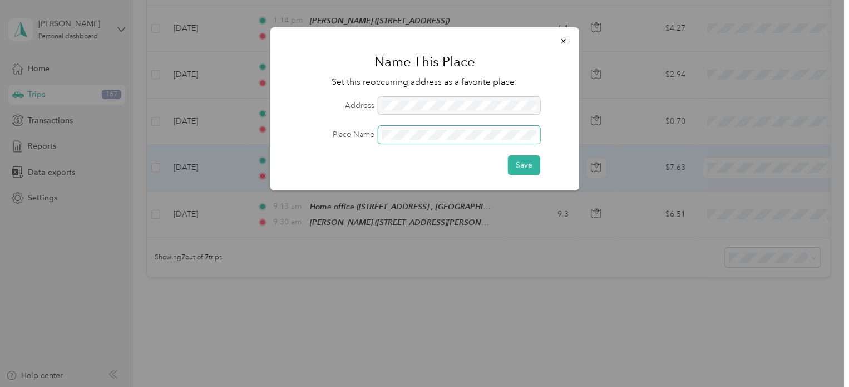
click at [508, 155] on button "Save" at bounding box center [524, 164] width 32 height 19
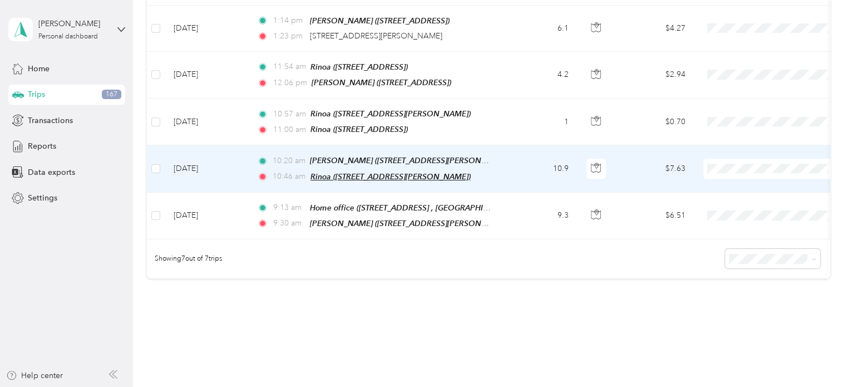
click at [398, 172] on span "Rinoa (3810 Silsby Rd, Cleveland, OH)" at bounding box center [391, 176] width 160 height 9
click at [353, 151] on div "Rinoa (3810 Silsby Rd, Cleveland, OH) Auto detected as a Favorite Place Edit Pl…" at bounding box center [392, 124] width 173 height 66
click at [342, 172] on span "Rinoa (3810 Silsby Rd, Cleveland, OH)" at bounding box center [391, 176] width 160 height 9
click at [343, 145] on button "Edit Place" at bounding box center [344, 137] width 63 height 19
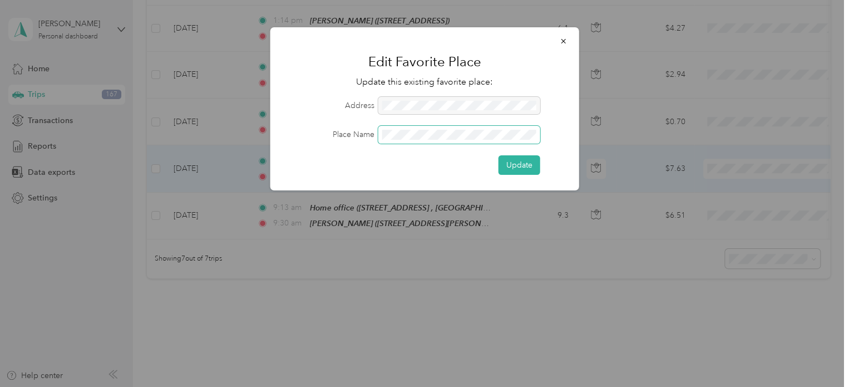
click at [374, 130] on div "Place Name" at bounding box center [425, 135] width 278 height 18
click at [517, 158] on button "Update" at bounding box center [520, 164] width 42 height 19
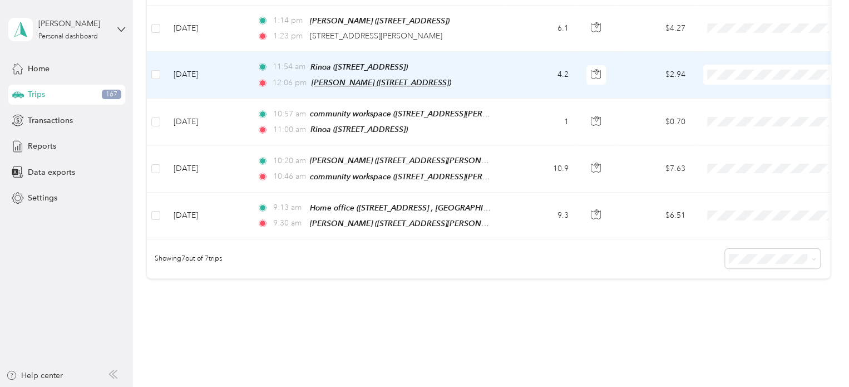
scroll to position [220, 0]
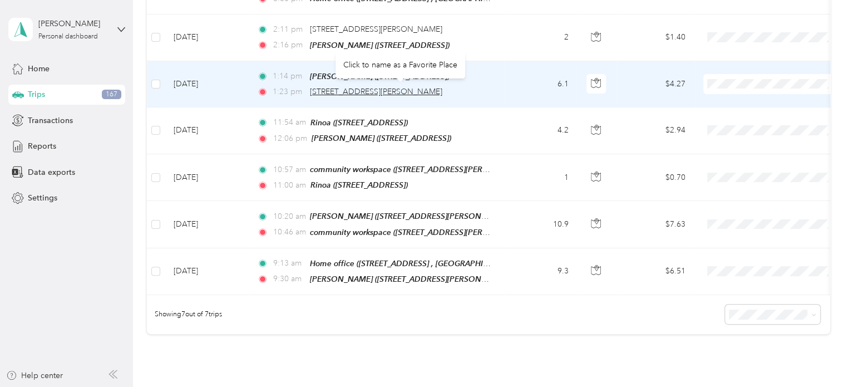
click at [421, 89] on span "[STREET_ADDRESS][PERSON_NAME]" at bounding box center [376, 91] width 132 height 9
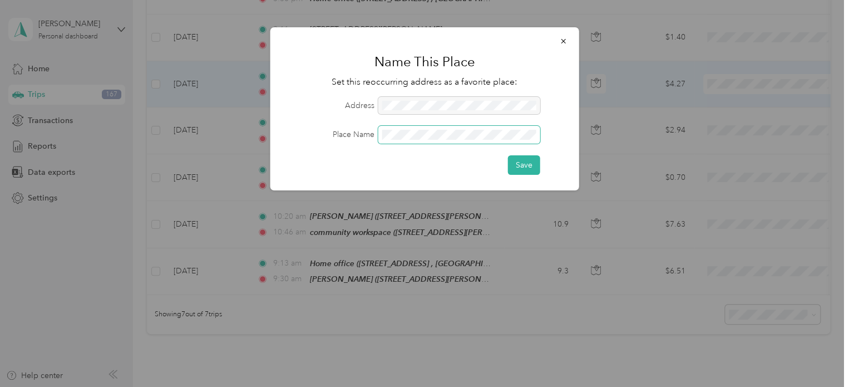
click at [508, 155] on button "Save" at bounding box center [524, 164] width 32 height 19
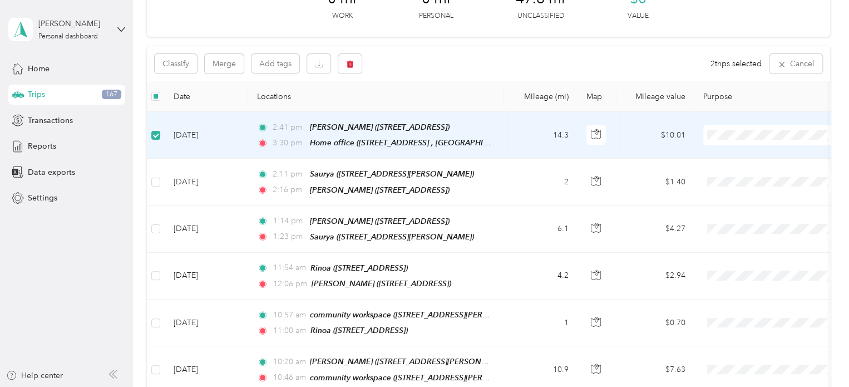
scroll to position [0, 0]
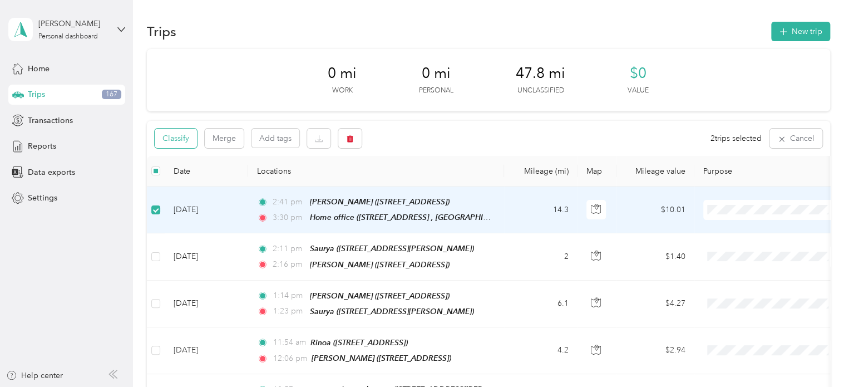
click at [165, 137] on button "Classify" at bounding box center [176, 138] width 42 height 19
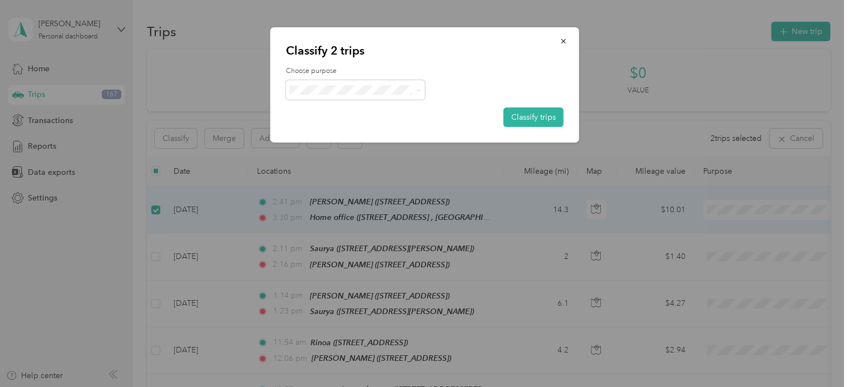
click at [323, 129] on span "Personal" at bounding box center [365, 130] width 104 height 12
click at [521, 115] on button "Classify trips" at bounding box center [534, 116] width 60 height 19
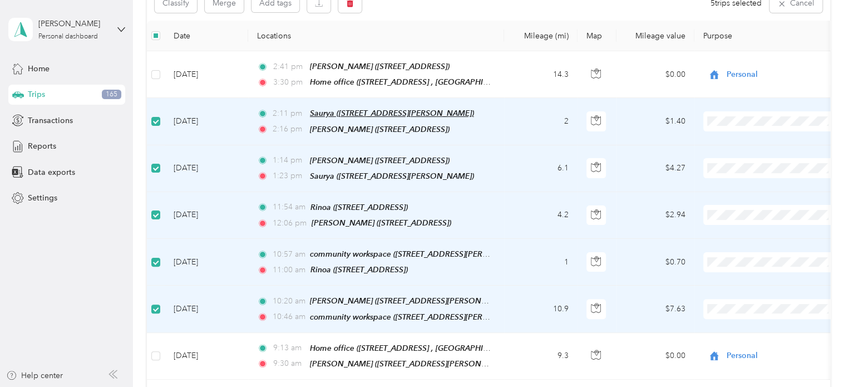
scroll to position [56, 0]
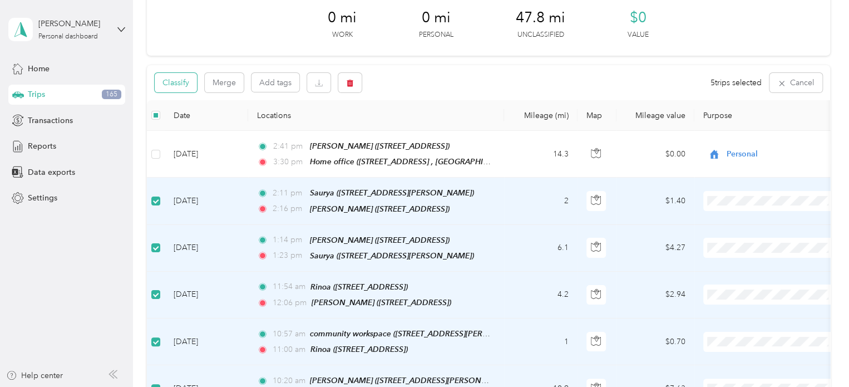
click at [179, 88] on button "Classify" at bounding box center [176, 82] width 42 height 19
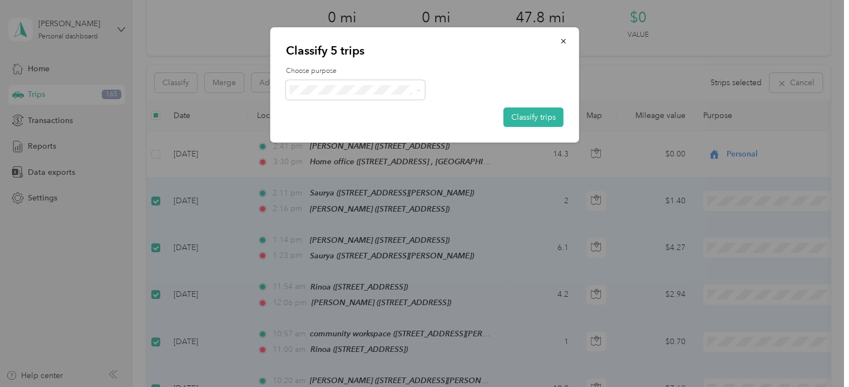
click at [344, 112] on span "Cuyahoga DD" at bounding box center [365, 111] width 104 height 12
click at [532, 117] on button "Classify trips" at bounding box center [534, 116] width 60 height 19
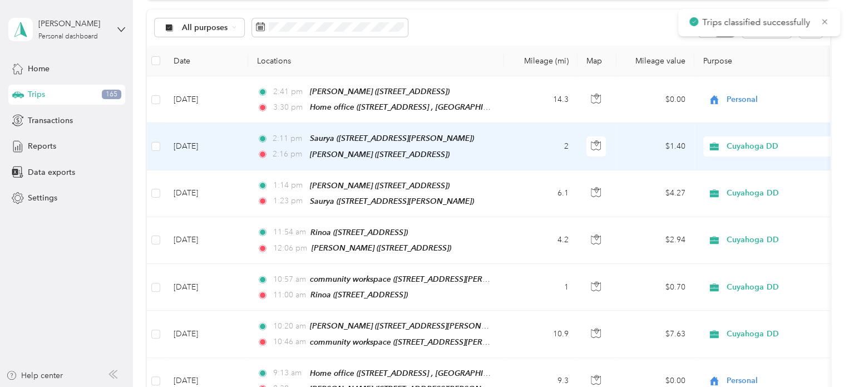
scroll to position [0, 0]
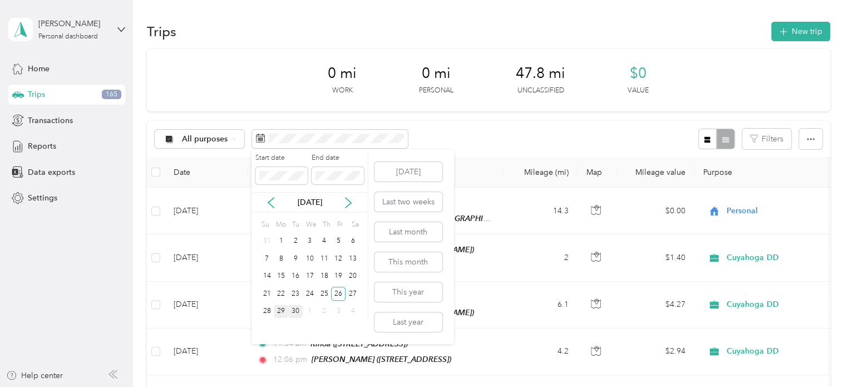
click at [280, 308] on div "29" at bounding box center [281, 311] width 14 height 14
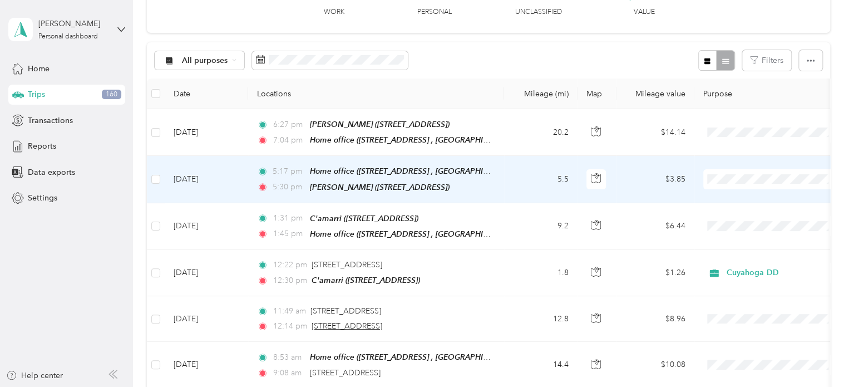
scroll to position [167, 0]
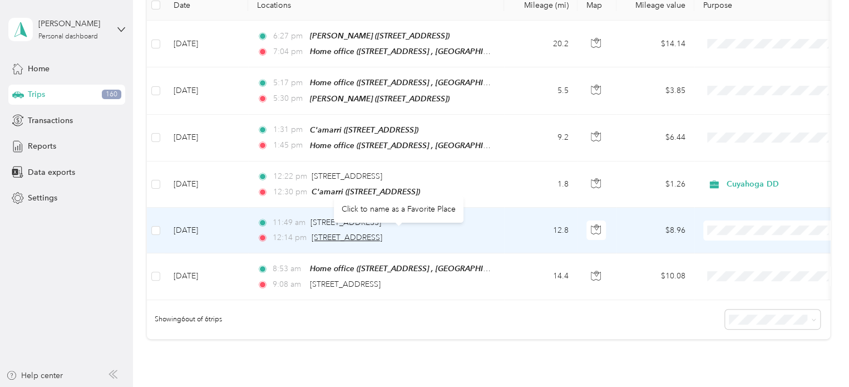
click at [352, 233] on span "[STREET_ADDRESS]" at bounding box center [347, 237] width 71 height 9
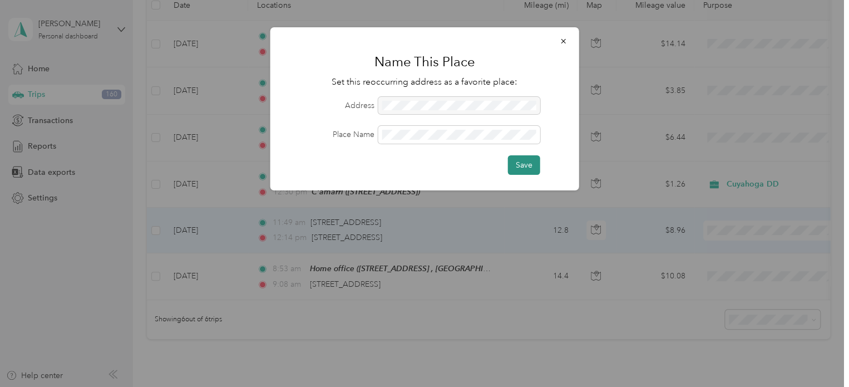
click at [530, 160] on button "Save" at bounding box center [524, 164] width 32 height 19
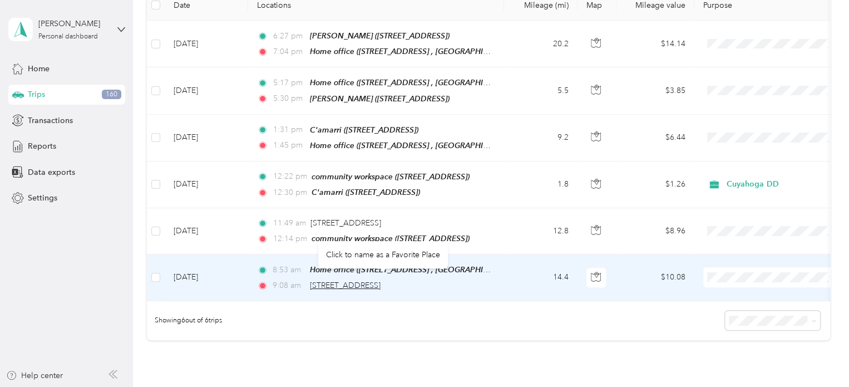
click at [381, 281] on span "[STREET_ADDRESS]" at bounding box center [345, 285] width 71 height 9
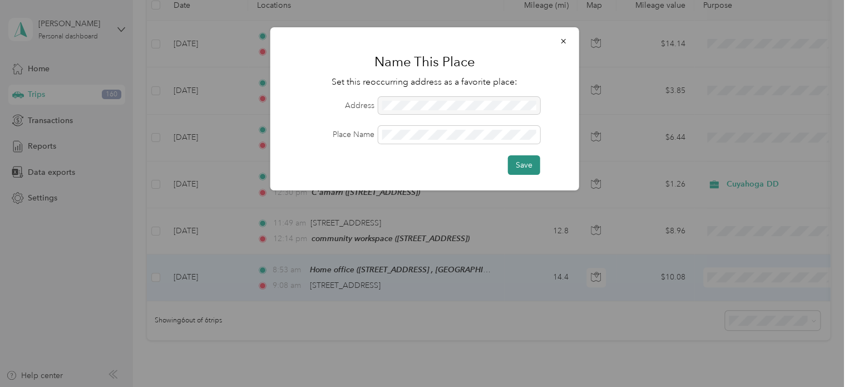
click at [521, 157] on button "Save" at bounding box center [524, 164] width 32 height 19
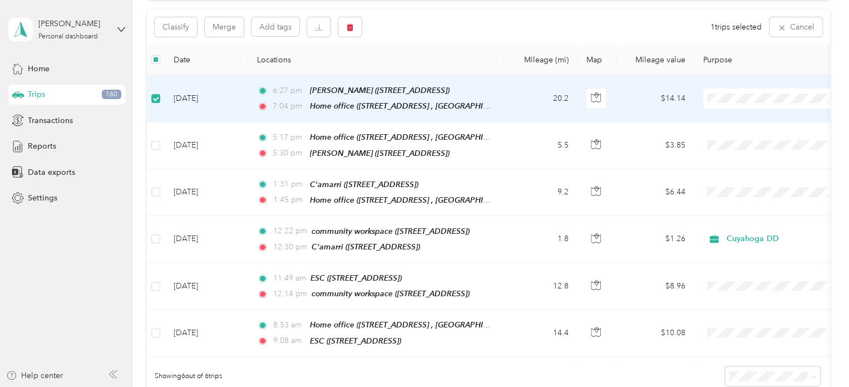
scroll to position [110, 0]
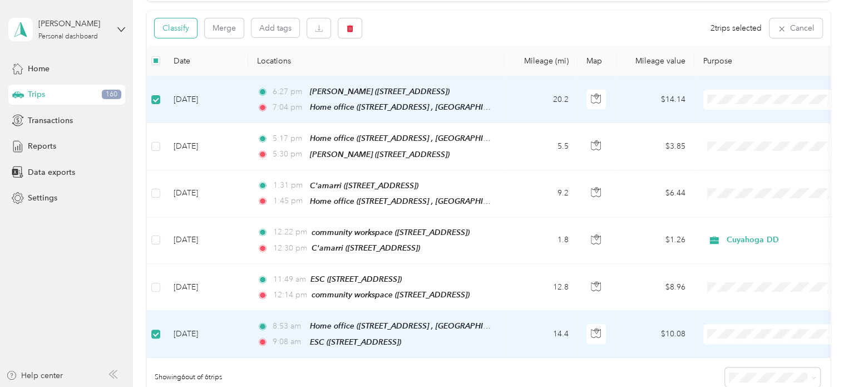
click at [180, 29] on button "Classify" at bounding box center [176, 27] width 42 height 19
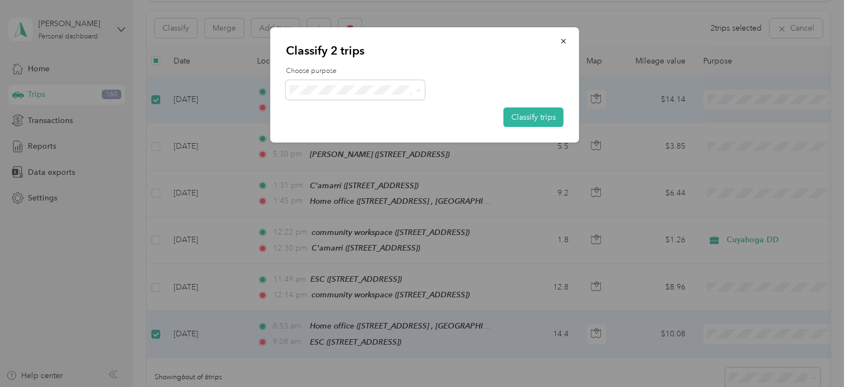
click at [343, 129] on span "Personal" at bounding box center [365, 130] width 104 height 12
click at [537, 113] on button "Classify trips" at bounding box center [534, 116] width 60 height 19
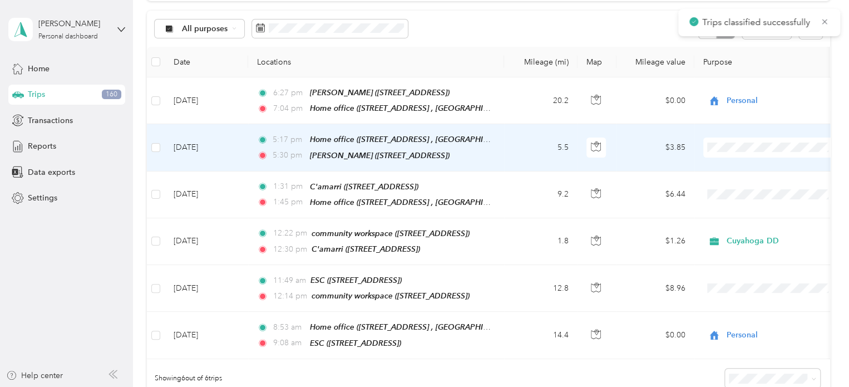
click at [150, 146] on td at bounding box center [156, 147] width 18 height 47
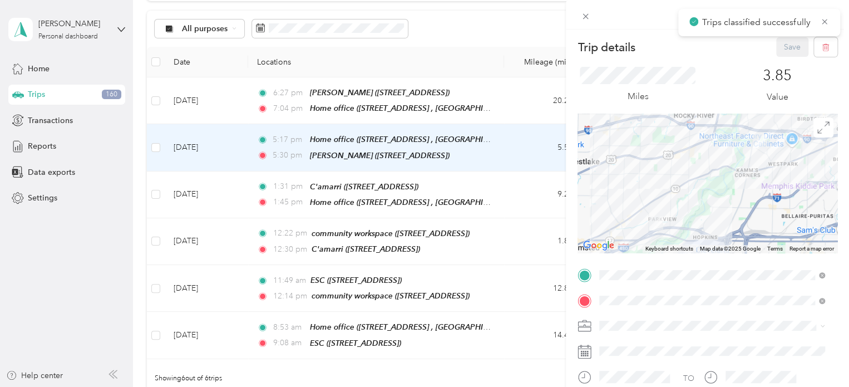
click at [158, 146] on div "Trip details Save This trip cannot be edited because it is either under review,…" at bounding box center [424, 193] width 849 height 387
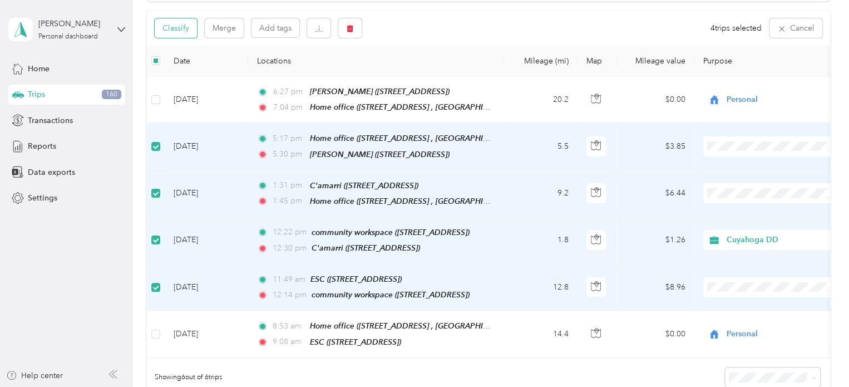
click at [174, 29] on button "Classify" at bounding box center [176, 27] width 42 height 19
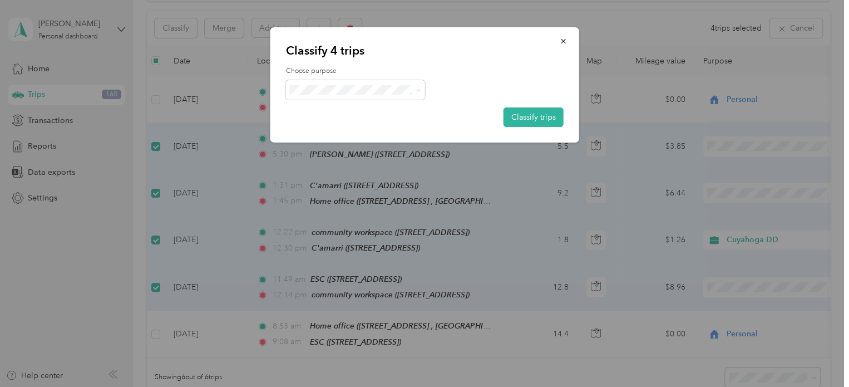
click at [317, 110] on span "Cuyahoga DD" at bounding box center [365, 111] width 104 height 12
click at [510, 117] on button "Classify trips" at bounding box center [534, 116] width 60 height 19
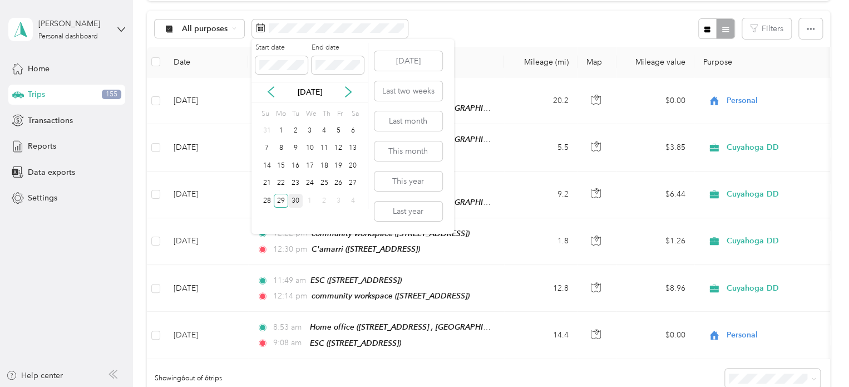
click at [292, 199] on div "30" at bounding box center [295, 201] width 14 height 14
click at [297, 196] on div "30" at bounding box center [295, 201] width 14 height 14
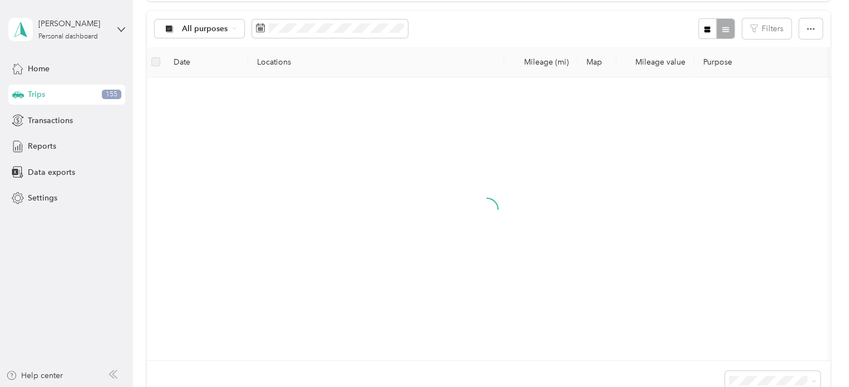
click at [297, 196] on div "30" at bounding box center [295, 201] width 14 height 14
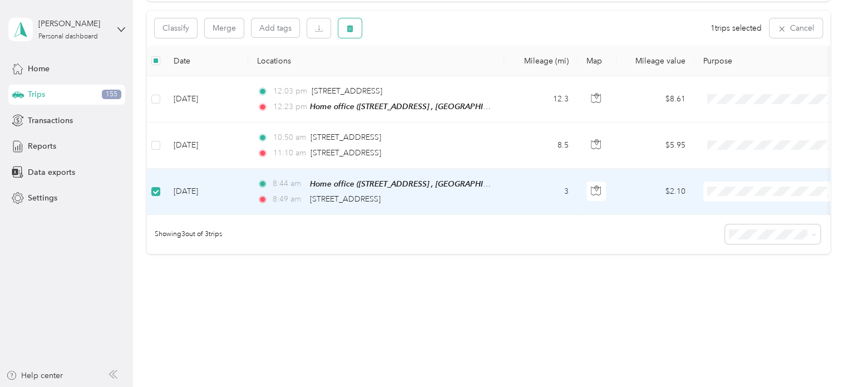
click at [350, 26] on icon "button" at bounding box center [350, 28] width 7 height 7
click at [423, 77] on button "Yes" at bounding box center [433, 75] width 22 height 18
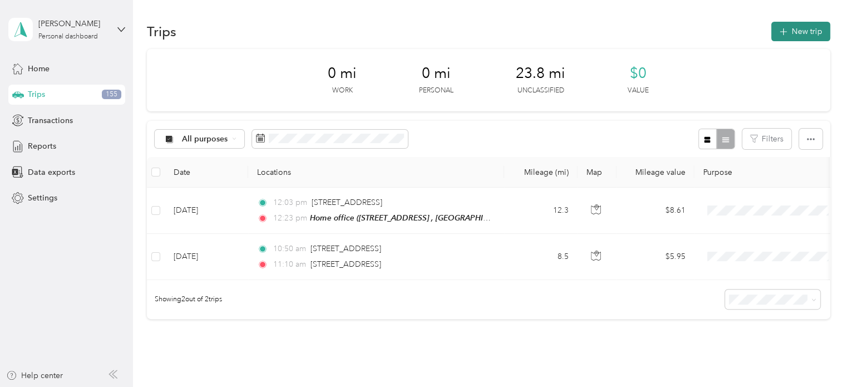
click at [785, 27] on button "New trip" at bounding box center [800, 31] width 59 height 19
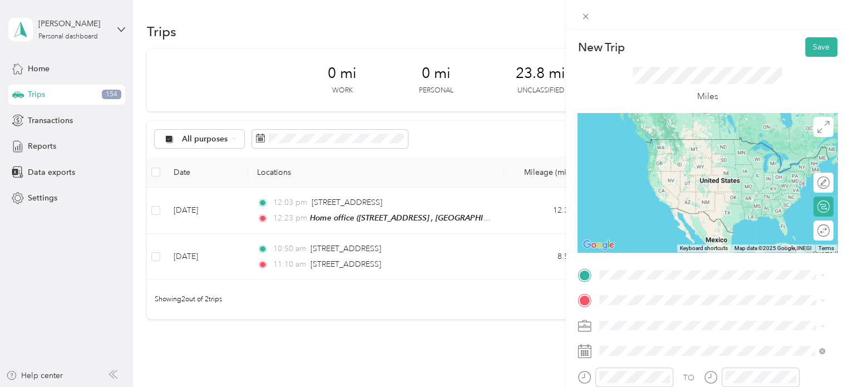
click at [708, 36] on div "New Trip Save This trip cannot be edited because it is either under review, app…" at bounding box center [707, 222] width 283 height 387
click at [655, 269] on span at bounding box center [717, 275] width 242 height 18
click at [732, 144] on span "21690 River Oaks Drive Rocky River, Ohio 44116, United States" at bounding box center [676, 139] width 111 height 10
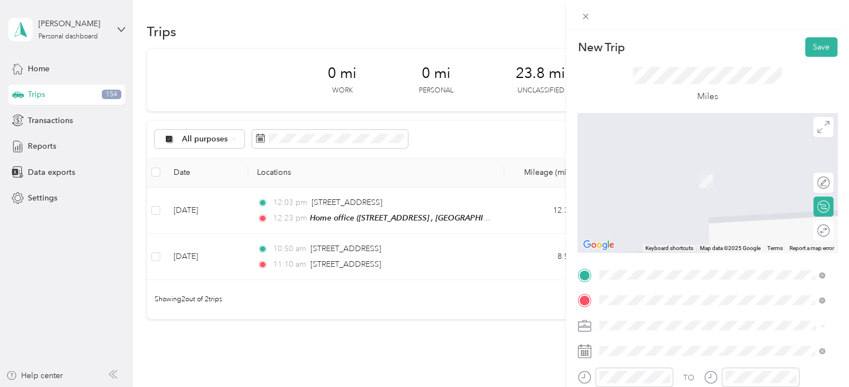
click at [676, 181] on span "21860 River Oaks Drive Rocky River, Ohio 44116, United States" at bounding box center [676, 176] width 111 height 10
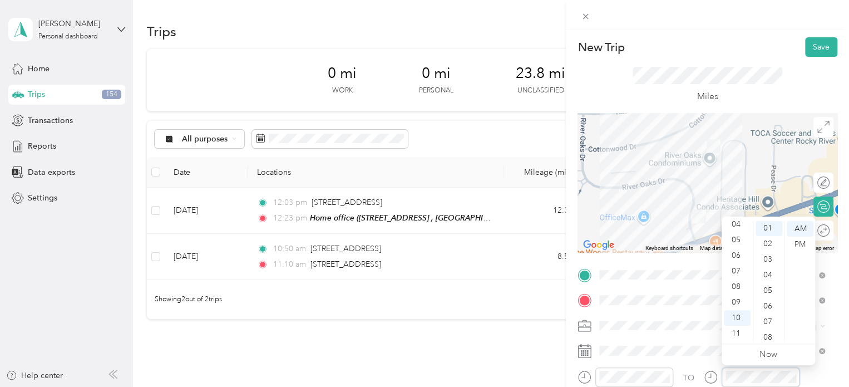
scroll to position [16, 0]
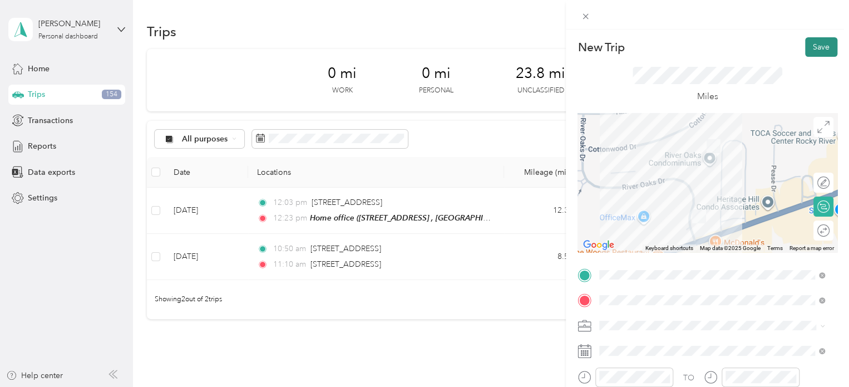
click at [806, 43] on button "Save" at bounding box center [821, 46] width 32 height 19
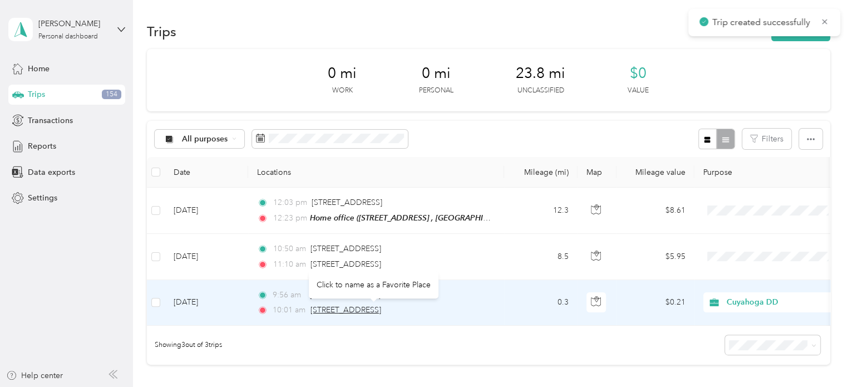
click at [341, 309] on span "21860 River Oaks Drive, Rocky River" at bounding box center [346, 309] width 71 height 9
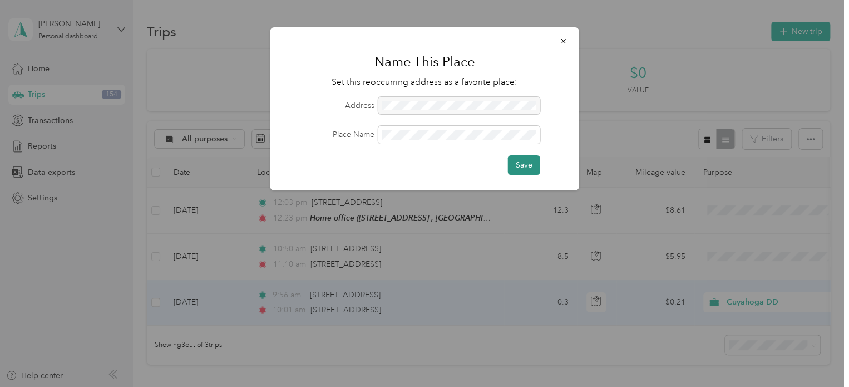
click at [522, 167] on button "Save" at bounding box center [524, 164] width 32 height 19
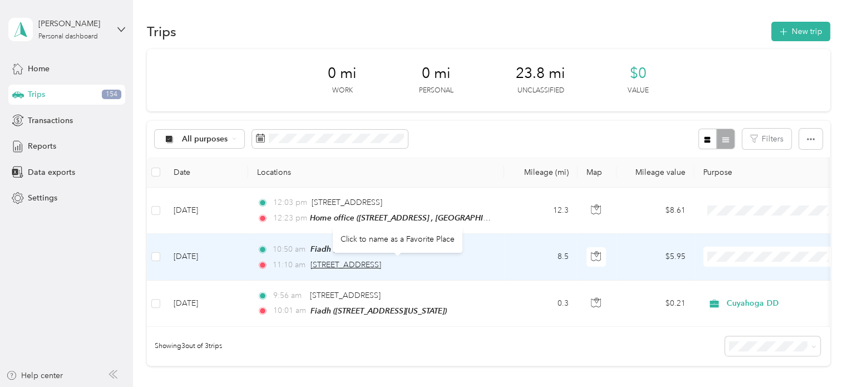
click at [381, 262] on span "[STREET_ADDRESS]" at bounding box center [346, 264] width 71 height 9
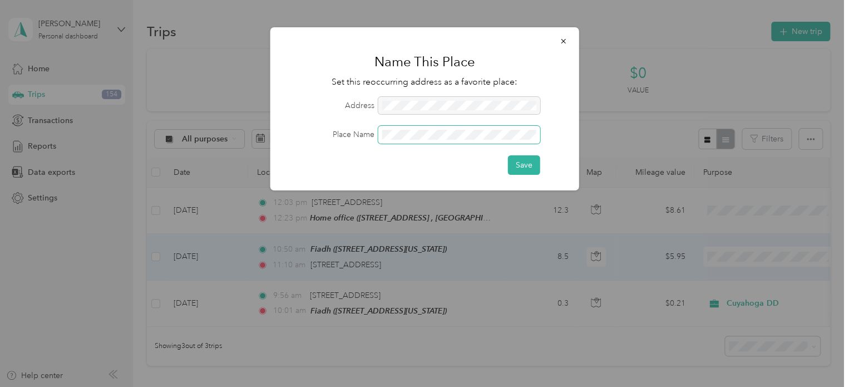
click at [508, 155] on button "Save" at bounding box center [524, 164] width 32 height 19
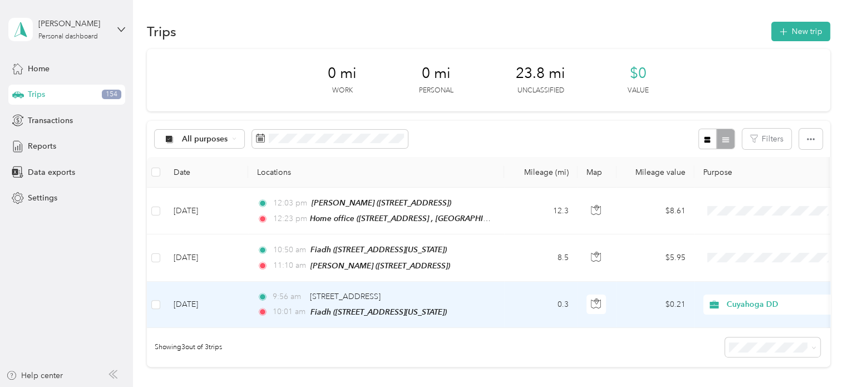
click at [755, 303] on span "Cuyahoga DD" at bounding box center [778, 304] width 102 height 12
click at [753, 339] on span "Personal" at bounding box center [782, 342] width 103 height 12
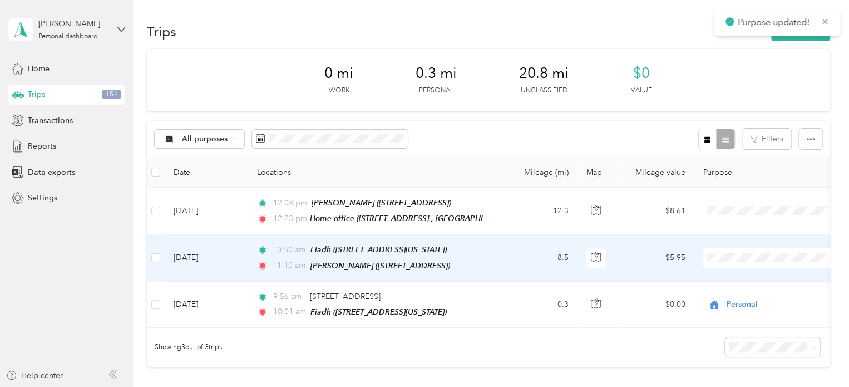
click at [731, 276] on span "Cuyahoga DD" at bounding box center [782, 277] width 103 height 12
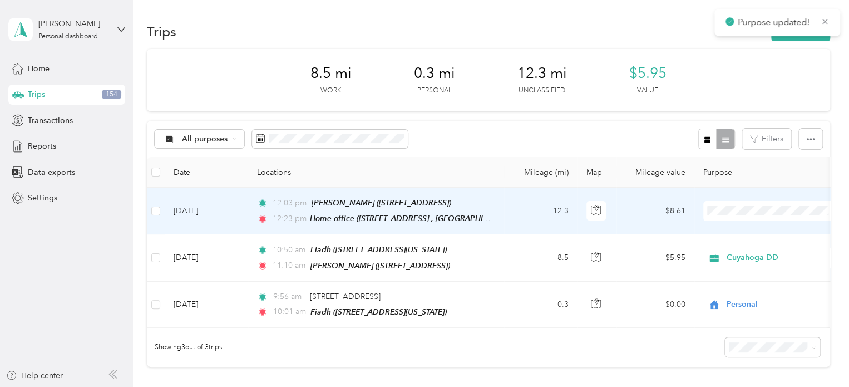
click at [724, 231] on span "Cuyahoga DD" at bounding box center [772, 231] width 122 height 12
